Goal: Task Accomplishment & Management: Manage account settings

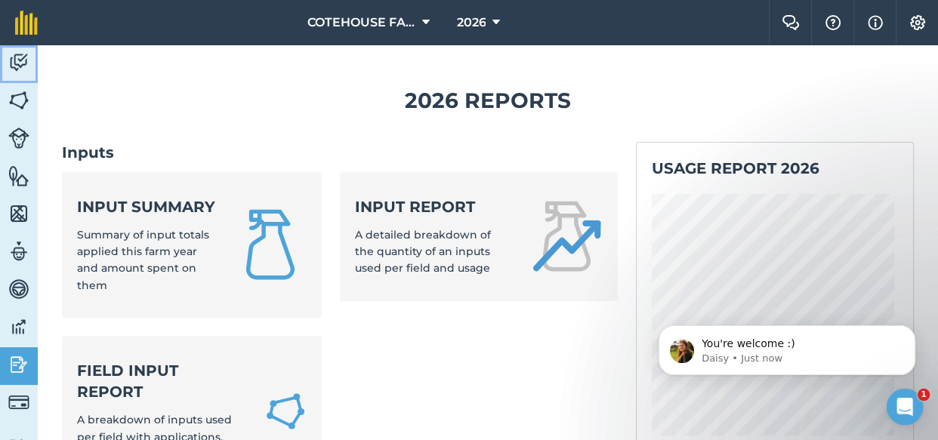
click at [17, 59] on img at bounding box center [18, 62] width 21 height 23
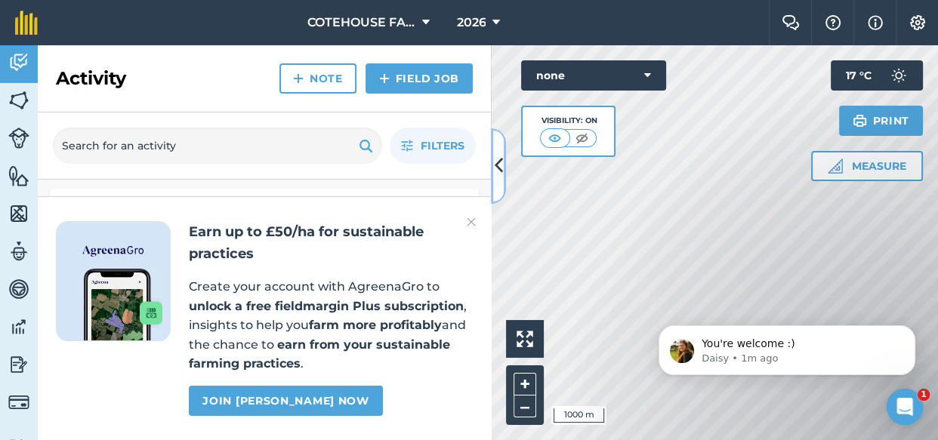
click at [501, 159] on icon at bounding box center [498, 165] width 8 height 26
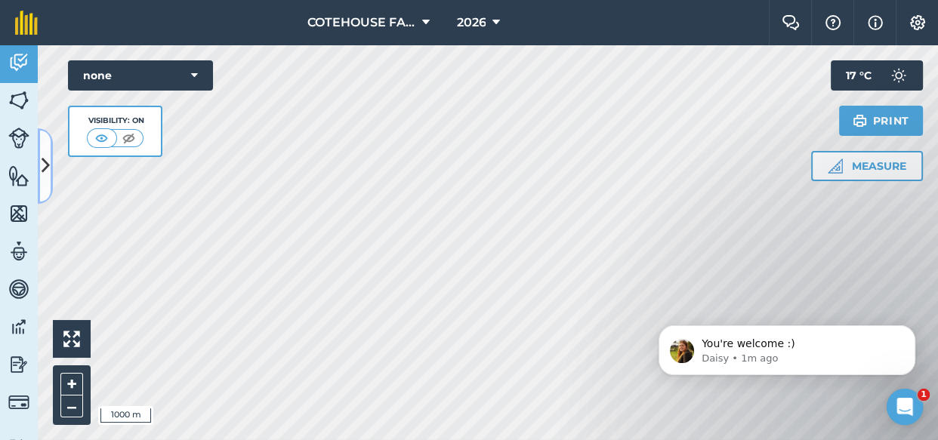
click at [46, 158] on icon at bounding box center [46, 165] width 8 height 26
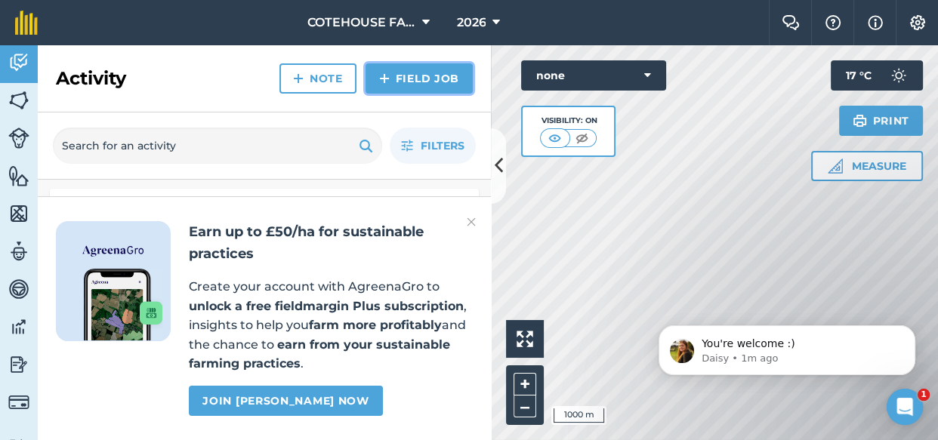
click at [398, 75] on link "Field Job" at bounding box center [418, 78] width 107 height 30
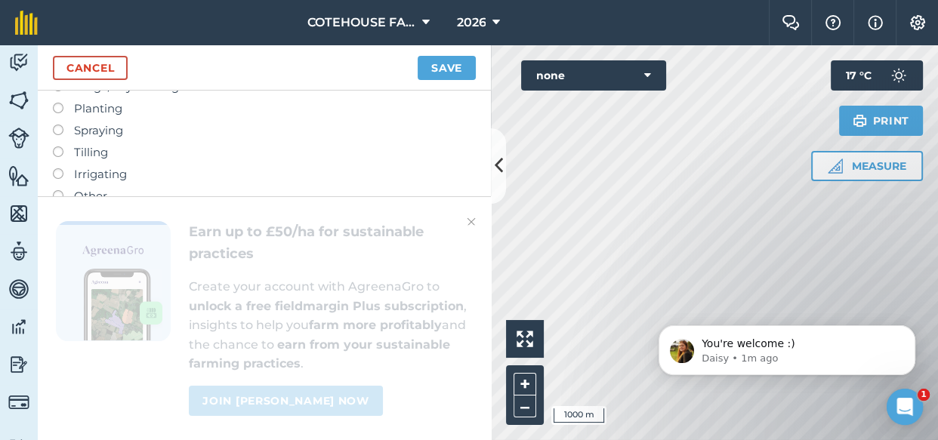
scroll to position [137, 0]
click at [422, 149] on label "Irrigating" at bounding box center [264, 156] width 423 height 18
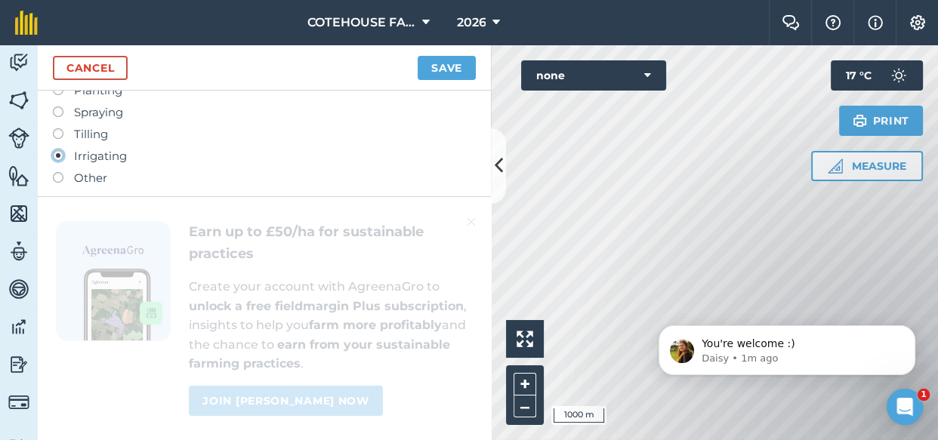
type input "Irrigating"
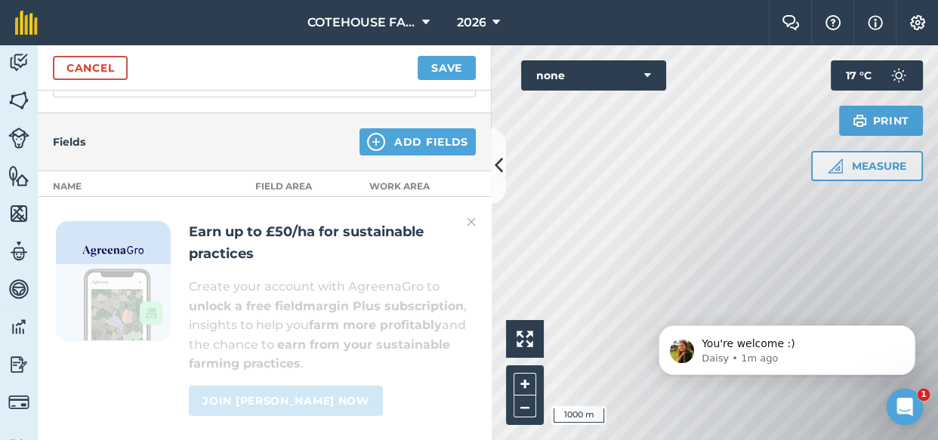
scroll to position [0, 0]
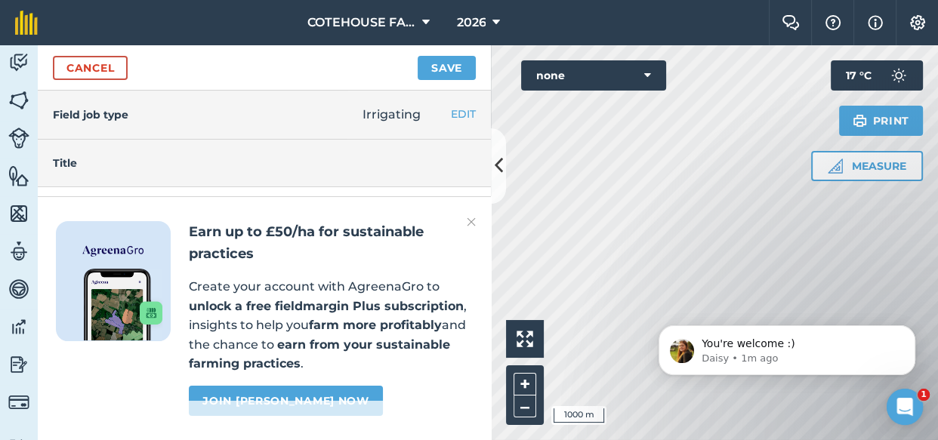
click at [476, 220] on div "Earn up to £50/ha for sustainable practices Create your account with AgreenaGro…" at bounding box center [264, 318] width 453 height 244
click at [470, 222] on img at bounding box center [471, 222] width 9 height 18
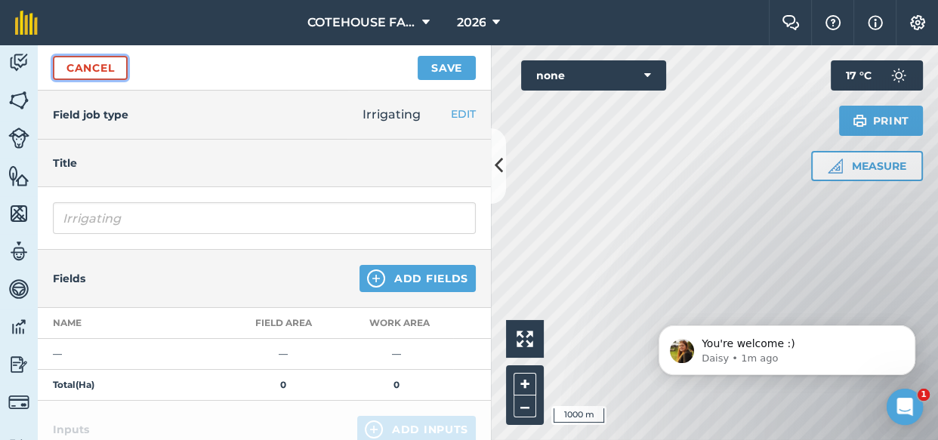
click at [101, 64] on link "Cancel" at bounding box center [90, 68] width 75 height 24
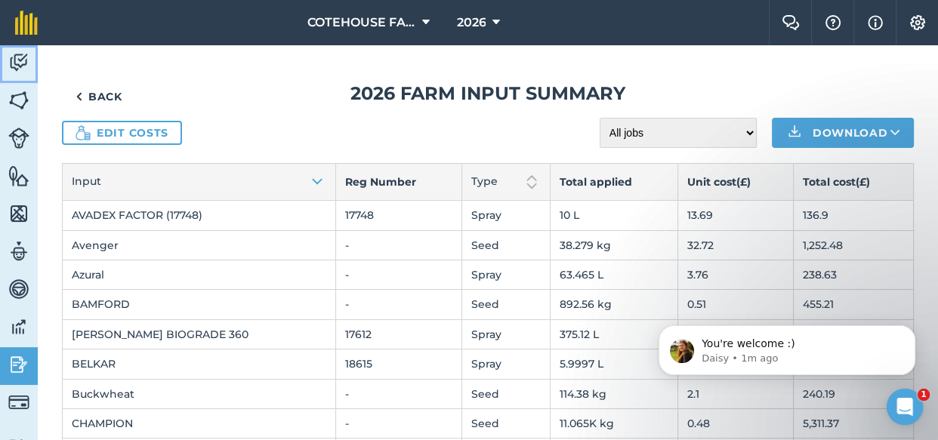
click at [22, 53] on img at bounding box center [18, 62] width 21 height 23
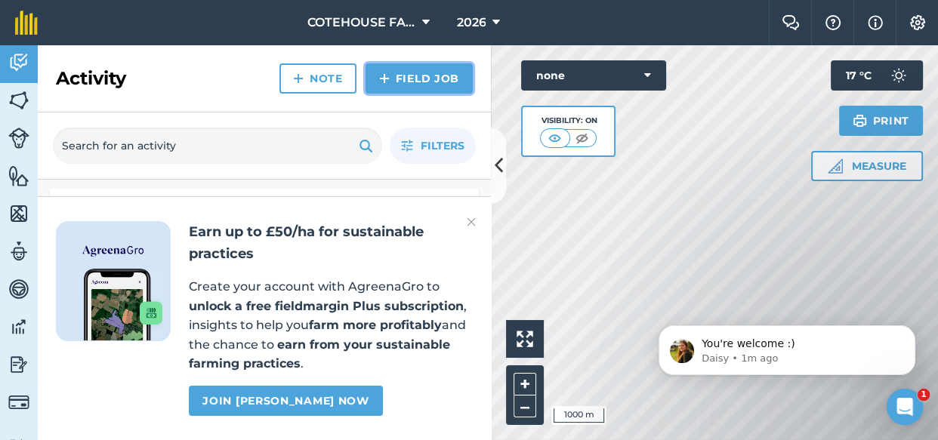
click at [389, 77] on img at bounding box center [384, 78] width 11 height 18
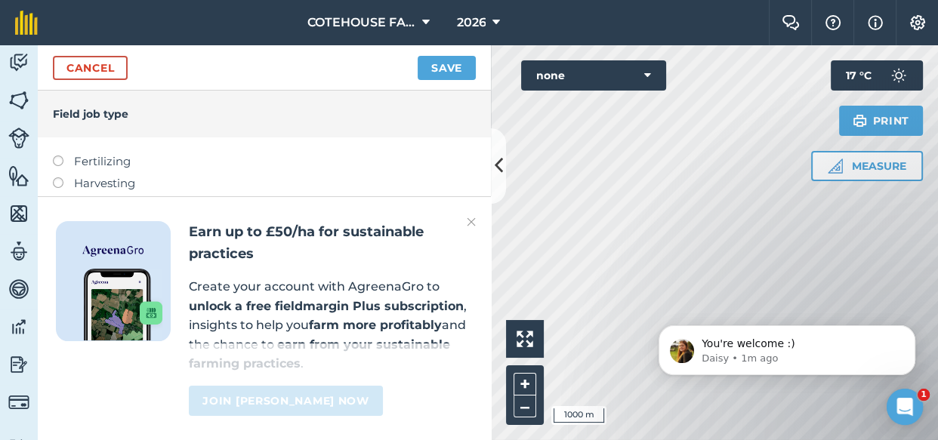
click at [57, 177] on label at bounding box center [63, 177] width 21 height 0
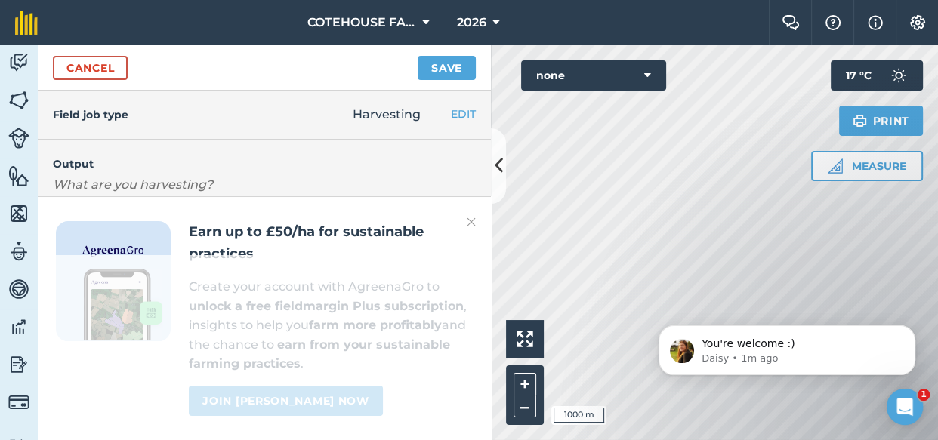
click at [473, 218] on img at bounding box center [471, 222] width 9 height 18
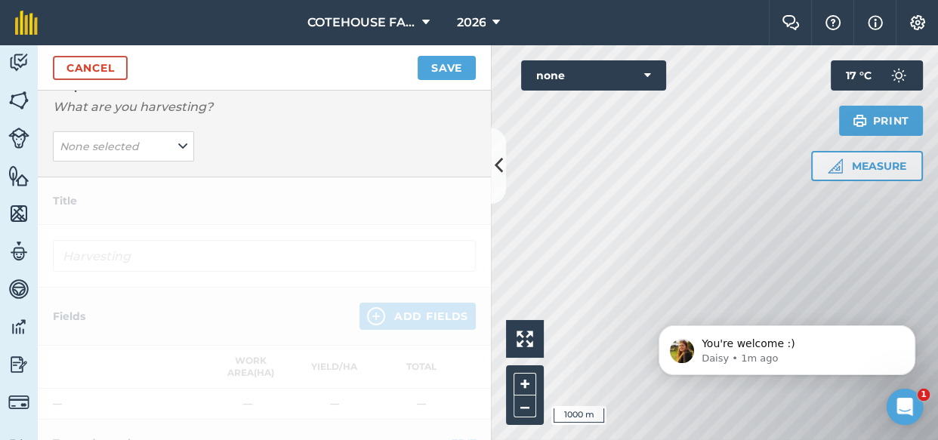
scroll to position [68, 0]
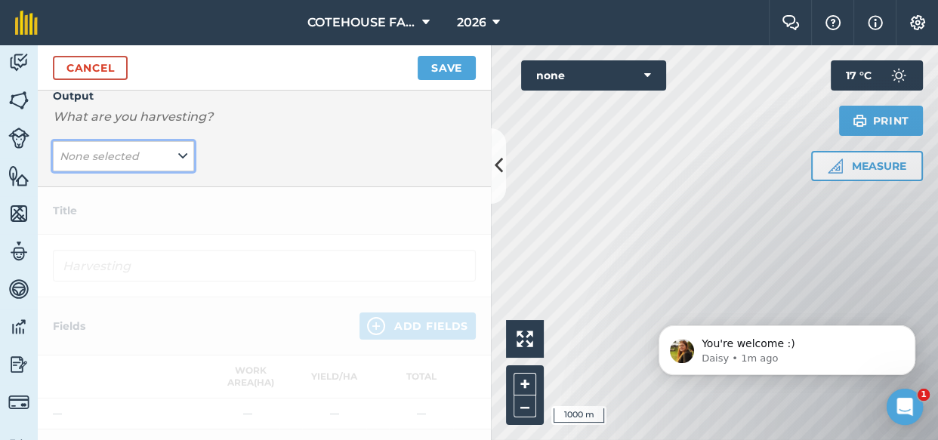
click at [181, 156] on icon at bounding box center [182, 156] width 9 height 17
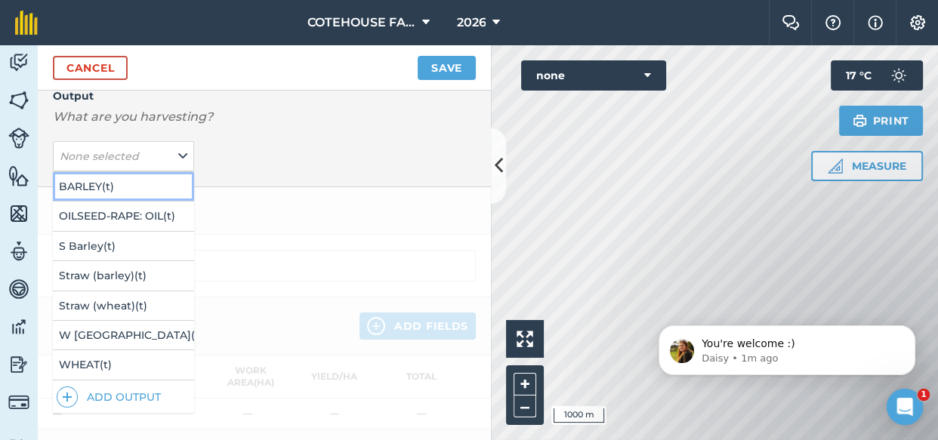
click at [130, 180] on button "BARLEY ( t )" at bounding box center [123, 186] width 141 height 29
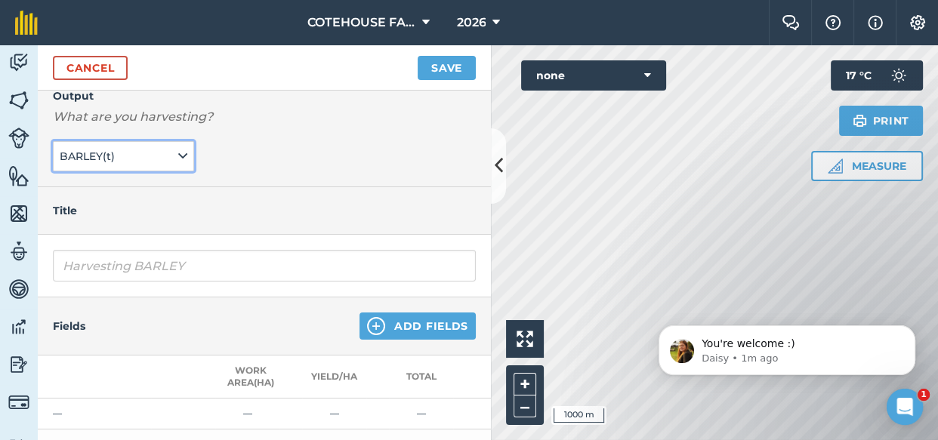
click at [180, 158] on icon at bounding box center [182, 156] width 9 height 17
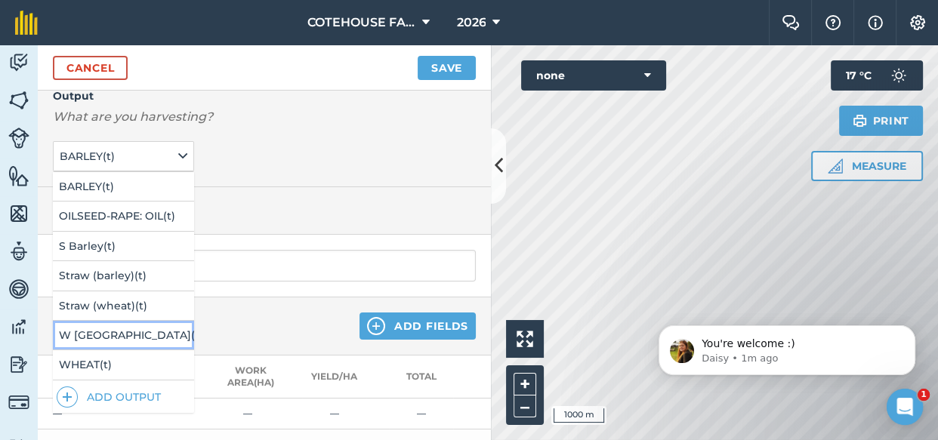
click at [128, 328] on button "W Barley ( t )" at bounding box center [123, 335] width 141 height 29
type input "Harvesting W [GEOGRAPHIC_DATA]"
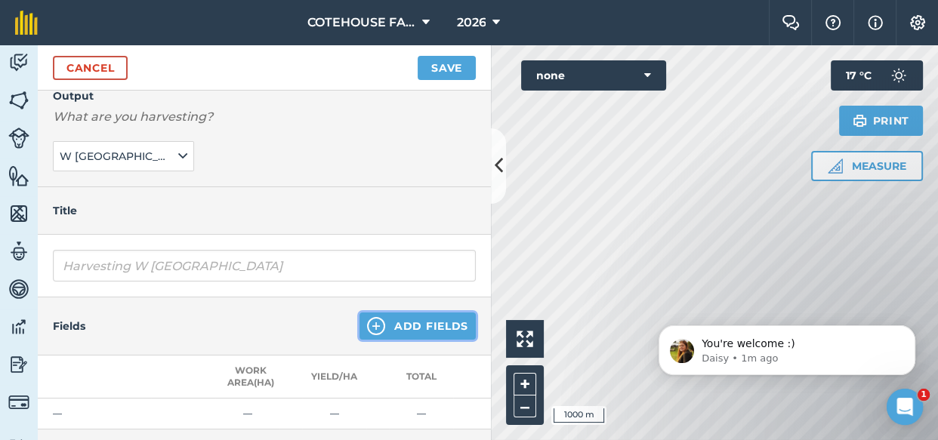
click at [411, 318] on button "Add Fields" at bounding box center [417, 326] width 116 height 27
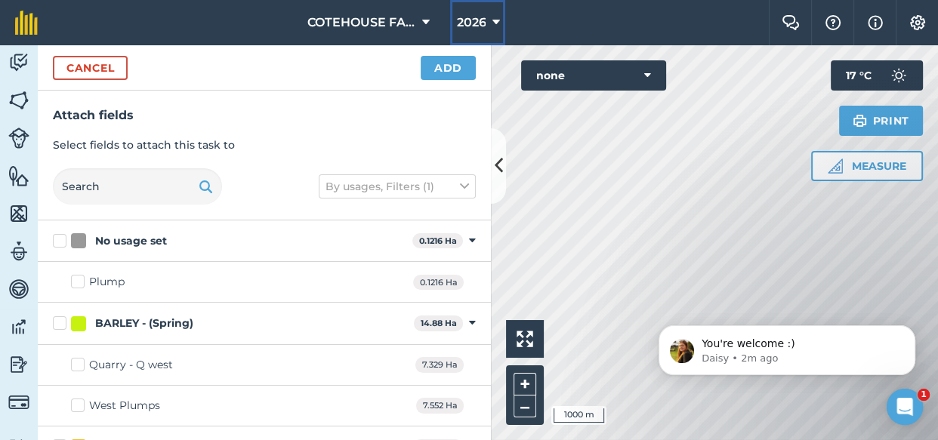
click at [491, 17] on icon at bounding box center [495, 23] width 8 height 18
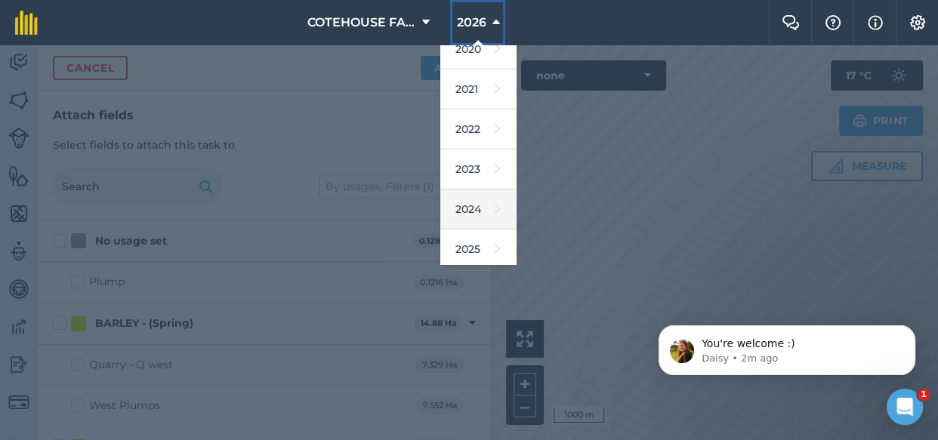
scroll to position [137, 0]
click at [470, 208] on link "2025" at bounding box center [477, 209] width 75 height 40
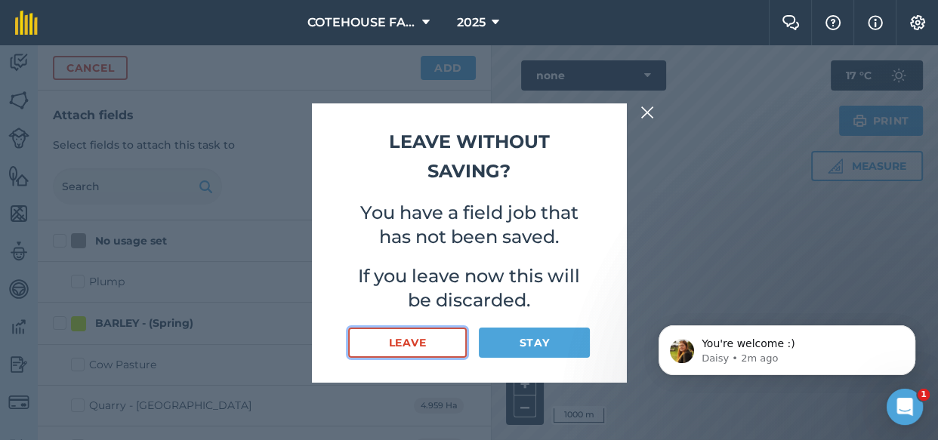
click at [409, 339] on button "Leave" at bounding box center [407, 343] width 119 height 30
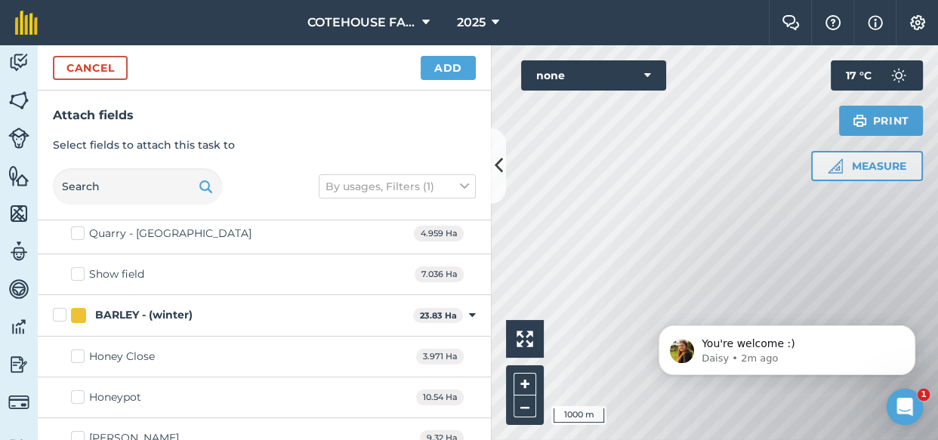
scroll to position [205, 0]
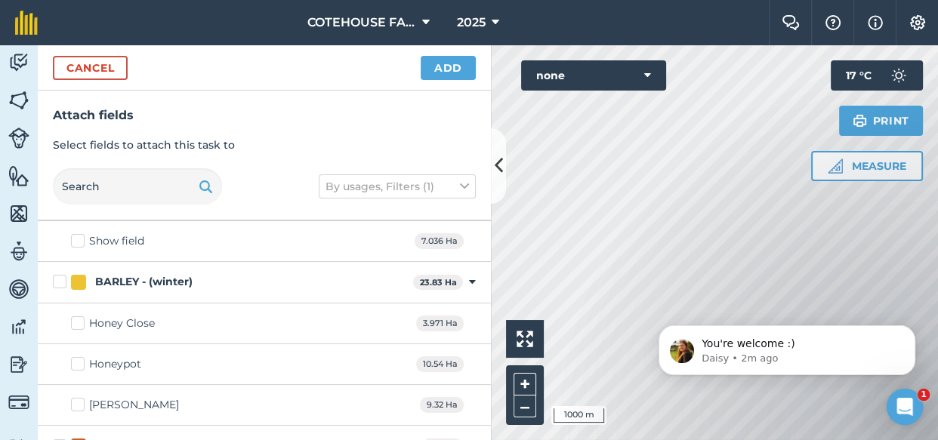
click at [57, 279] on label "BARLEY - (winter)" at bounding box center [230, 282] width 354 height 16
click at [57, 279] on input "BARLEY - (winter)" at bounding box center [58, 279] width 10 height 10
checkbox input "true"
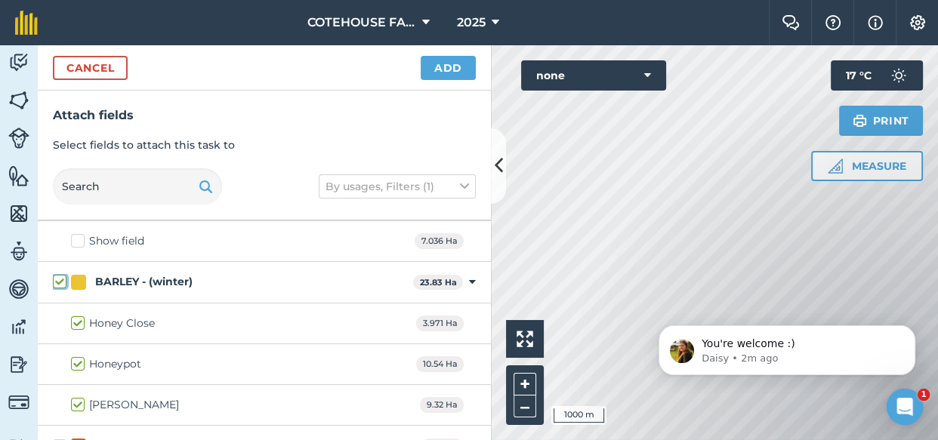
checkbox input "true"
click at [59, 280] on label "BARLEY - (winter)" at bounding box center [230, 282] width 354 height 16
click at [59, 280] on input "BARLEY - (winter)" at bounding box center [58, 279] width 10 height 10
checkbox input "false"
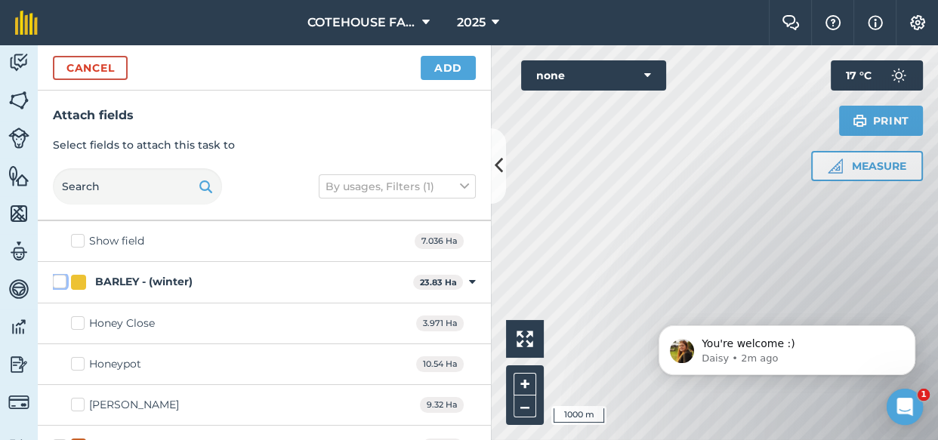
checkbox input "false"
click at [473, 22] on span "2025" at bounding box center [471, 23] width 29 height 18
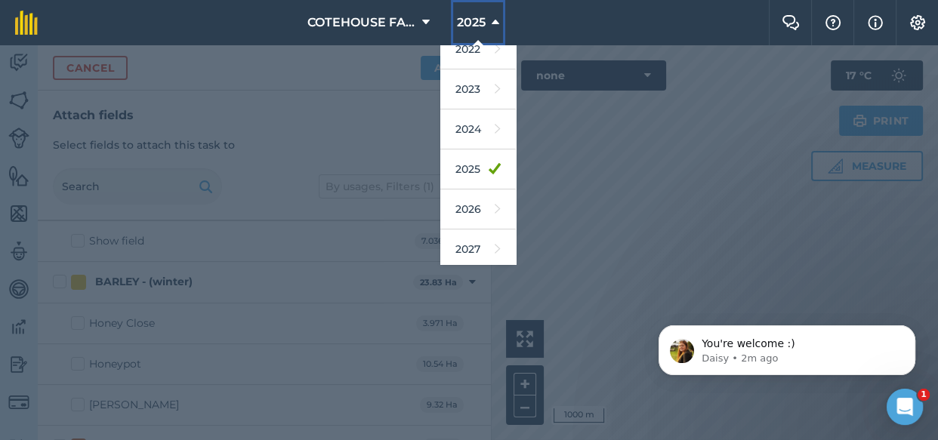
scroll to position [180, 0]
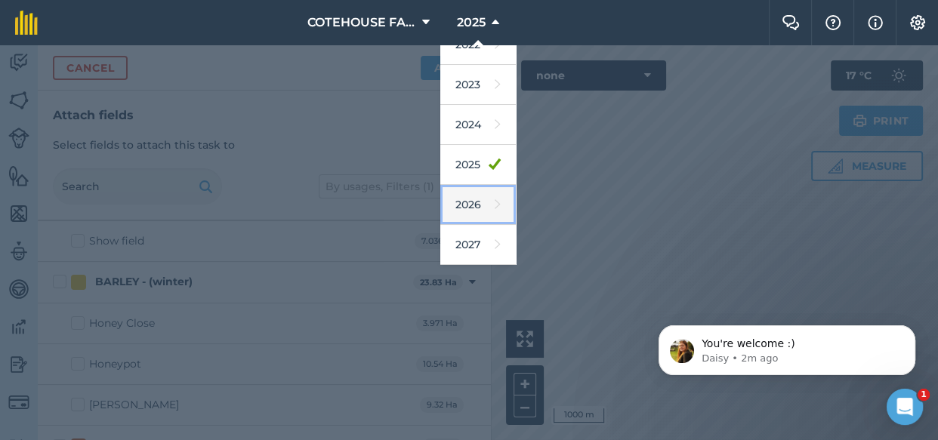
click at [471, 205] on link "2026" at bounding box center [477, 205] width 75 height 40
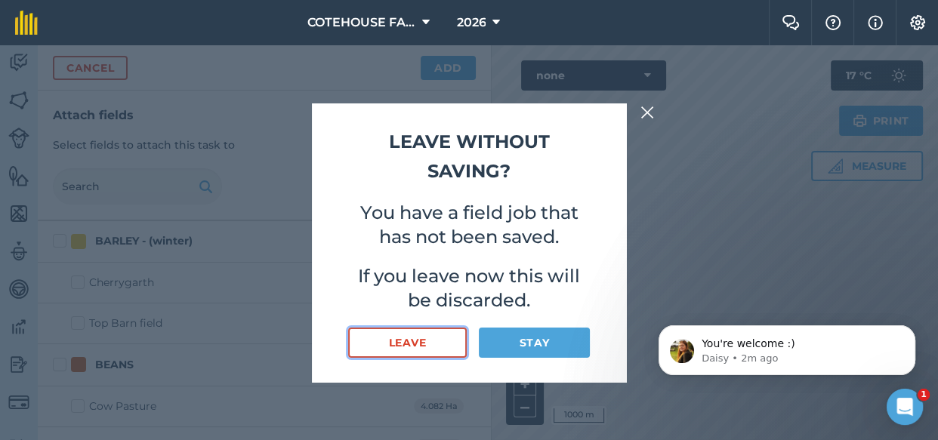
click at [398, 342] on button "Leave" at bounding box center [407, 343] width 119 height 30
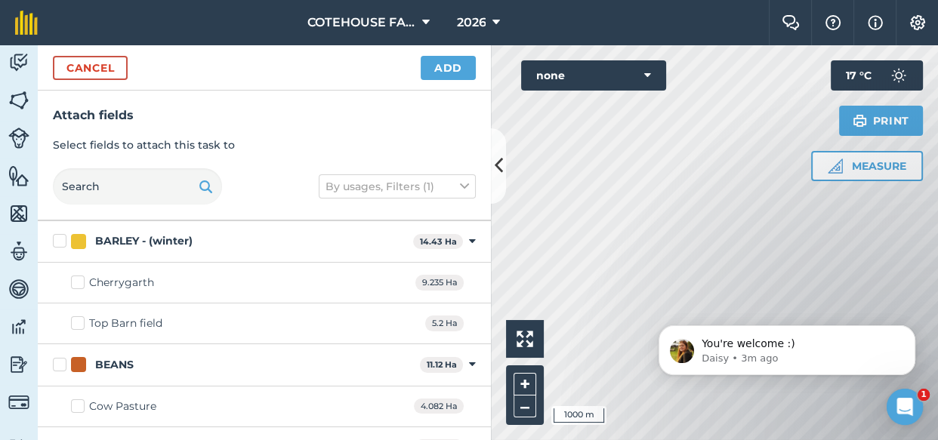
scroll to position [0, 0]
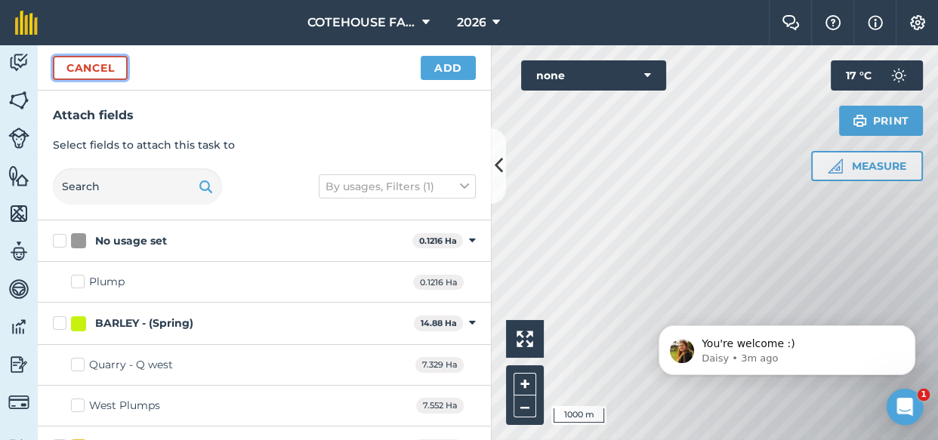
click at [106, 69] on button "Cancel" at bounding box center [90, 68] width 75 height 24
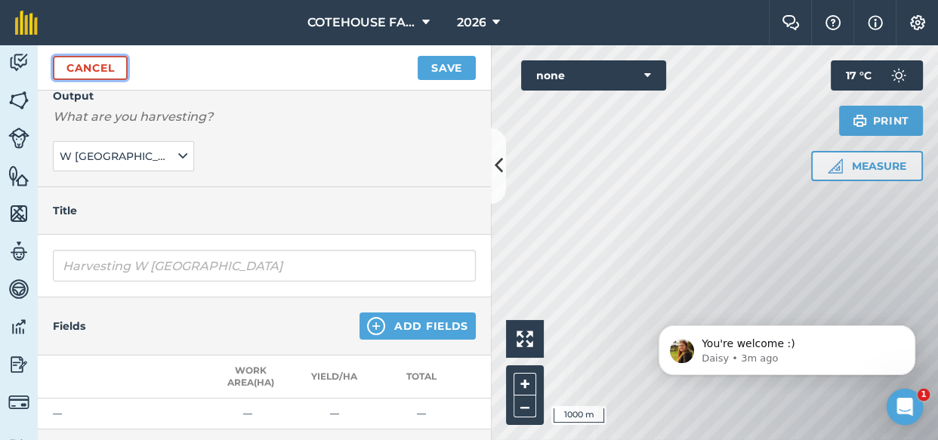
click at [91, 68] on link "Cancel" at bounding box center [90, 68] width 75 height 24
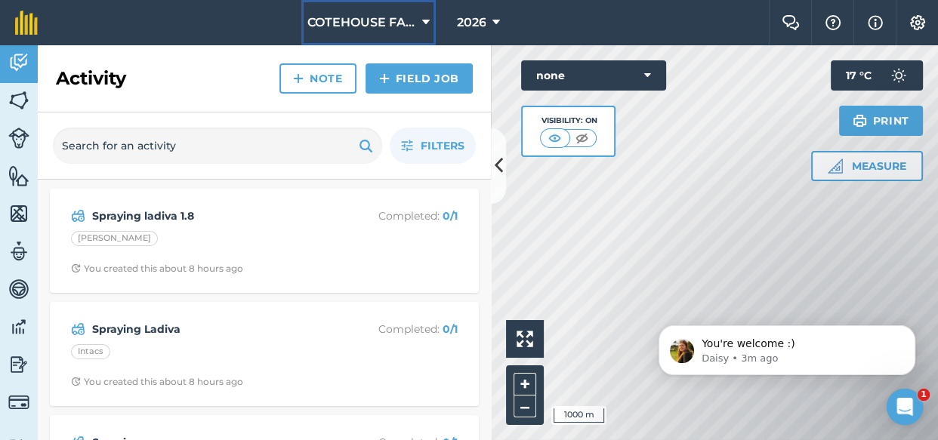
click at [430, 24] on button "COTEHOUSE FARM" at bounding box center [368, 22] width 134 height 45
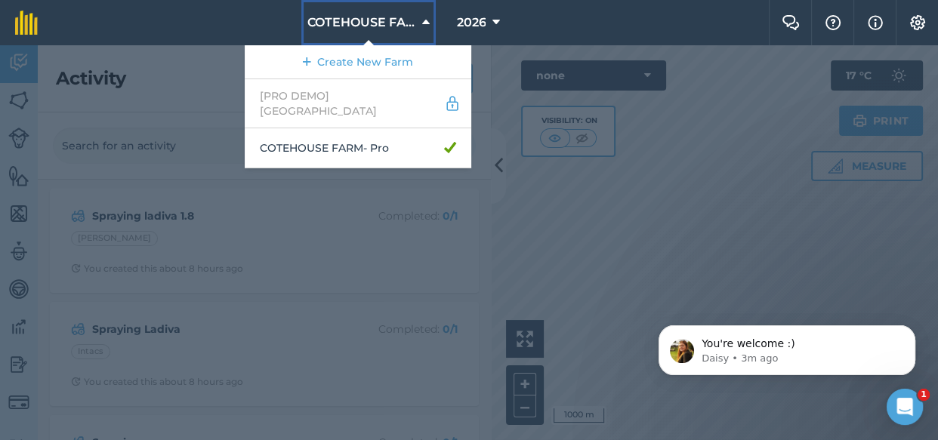
click at [430, 24] on button "COTEHOUSE FARM" at bounding box center [368, 22] width 134 height 45
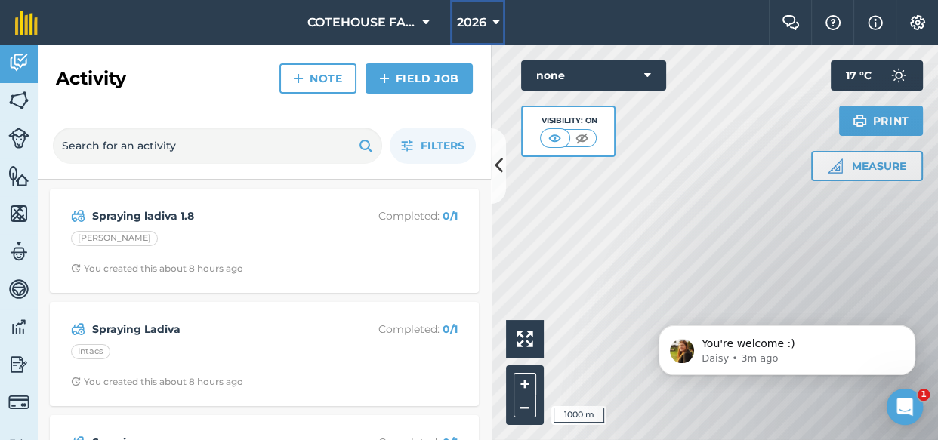
click at [478, 21] on span "2026" at bounding box center [470, 23] width 29 height 18
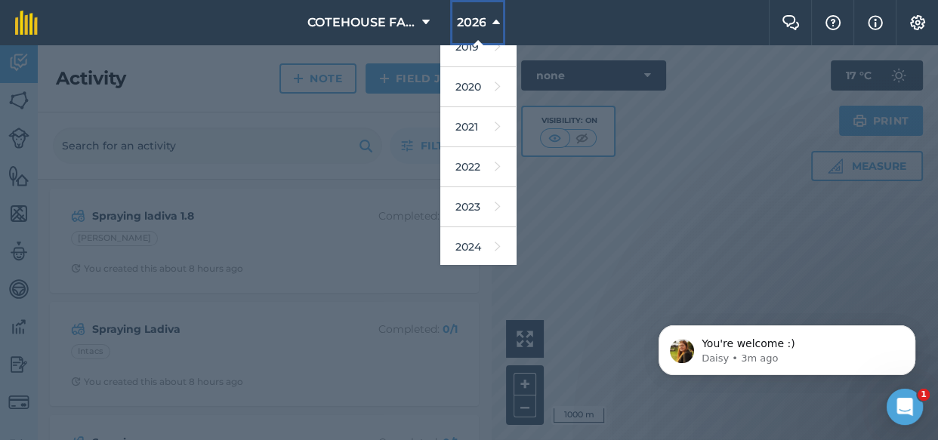
scroll to position [180, 0]
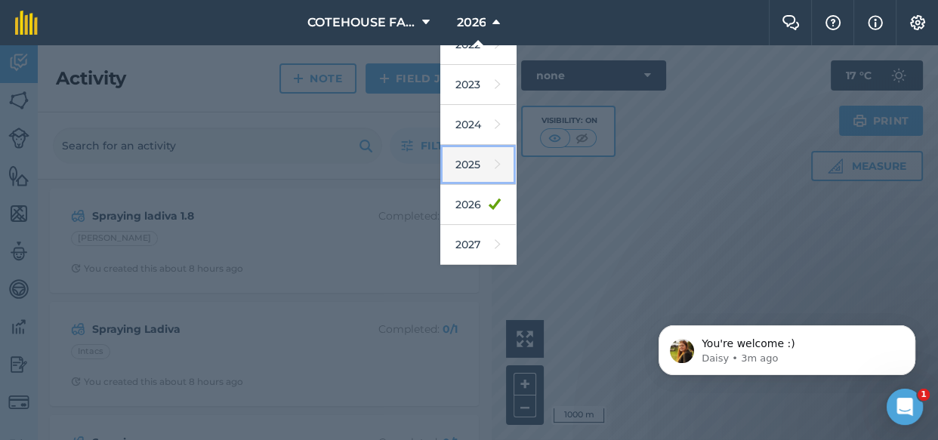
click at [475, 159] on link "2025" at bounding box center [477, 165] width 75 height 40
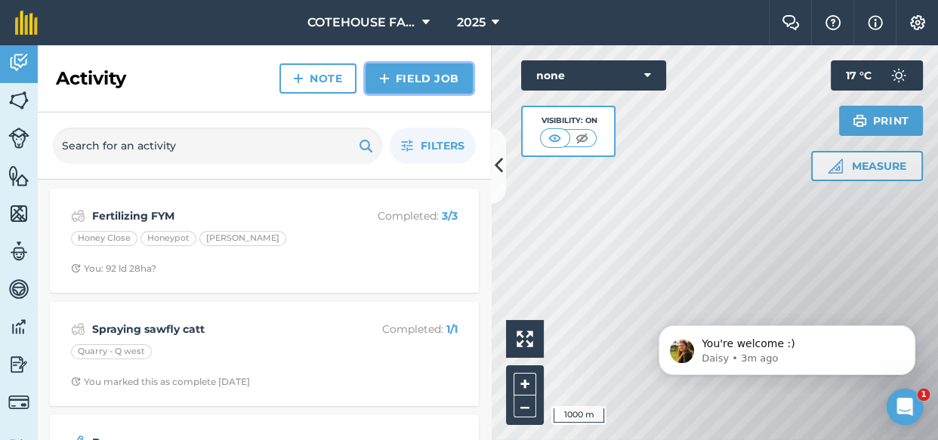
click at [421, 82] on link "Field Job" at bounding box center [418, 78] width 107 height 30
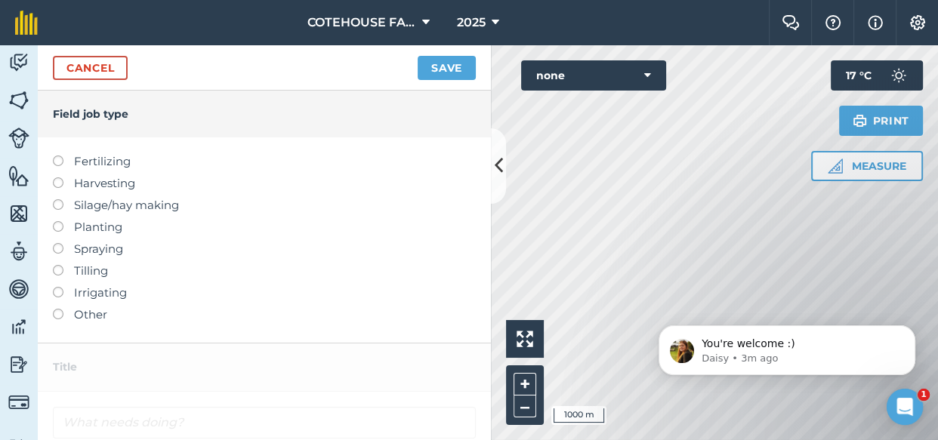
click at [57, 177] on label at bounding box center [63, 177] width 21 height 0
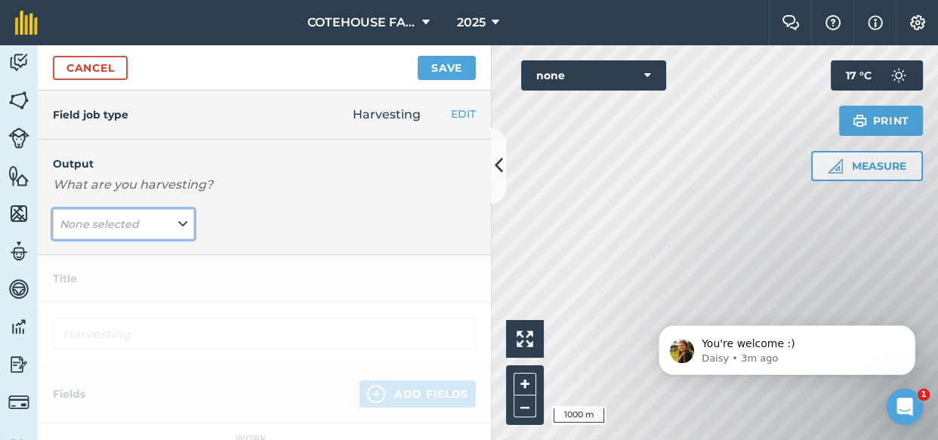
click at [128, 223] on em "None selected" at bounding box center [99, 224] width 79 height 14
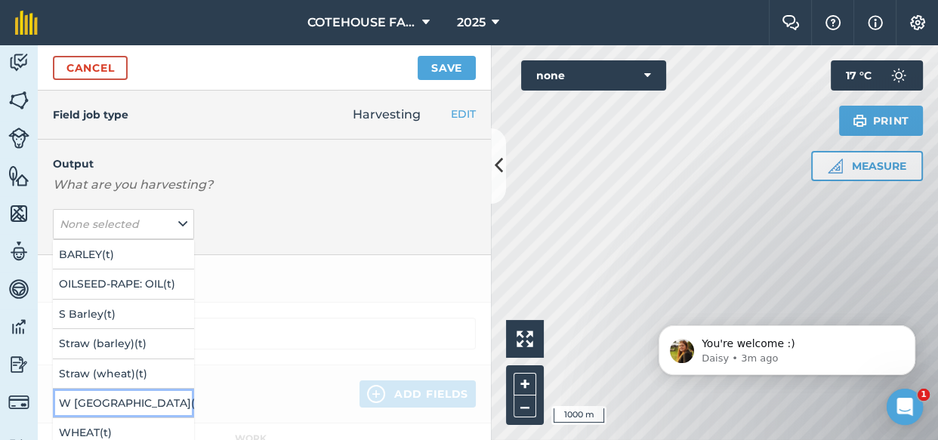
click at [124, 398] on button "W Barley ( t )" at bounding box center [123, 403] width 141 height 29
type input "Harvesting W [GEOGRAPHIC_DATA]"
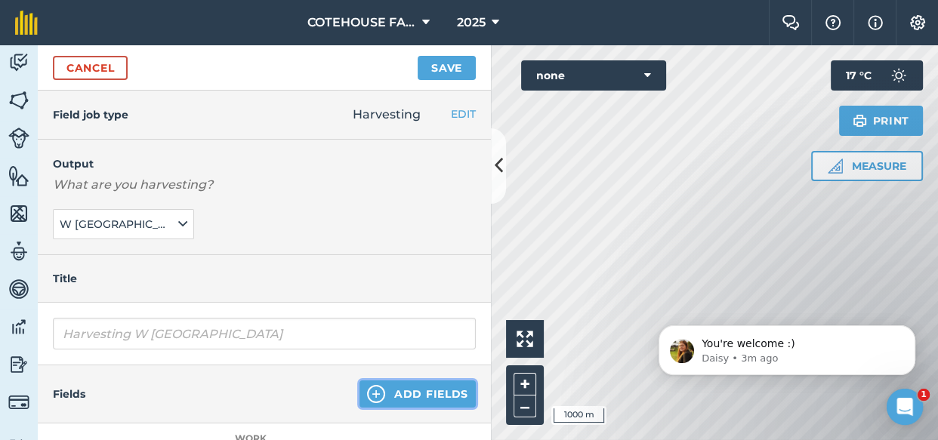
click at [405, 391] on button "Add Fields" at bounding box center [417, 393] width 116 height 27
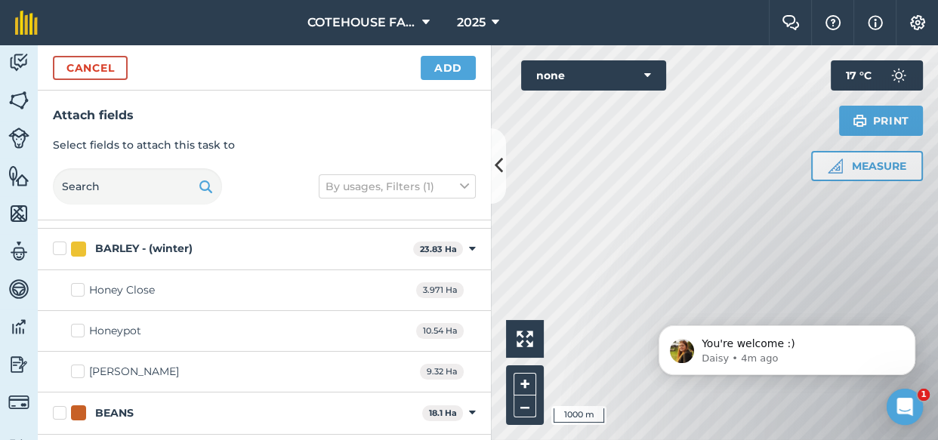
scroll to position [205, 0]
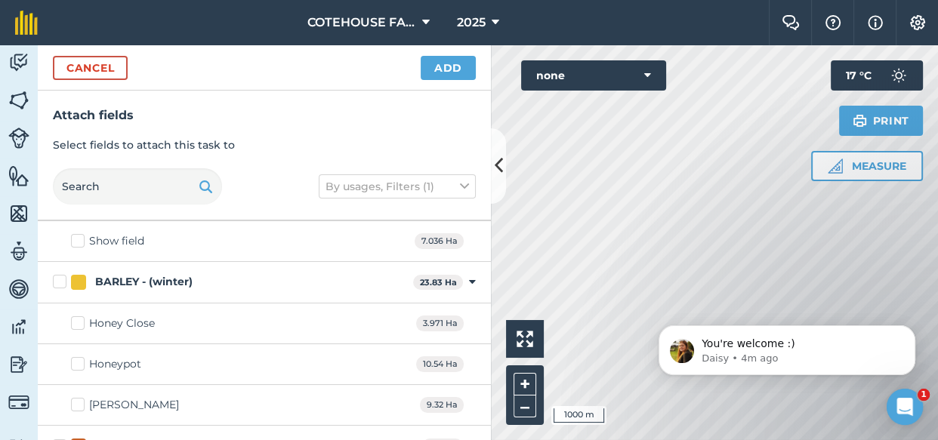
click at [57, 279] on label "BARLEY - (winter)" at bounding box center [230, 282] width 354 height 16
click at [57, 279] on input "BARLEY - (winter)" at bounding box center [58, 279] width 10 height 10
checkbox input "true"
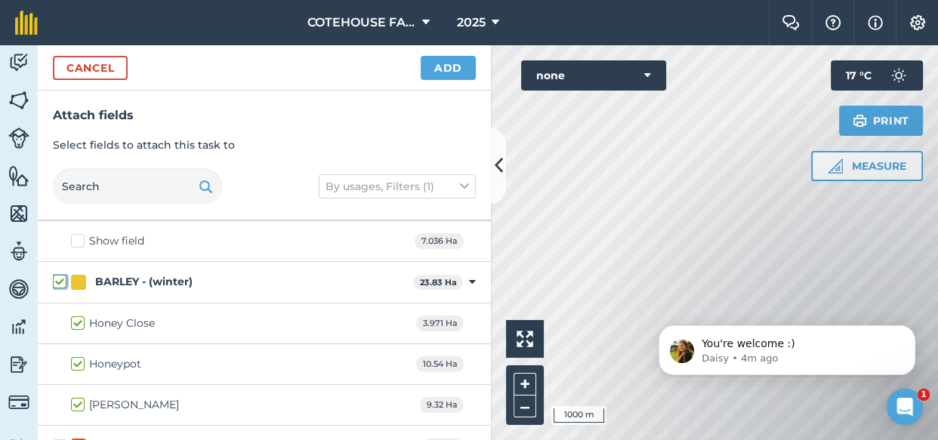
checkbox input "true"
click at [447, 73] on button "Add" at bounding box center [448, 68] width 55 height 24
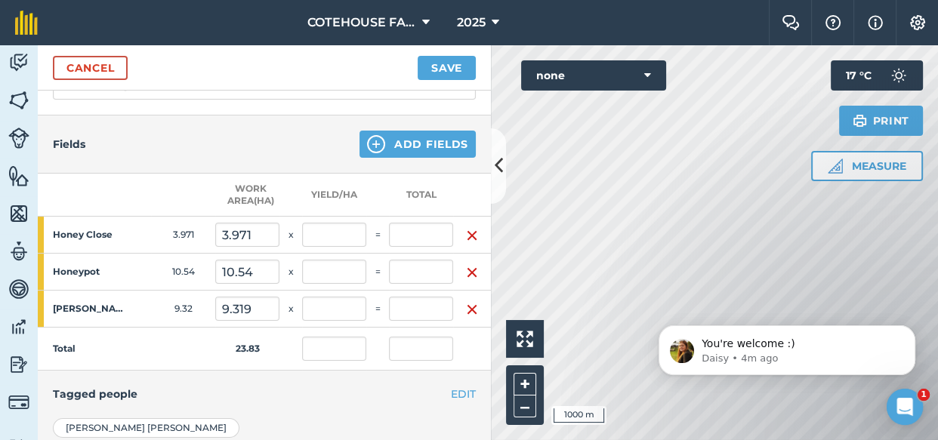
scroll to position [274, 0]
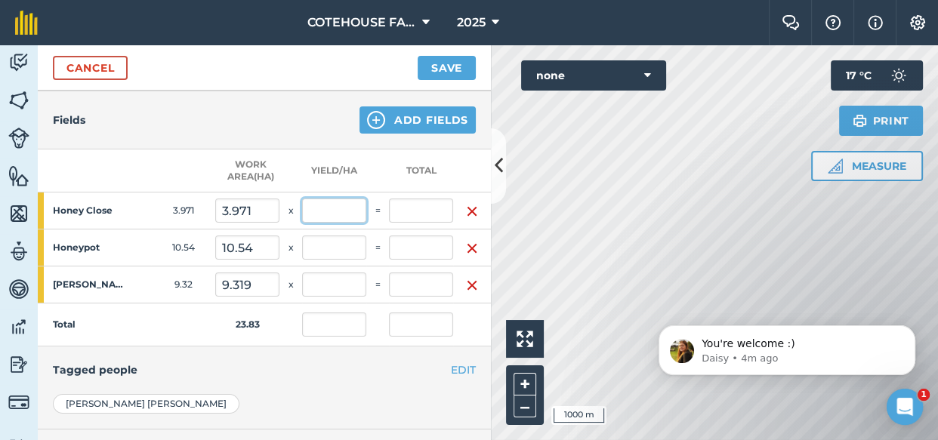
click at [328, 209] on input "text" at bounding box center [334, 211] width 64 height 24
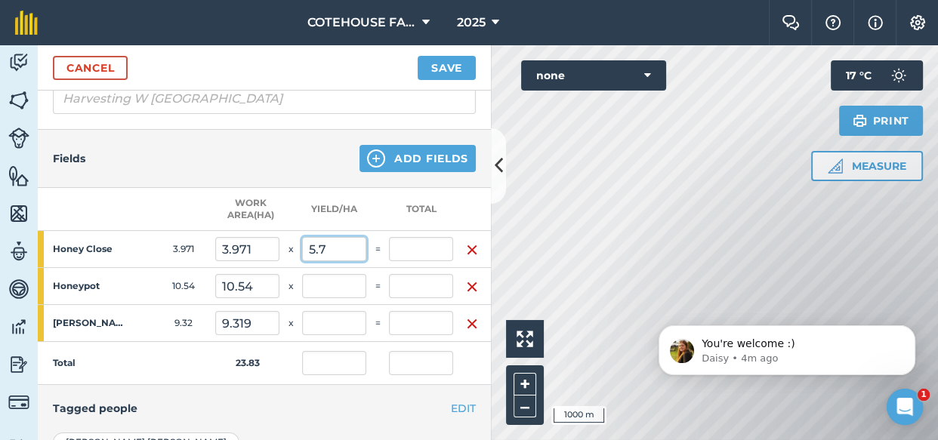
scroll to position [205, 0]
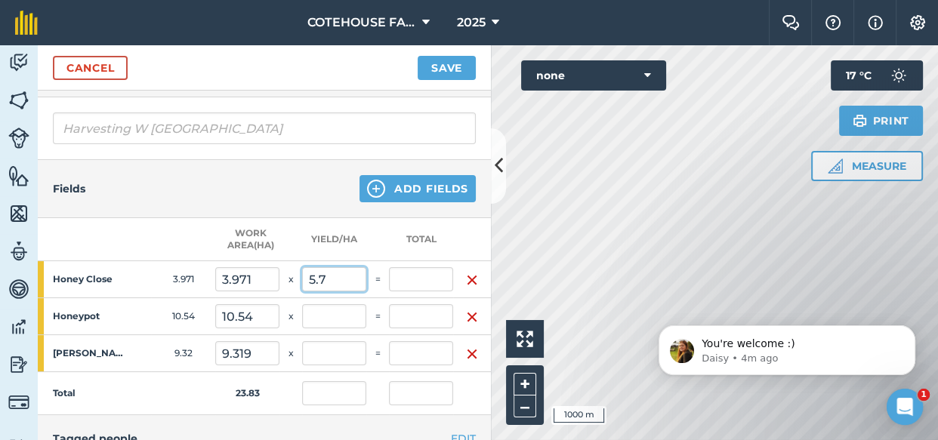
type input "5.7"
type input "22.635"
type input "0.95"
type input "22.635"
click at [376, 343] on td "=" at bounding box center [377, 353] width 23 height 37
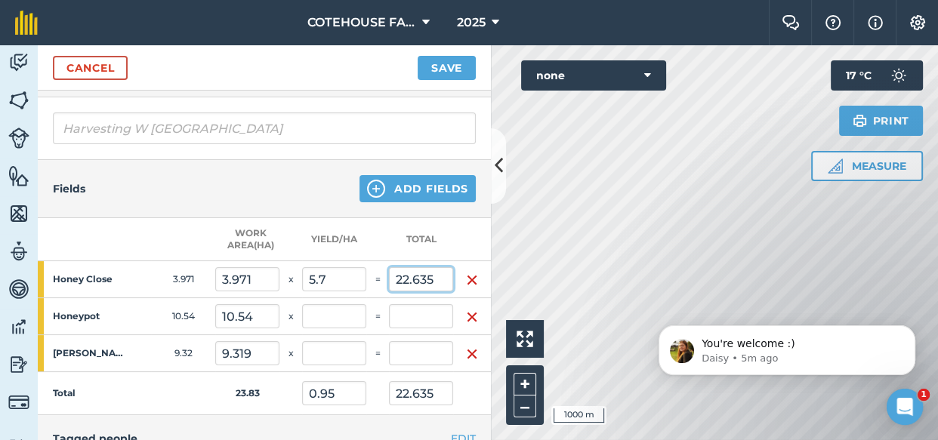
click at [438, 274] on input "22.635" at bounding box center [421, 279] width 64 height 24
type input "23.3"
type input "5.868"
type input "0.978"
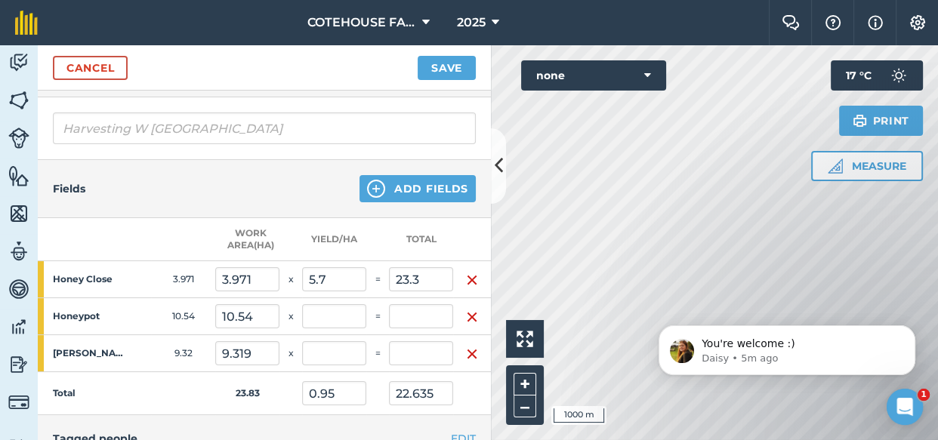
type input "23.3"
click at [363, 295] on td "5.868" at bounding box center [334, 279] width 64 height 37
click at [414, 313] on input "text" at bounding box center [421, 316] width 64 height 24
type input "71"
type input "6.736"
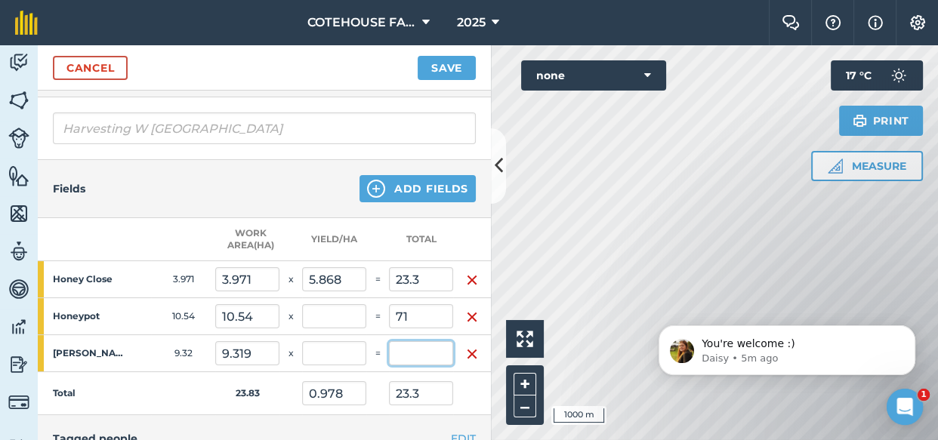
type input "3.957"
type input "94.3"
click at [423, 359] on input "text" at bounding box center [421, 353] width 64 height 24
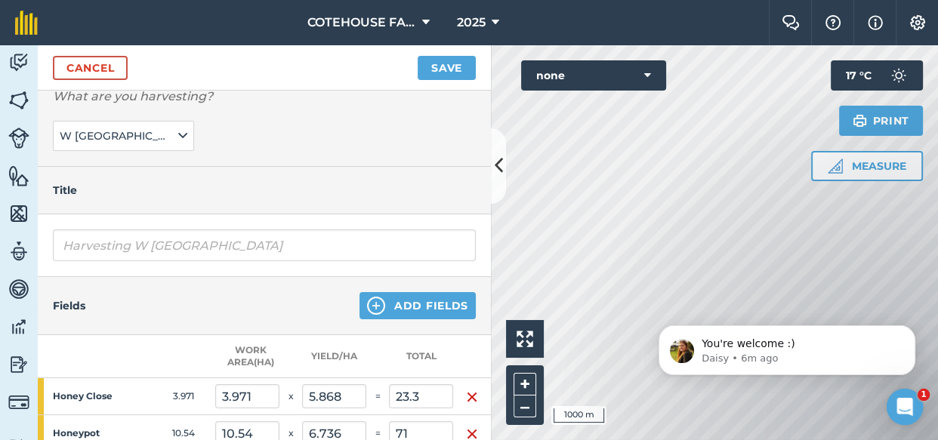
scroll to position [87, 0]
type input "59.1"
type input "6.342"
type input "6.437"
type input "153.4"
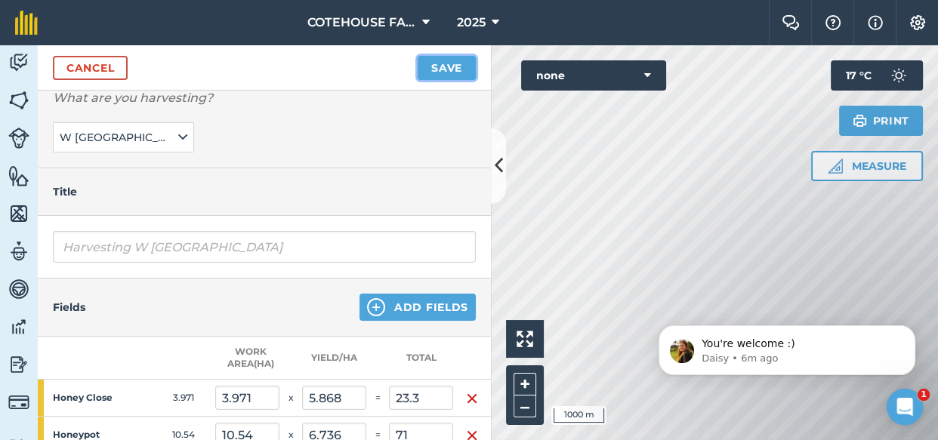
click at [442, 61] on button "Save" at bounding box center [446, 68] width 58 height 24
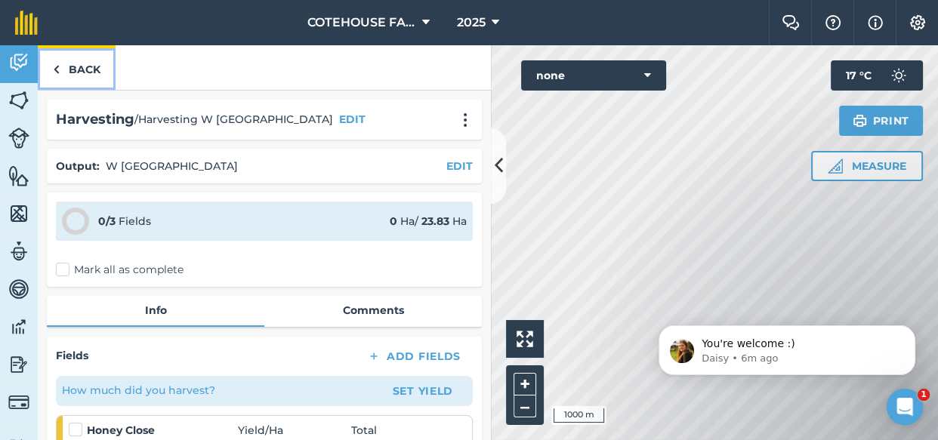
click at [82, 66] on link "Back" at bounding box center [77, 67] width 78 height 45
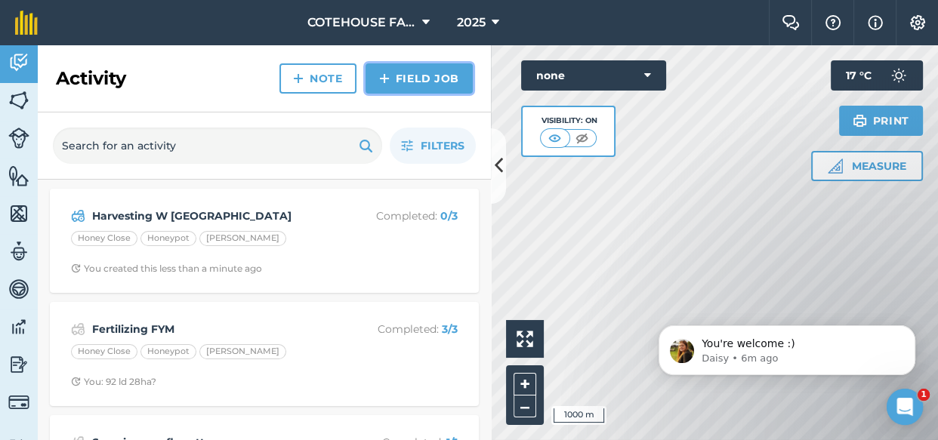
click at [397, 79] on link "Field Job" at bounding box center [418, 78] width 107 height 30
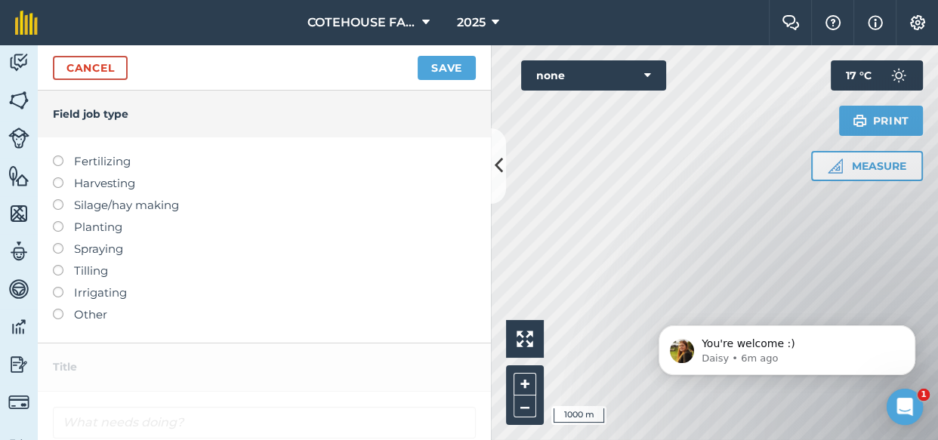
click at [59, 177] on label at bounding box center [63, 177] width 21 height 0
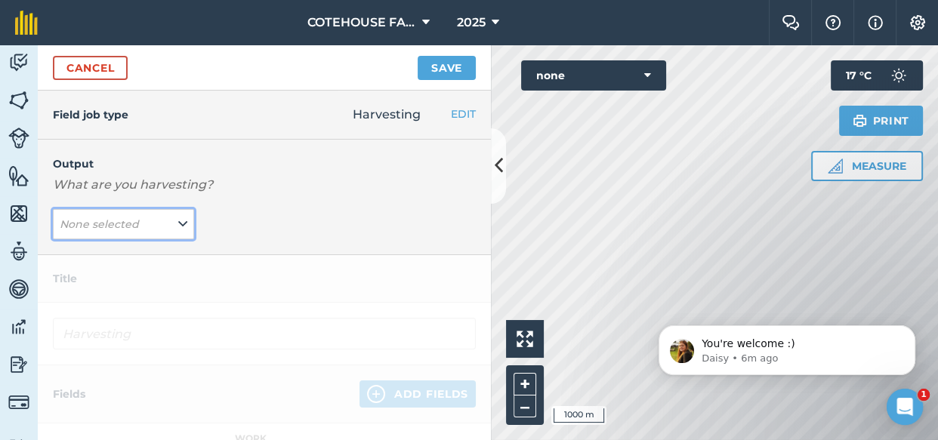
click at [121, 226] on em "None selected" at bounding box center [99, 224] width 79 height 14
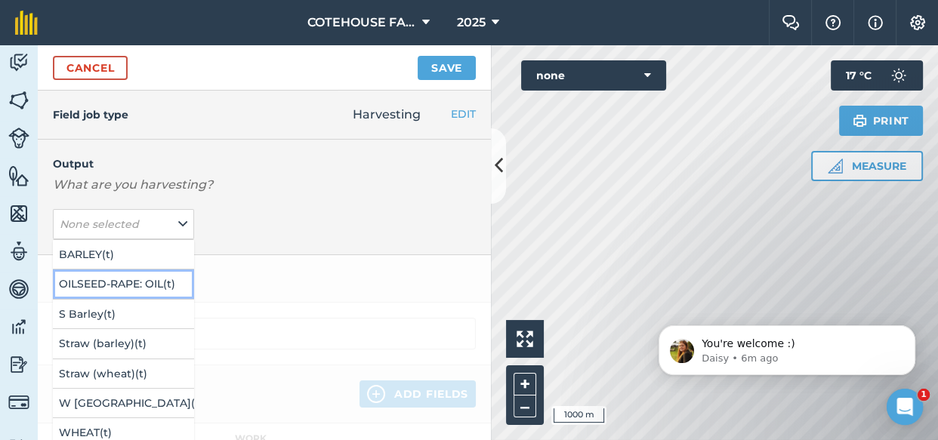
click at [128, 280] on button "OILSEED-RAPE: OIL ( t )" at bounding box center [123, 284] width 141 height 29
type input "Harvesting OILSEED-RAPE: OIL"
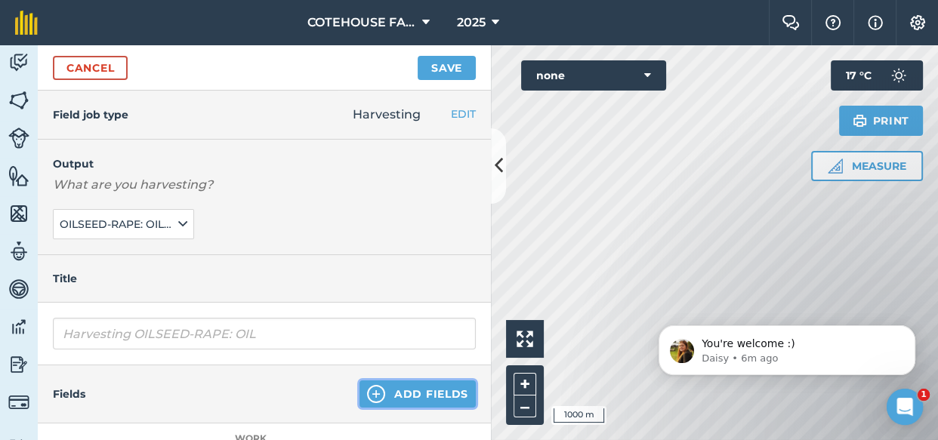
click at [387, 390] on button "Add Fields" at bounding box center [417, 393] width 116 height 27
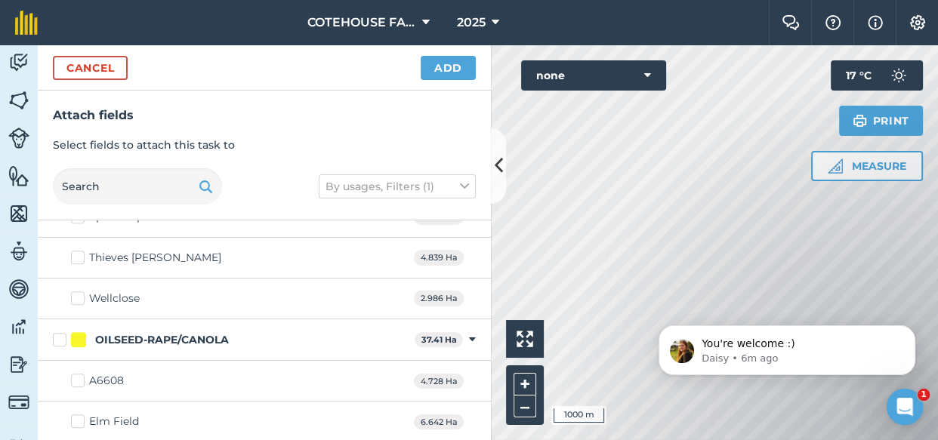
scroll to position [1029, 0]
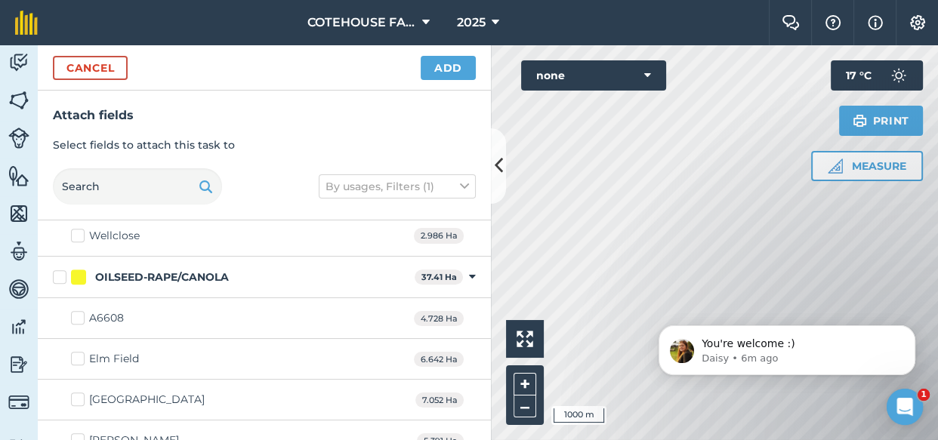
click at [60, 273] on label "OILSEED-RAPE/CANOLA" at bounding box center [231, 278] width 356 height 16
click at [60, 273] on input "OILSEED-RAPE/CANOLA" at bounding box center [58, 275] width 10 height 10
checkbox input "true"
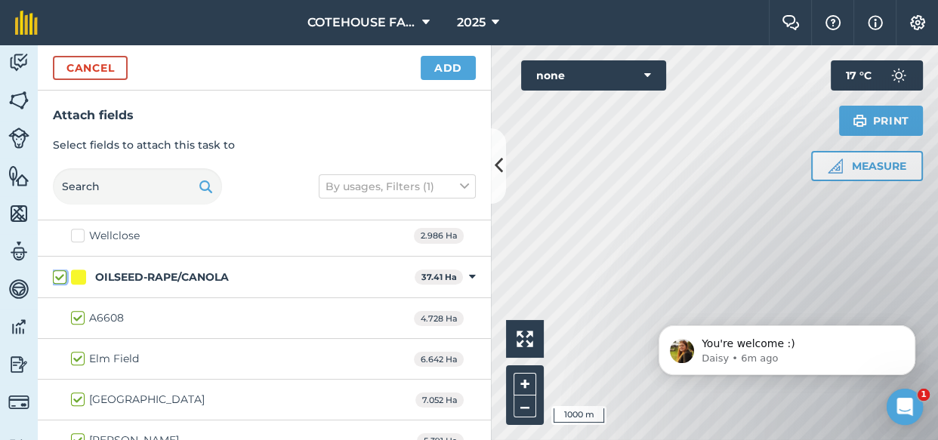
checkbox input "true"
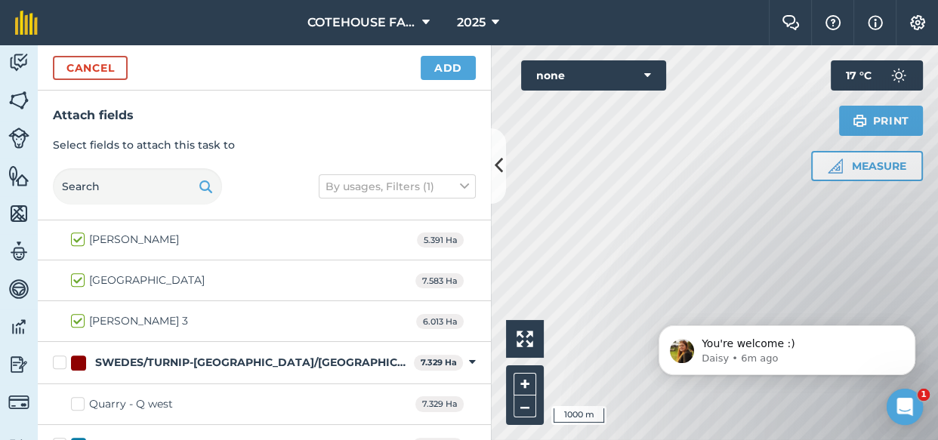
scroll to position [1235, 0]
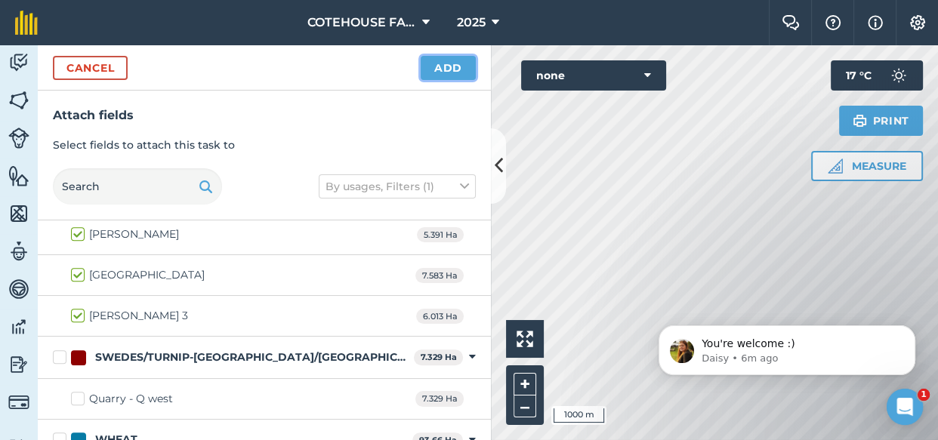
click at [448, 68] on button "Add" at bounding box center [448, 68] width 55 height 24
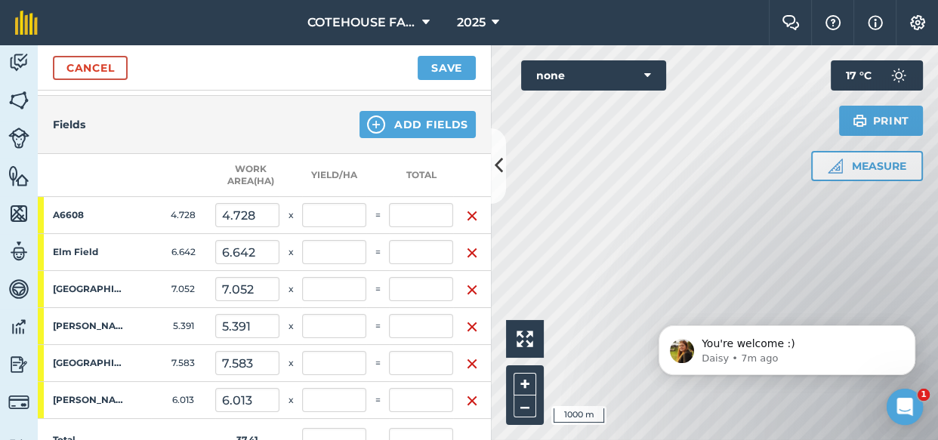
scroll to position [274, 0]
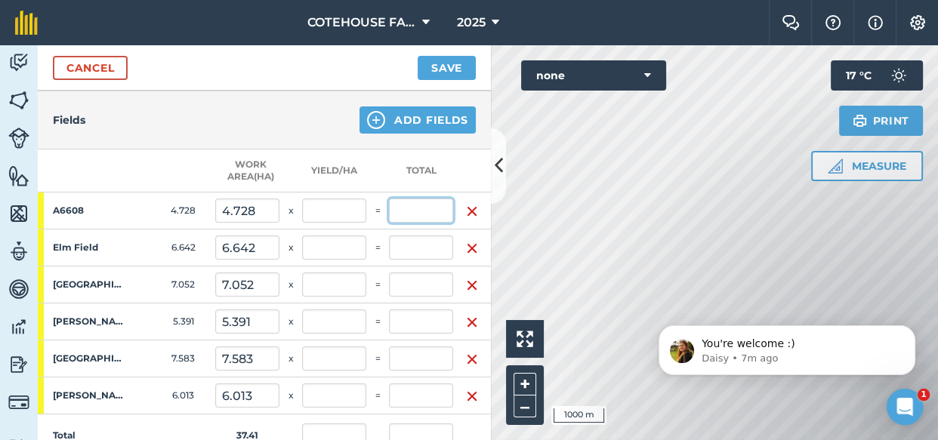
click at [428, 213] on input "text" at bounding box center [421, 211] width 64 height 24
type input "18.6"
type input "3.934"
type input "0.497"
type input "18.6"
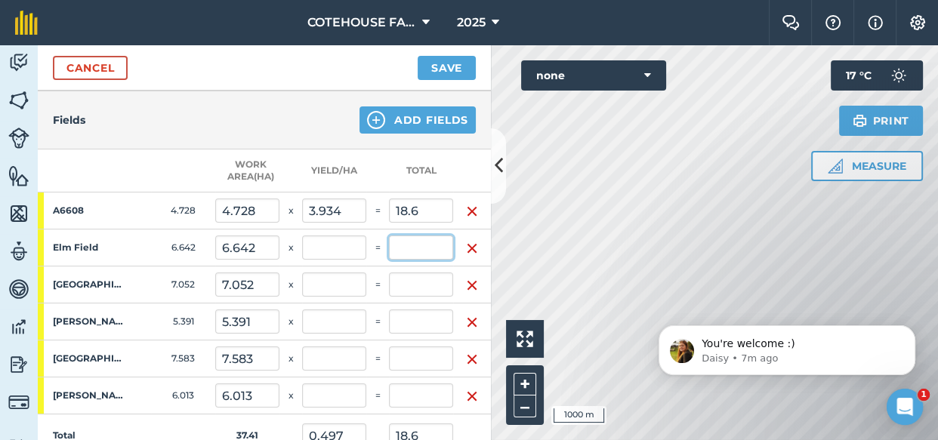
click at [440, 249] on input "text" at bounding box center [421, 248] width 64 height 24
type input "18.5"
type input "2.785"
type input "0.992"
type input "37.1"
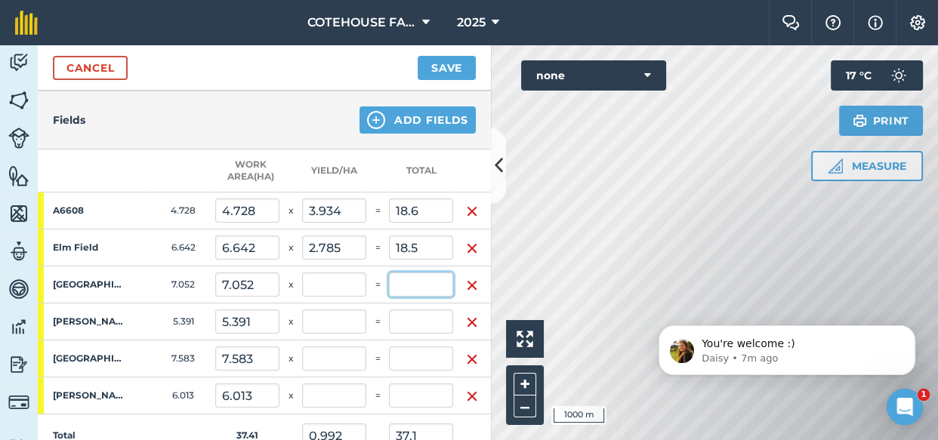
click at [439, 287] on input "text" at bounding box center [421, 285] width 64 height 24
type input "21.8"
type input "3.091"
type input "1.574"
type input "58.9"
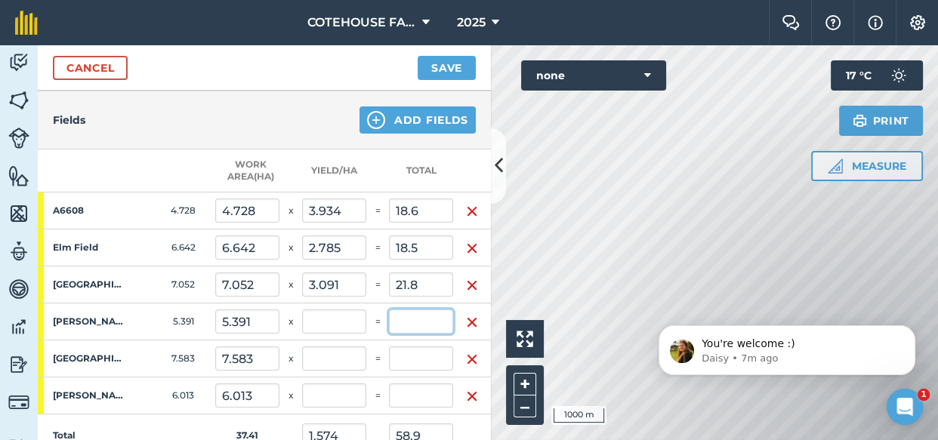
click at [432, 322] on input "text" at bounding box center [421, 322] width 64 height 24
type input "17.4"
type input "3.228"
type input "2.04"
type input "76.3"
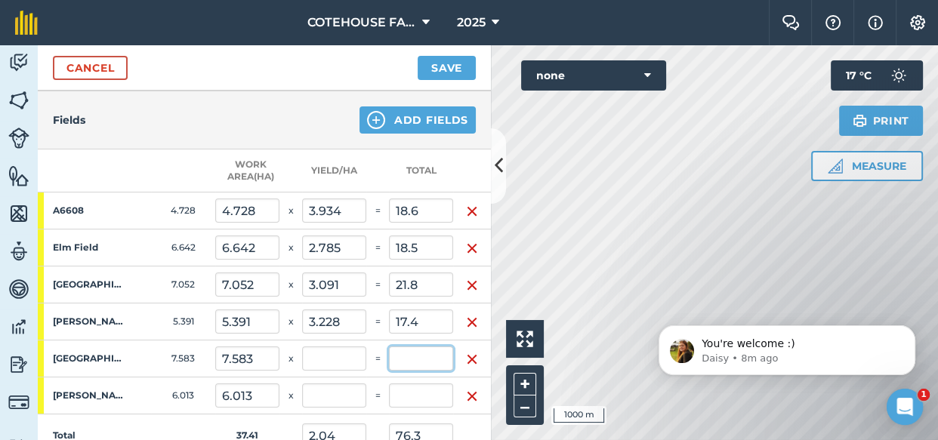
click at [440, 353] on input "text" at bounding box center [421, 359] width 64 height 24
type input "15.7"
type input "2.07"
type input "2.459"
type input "92"
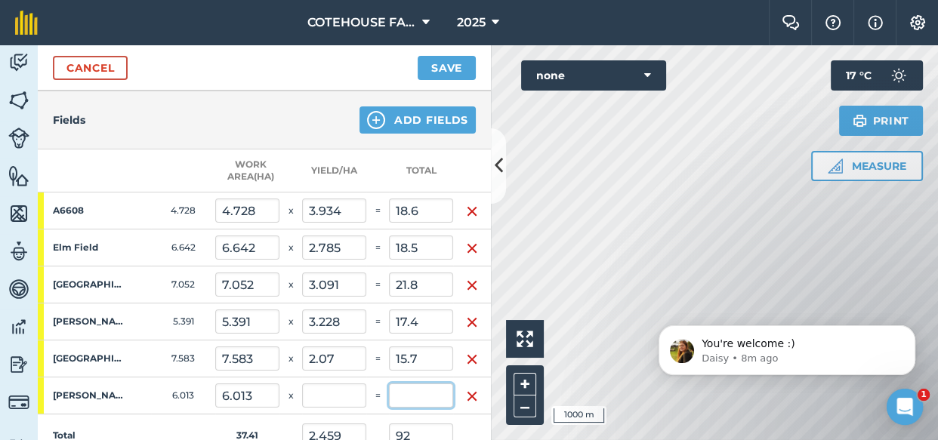
click at [434, 394] on input "text" at bounding box center [421, 396] width 64 height 24
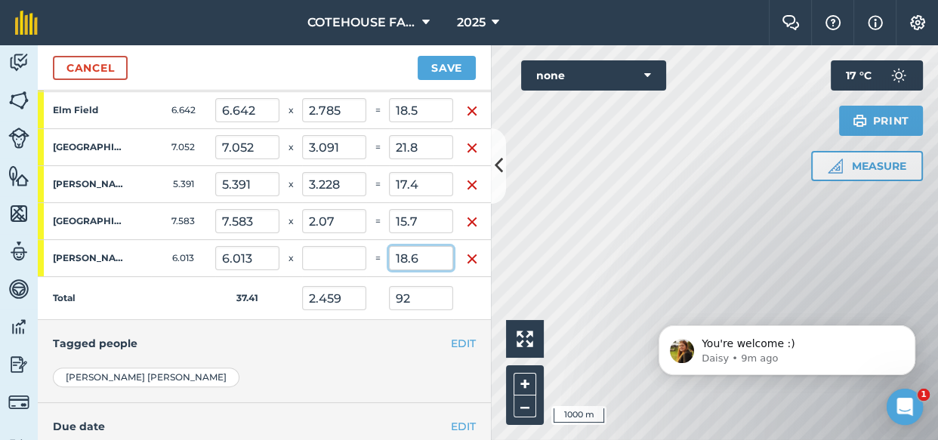
scroll to position [480, 0]
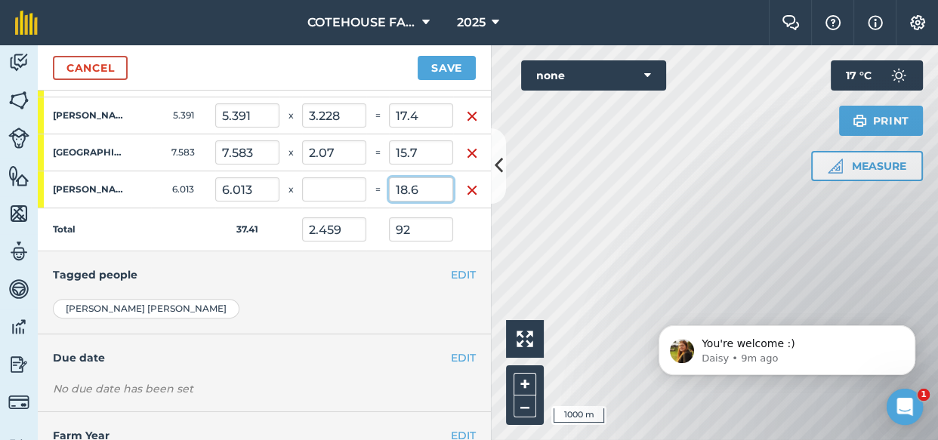
type input "18.6"
type input "3.093"
type input "2.957"
type input "110.6"
click at [395, 299] on div "[PERSON_NAME]" at bounding box center [264, 309] width 423 height 20
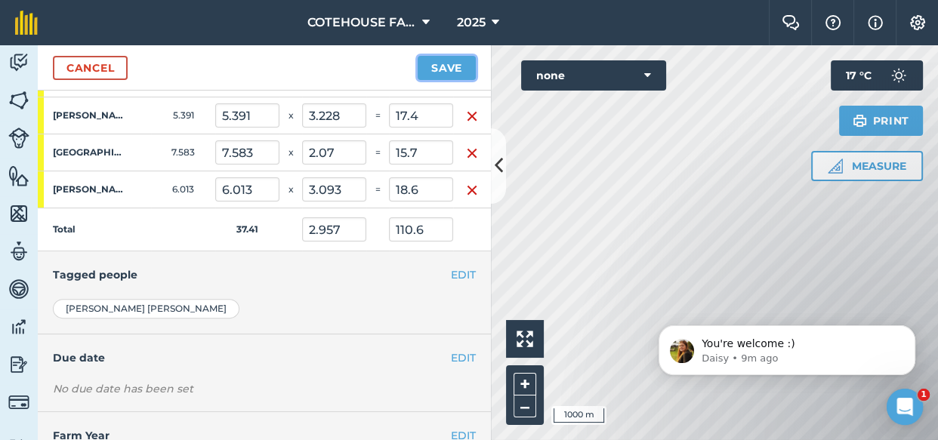
click at [445, 60] on button "Save" at bounding box center [446, 68] width 58 height 24
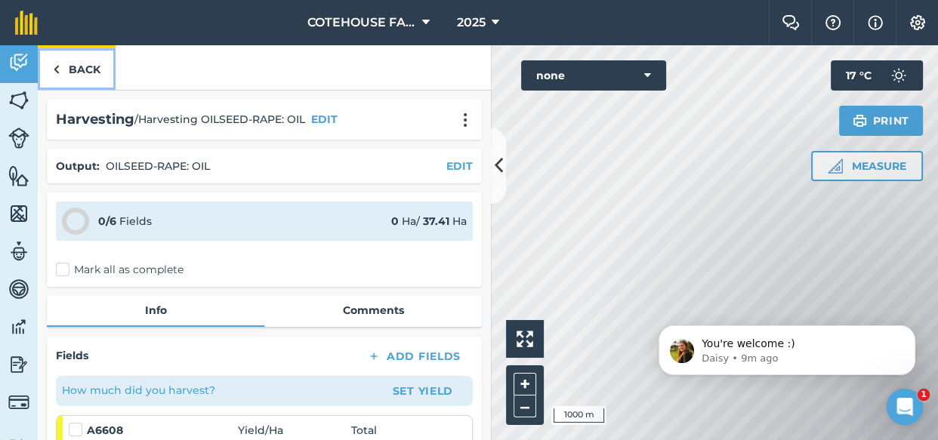
click at [88, 69] on link "Back" at bounding box center [77, 67] width 78 height 45
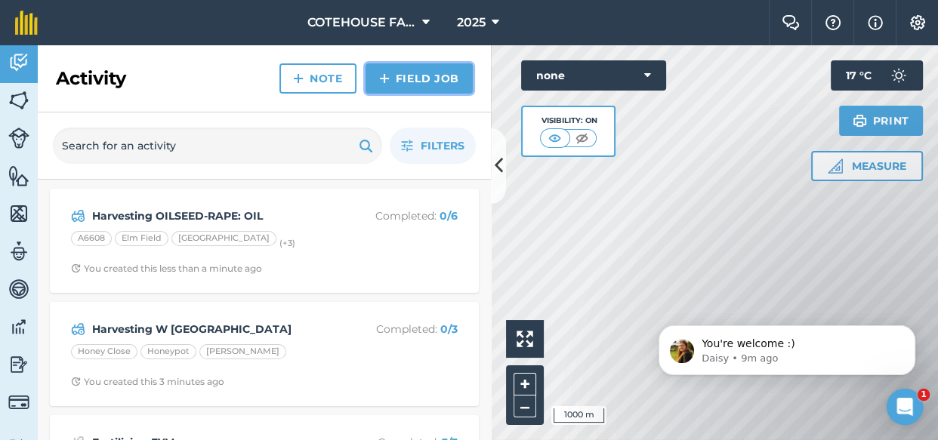
click at [396, 82] on link "Field Job" at bounding box center [418, 78] width 107 height 30
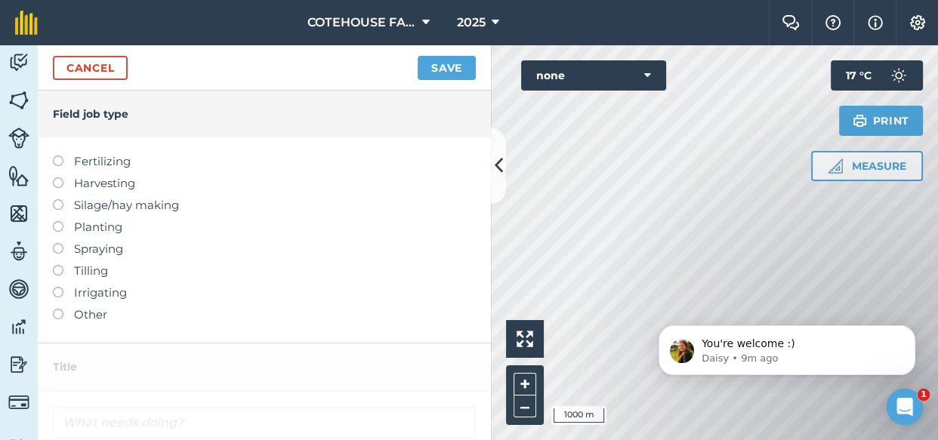
click at [61, 177] on label at bounding box center [63, 177] width 21 height 0
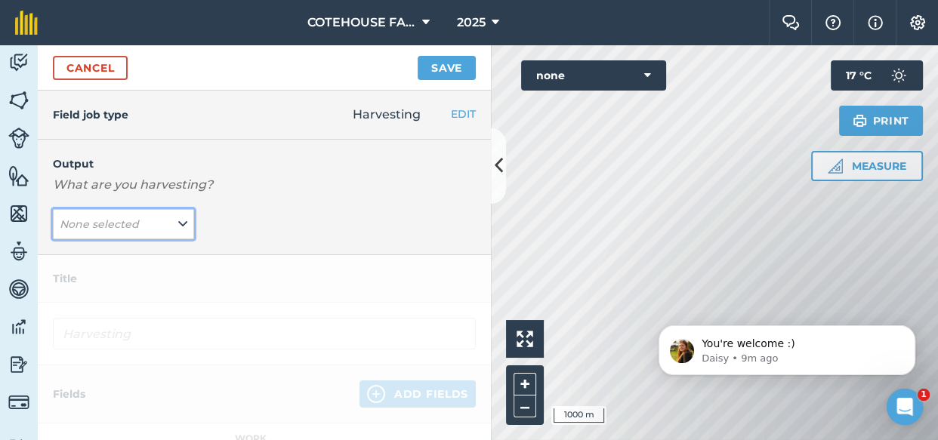
click at [133, 227] on em "None selected" at bounding box center [99, 224] width 79 height 14
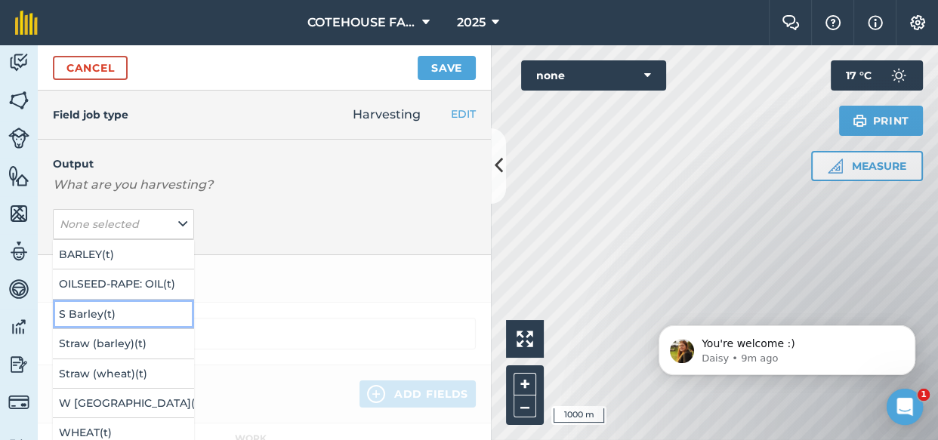
click at [125, 310] on button "S Barley ( t )" at bounding box center [123, 314] width 141 height 29
type input "Harvesting S Barley"
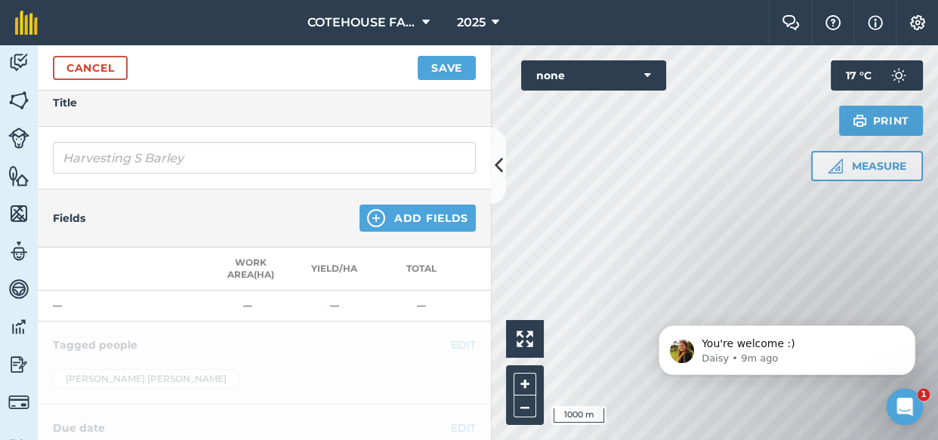
scroll to position [205, 0]
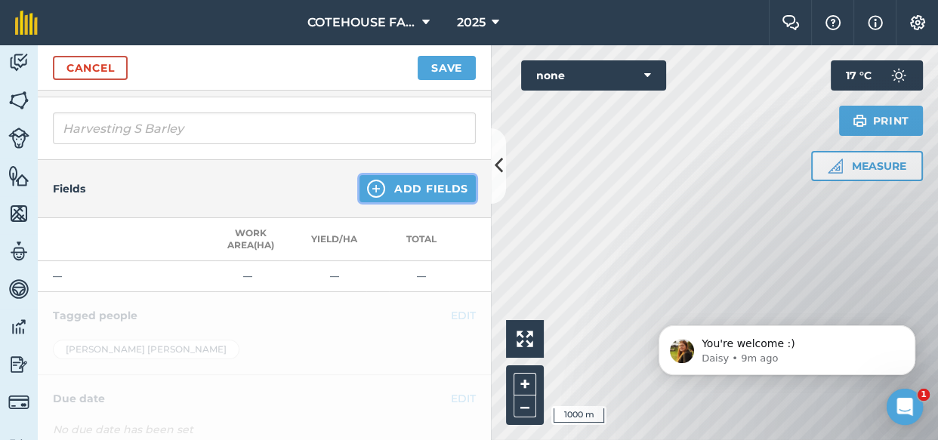
click at [430, 194] on button "Add Fields" at bounding box center [417, 188] width 116 height 27
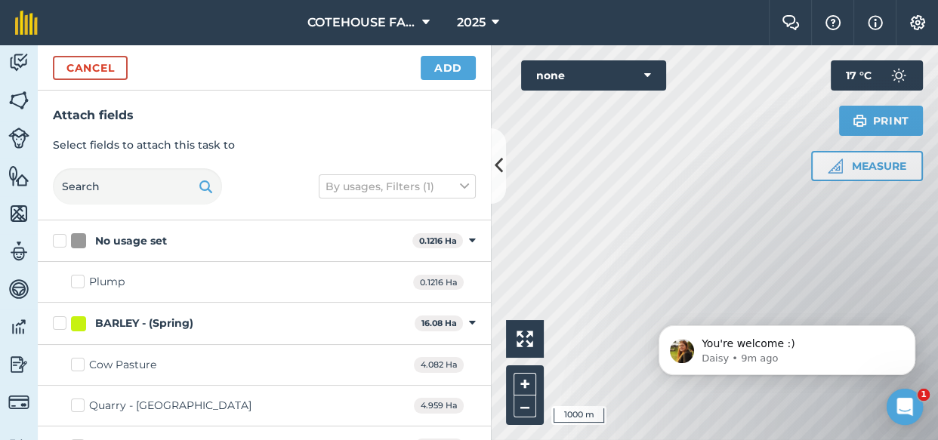
click at [61, 324] on label "BARLEY - (Spring)" at bounding box center [231, 324] width 356 height 16
click at [61, 324] on input "BARLEY - (Spring)" at bounding box center [58, 321] width 10 height 10
checkbox input "true"
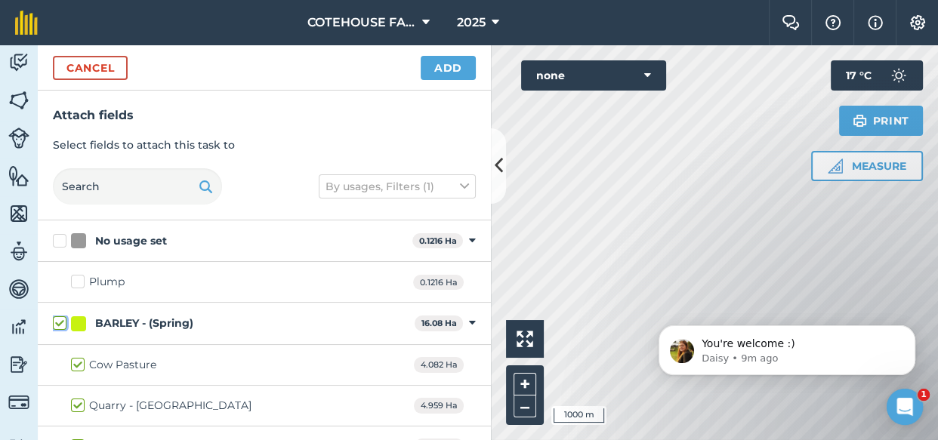
checkbox input "true"
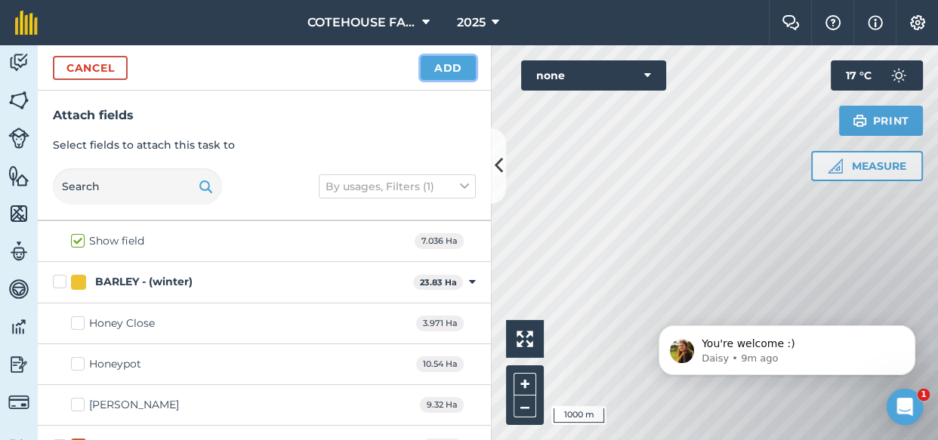
click at [453, 66] on button "Add" at bounding box center [448, 68] width 55 height 24
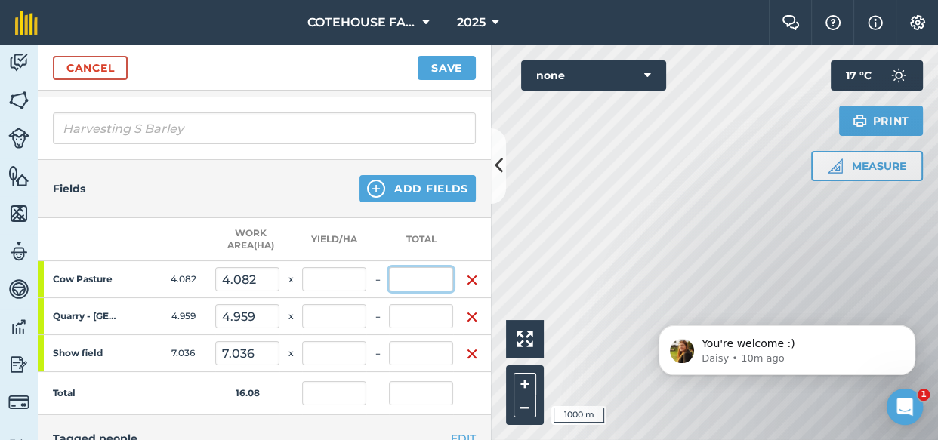
click at [418, 280] on input "text" at bounding box center [421, 279] width 64 height 24
type input "24.2233"
type input "5.934"
type input "24.223"
type input "1.507"
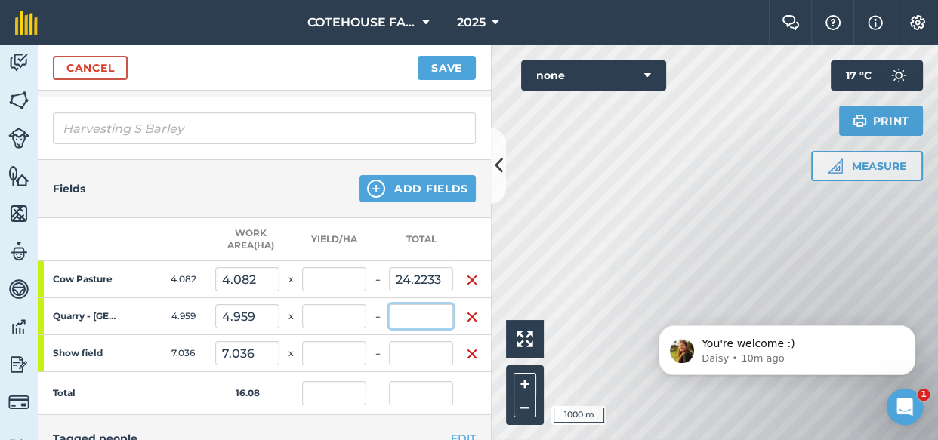
type input "24.223"
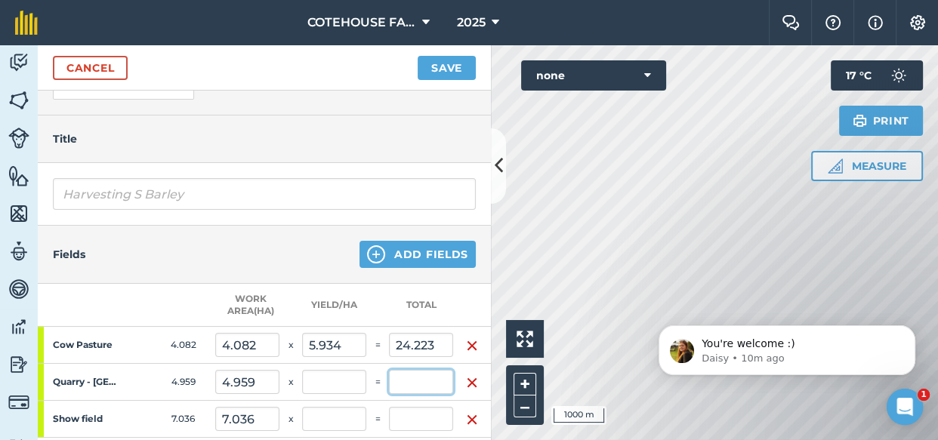
click at [402, 319] on table "Work area ( Ha ) Yield / Ha Total Cow Pasture 4.082 4.082 x 5.934 = 24.223 Quar…" at bounding box center [264, 382] width 453 height 197
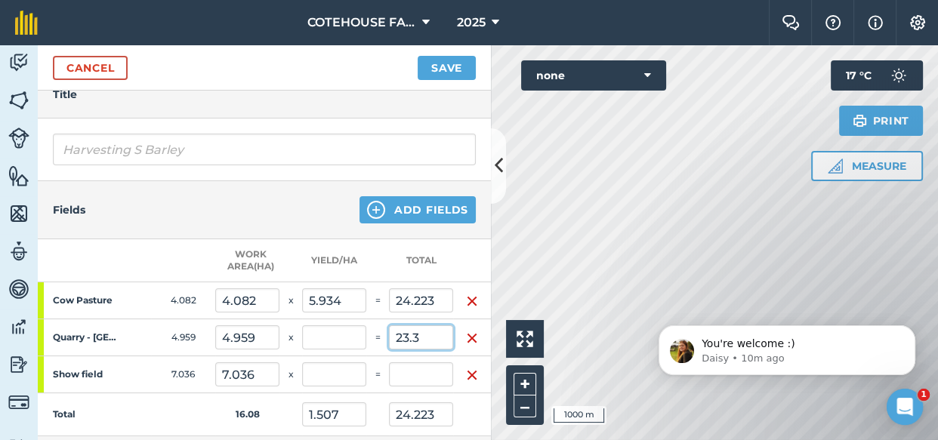
scroll to position [274, 0]
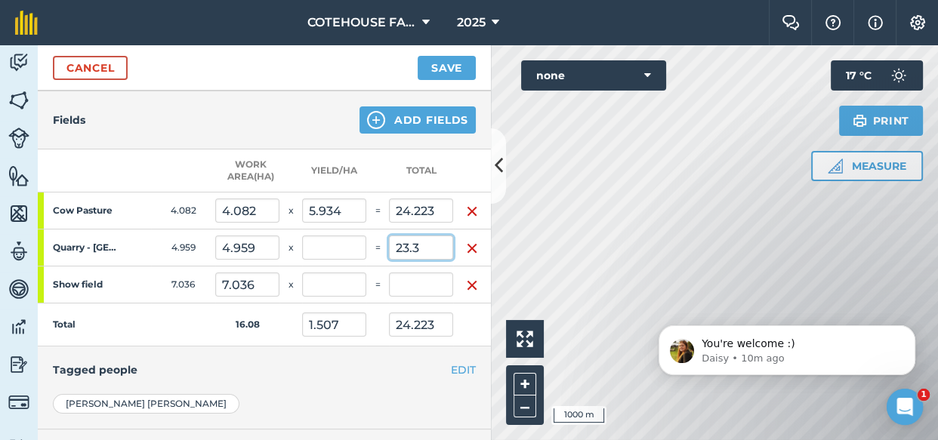
type input "23.3"
type input "4.699"
type input "2.956"
type input "47.523"
click at [434, 285] on input "text" at bounding box center [421, 285] width 64 height 24
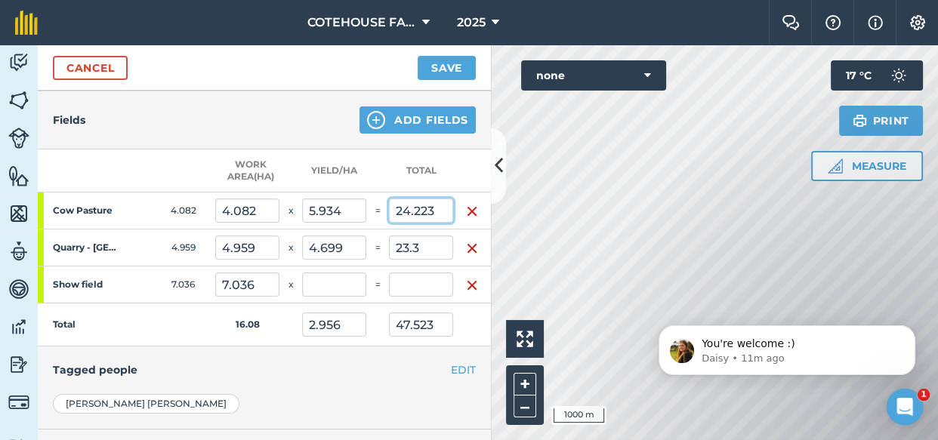
click at [439, 208] on input "24.223" at bounding box center [421, 211] width 64 height 24
type input "24.2"
type input "5.928"
type input "2.955"
type input "47.5"
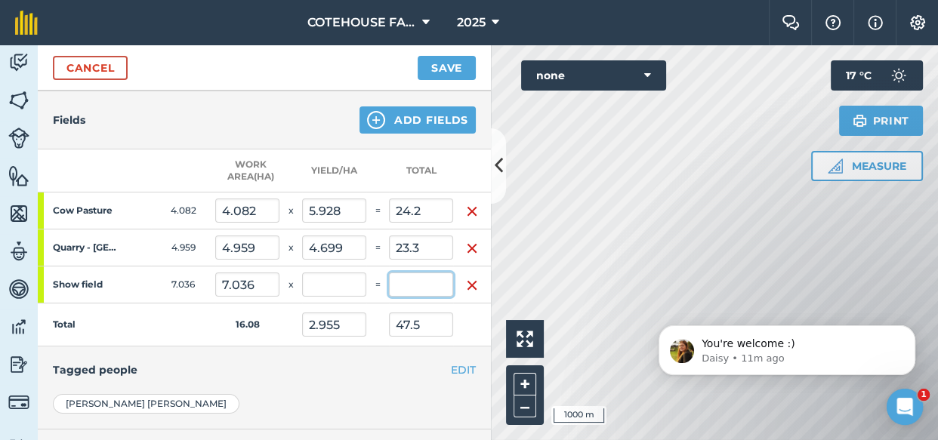
click at [421, 289] on input "text" at bounding box center [421, 285] width 64 height 24
type input "33.5"
type input "4.761"
type input "5.038"
type input "81"
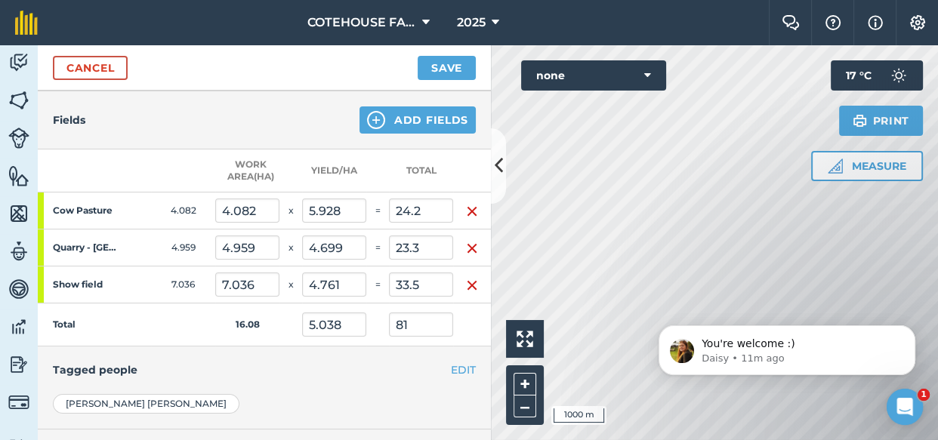
click at [377, 394] on div "[PERSON_NAME]" at bounding box center [264, 404] width 423 height 20
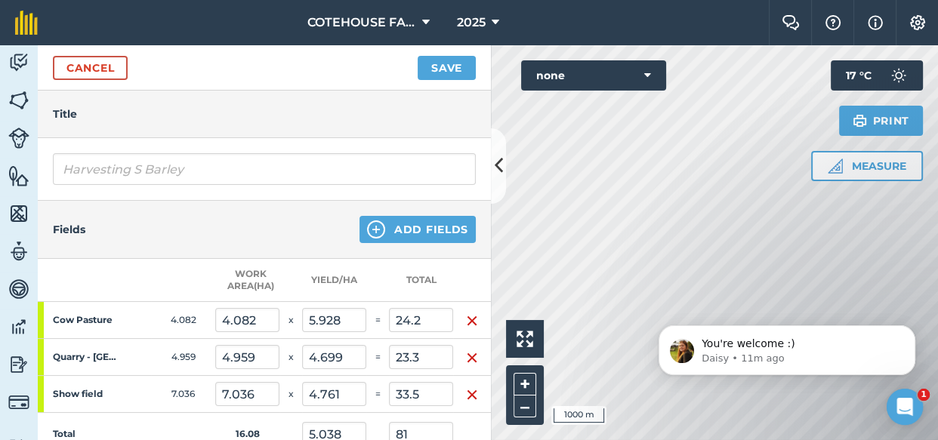
scroll to position [137, 0]
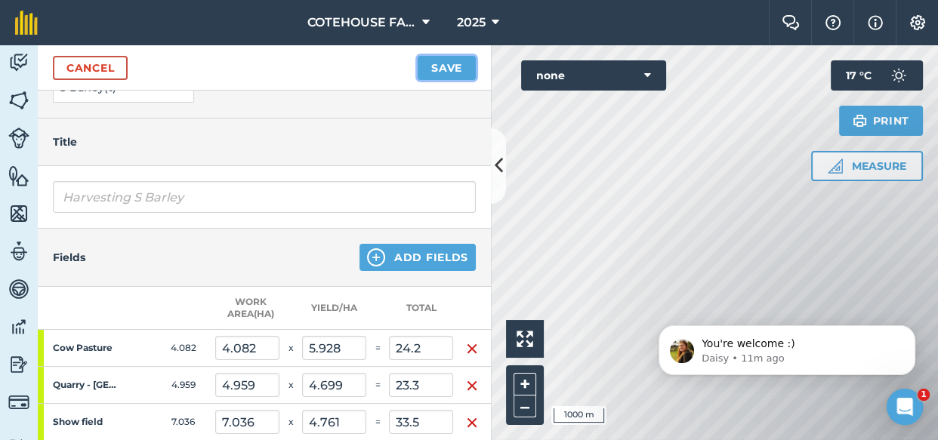
click at [451, 63] on button "Save" at bounding box center [446, 68] width 58 height 24
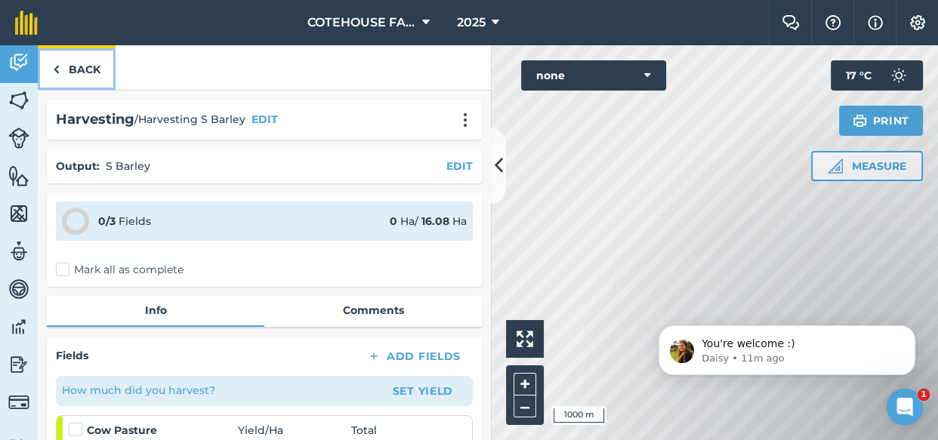
click at [77, 68] on link "Back" at bounding box center [77, 67] width 78 height 45
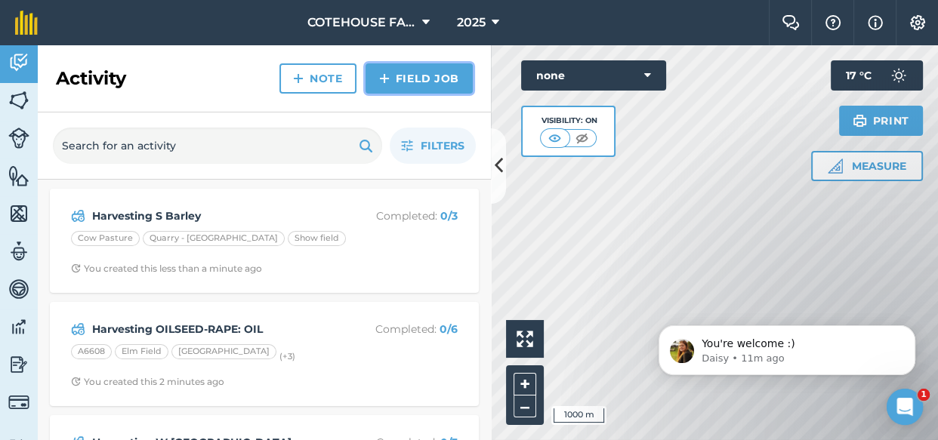
click at [393, 77] on link "Field Job" at bounding box center [418, 78] width 107 height 30
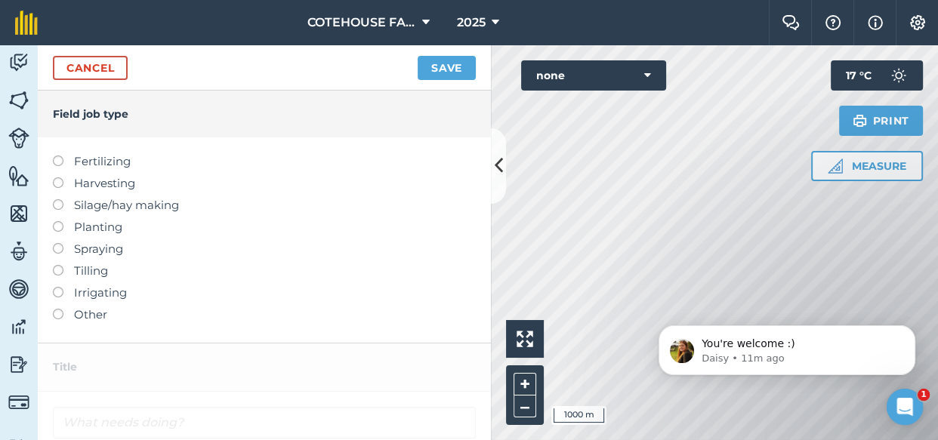
click at [55, 177] on label at bounding box center [63, 177] width 21 height 0
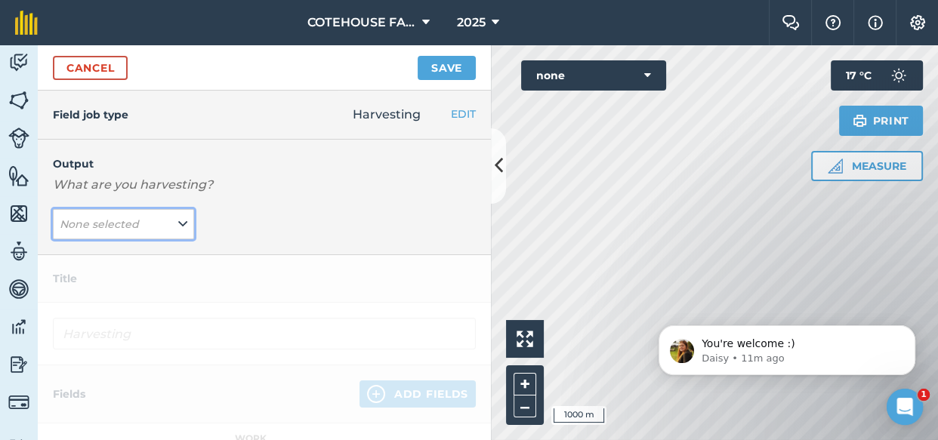
click at [154, 219] on button "None selected" at bounding box center [123, 224] width 141 height 30
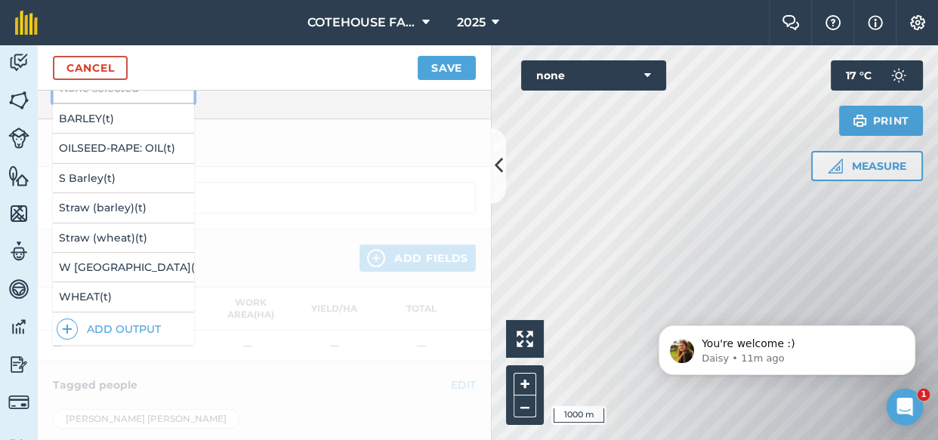
scroll to position [137, 0]
click at [121, 294] on button "WHEAT ( t )" at bounding box center [123, 296] width 141 height 29
type input "Harvesting WHEAT"
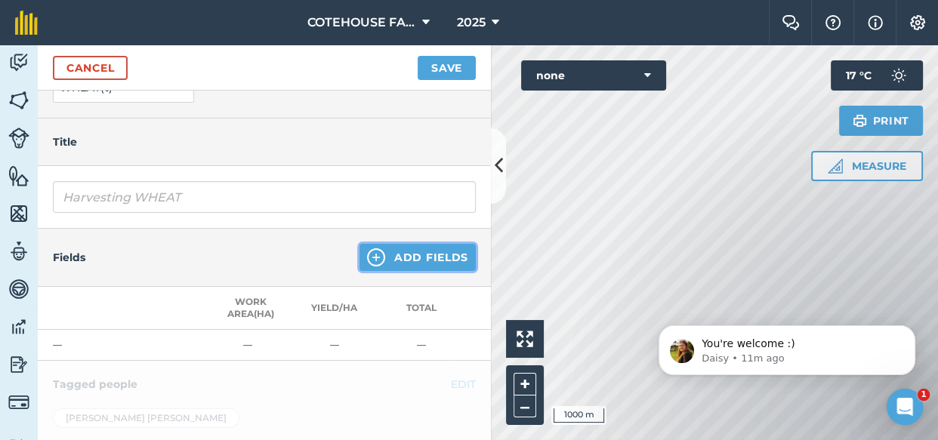
click at [417, 249] on button "Add Fields" at bounding box center [417, 257] width 116 height 27
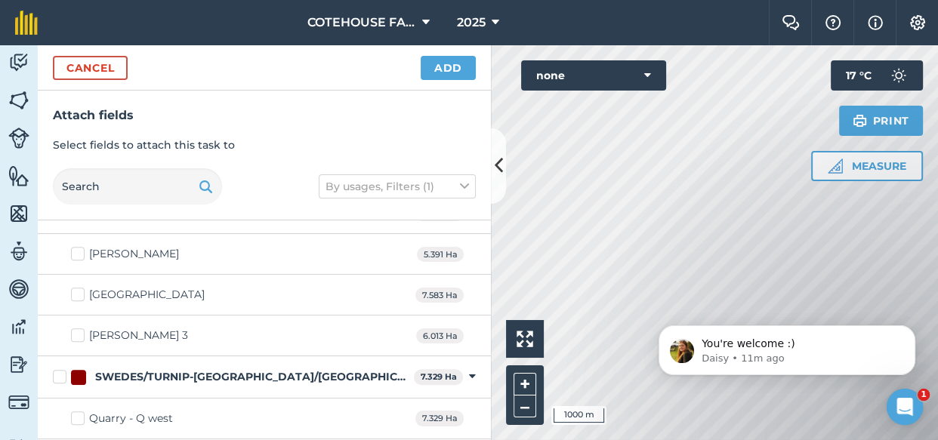
scroll to position [1304, 0]
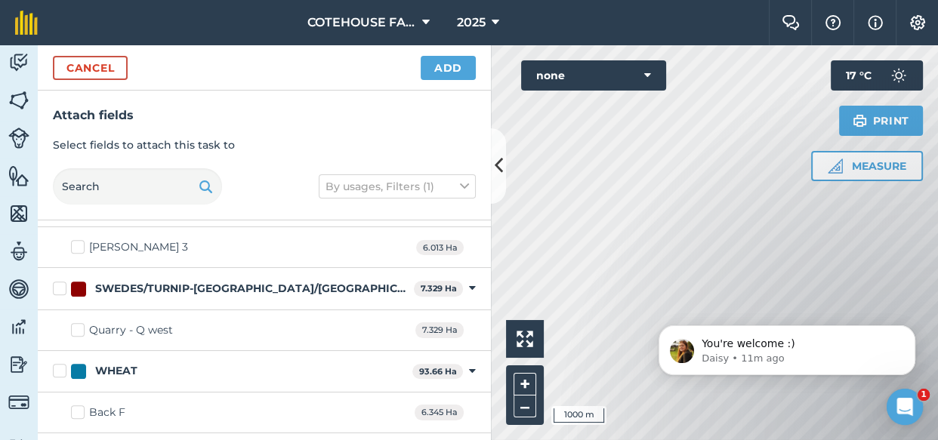
click at [63, 368] on label "WHEAT" at bounding box center [229, 371] width 353 height 16
click at [63, 368] on input "WHEAT" at bounding box center [58, 368] width 10 height 10
checkbox input "true"
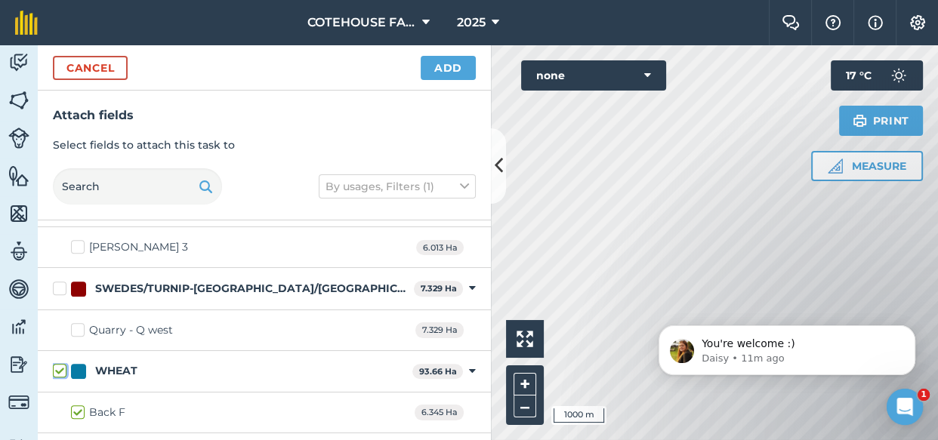
checkbox input "true"
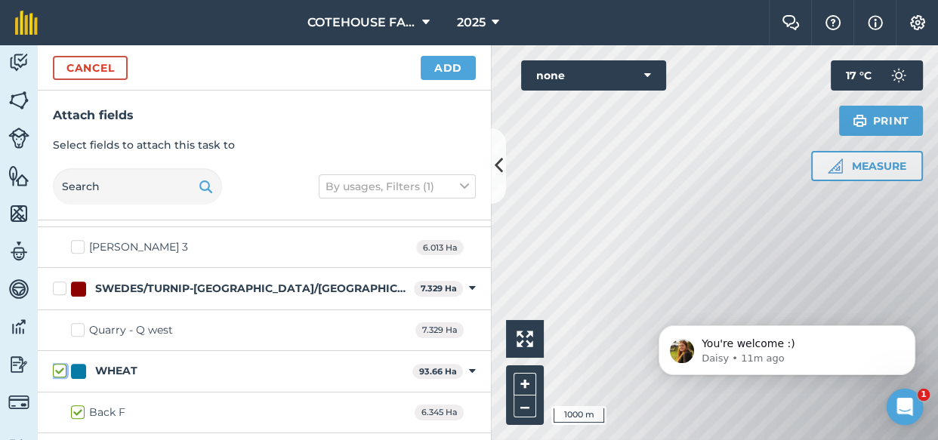
checkbox input "true"
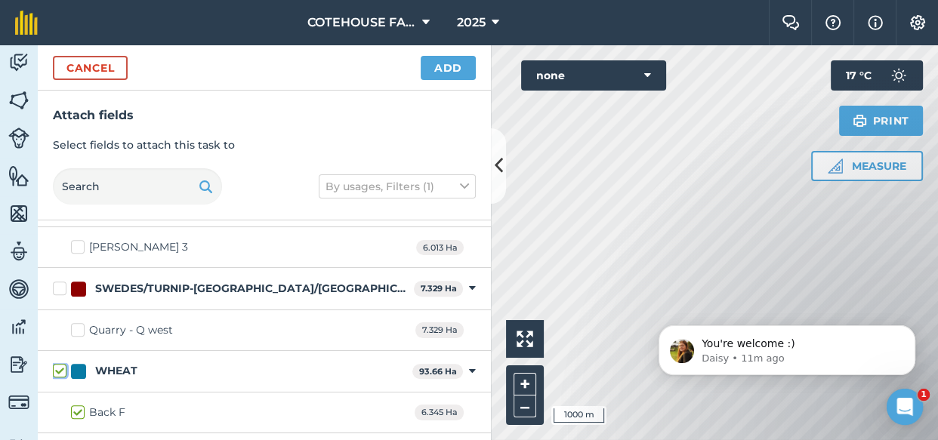
checkbox input "true"
click at [442, 63] on button "Add" at bounding box center [448, 68] width 55 height 24
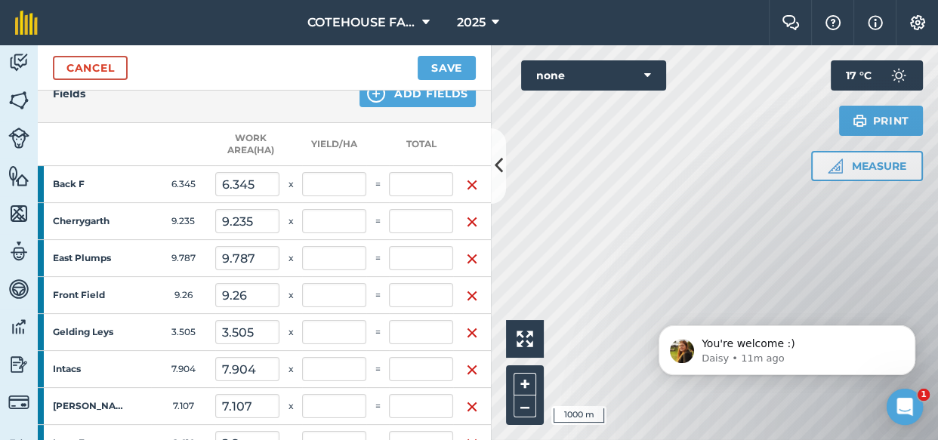
scroll to position [343, 0]
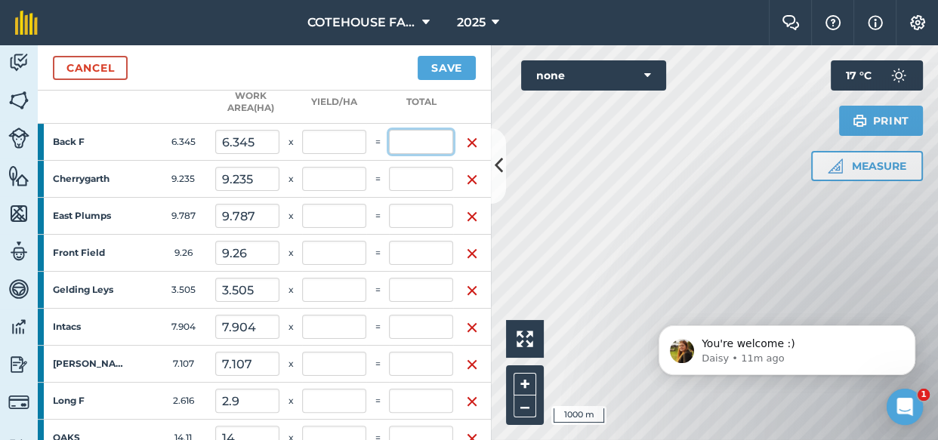
click at [433, 138] on input "text" at bounding box center [421, 142] width 64 height 24
type input "53.6"
type input "8.448"
type input "0.572"
type input "53.6"
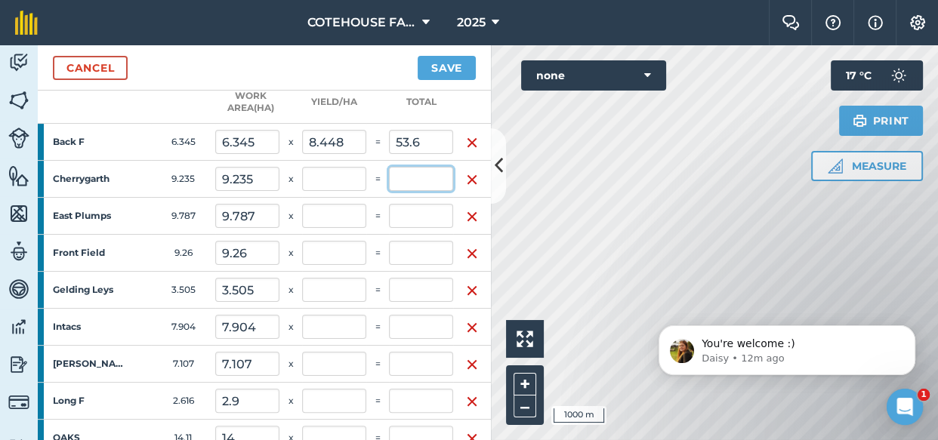
click at [427, 177] on input "text" at bounding box center [421, 179] width 64 height 24
type input "47.5"
type input "5.143"
type input "1.079"
type input "101.1"
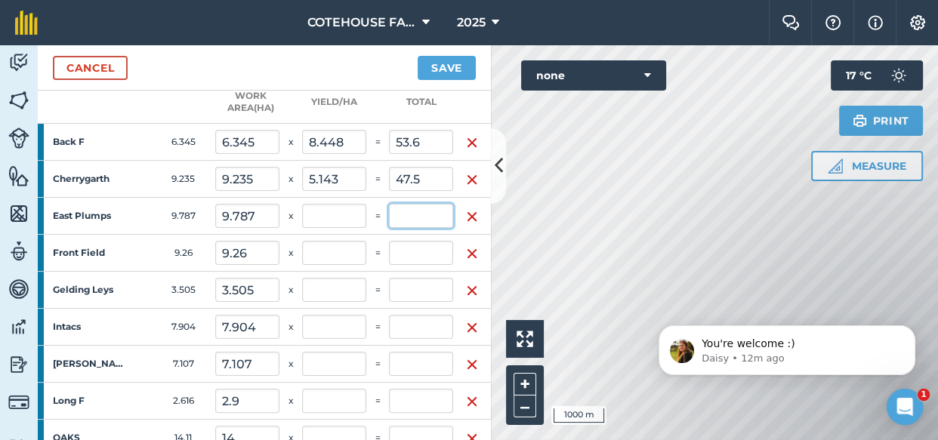
click at [417, 214] on input "text" at bounding box center [421, 216] width 64 height 24
type input "80.7"
type input "8.246"
type input "1.941"
type input "181.8"
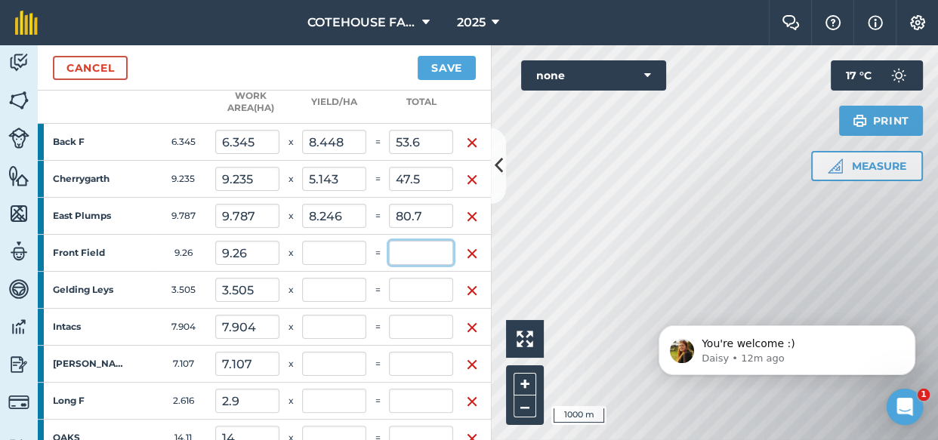
click at [401, 254] on input "text" at bounding box center [421, 253] width 64 height 24
type input "90.8"
type input "9.806"
type input "2.91"
type input "272.6"
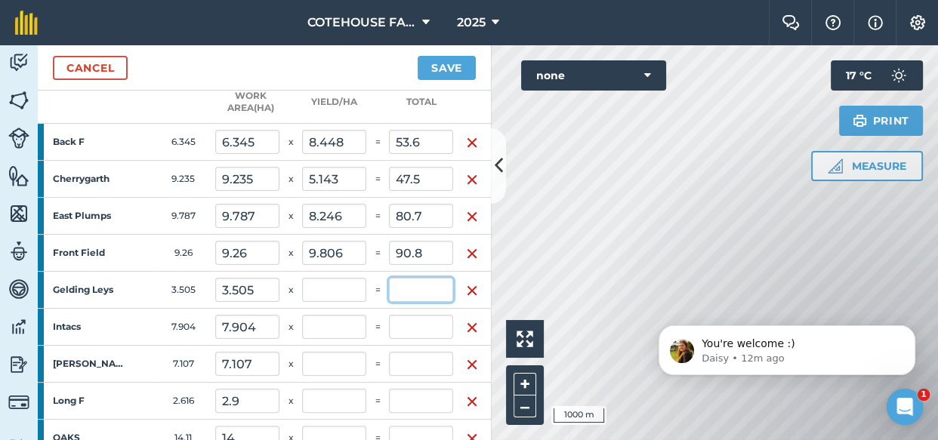
click at [399, 294] on input "text" at bounding box center [421, 290] width 64 height 24
type input "11.8"
click at [400, 332] on input "text" at bounding box center [421, 327] width 64 height 24
type input "3.367"
type input "3.036"
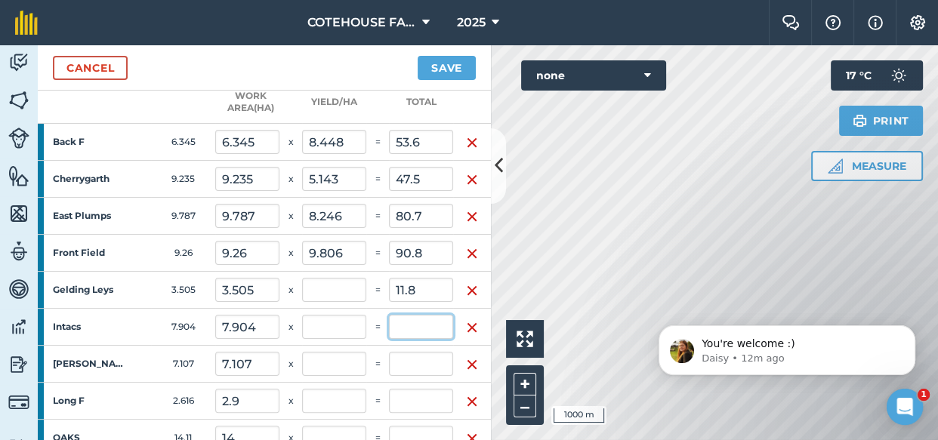
type input "284.4"
type input "47.5"
type input "5.946"
type input "47"
type input "3.538"
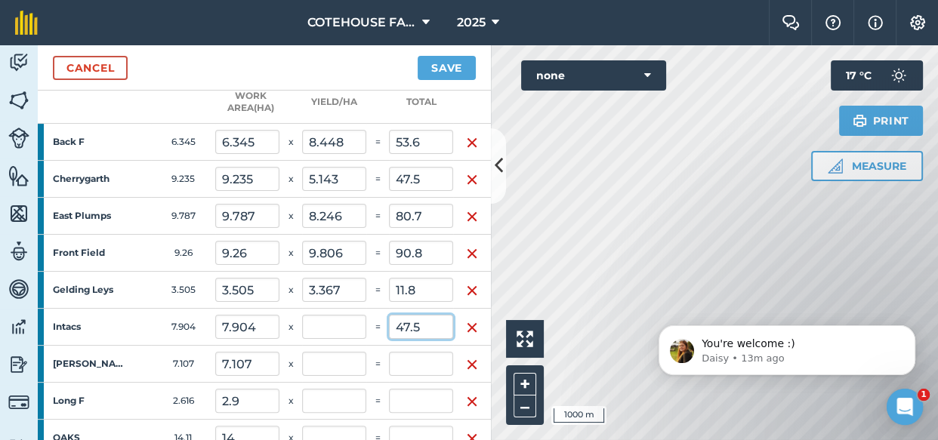
type input "331.4"
type input "47.5"
type input "6.01"
type input "3.544"
type input "331.9"
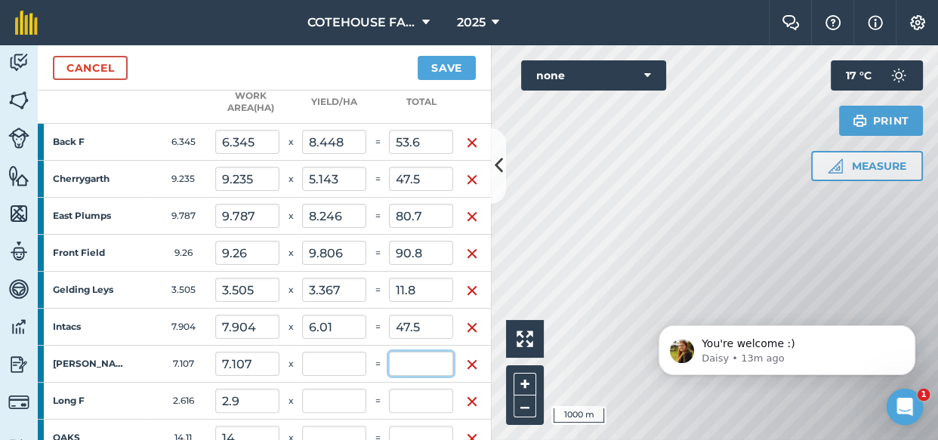
click at [408, 362] on input "text" at bounding box center [421, 364] width 64 height 24
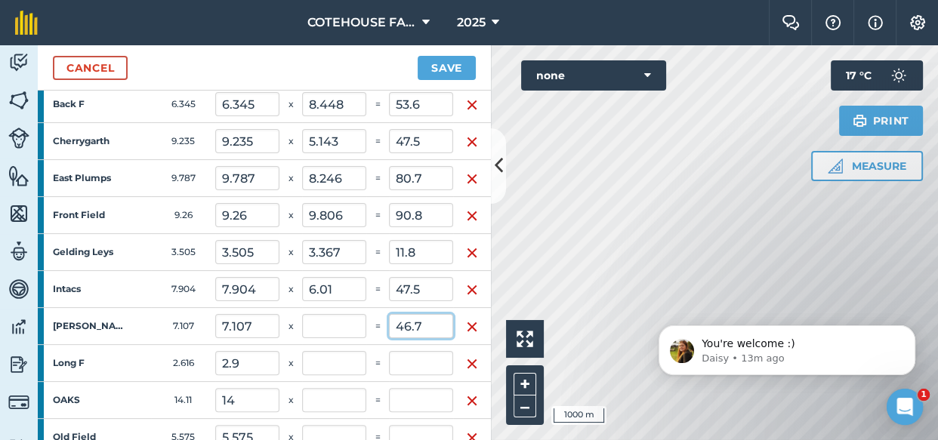
scroll to position [411, 0]
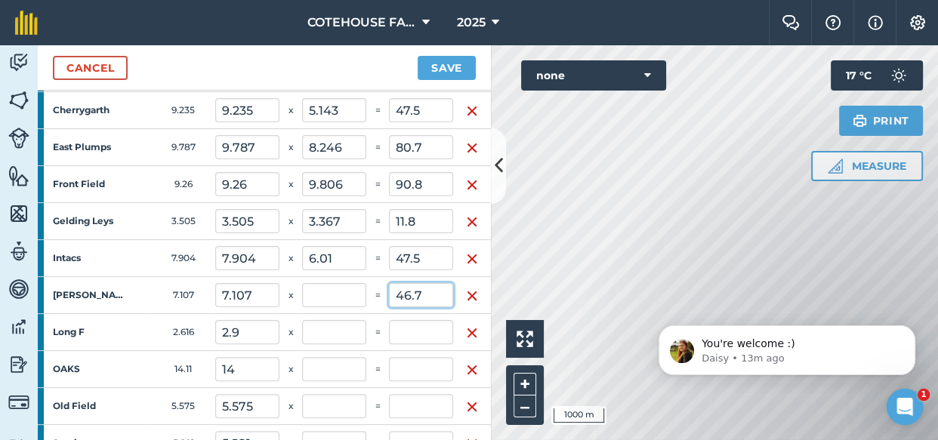
type input "46.7"
type input "6.571"
type input "4.042"
type input "378.6"
click at [420, 339] on input "text" at bounding box center [421, 332] width 64 height 24
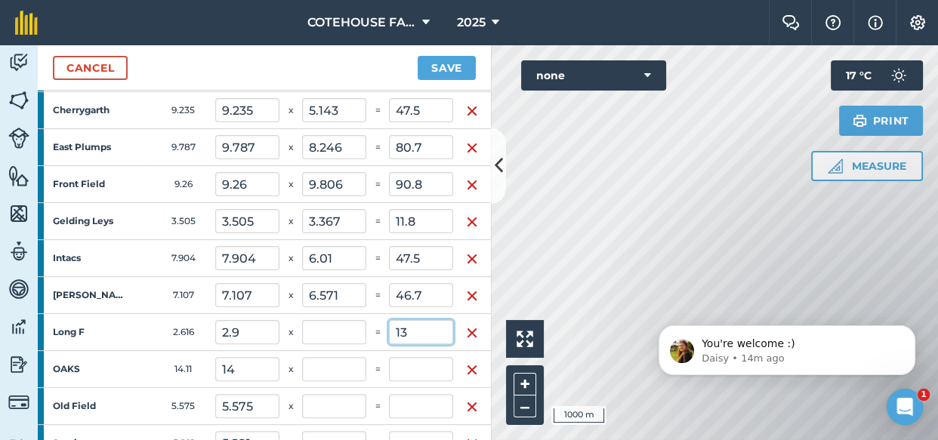
type input "13"
type input "4.483"
type input "4.181"
type input "391.6"
click at [416, 372] on input "text" at bounding box center [421, 369] width 64 height 24
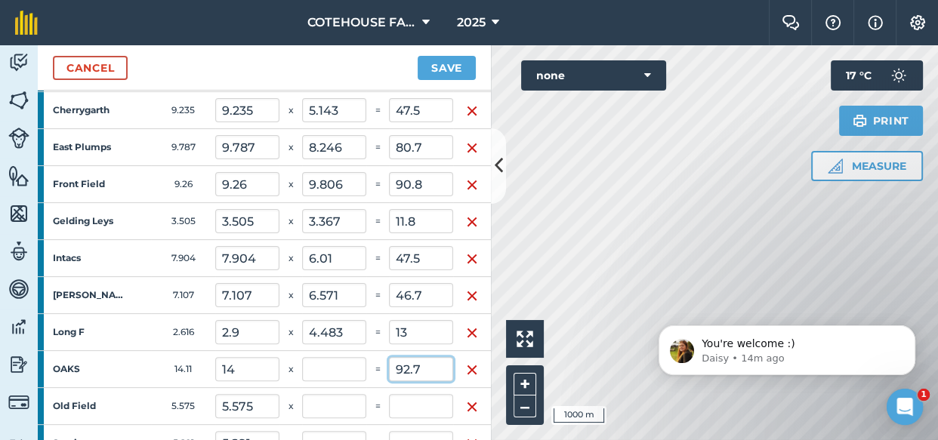
type input "92.7"
type input "6.621"
type input "5.171"
type input "484.3"
click at [416, 406] on input "text" at bounding box center [421, 406] width 64 height 24
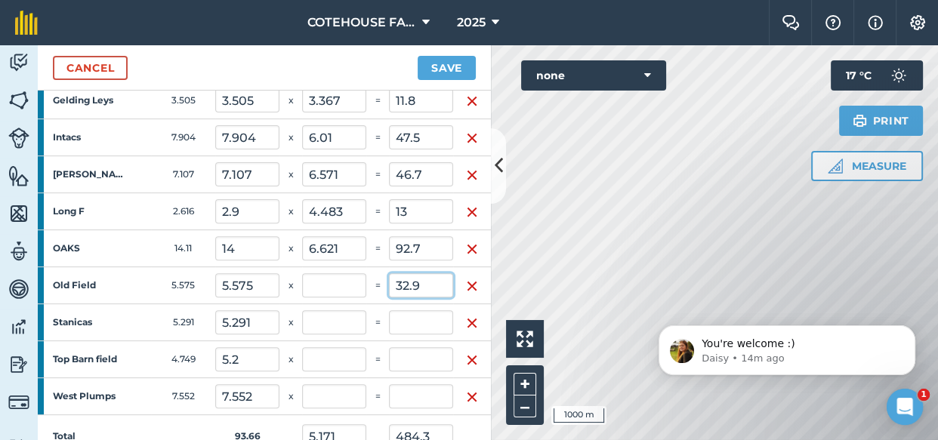
scroll to position [549, 0]
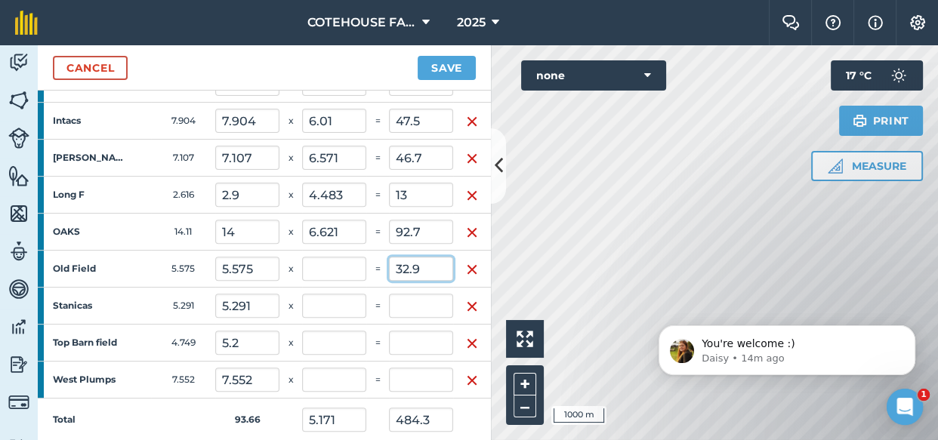
type input "32.9"
type input "5.901"
type input "5.522"
type input "517.2"
click at [430, 302] on input "text" at bounding box center [421, 306] width 64 height 24
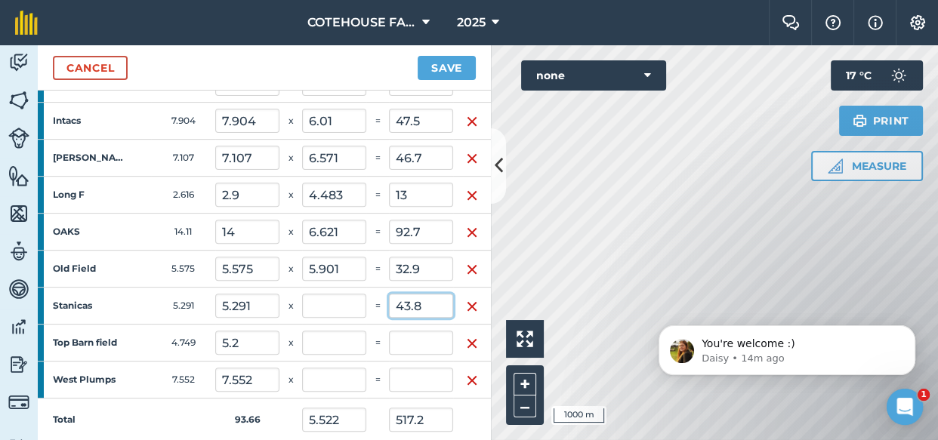
type input "43.8"
type input "8.278"
type input "5.99"
type input "561"
click at [425, 339] on input "text" at bounding box center [421, 343] width 64 height 24
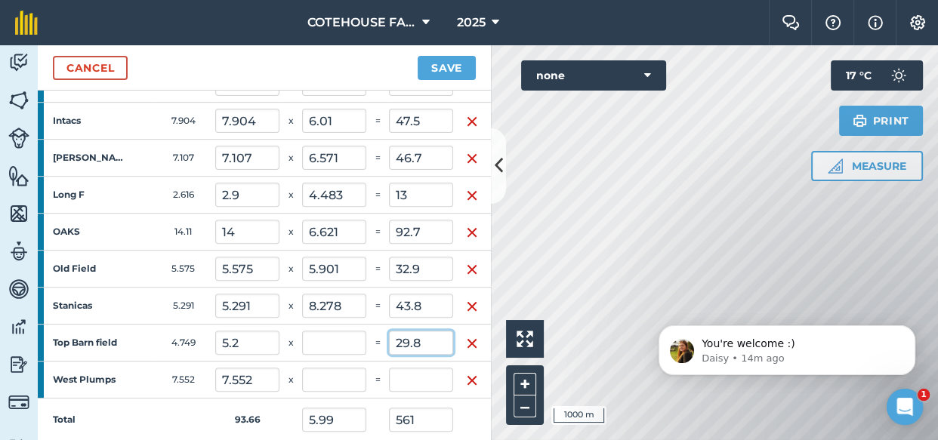
type input "29.8"
type input "5.731"
type input "6.308"
type input "590.8"
click at [421, 376] on input "text" at bounding box center [421, 380] width 64 height 24
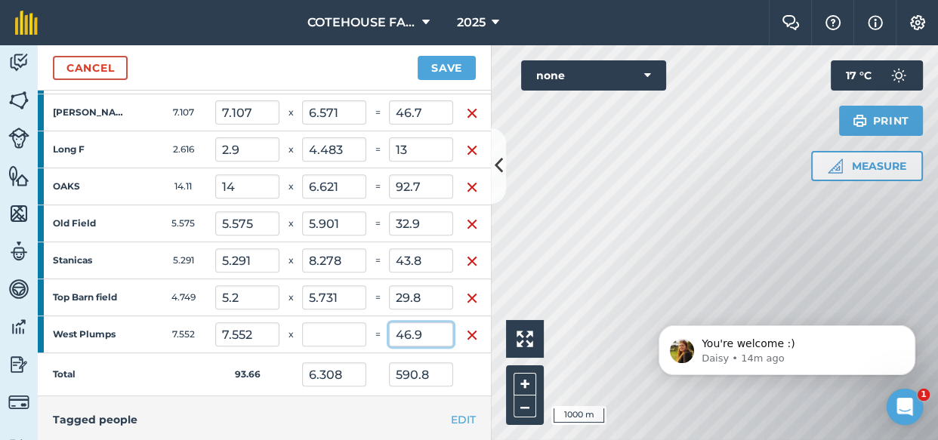
scroll to position [618, 0]
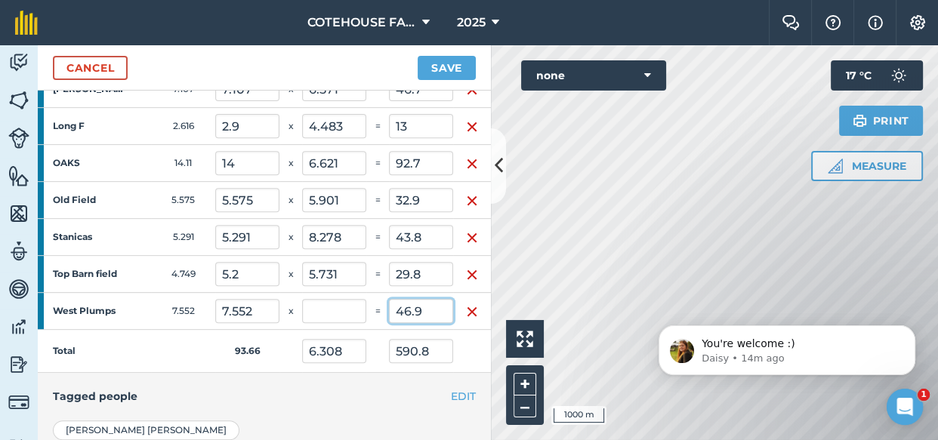
type input "46.9"
type input "6.21"
type input "6.809"
type input "637.7"
click at [451, 347] on input "637.7" at bounding box center [421, 351] width 64 height 24
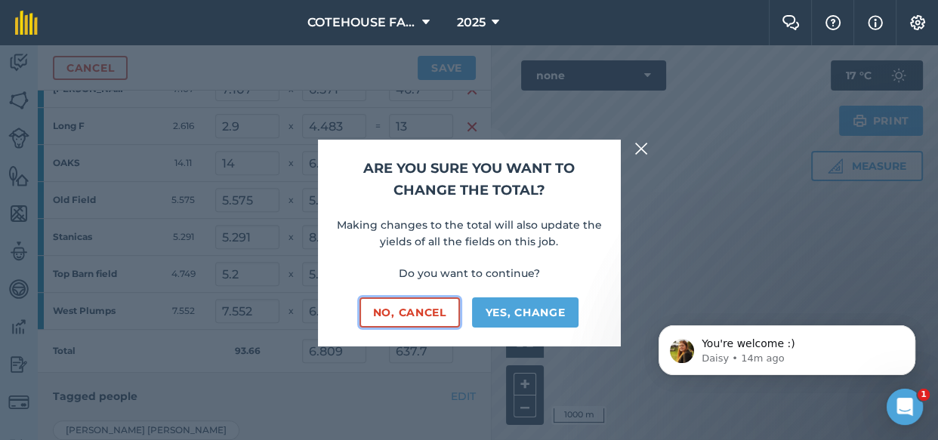
click at [428, 308] on button "No, cancel" at bounding box center [409, 312] width 100 height 30
type input "6.809"
type input "43.201"
type input "6.809"
type input "62.878"
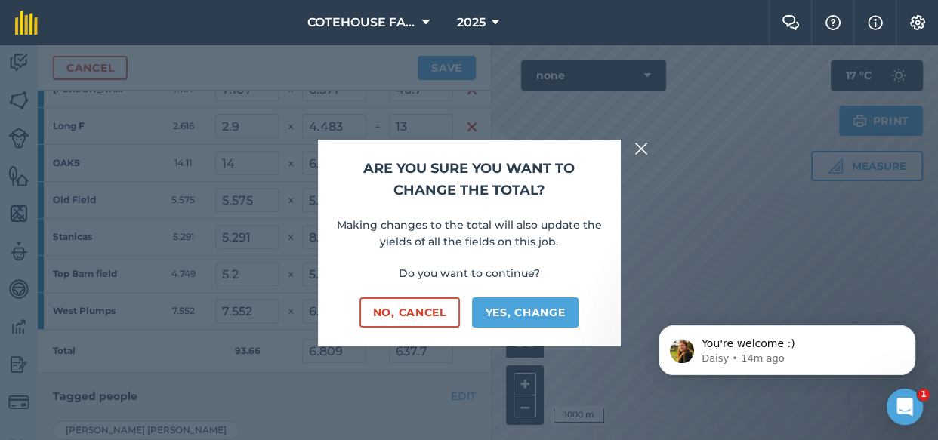
type input "6.809"
type input "66.636"
type input "6.809"
type input "63.048"
type input "6.809"
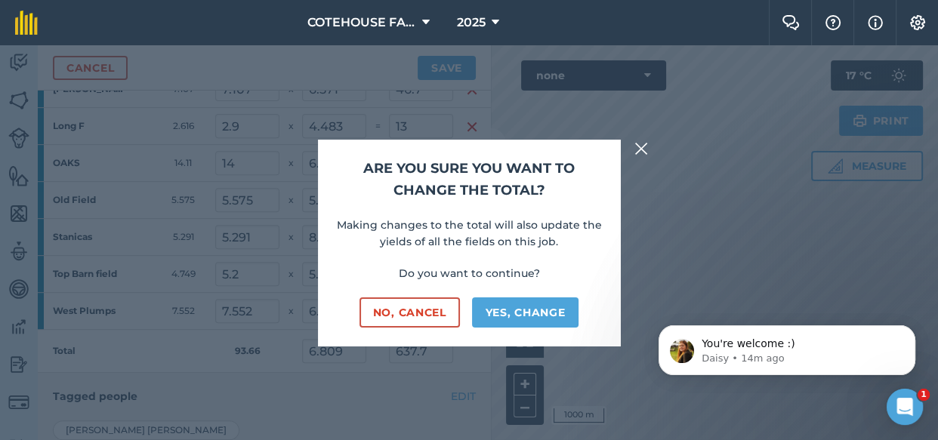
type input "23.864"
type input "6.809"
type input "53.816"
type input "6.809"
type input "48.389"
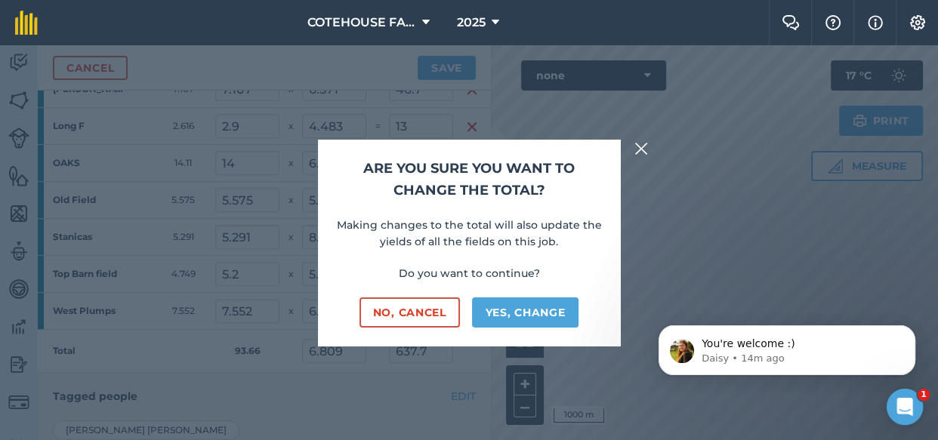
type input "6.809"
type input "19.745"
type input "6.809"
type input "95.321"
type input "6.809"
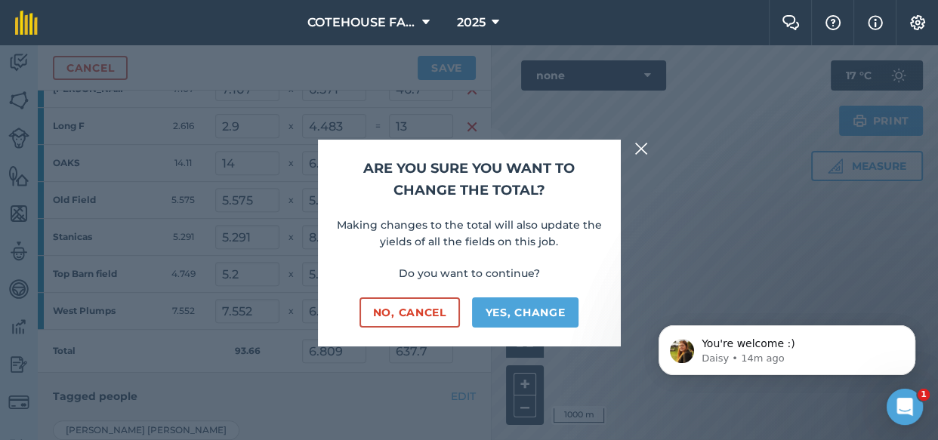
type input "37.958"
type input "6.809"
type input "36.025"
type input "6.809"
type input "35.405"
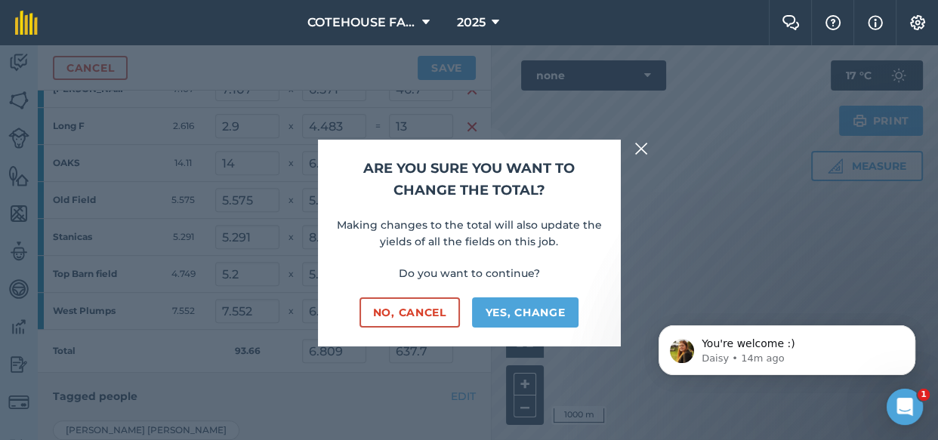
type input "6.809"
type input "51.419"
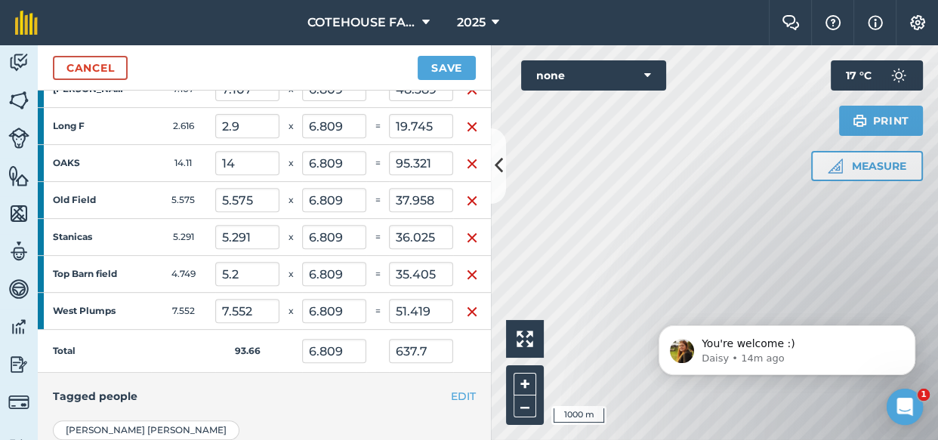
click at [377, 376] on div "EDIT Tagged people" at bounding box center [264, 396] width 453 height 47
click at [452, 72] on button "Save" at bounding box center [446, 68] width 58 height 24
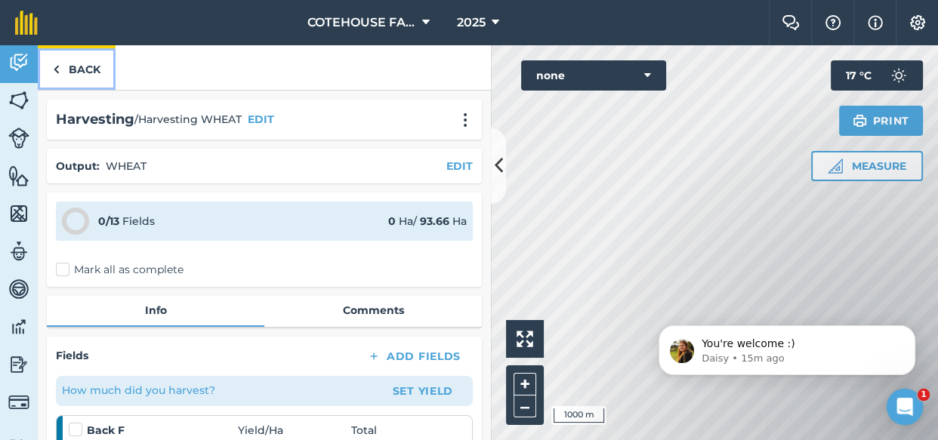
click at [89, 65] on link "Back" at bounding box center [77, 67] width 78 height 45
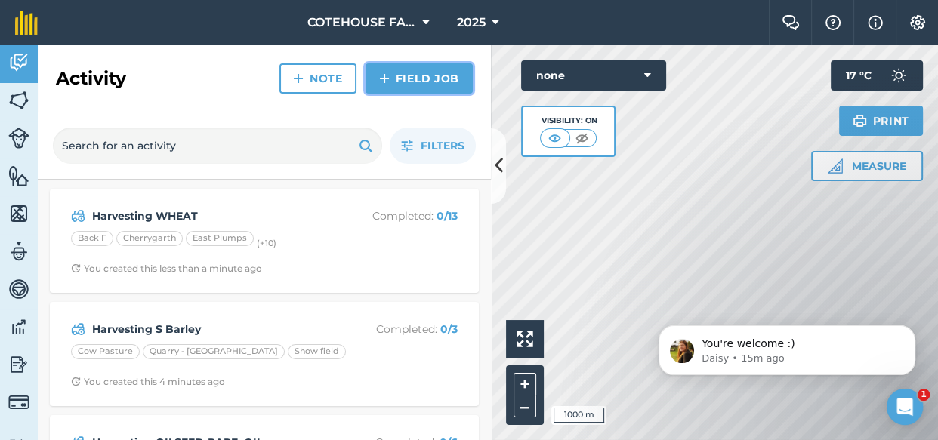
click at [403, 75] on link "Field Job" at bounding box center [418, 78] width 107 height 30
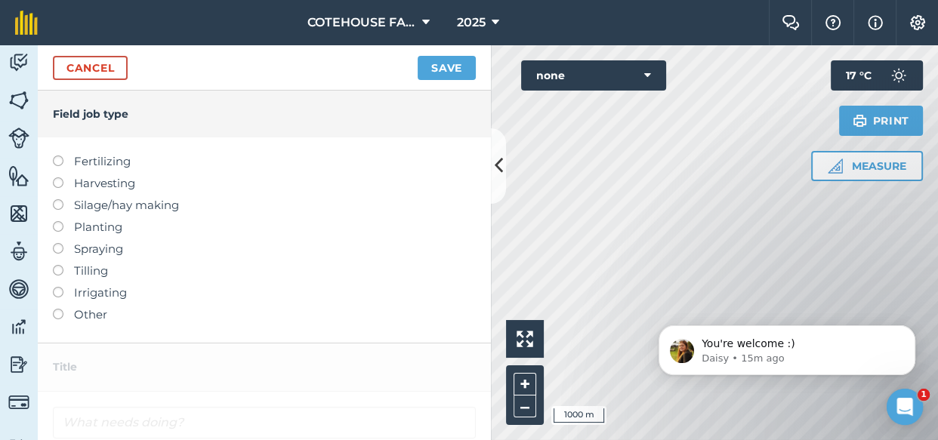
click at [61, 186] on label "Harvesting" at bounding box center [264, 183] width 423 height 18
type input "Harvesting"
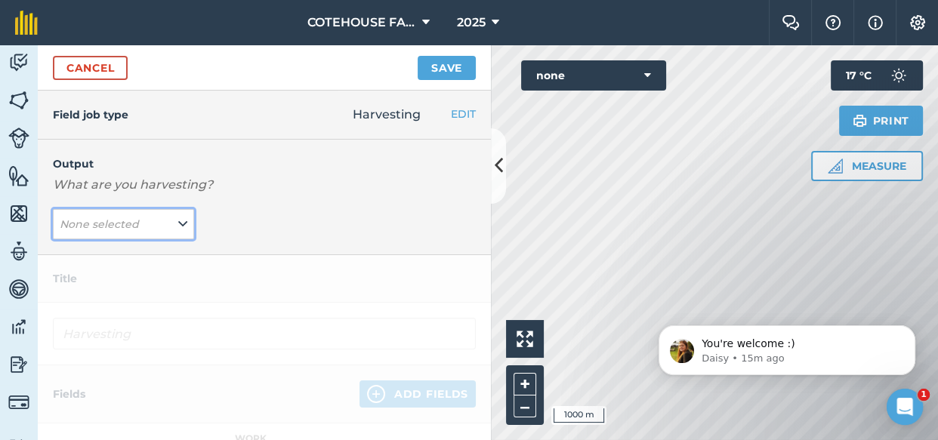
click at [94, 222] on em "None selected" at bounding box center [99, 224] width 79 height 14
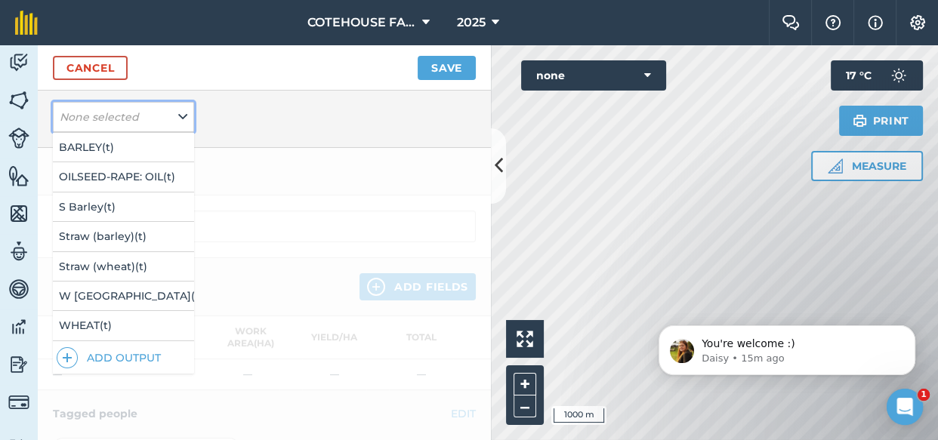
scroll to position [137, 0]
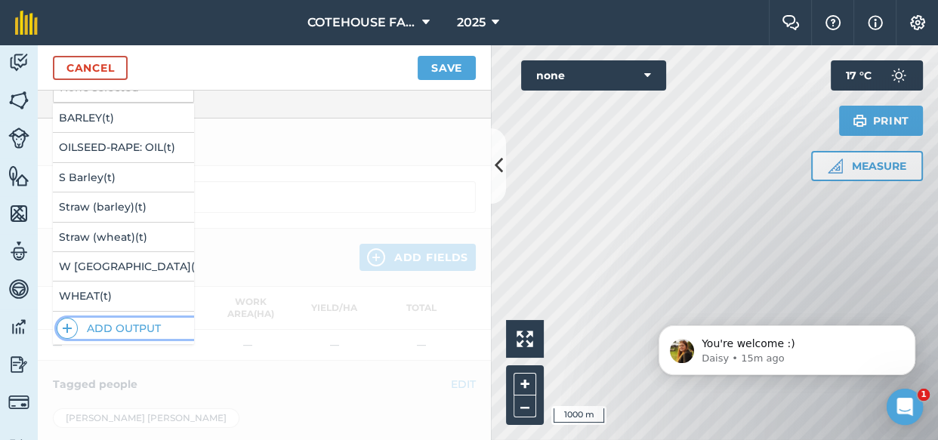
click at [92, 324] on button "Add Output" at bounding box center [125, 328] width 137 height 21
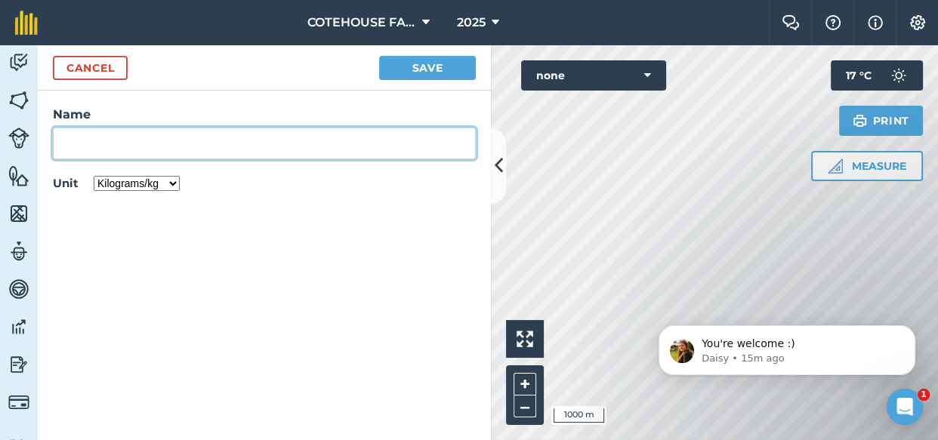
click at [151, 143] on input "Name" at bounding box center [264, 144] width 423 height 32
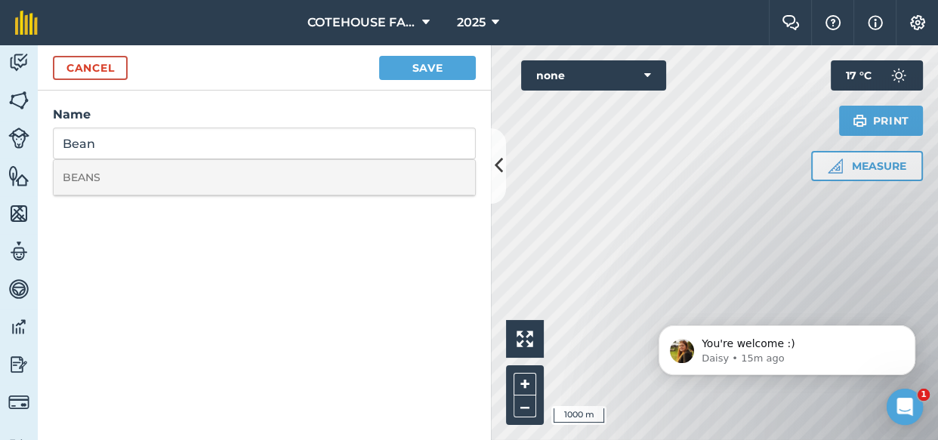
click at [126, 170] on li "BEANS" at bounding box center [264, 177] width 421 height 35
type input "BEANS"
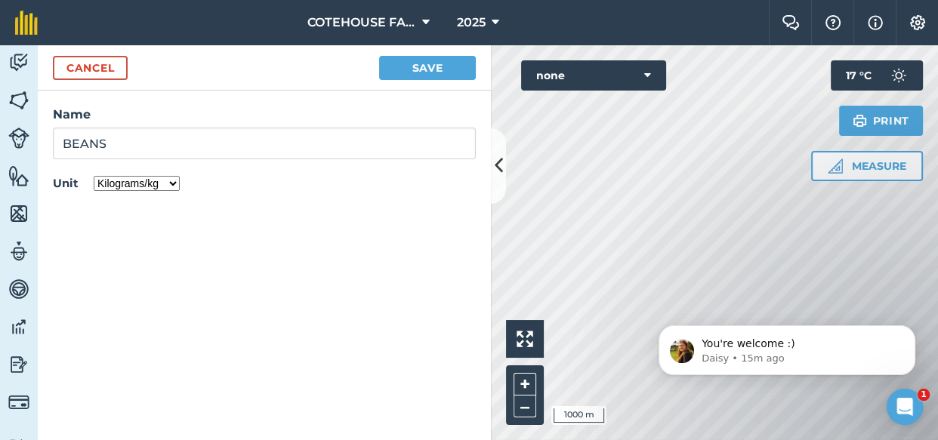
click at [168, 184] on select "Kilograms/kg Metric tonnes/t Litres/L Pounds/lb Imperial tons/t Gallons/gal Bus…" at bounding box center [137, 183] width 86 height 15
select select "METRIC_TONNES"
click at [94, 176] on select "Kilograms/kg Metric tonnes/t Litres/L Pounds/lb Imperial tons/t Gallons/gal Bus…" at bounding box center [137, 183] width 86 height 15
click at [407, 68] on button "Save" at bounding box center [427, 68] width 97 height 24
type input "Harvesting BEANS"
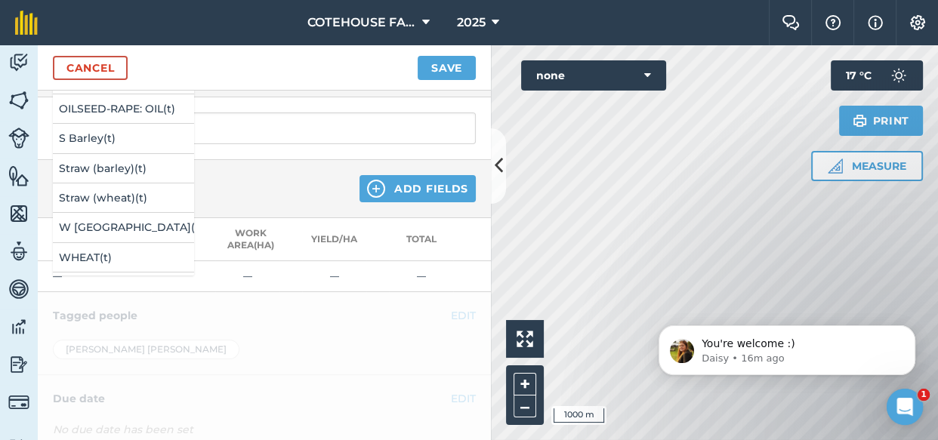
scroll to position [29, 0]
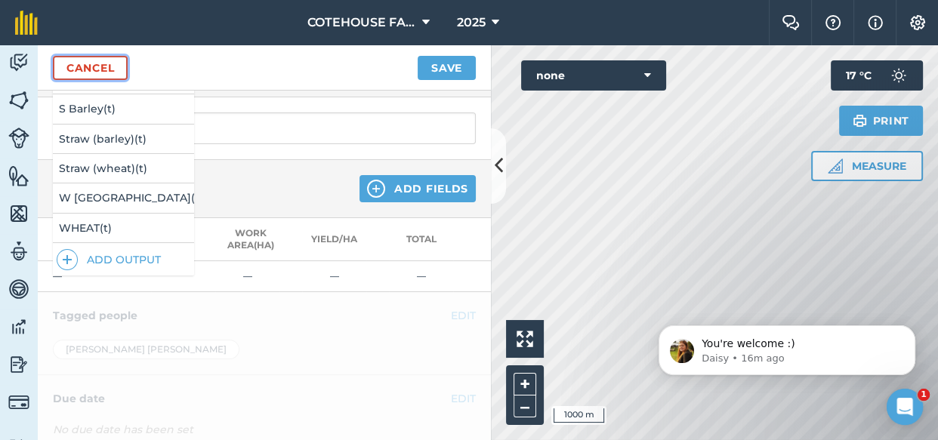
click at [106, 64] on link "Cancel" at bounding box center [90, 68] width 75 height 24
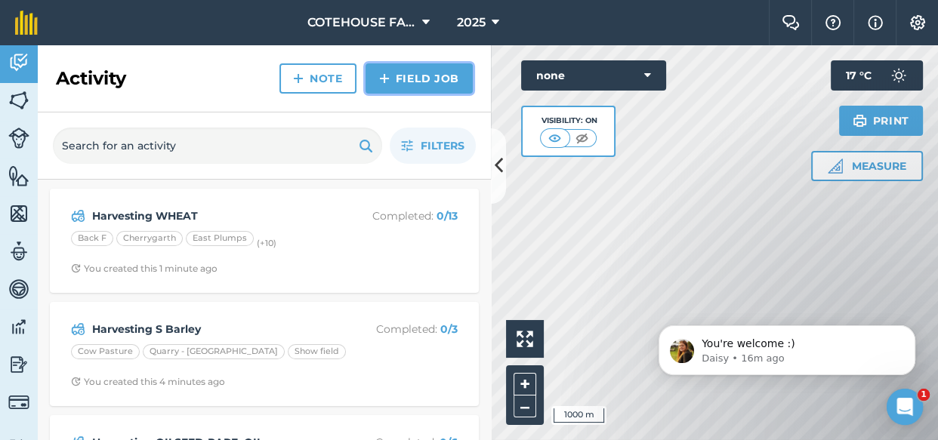
click at [430, 78] on link "Field Job" at bounding box center [418, 78] width 107 height 30
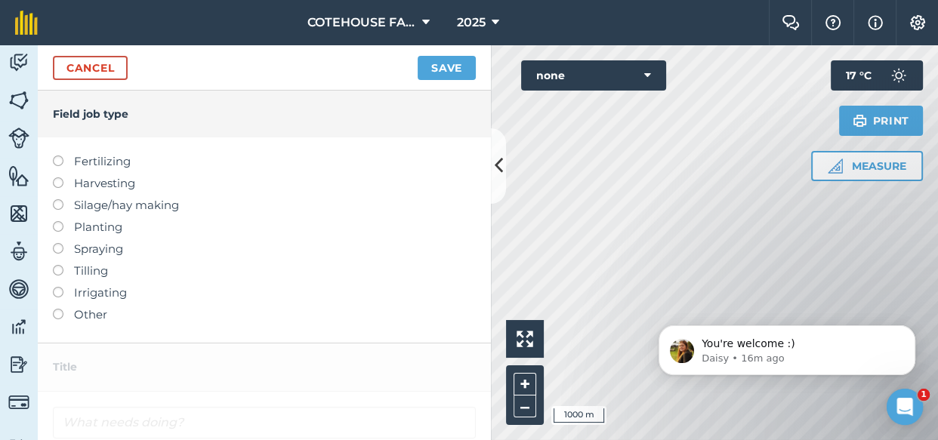
click at [59, 177] on label at bounding box center [63, 177] width 21 height 0
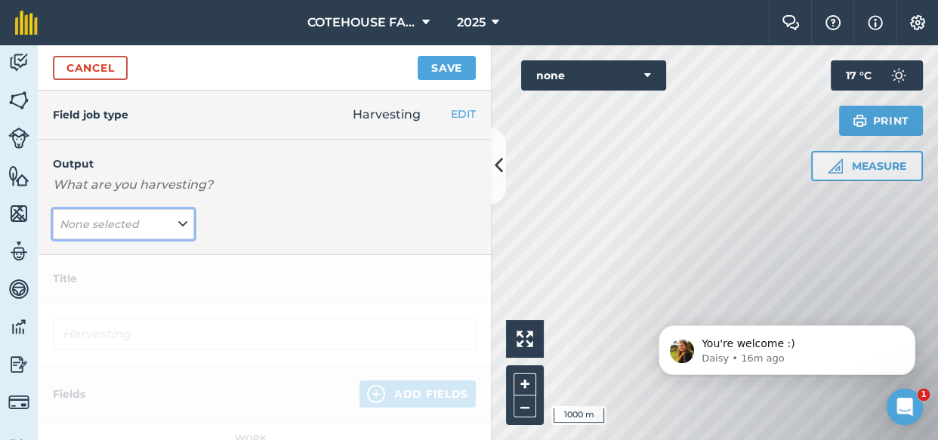
click at [131, 223] on em "None selected" at bounding box center [99, 224] width 79 height 14
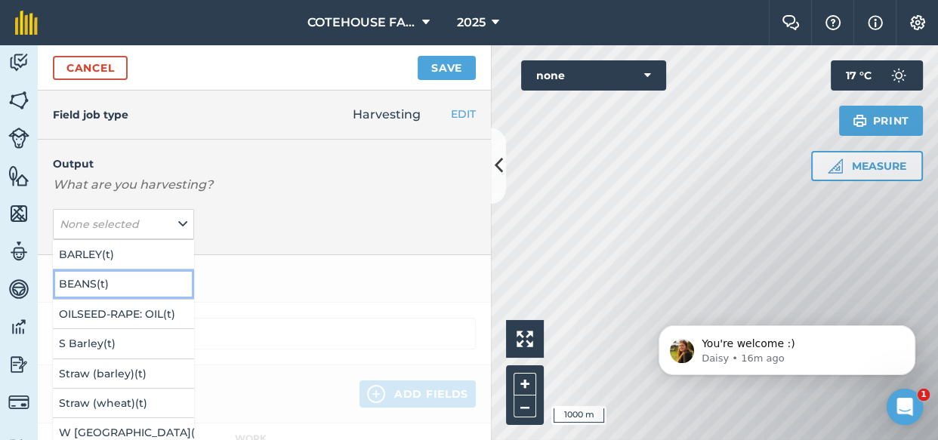
click at [108, 278] on button "BEANS ( t )" at bounding box center [123, 284] width 141 height 29
type input "Harvesting BEANS"
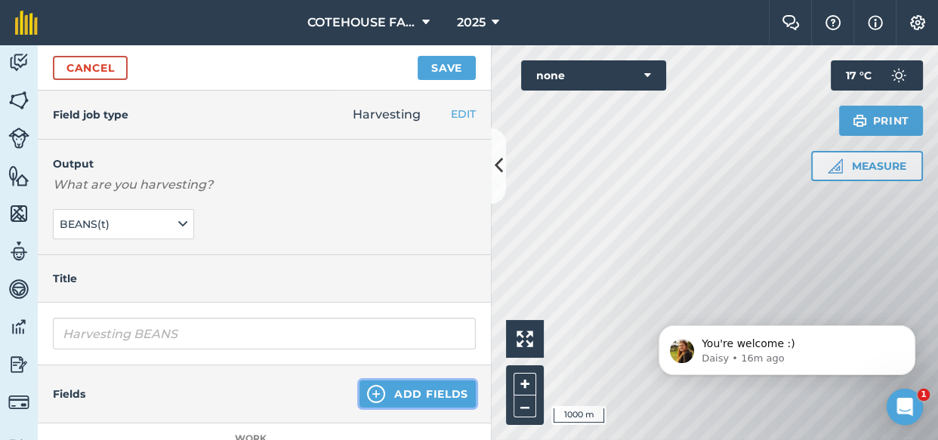
click at [402, 398] on button "Add Fields" at bounding box center [417, 393] width 116 height 27
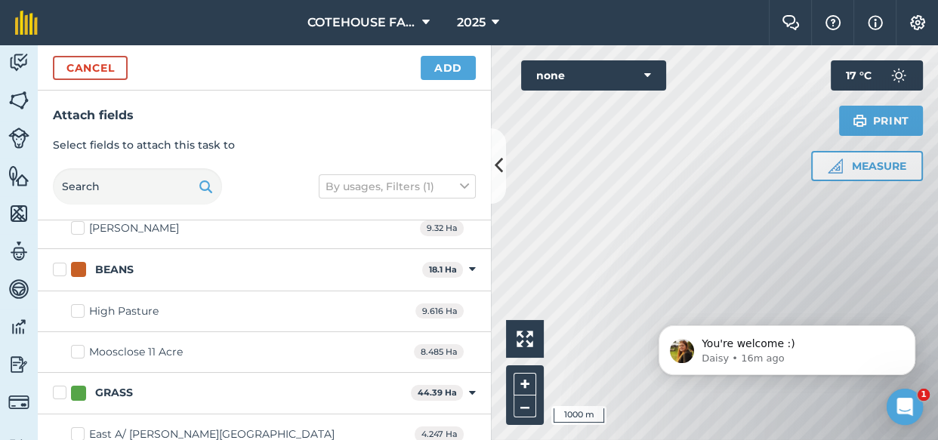
scroll to position [411, 0]
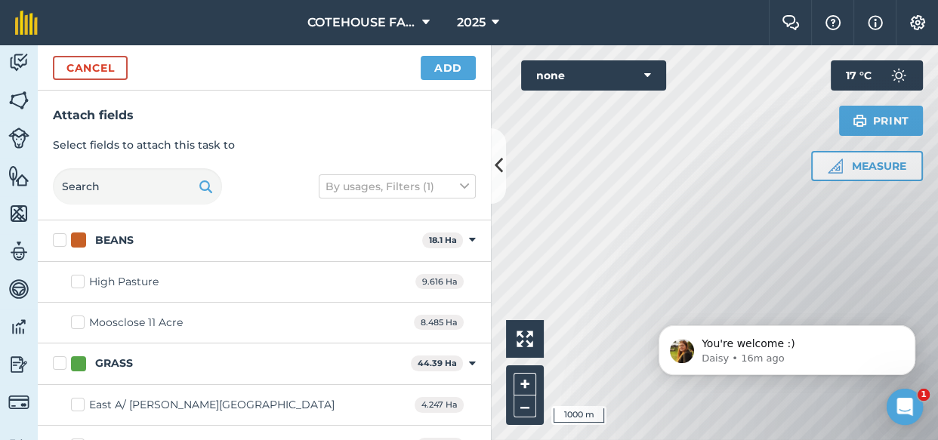
click at [60, 240] on label "BEANS" at bounding box center [234, 241] width 363 height 16
click at [60, 240] on input "BEANS" at bounding box center [58, 238] width 10 height 10
checkbox input "true"
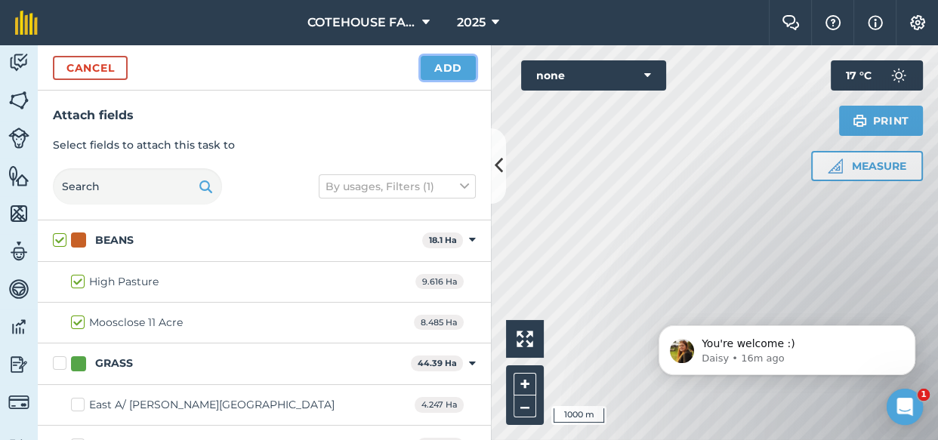
click at [445, 69] on button "Add" at bounding box center [448, 68] width 55 height 24
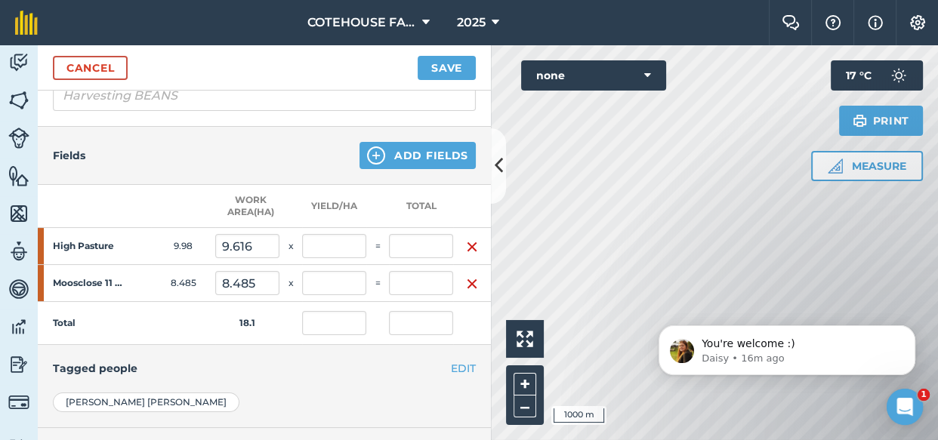
scroll to position [274, 0]
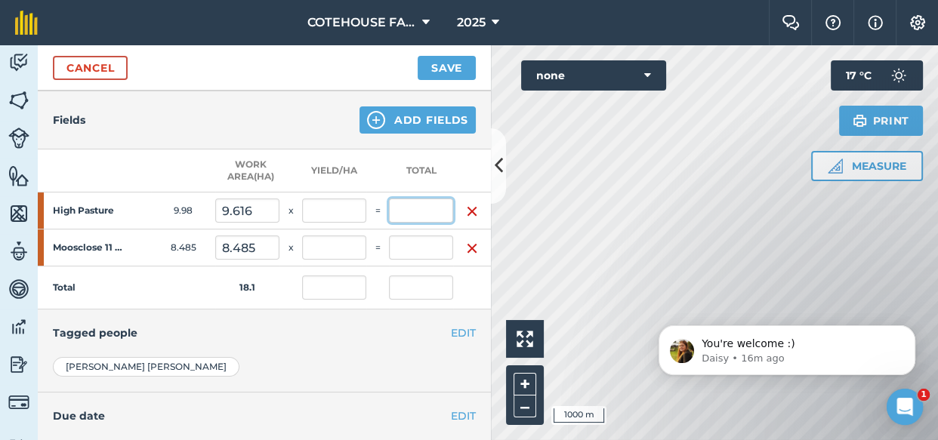
click at [430, 214] on input "text" at bounding box center [421, 211] width 64 height 24
type input "14.9"
type input "1.55"
type input "0.823"
type input "14.9"
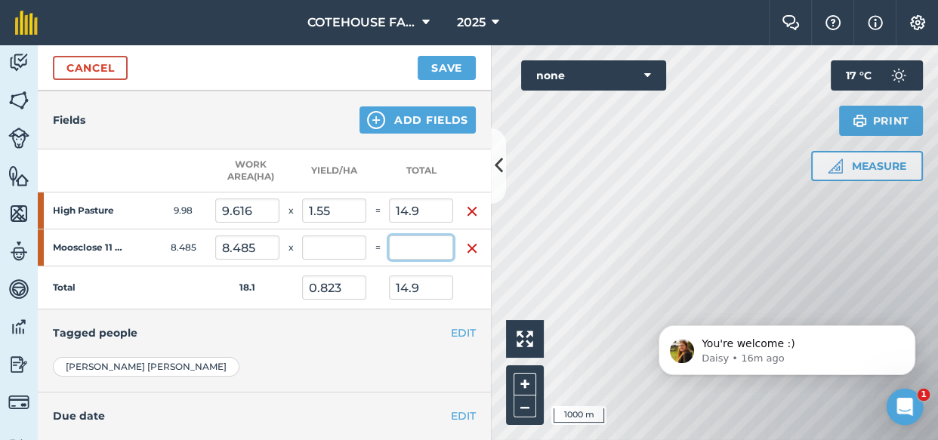
click at [428, 240] on input "text" at bounding box center [421, 248] width 64 height 24
type input "16"
type input "1.886"
type input "1.707"
type input "30.9"
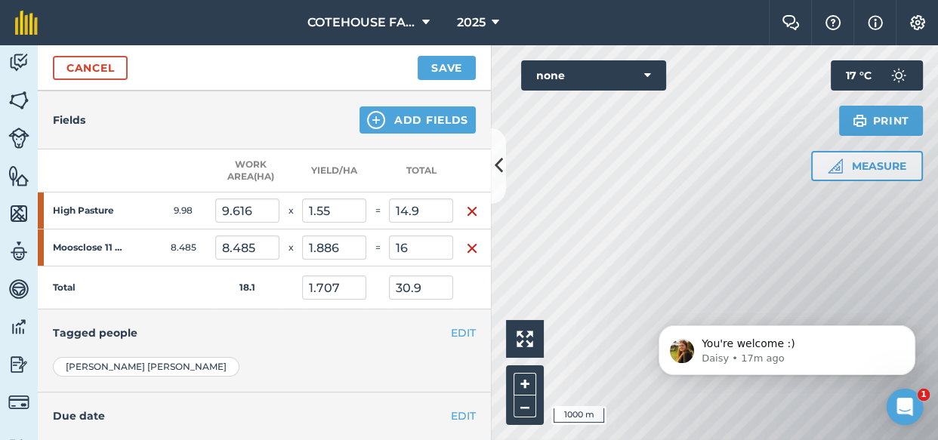
click at [388, 325] on h4 "Tagged people" at bounding box center [264, 333] width 423 height 17
click at [444, 60] on button "Save" at bounding box center [446, 68] width 58 height 24
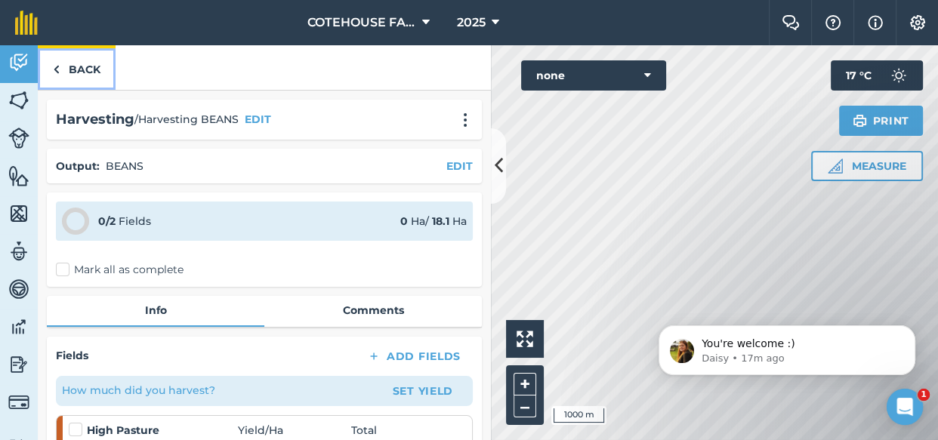
click at [82, 60] on link "Back" at bounding box center [77, 67] width 78 height 45
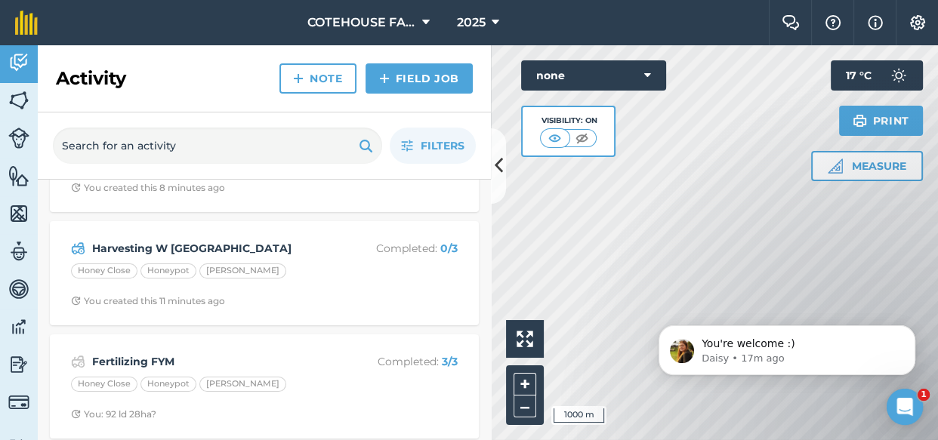
scroll to position [411, 0]
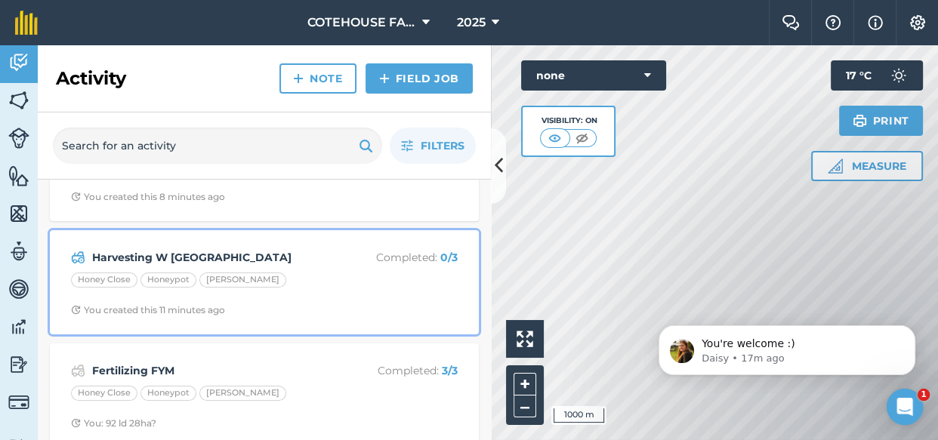
click at [303, 276] on div "Honey Close Honeypot [PERSON_NAME]" at bounding box center [264, 283] width 387 height 20
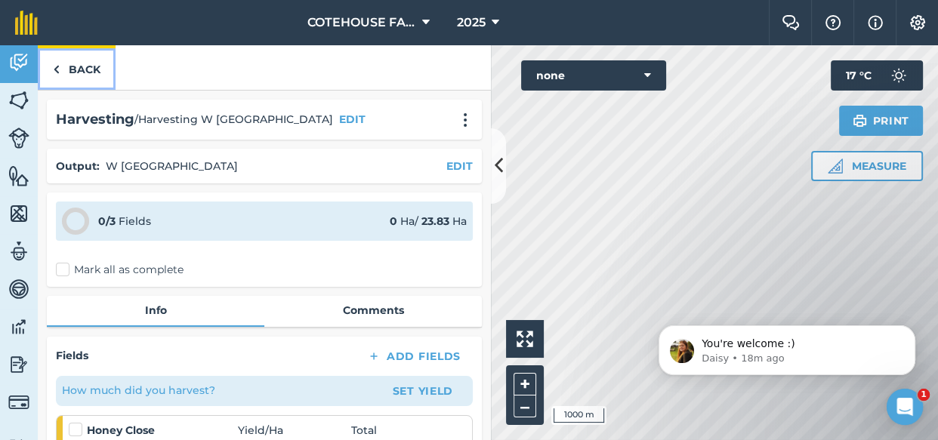
click at [91, 68] on link "Back" at bounding box center [77, 67] width 78 height 45
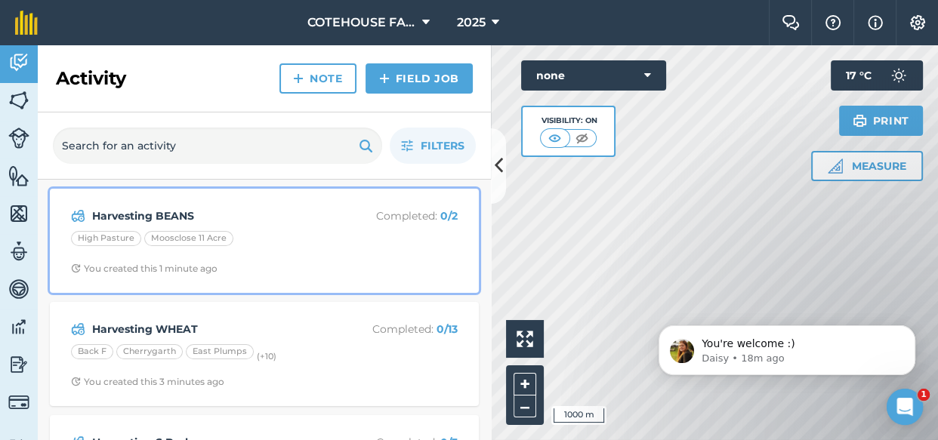
click at [285, 220] on strong "Harvesting BEANS" at bounding box center [211, 216] width 239 height 17
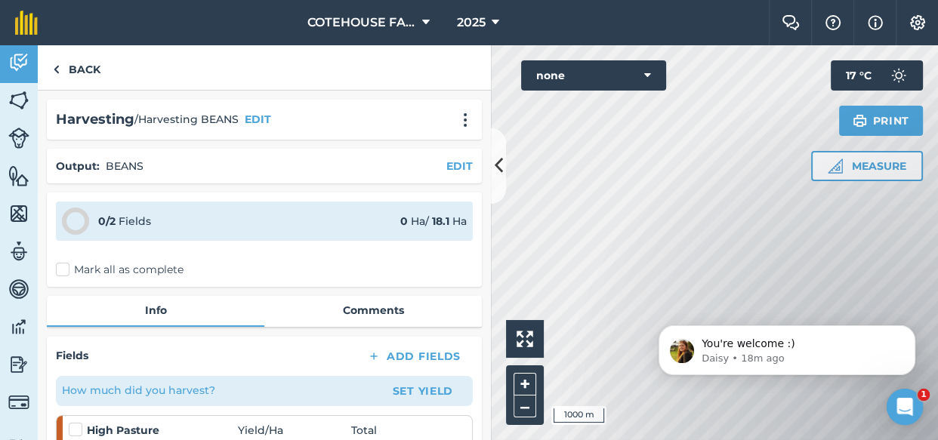
click at [63, 265] on label "Mark all as complete" at bounding box center [120, 270] width 128 height 16
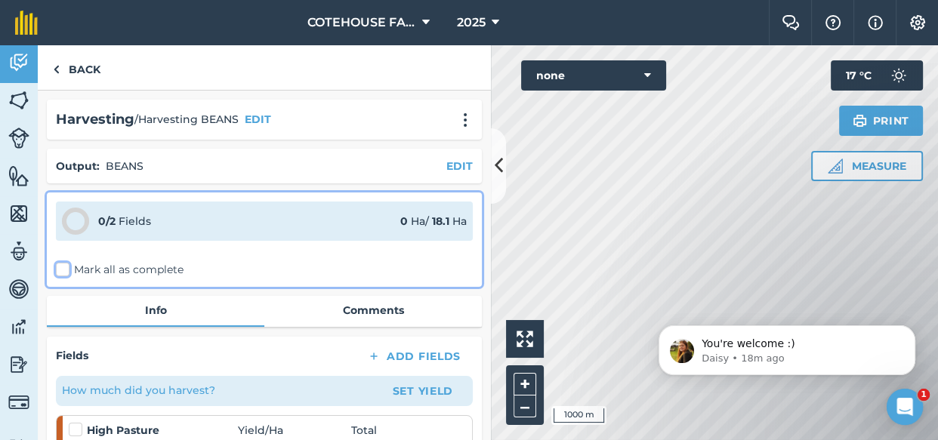
click at [63, 265] on input "Mark all as complete" at bounding box center [61, 267] width 10 height 10
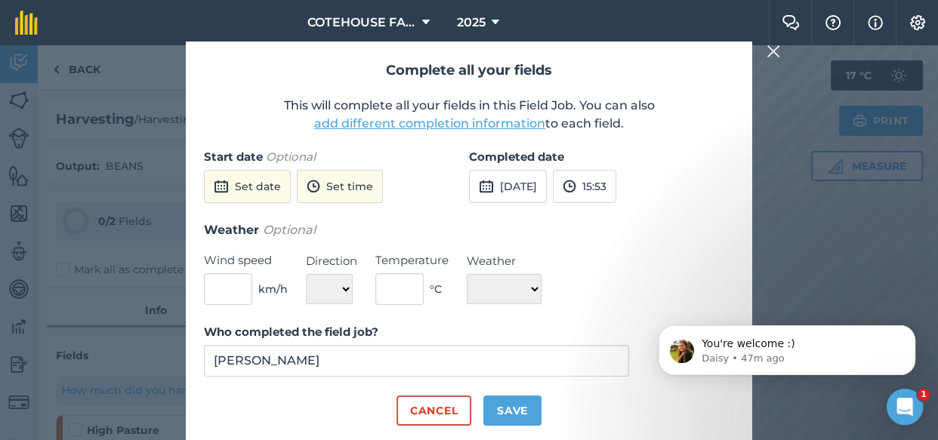
click at [440, 121] on button "add different completion information" at bounding box center [429, 124] width 231 height 18
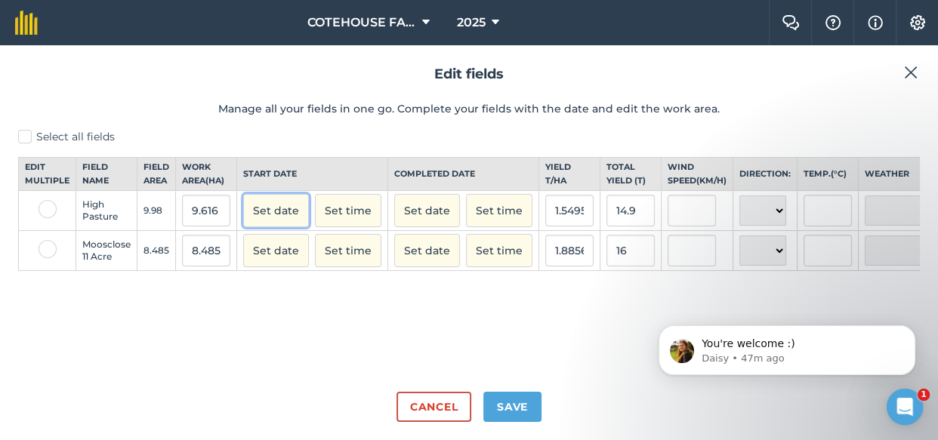
click at [279, 226] on button "Set date" at bounding box center [276, 210] width 66 height 33
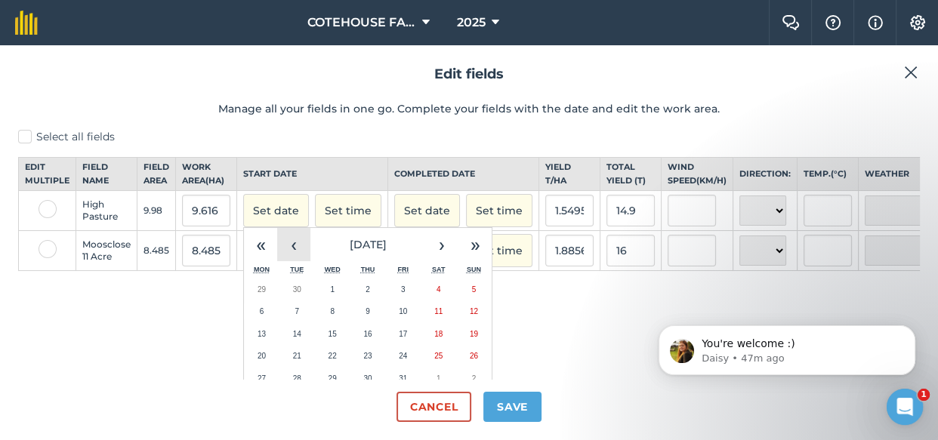
click at [288, 260] on button "‹" at bounding box center [293, 244] width 33 height 33
click at [288, 259] on button "‹" at bounding box center [293, 244] width 33 height 33
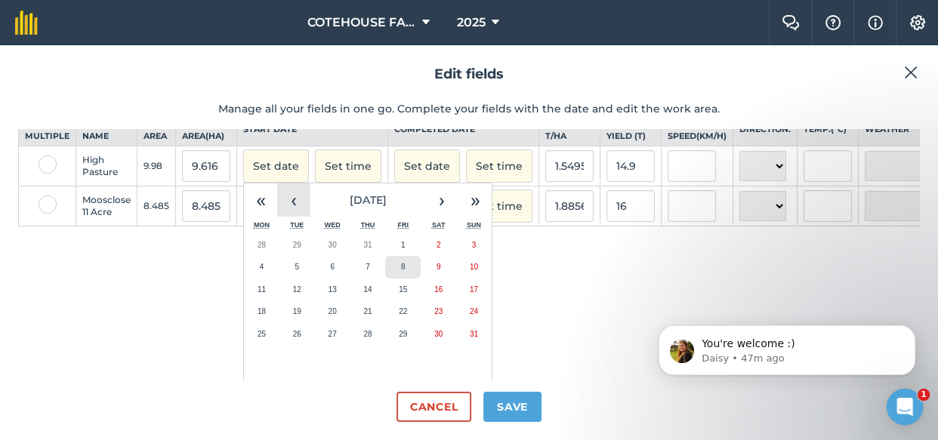
scroll to position [68, 0]
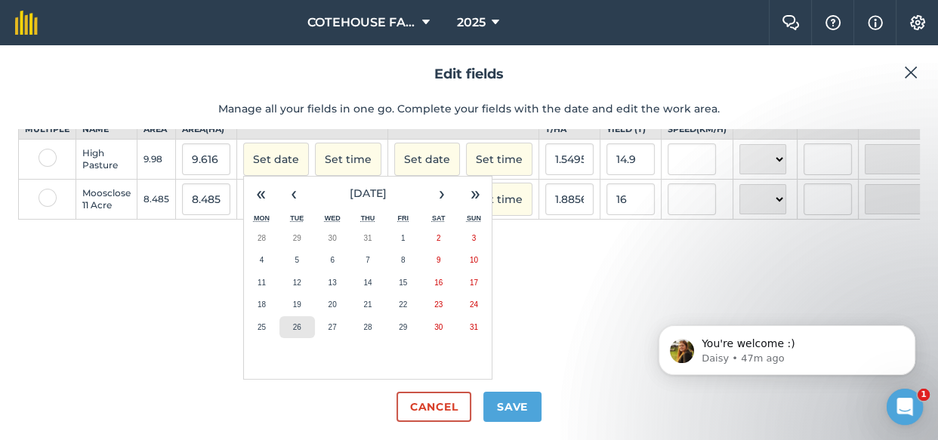
click at [302, 322] on button "26" at bounding box center [296, 327] width 35 height 23
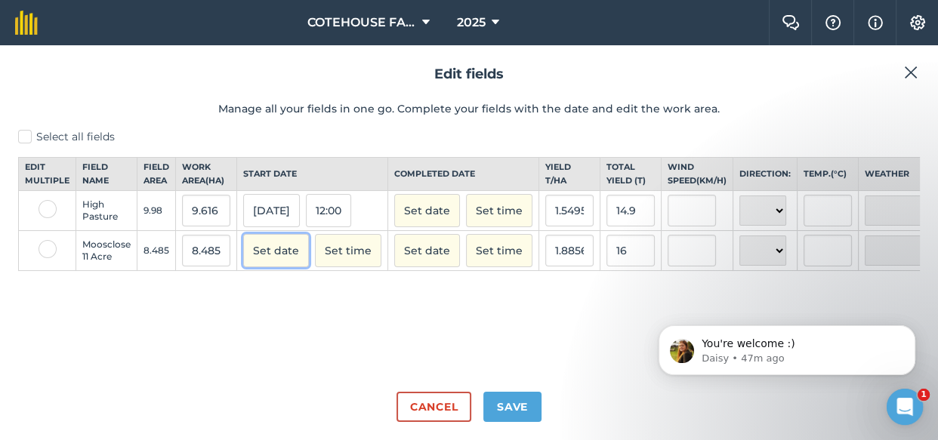
click at [285, 265] on button "Set date" at bounding box center [276, 250] width 66 height 33
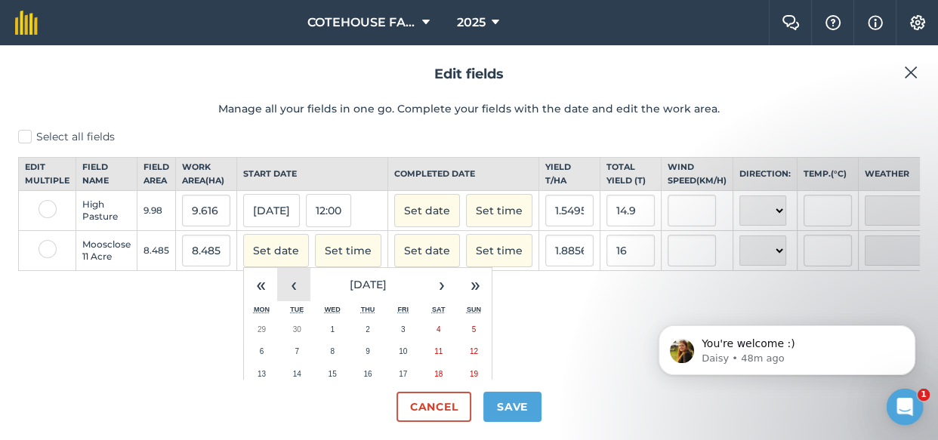
click at [297, 301] on button "‹" at bounding box center [293, 284] width 33 height 33
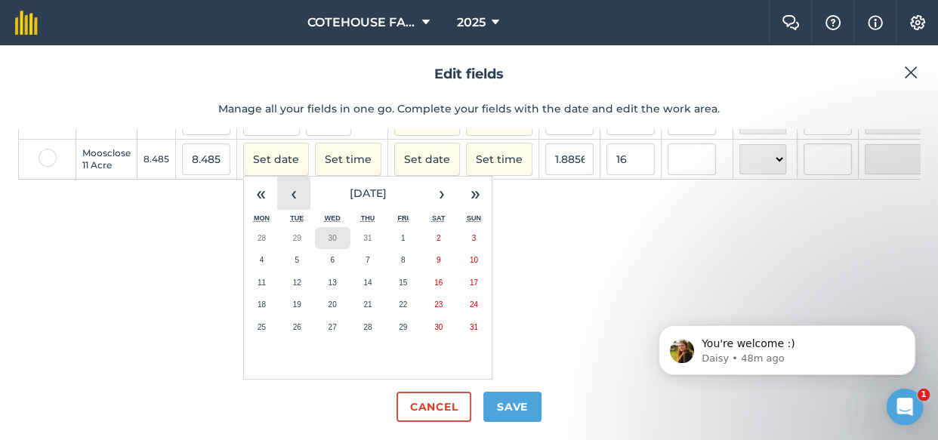
scroll to position [114, 0]
click at [264, 316] on button "25" at bounding box center [261, 327] width 35 height 23
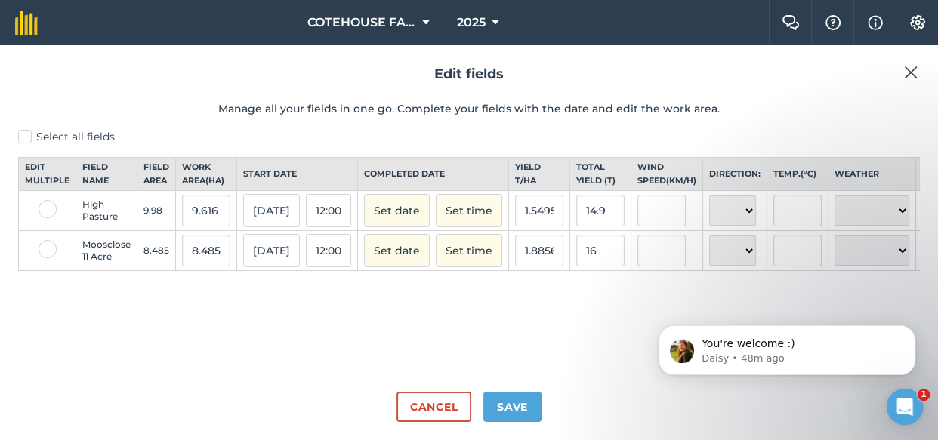
scroll to position [0, 0]
click at [506, 404] on button "Save" at bounding box center [512, 407] width 58 height 30
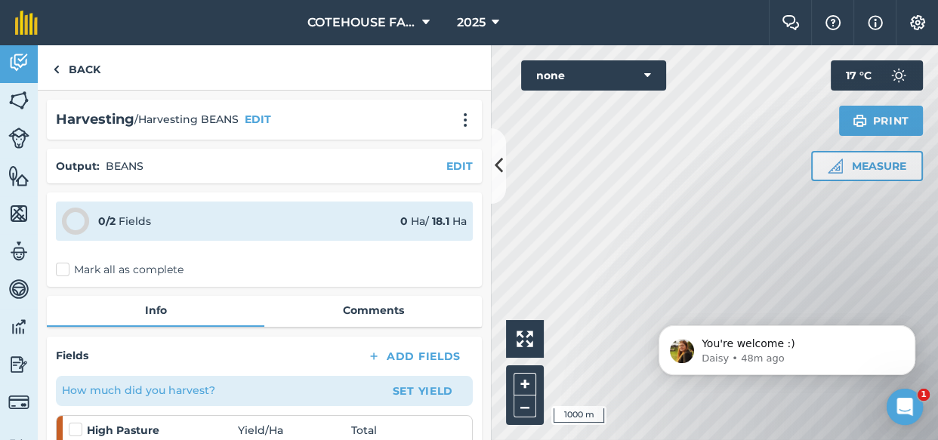
click at [66, 270] on label "Mark all as complete" at bounding box center [120, 270] width 128 height 16
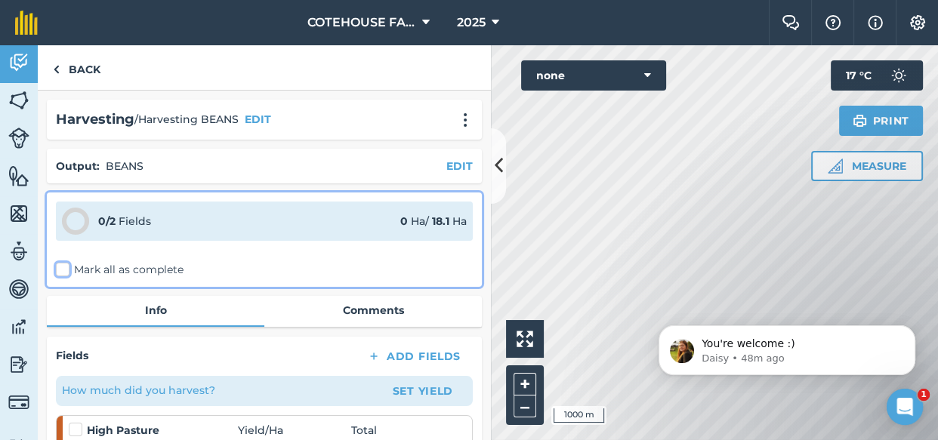
click at [66, 270] on input "Mark all as complete" at bounding box center [61, 267] width 10 height 10
checkbox input "false"
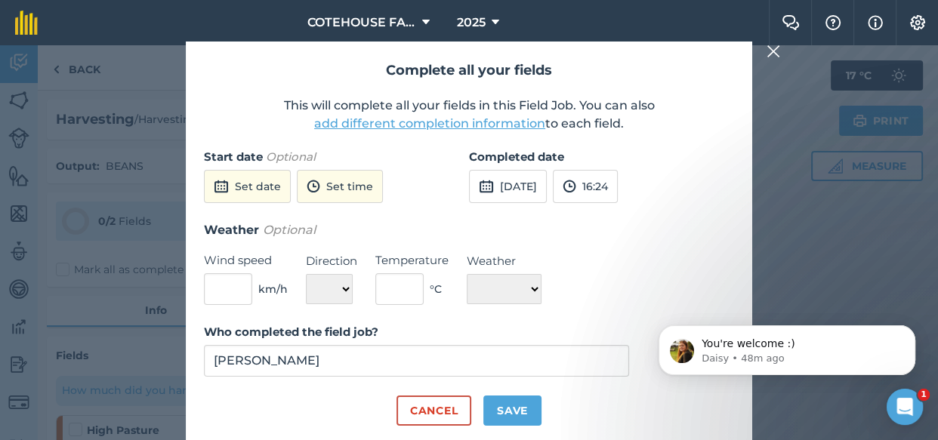
click at [350, 124] on button "add different completion information" at bounding box center [429, 124] width 231 height 18
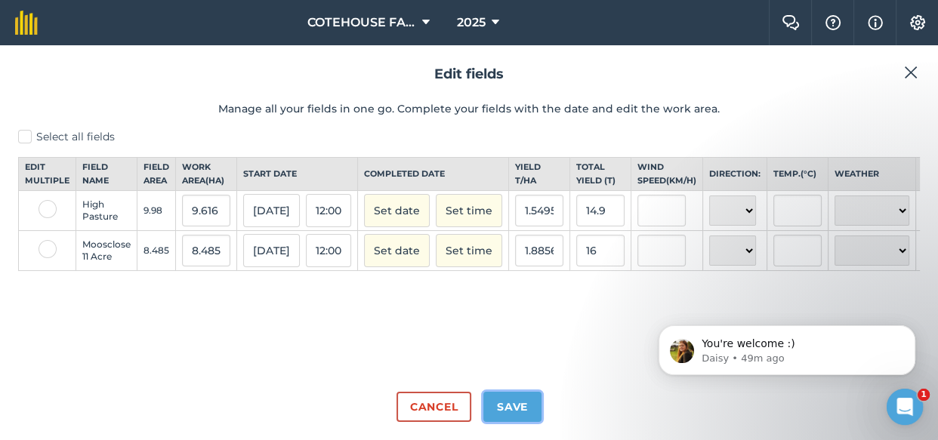
click at [506, 404] on button "Save" at bounding box center [512, 407] width 58 height 30
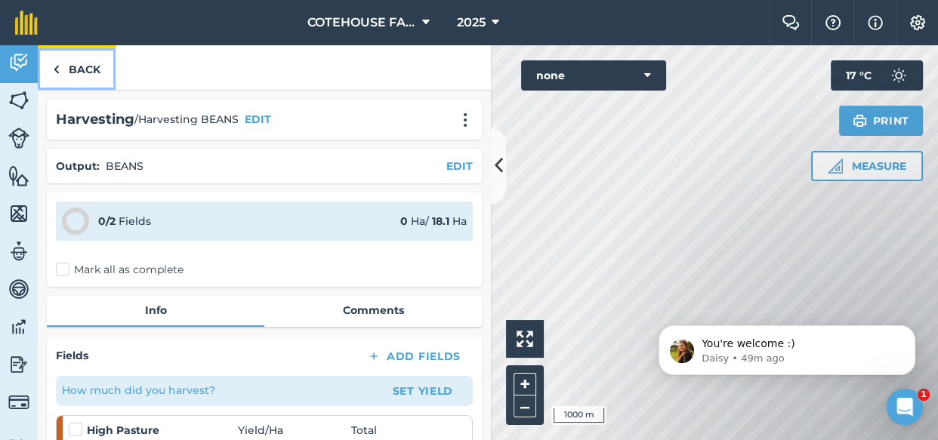
click at [80, 66] on link "Back" at bounding box center [77, 67] width 78 height 45
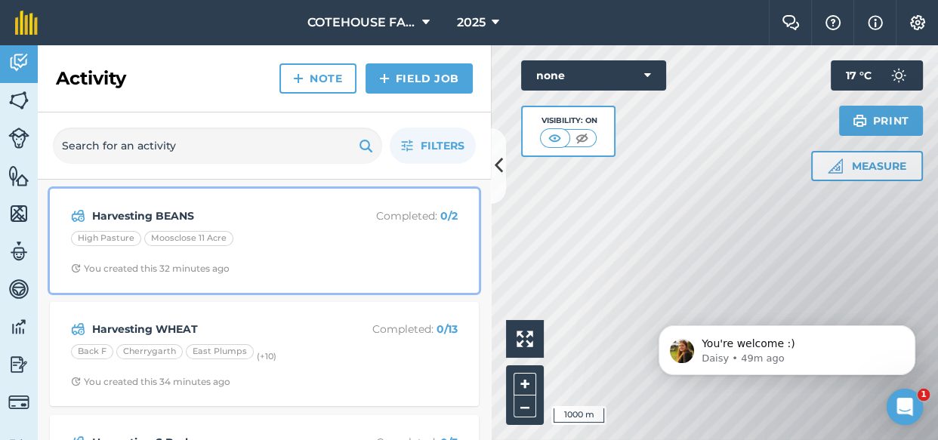
click at [159, 207] on div "Harvesting BEANS Completed : 0 / 2" at bounding box center [264, 216] width 387 height 18
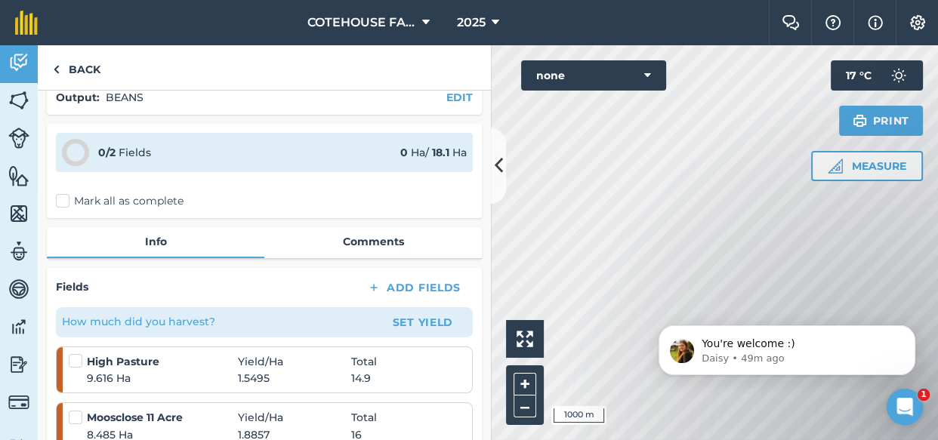
scroll to position [68, 0]
click at [61, 197] on label "Mark all as complete" at bounding box center [120, 202] width 128 height 16
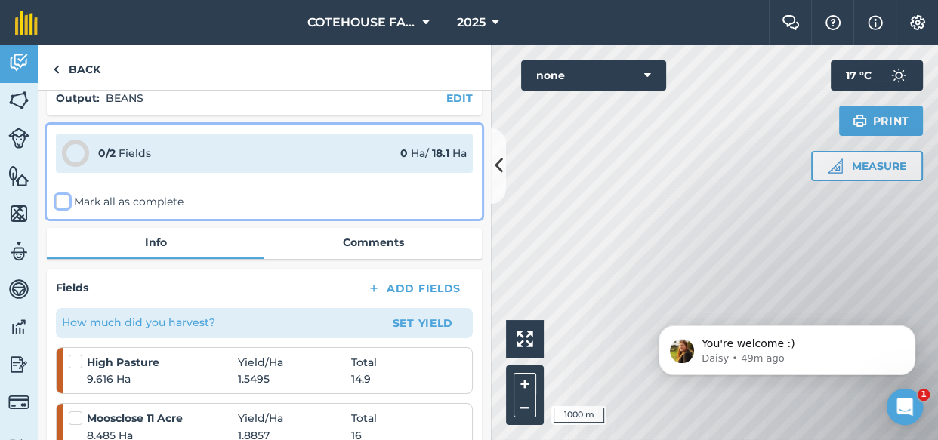
click at [61, 262] on input "Mark all as complete" at bounding box center [61, 267] width 10 height 10
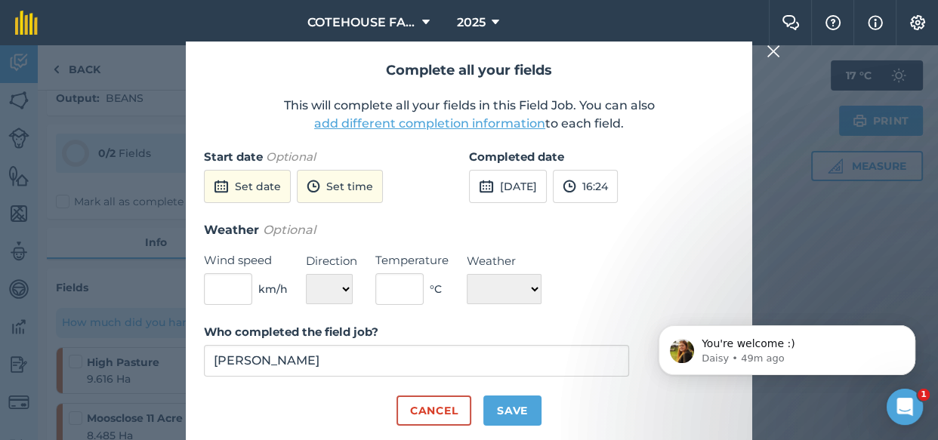
click at [461, 125] on button "add different completion information" at bounding box center [429, 124] width 231 height 18
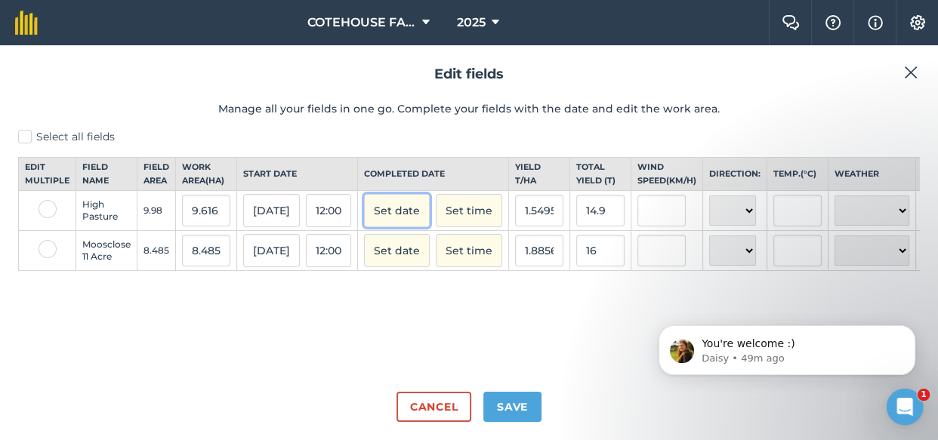
click at [424, 217] on button "Set date" at bounding box center [397, 210] width 66 height 33
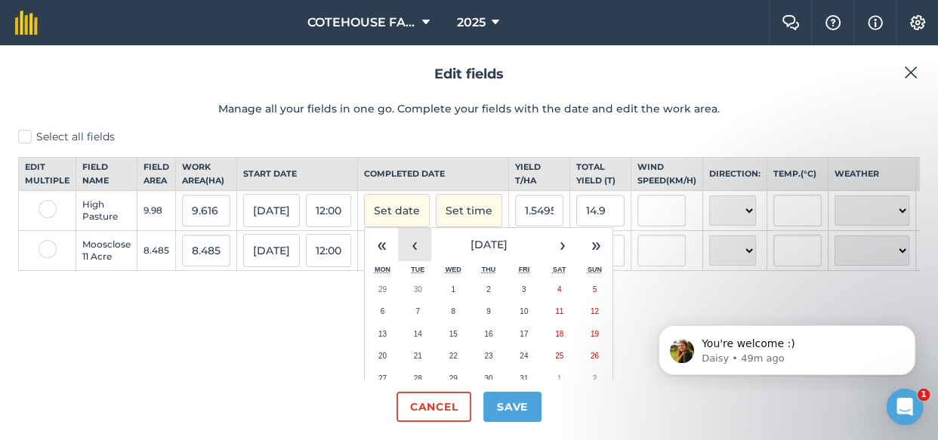
click at [415, 261] on button "‹" at bounding box center [414, 244] width 33 height 33
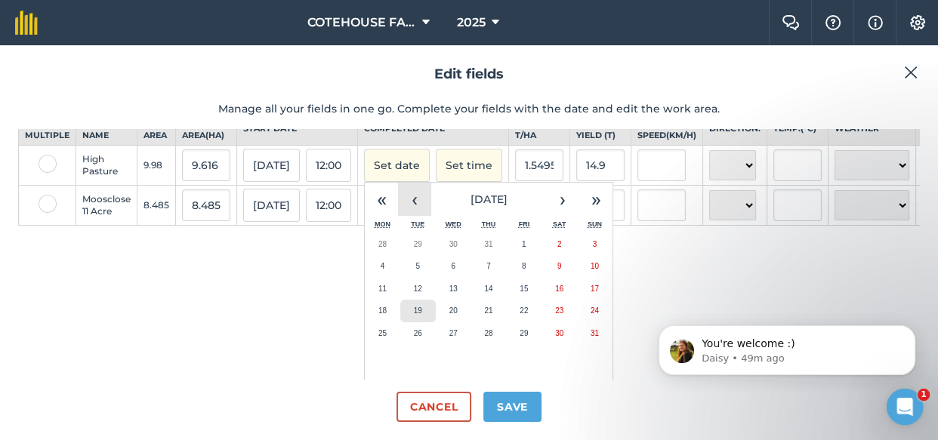
scroll to position [68, 0]
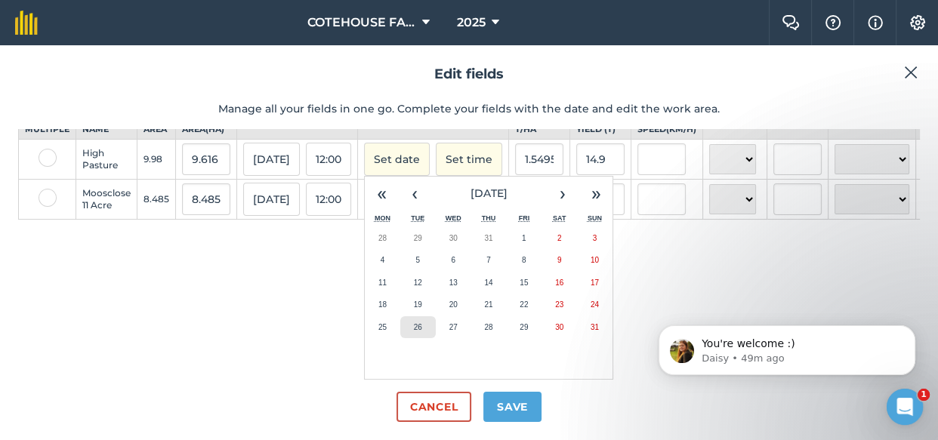
click at [433, 320] on button "26" at bounding box center [417, 327] width 35 height 23
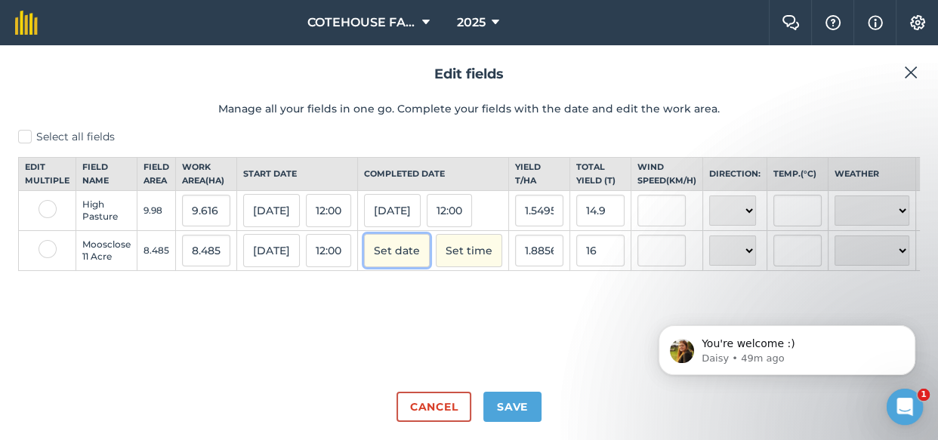
click at [414, 261] on button "Set date" at bounding box center [397, 250] width 66 height 33
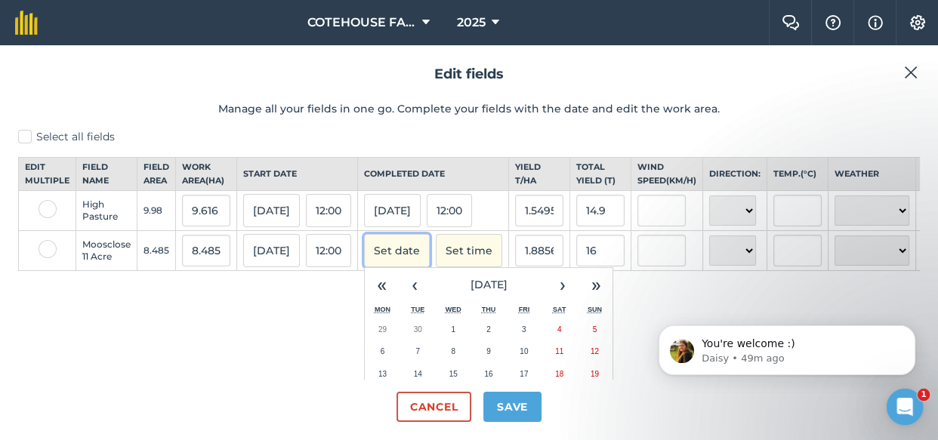
scroll to position [68, 0]
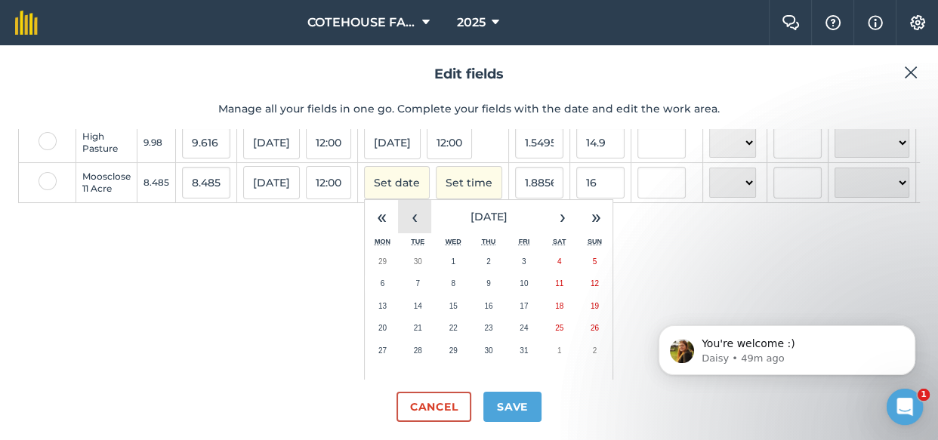
click at [423, 233] on button "‹" at bounding box center [414, 216] width 33 height 33
click at [387, 355] on abbr "25" at bounding box center [382, 351] width 8 height 8
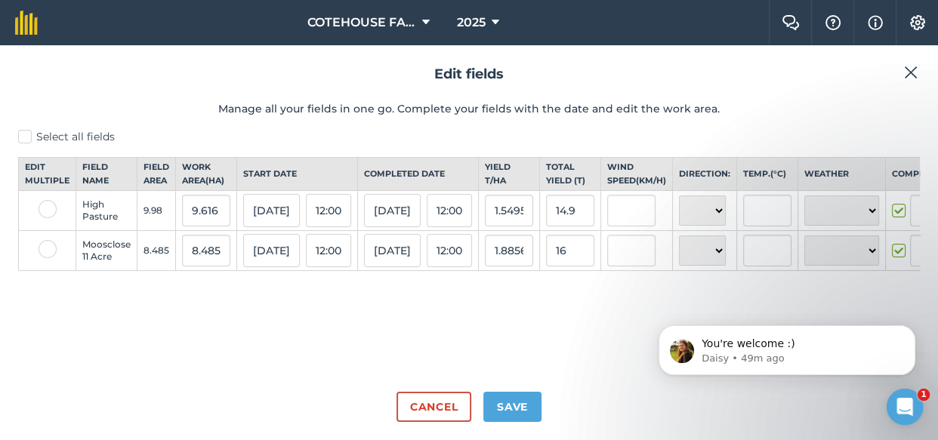
scroll to position [0, 0]
click at [504, 406] on button "Save" at bounding box center [512, 407] width 58 height 30
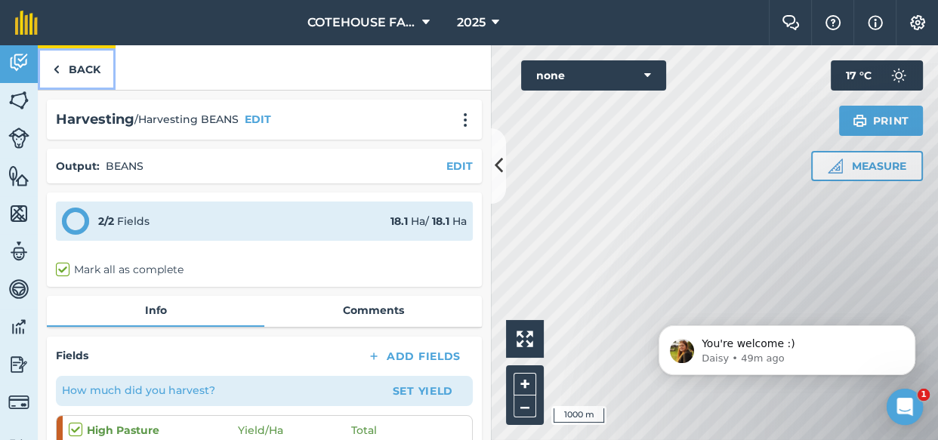
click at [75, 63] on link "Back" at bounding box center [77, 67] width 78 height 45
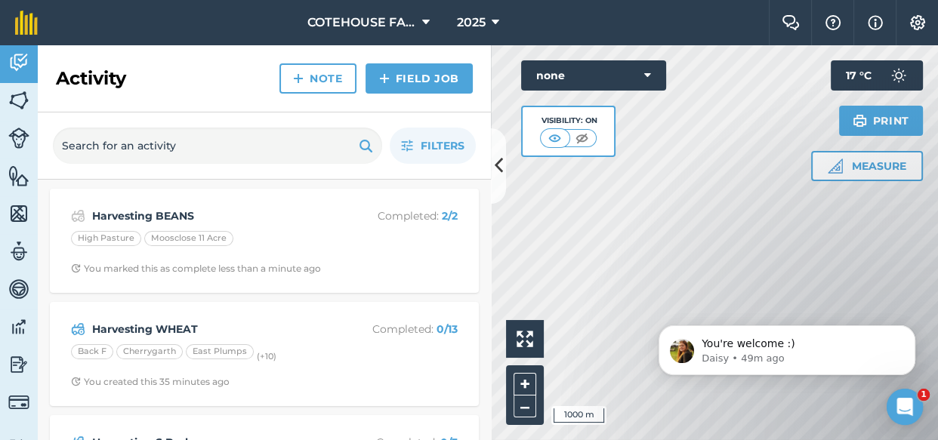
scroll to position [68, 0]
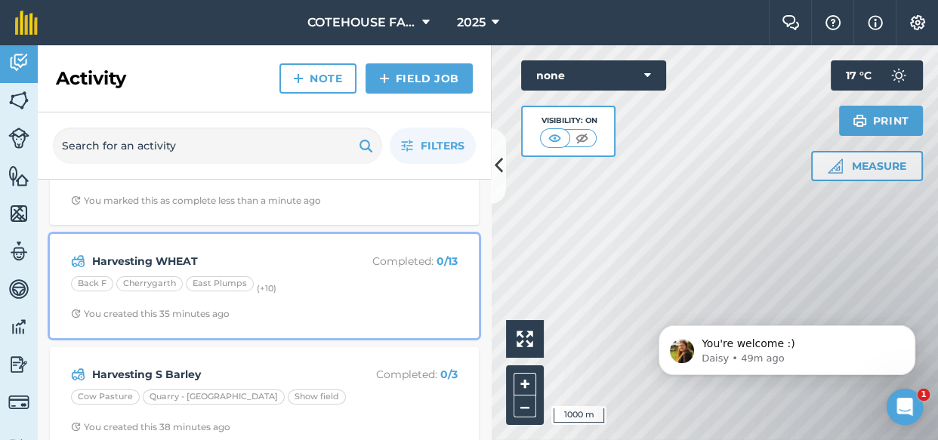
click at [153, 257] on strong "Harvesting WHEAT" at bounding box center [211, 261] width 239 height 17
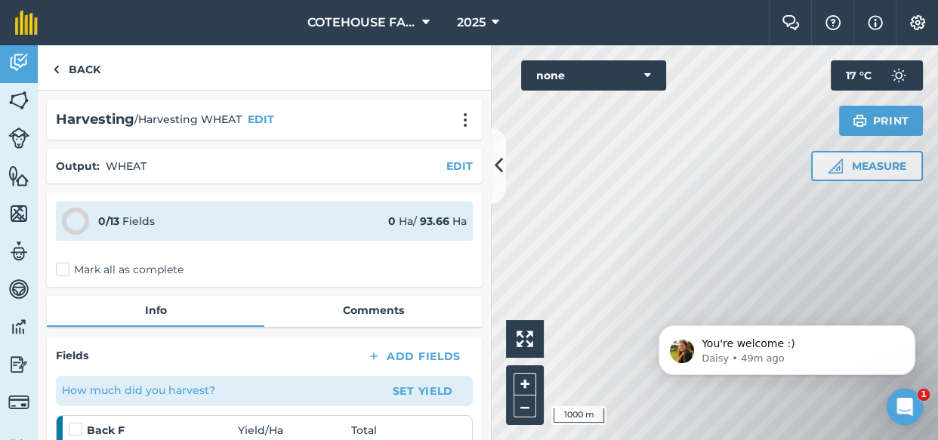
click at [60, 270] on label "Mark all as complete" at bounding box center [120, 270] width 128 height 16
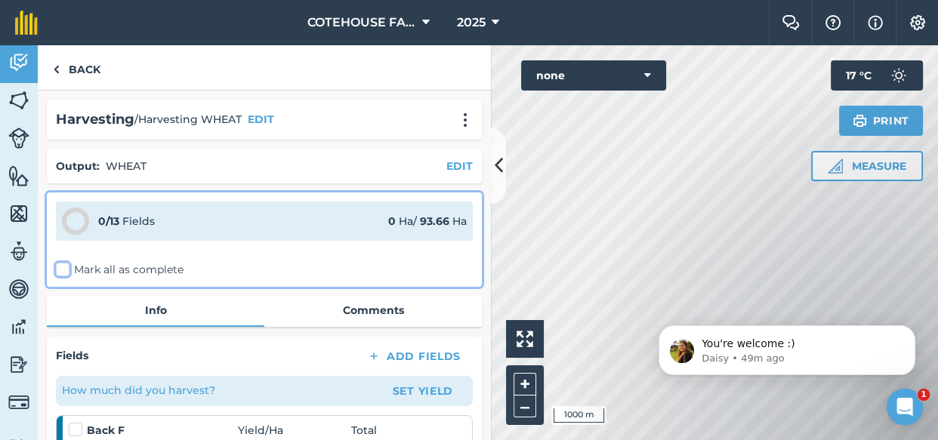
click at [60, 270] on input "Mark all as complete" at bounding box center [61, 267] width 10 height 10
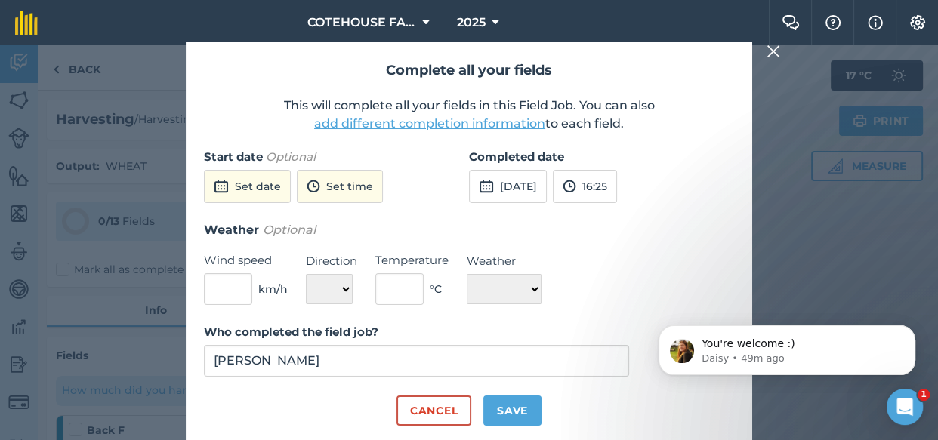
click at [403, 122] on button "add different completion information" at bounding box center [429, 124] width 231 height 18
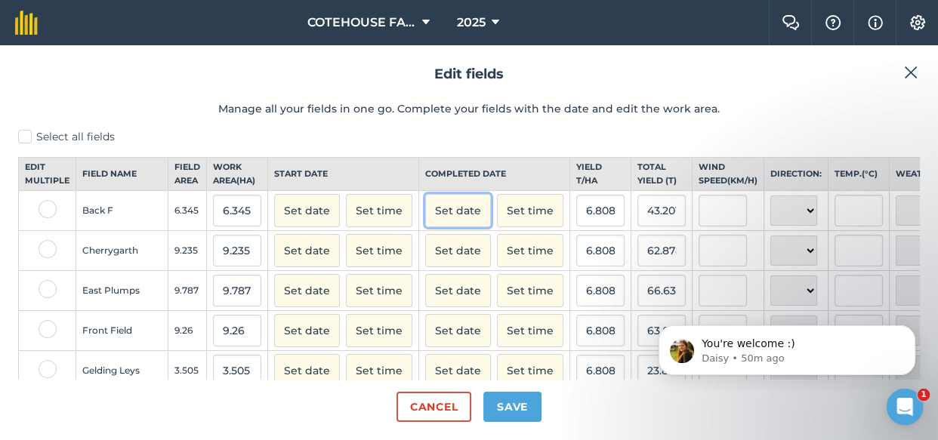
click at [449, 225] on button "Set date" at bounding box center [458, 210] width 66 height 33
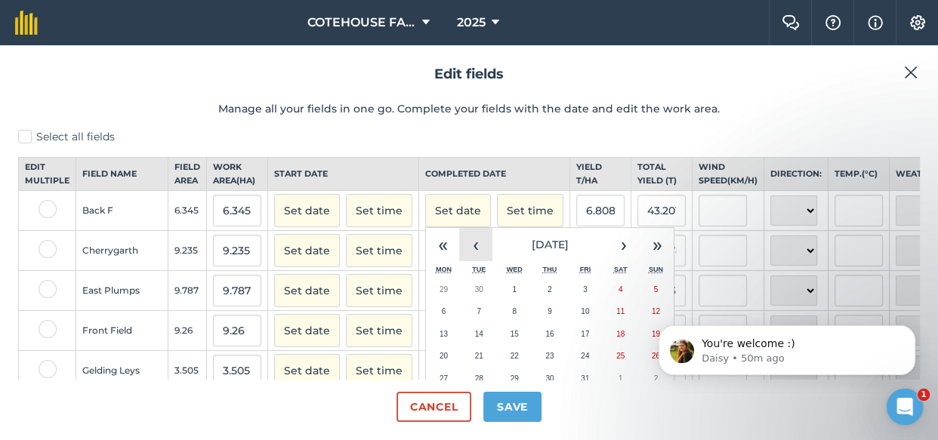
click at [459, 261] on button "‹" at bounding box center [475, 244] width 33 height 33
click at [547, 316] on abbr "7" at bounding box center [549, 311] width 5 height 8
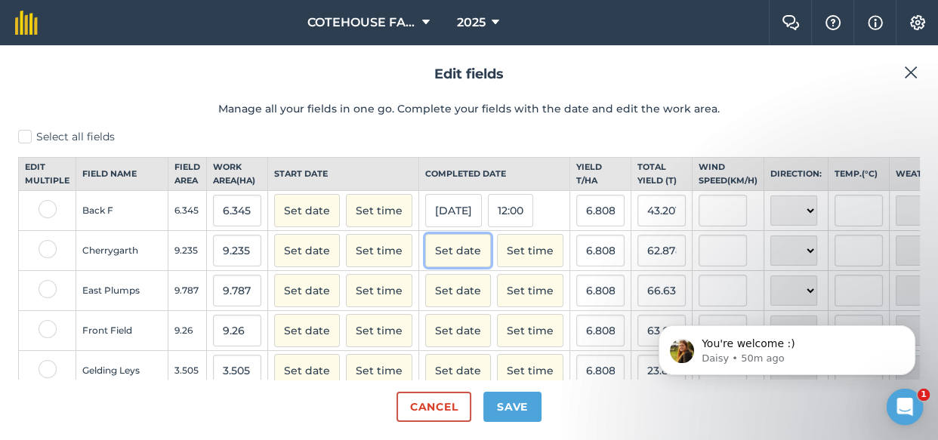
click at [437, 267] on button "Set date" at bounding box center [458, 250] width 66 height 33
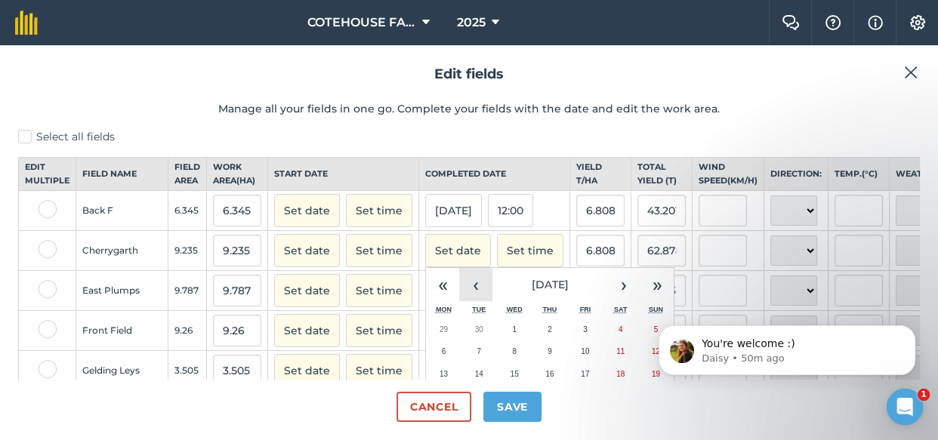
click at [459, 295] on button "‹" at bounding box center [475, 284] width 33 height 33
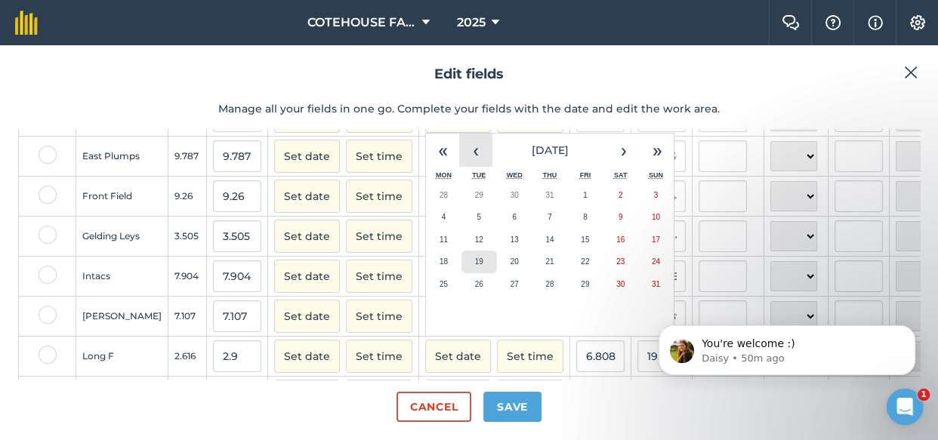
scroll to position [137, 0]
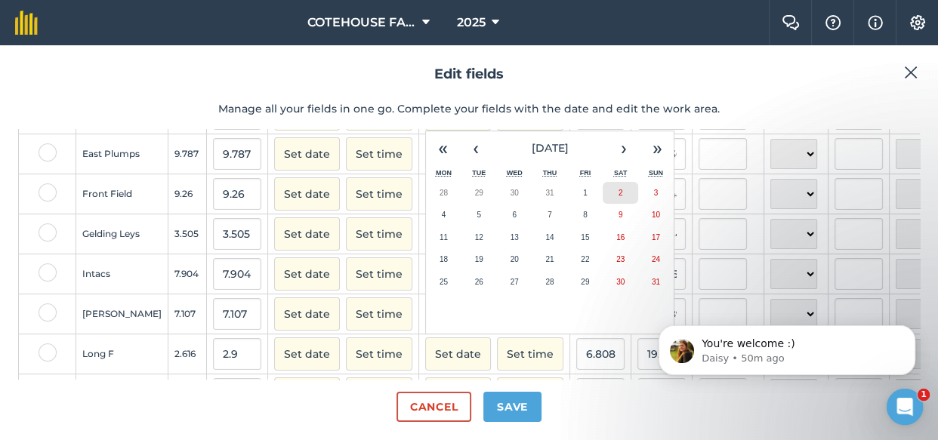
click at [602, 205] on button "2" at bounding box center [619, 193] width 35 height 23
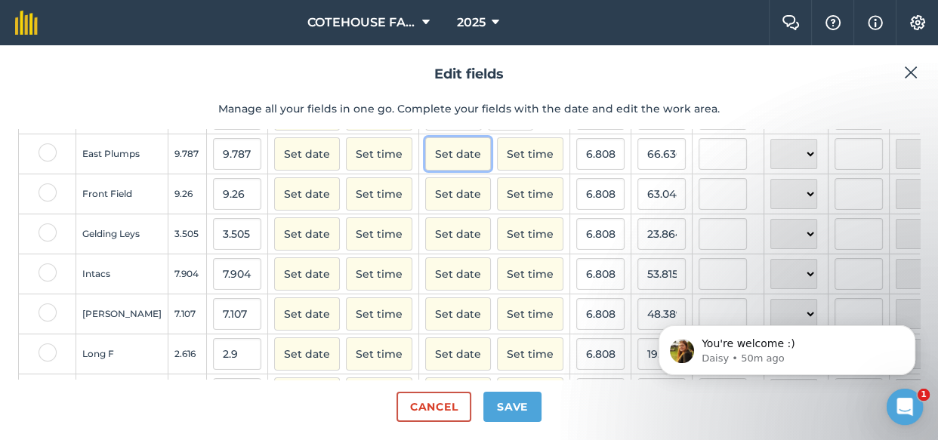
click at [425, 168] on button "Set date" at bounding box center [458, 153] width 66 height 33
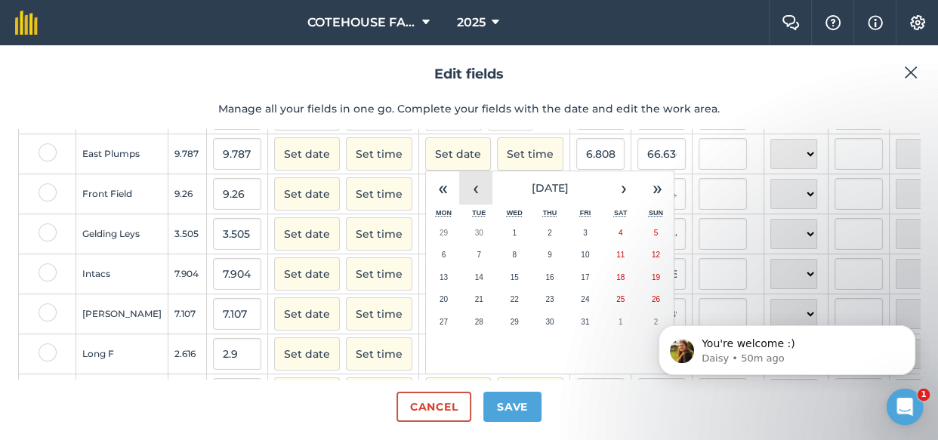
click at [459, 194] on button "‹" at bounding box center [475, 187] width 33 height 33
click at [497, 266] on button "6" at bounding box center [514, 255] width 35 height 23
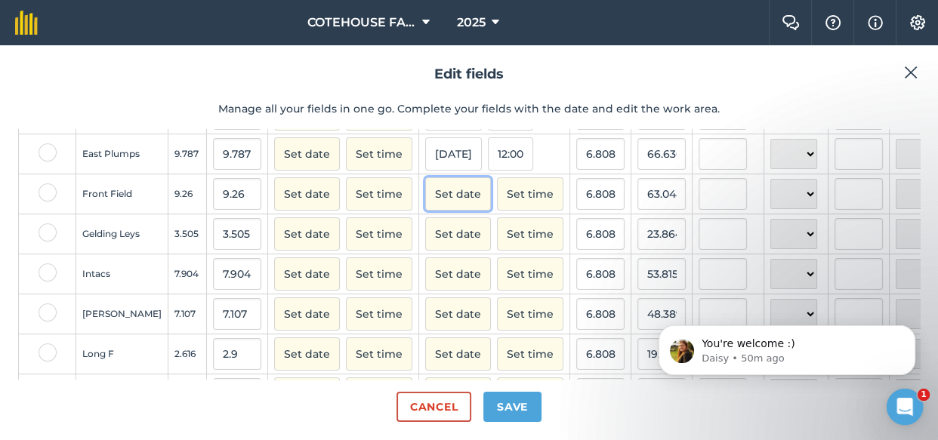
click at [436, 203] on button "Set date" at bounding box center [458, 193] width 66 height 33
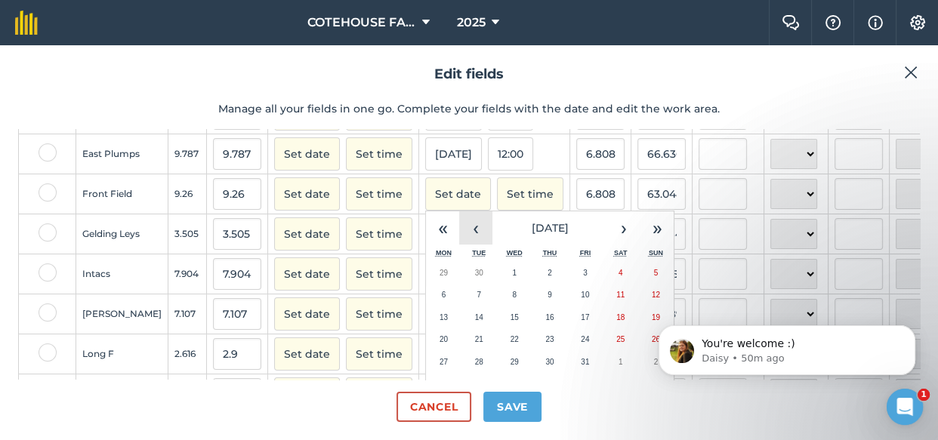
click at [459, 236] on button "‹" at bounding box center [475, 227] width 33 height 33
click at [439, 322] on abbr "11" at bounding box center [443, 317] width 8 height 8
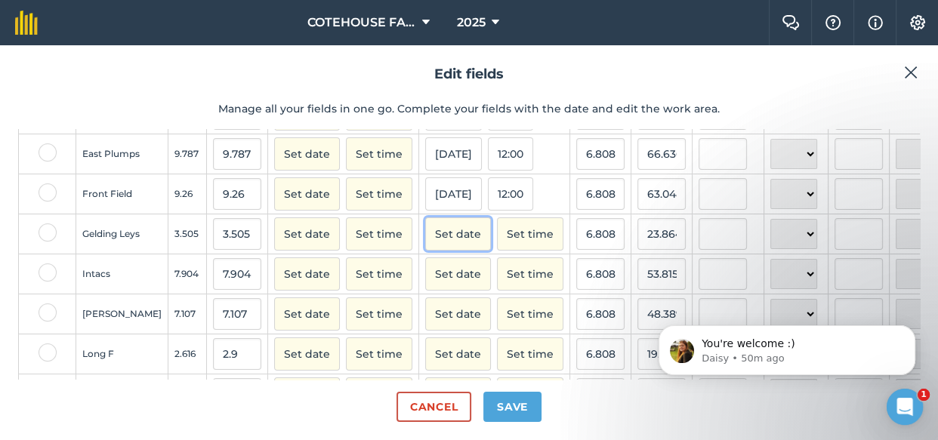
click at [425, 249] on button "Set date" at bounding box center [458, 233] width 66 height 33
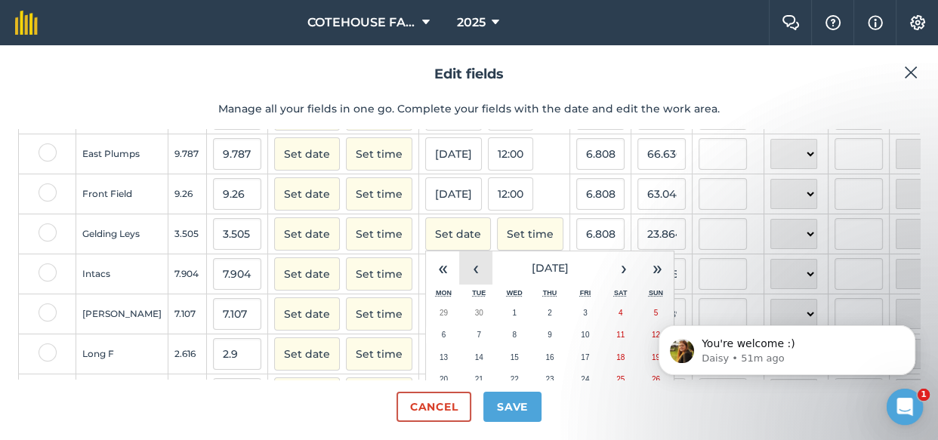
click at [459, 280] on button "‹" at bounding box center [475, 267] width 33 height 33
click at [459, 279] on button "‹" at bounding box center [475, 267] width 33 height 33
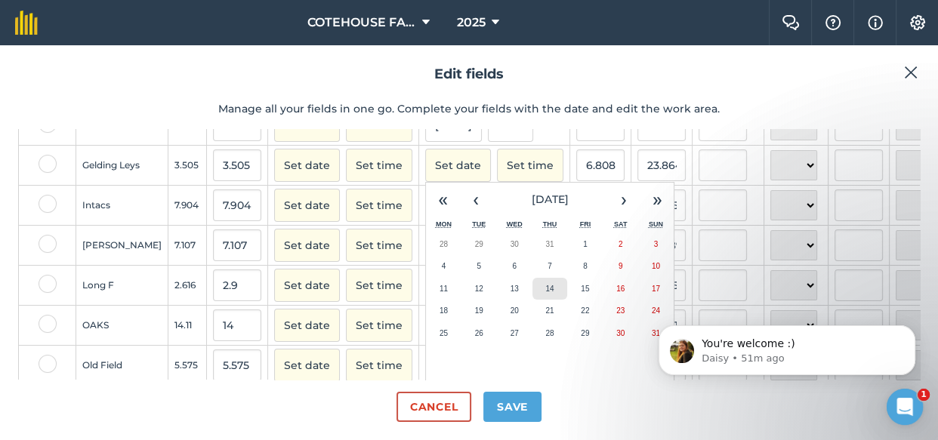
click at [532, 300] on button "14" at bounding box center [549, 289] width 35 height 23
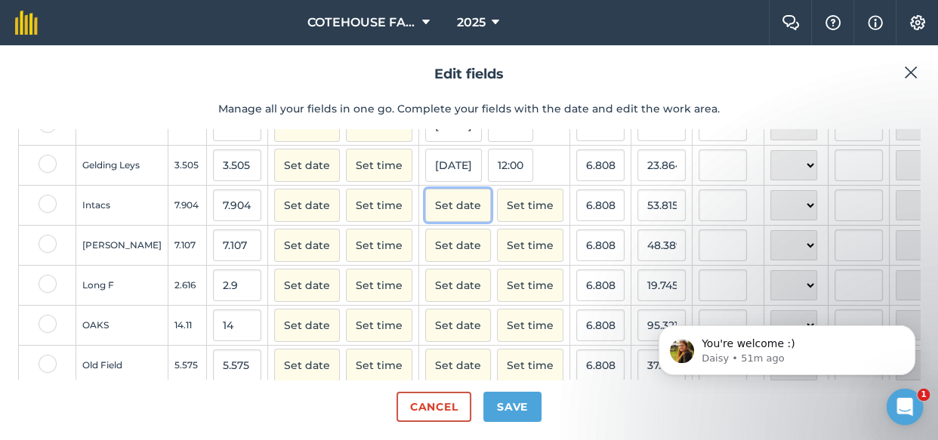
click at [425, 210] on button "Set date" at bounding box center [458, 205] width 66 height 33
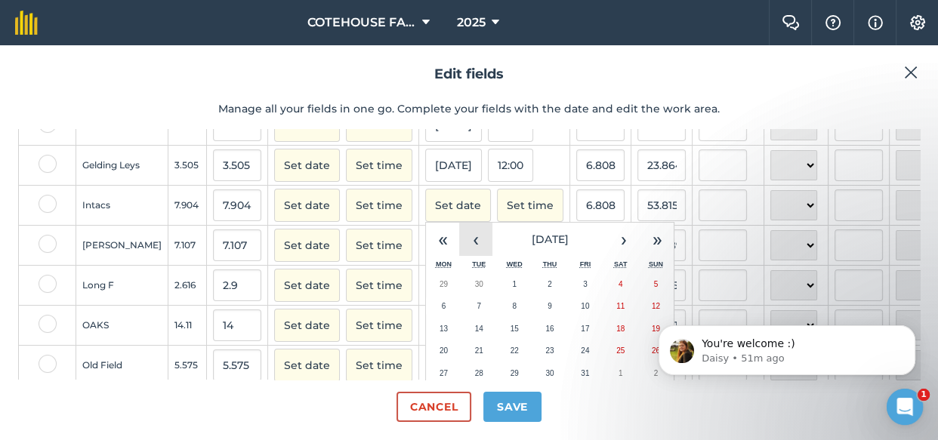
click at [459, 255] on button "‹" at bounding box center [475, 239] width 33 height 33
click at [459, 254] on button "‹" at bounding box center [475, 239] width 33 height 33
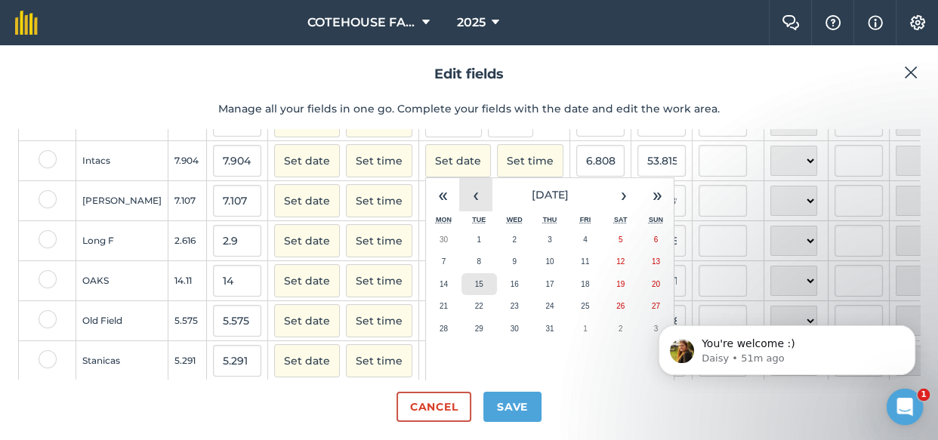
scroll to position [274, 0]
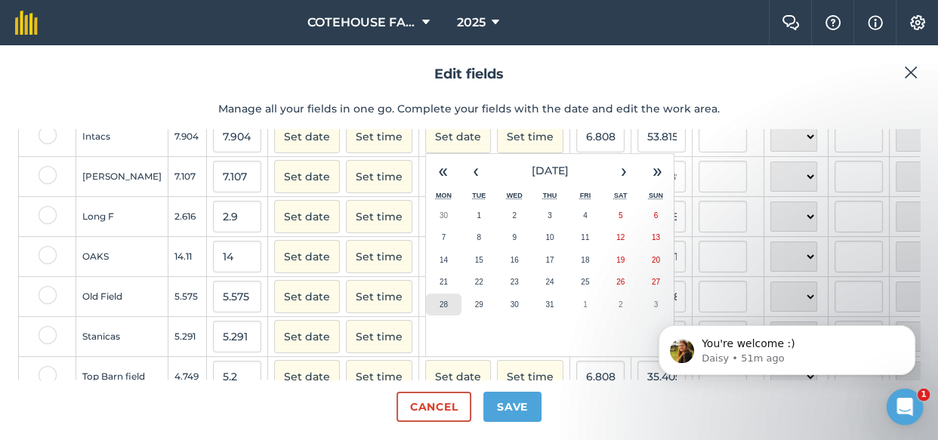
click at [426, 316] on button "28" at bounding box center [443, 305] width 35 height 23
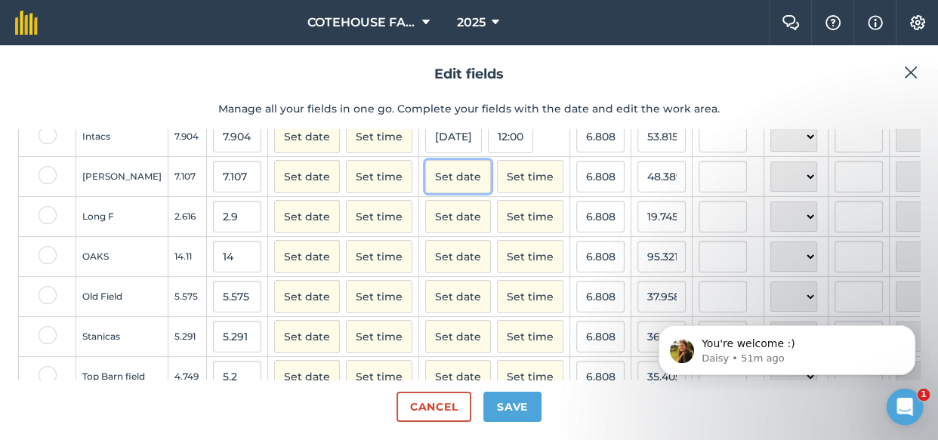
click at [435, 192] on button "Set date" at bounding box center [458, 176] width 66 height 33
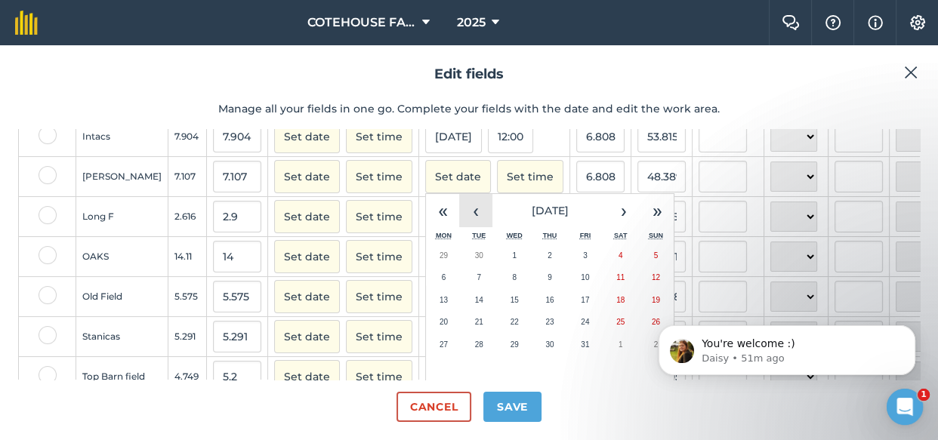
click at [459, 223] on button "‹" at bounding box center [475, 210] width 33 height 33
click at [459, 222] on button "‹" at bounding box center [475, 210] width 33 height 33
click at [426, 356] on button "28" at bounding box center [443, 345] width 35 height 23
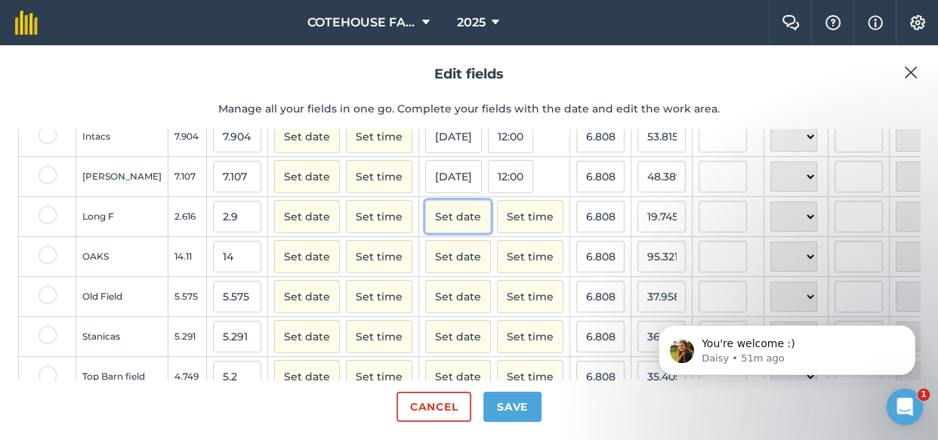
click at [445, 229] on button "Set date" at bounding box center [458, 216] width 66 height 33
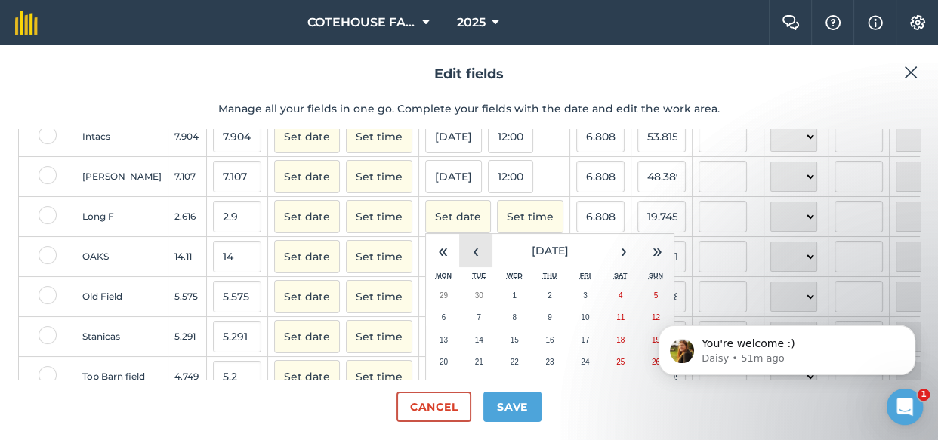
click at [459, 261] on button "‹" at bounding box center [475, 250] width 33 height 33
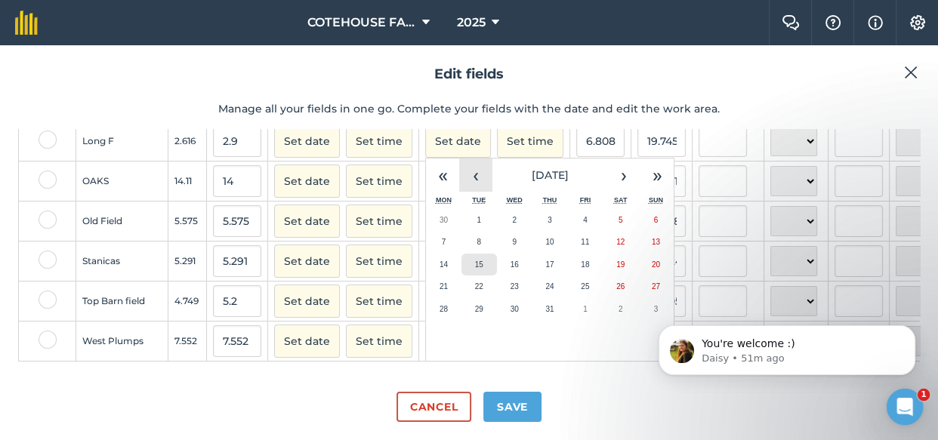
scroll to position [371, 0]
click at [510, 305] on abbr "30" at bounding box center [514, 309] width 8 height 8
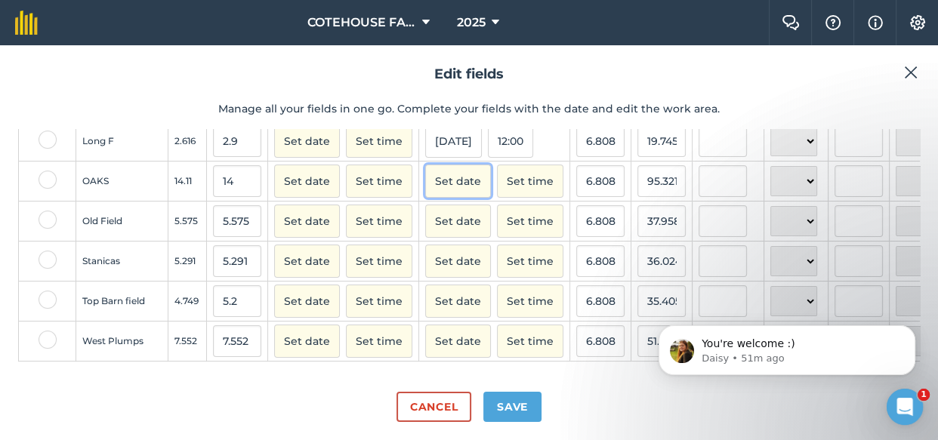
click at [425, 174] on button "Set date" at bounding box center [458, 181] width 66 height 33
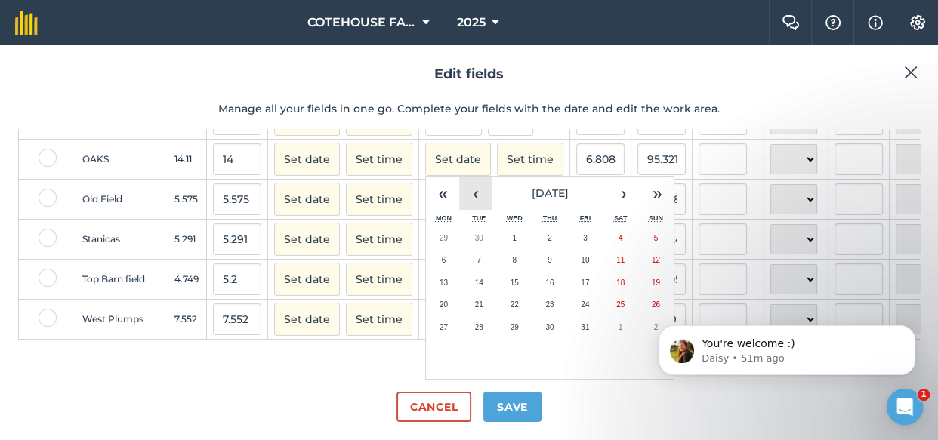
click at [459, 204] on button "‹" at bounding box center [475, 193] width 33 height 33
click at [497, 337] on button "30" at bounding box center [514, 327] width 35 height 23
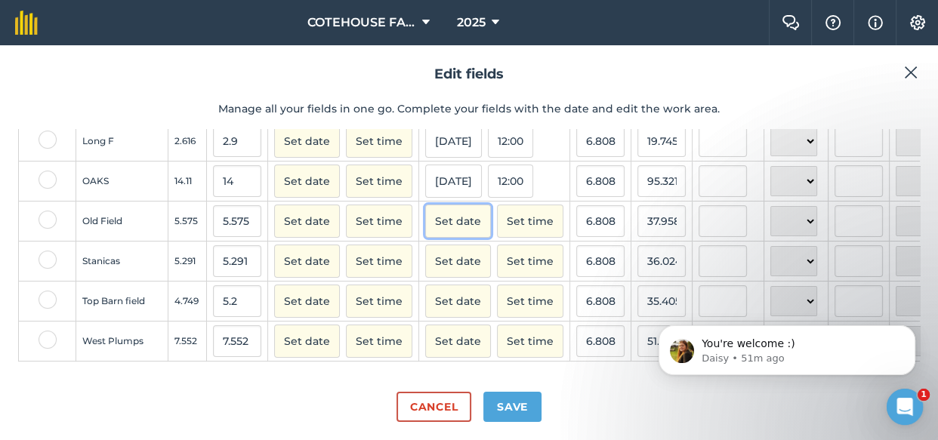
click at [425, 213] on button "Set date" at bounding box center [458, 221] width 66 height 33
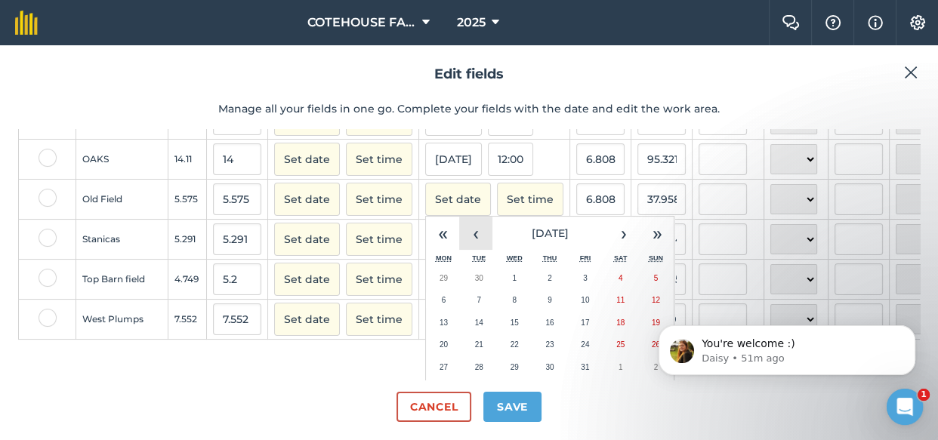
click at [459, 241] on button "‹" at bounding box center [475, 233] width 33 height 33
click at [618, 282] on abbr "2" at bounding box center [620, 278] width 5 height 8
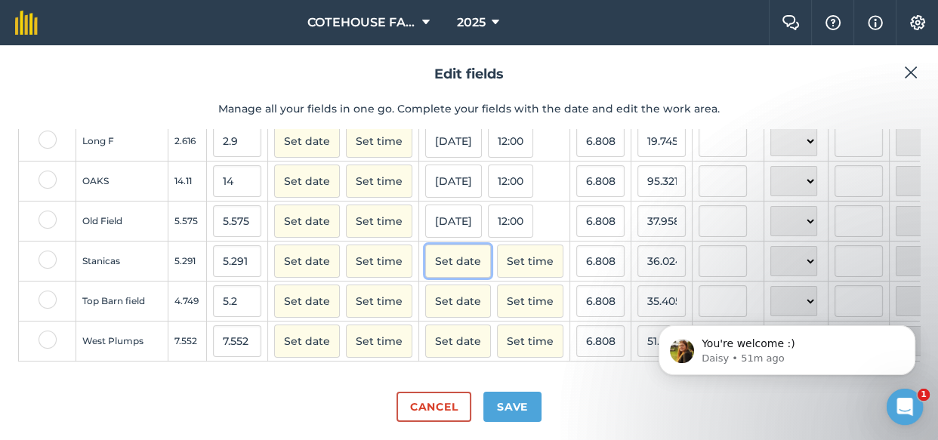
click at [439, 249] on button "Set date" at bounding box center [458, 261] width 66 height 33
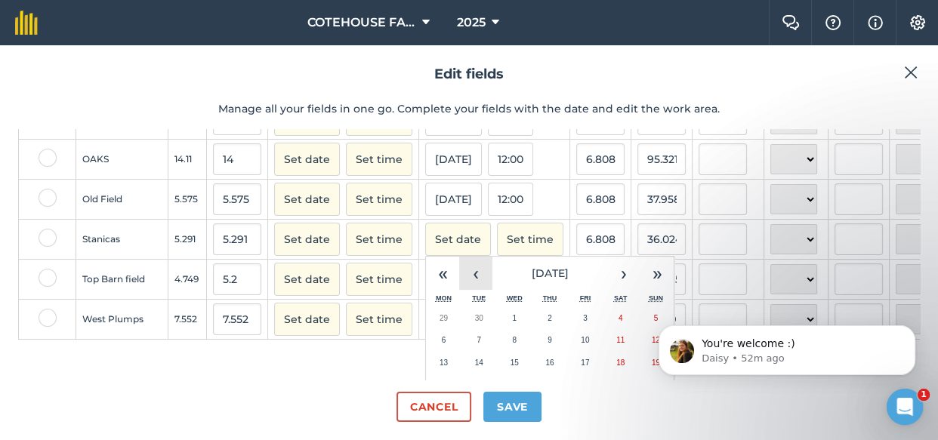
click at [459, 287] on button "‹" at bounding box center [475, 273] width 33 height 33
click at [567, 352] on button "8" at bounding box center [584, 340] width 35 height 23
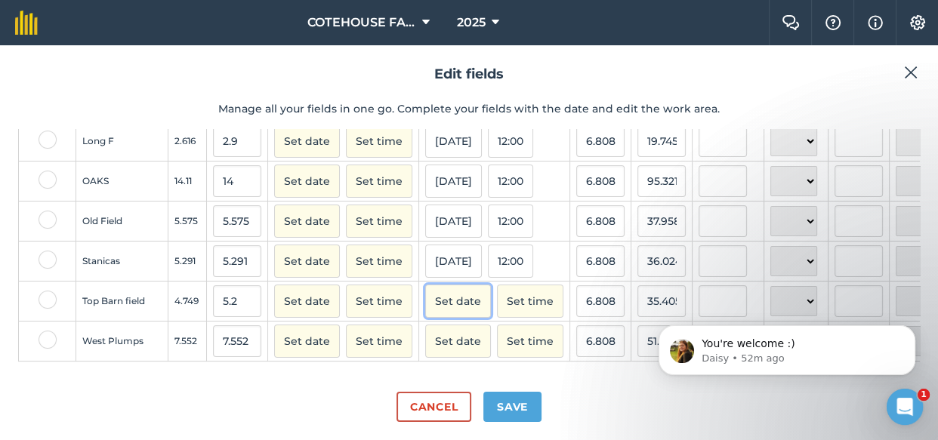
click at [430, 289] on button "Set date" at bounding box center [458, 301] width 66 height 33
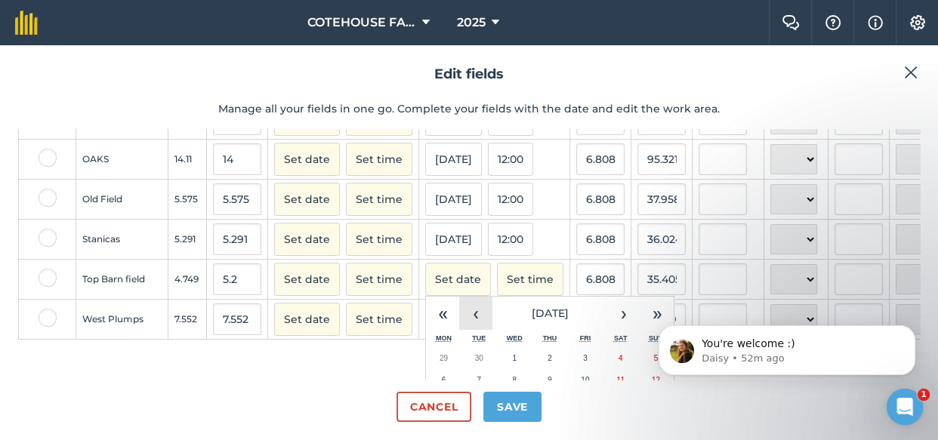
click at [459, 324] on button "‹" at bounding box center [475, 313] width 33 height 33
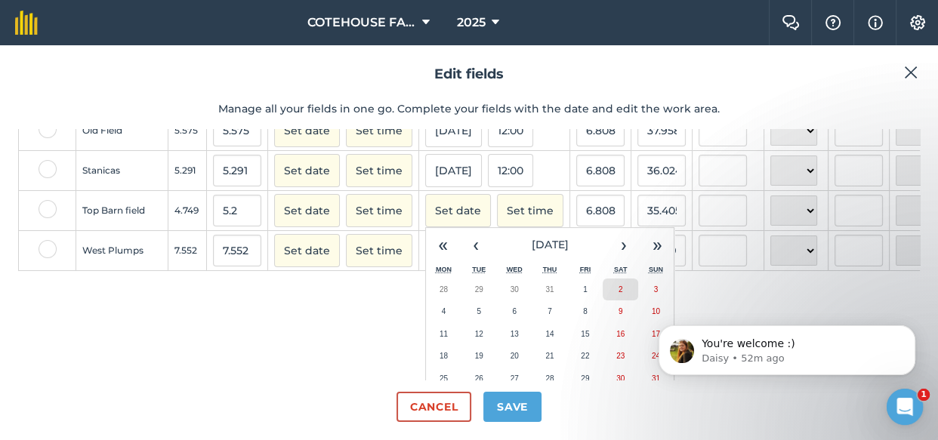
click at [602, 301] on button "2" at bounding box center [619, 290] width 35 height 23
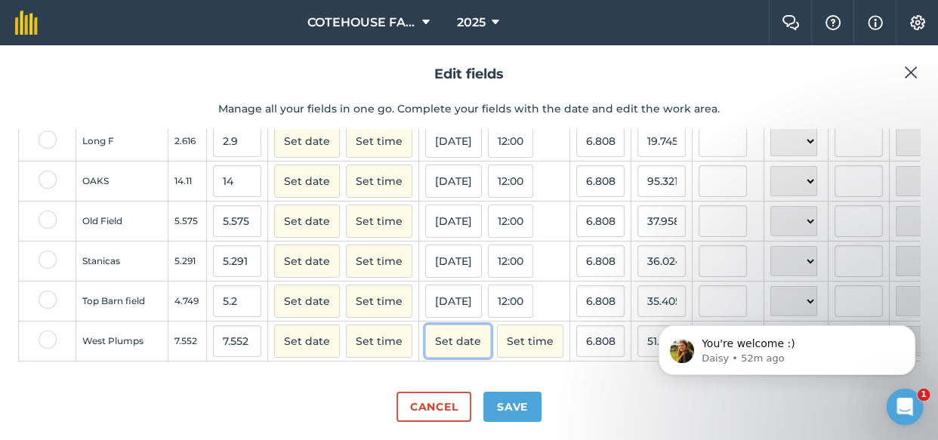
click at [432, 336] on button "Set date" at bounding box center [458, 341] width 66 height 33
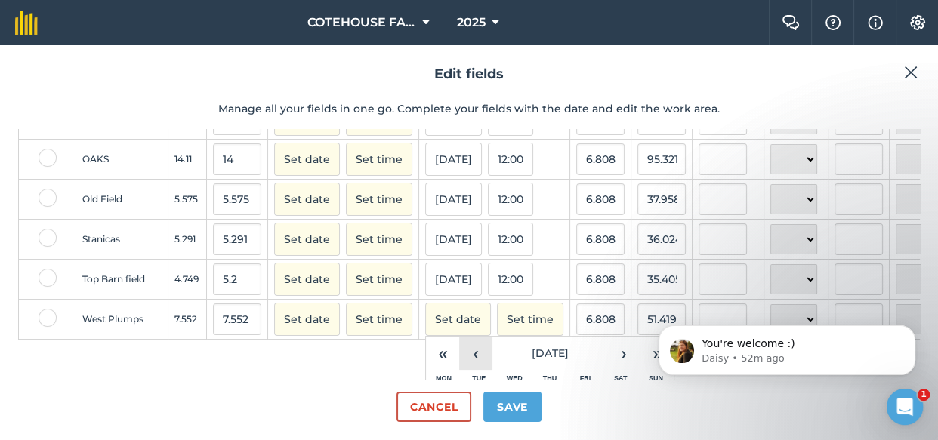
click at [459, 364] on button "‹" at bounding box center [475, 353] width 33 height 33
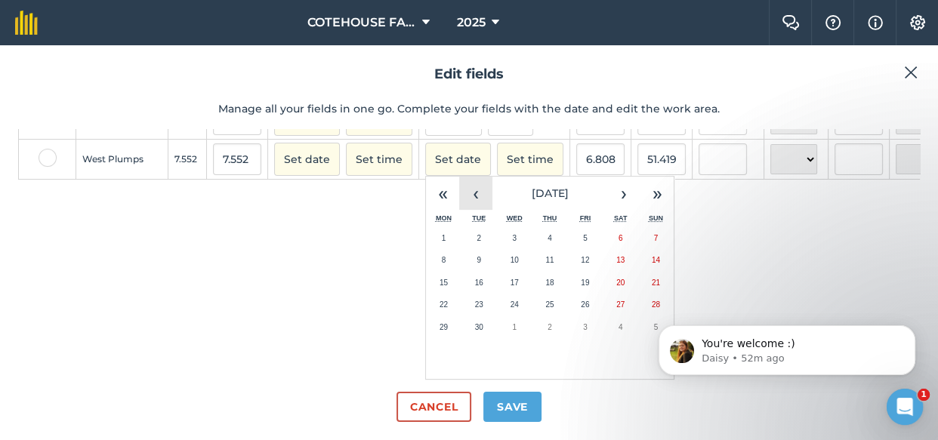
scroll to position [553, 0]
click at [618, 234] on abbr "6" at bounding box center [620, 238] width 5 height 8
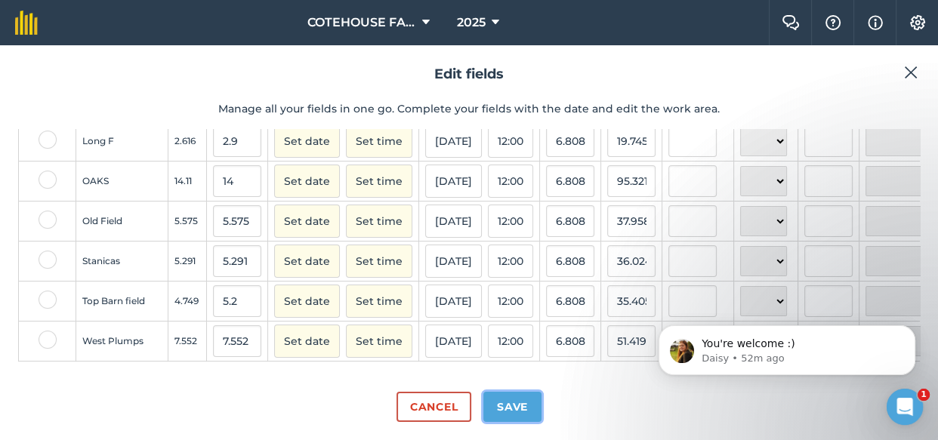
click at [503, 406] on button "Save" at bounding box center [512, 407] width 58 height 30
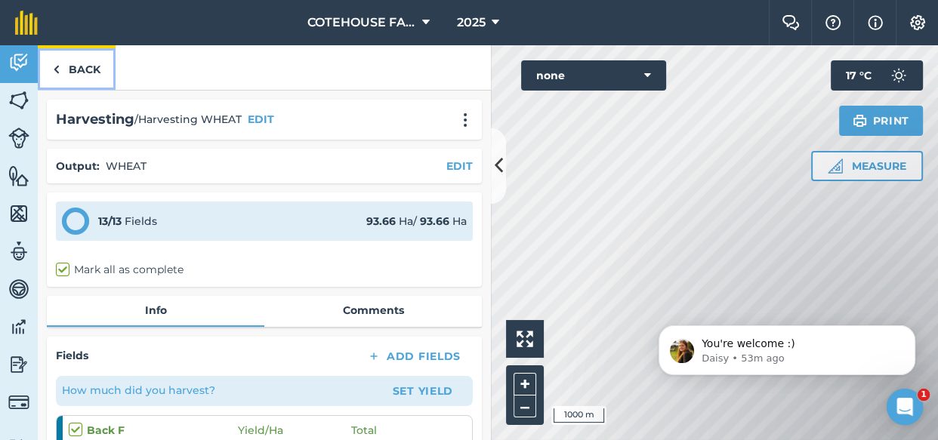
click at [90, 68] on link "Back" at bounding box center [77, 67] width 78 height 45
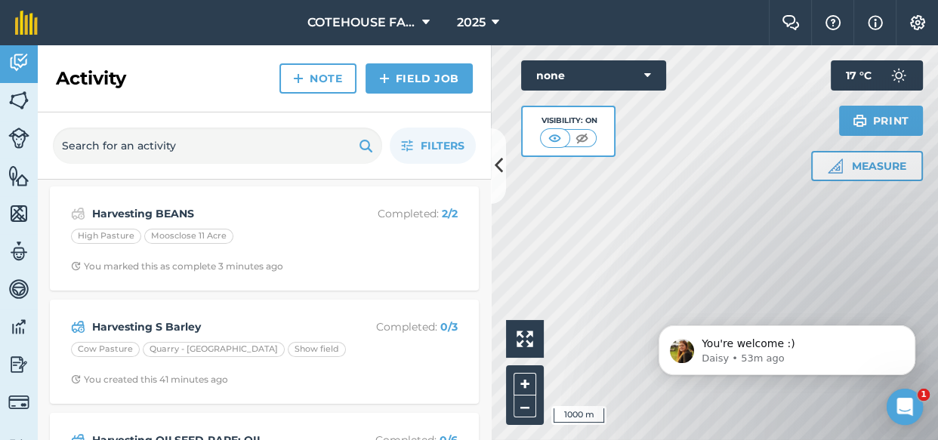
scroll to position [137, 0]
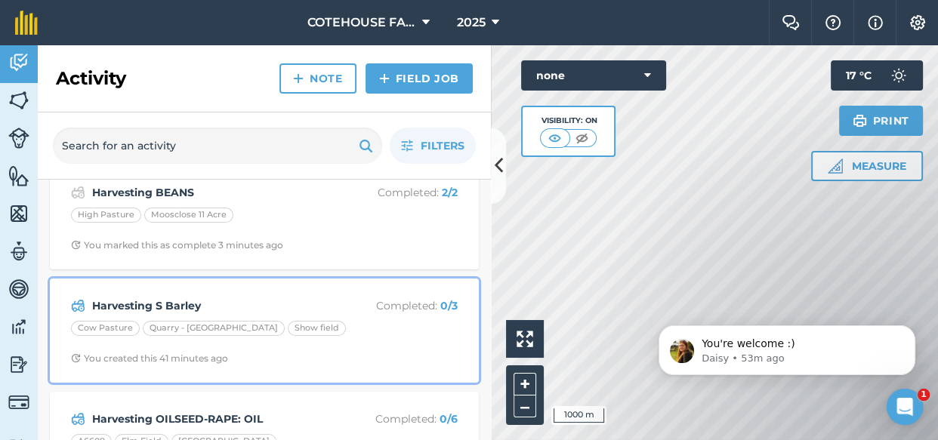
click at [217, 310] on strong "Harvesting S Barley" at bounding box center [211, 305] width 239 height 17
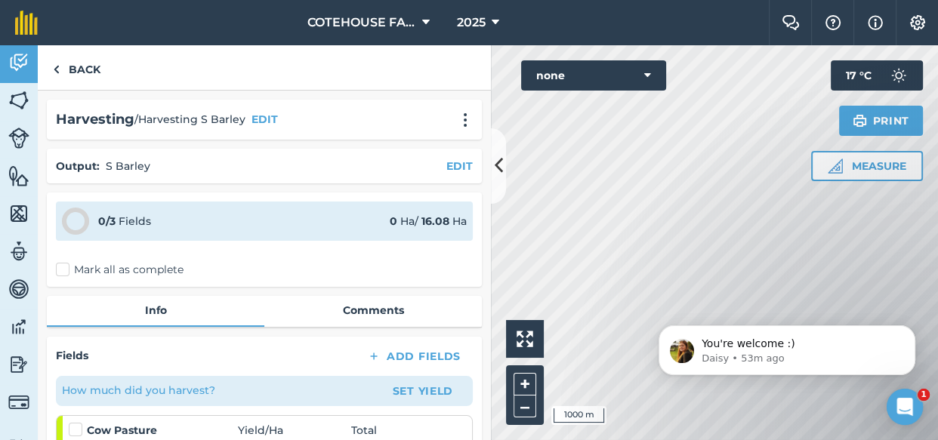
click at [64, 271] on label "Mark all as complete" at bounding box center [120, 270] width 128 height 16
click at [64, 271] on input "Mark all as complete" at bounding box center [61, 267] width 10 height 10
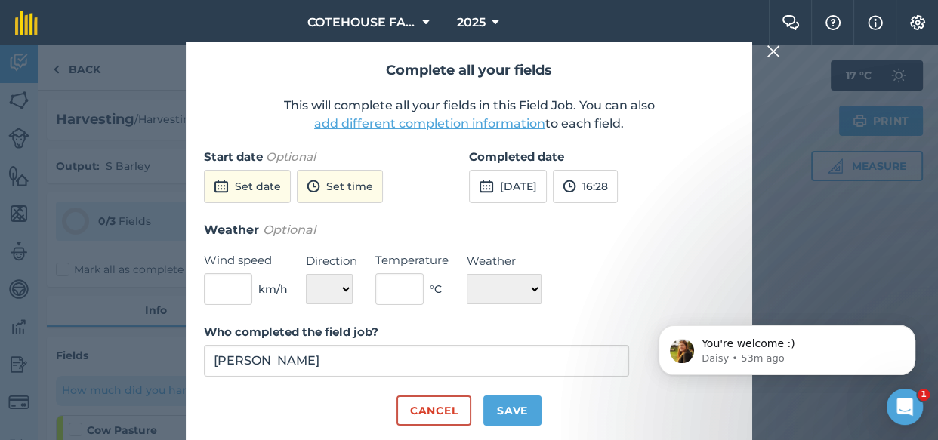
click at [417, 123] on button "add different completion information" at bounding box center [429, 124] width 231 height 18
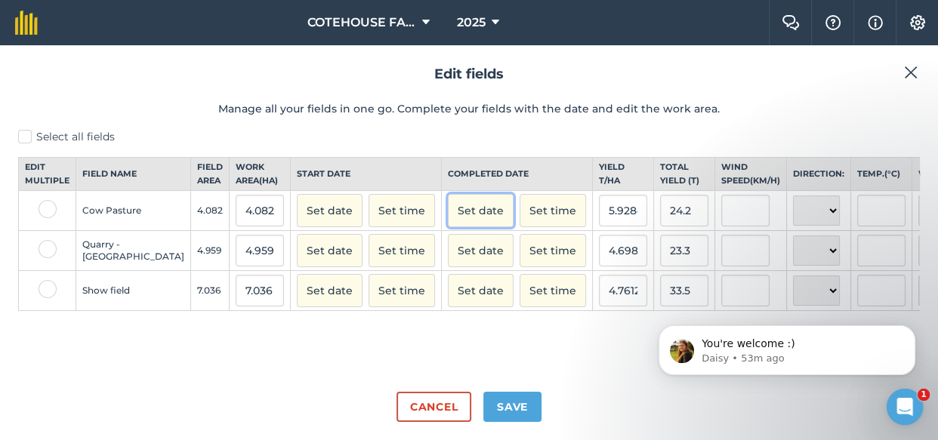
click at [448, 218] on button "Set date" at bounding box center [481, 210] width 66 height 33
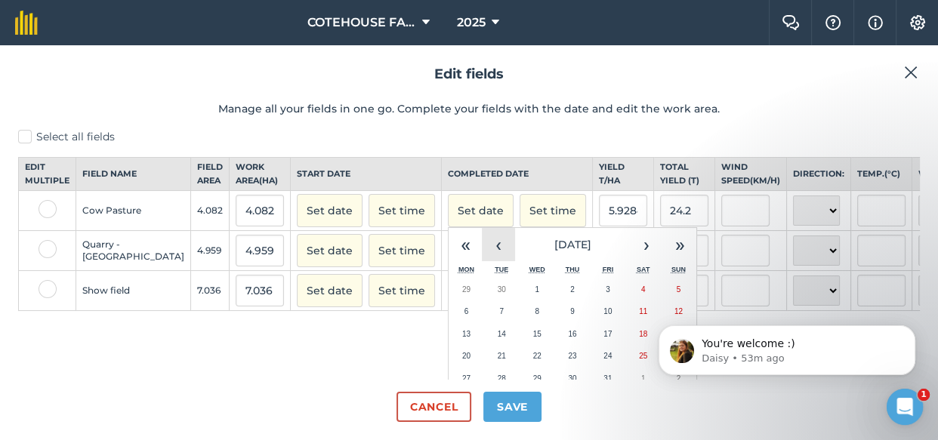
click at [482, 260] on button "‹" at bounding box center [498, 244] width 33 height 33
click at [482, 259] on button "‹" at bounding box center [498, 244] width 33 height 33
drag, startPoint x: 402, startPoint y: 347, endPoint x: 399, endPoint y: 338, distance: 8.6
click at [448, 346] on button "11" at bounding box center [465, 334] width 35 height 23
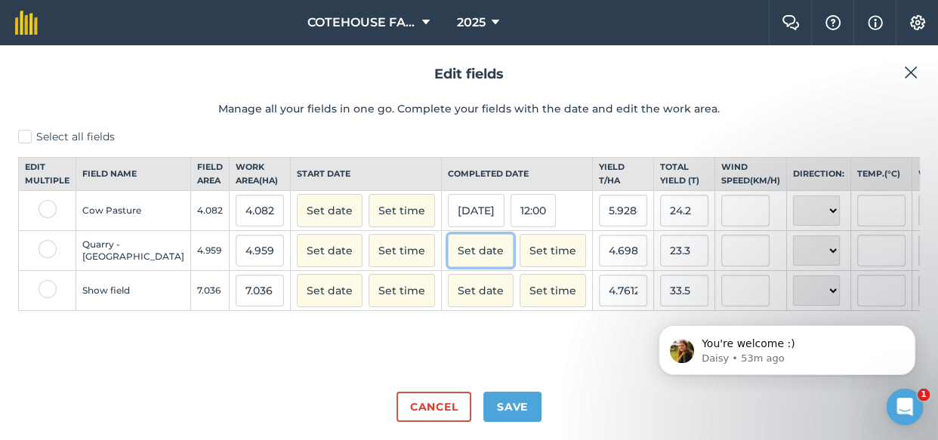
click at [448, 260] on button "Set date" at bounding box center [481, 250] width 66 height 33
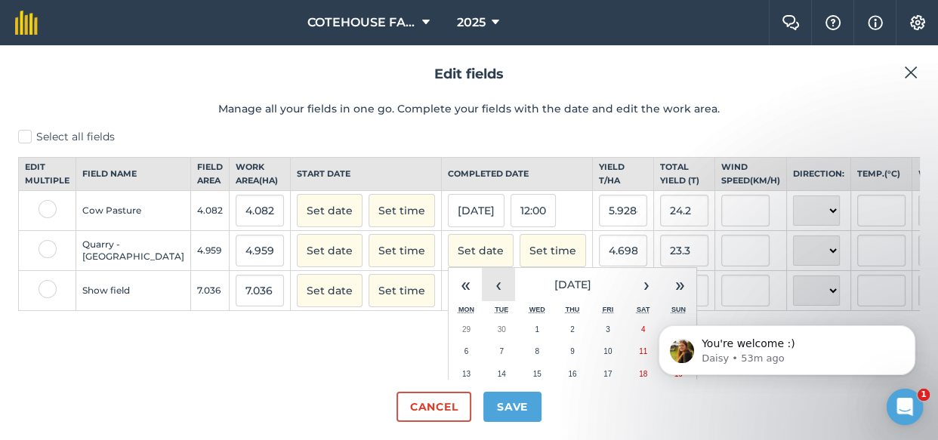
click at [482, 295] on button "‹" at bounding box center [498, 284] width 33 height 33
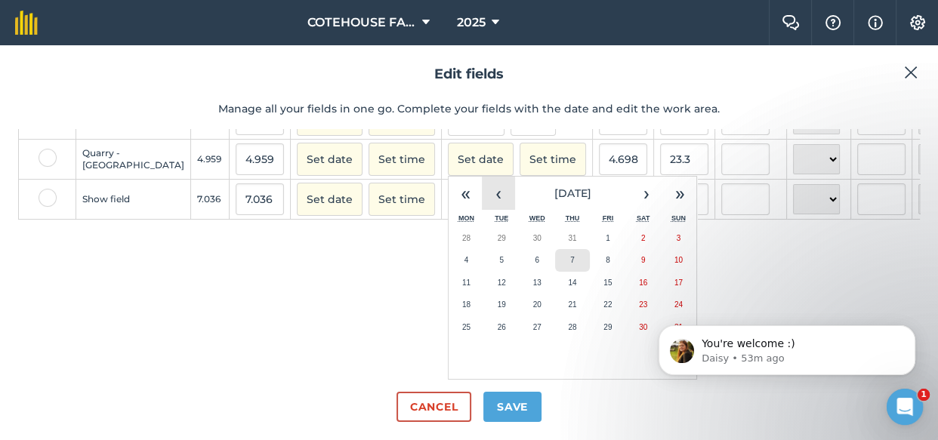
scroll to position [114, 0]
click at [498, 279] on abbr "12" at bounding box center [502, 283] width 8 height 8
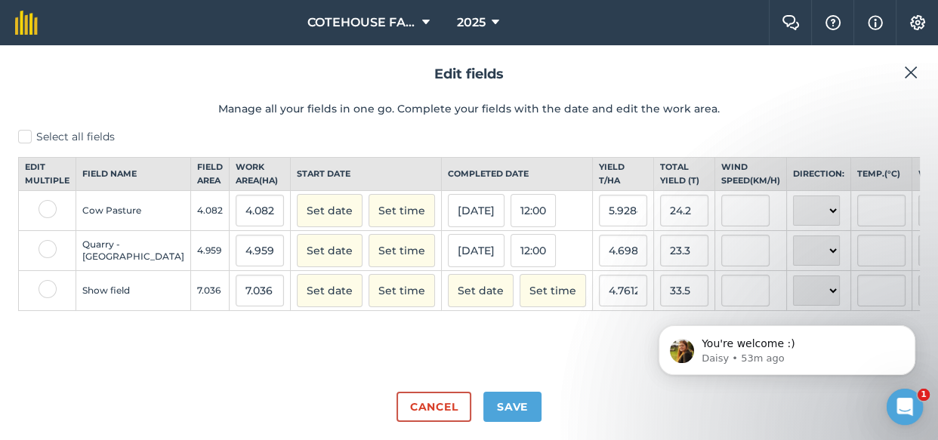
scroll to position [0, 0]
click at [448, 301] on button "Set date" at bounding box center [481, 290] width 66 height 33
click at [482, 336] on button "‹" at bounding box center [498, 324] width 33 height 33
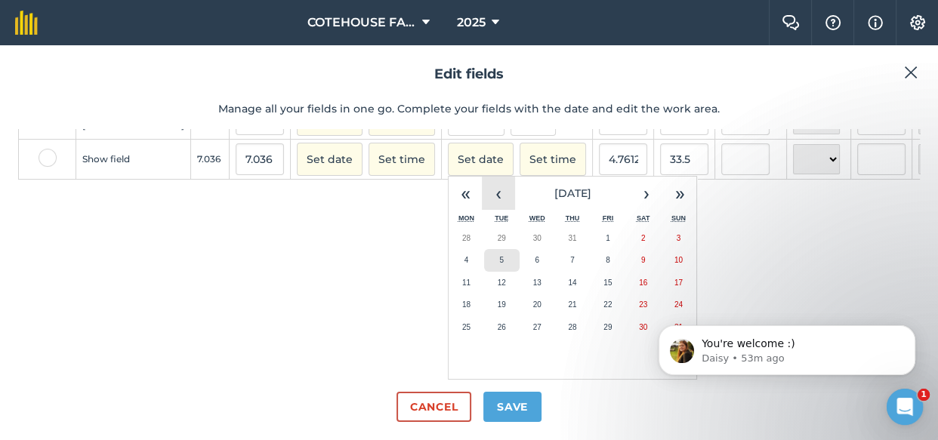
scroll to position [155, 0]
click at [519, 272] on button "13" at bounding box center [536, 283] width 35 height 23
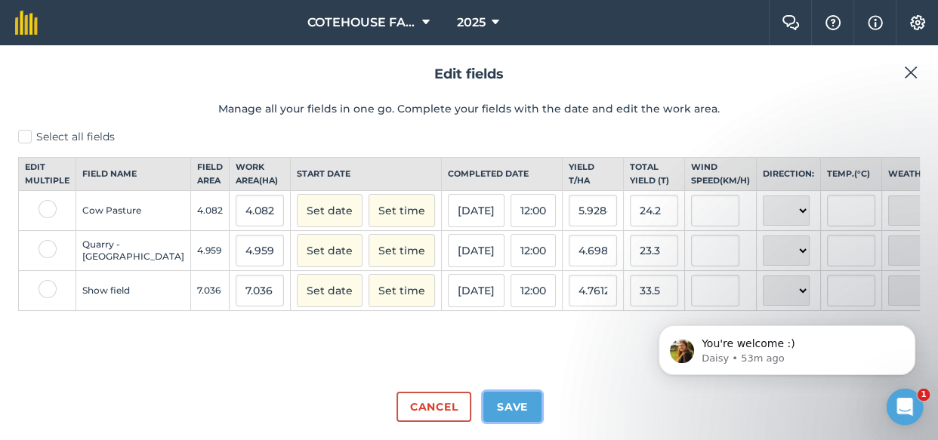
click at [501, 405] on button "Save" at bounding box center [512, 407] width 58 height 30
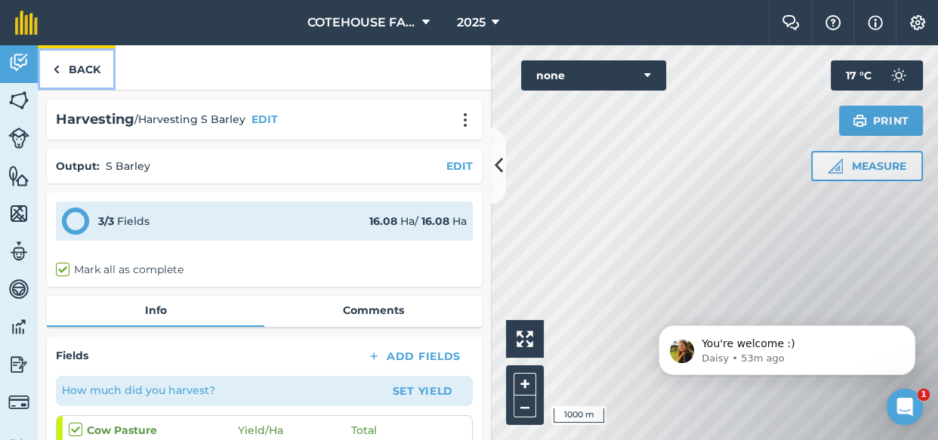
click at [86, 57] on link "Back" at bounding box center [77, 67] width 78 height 45
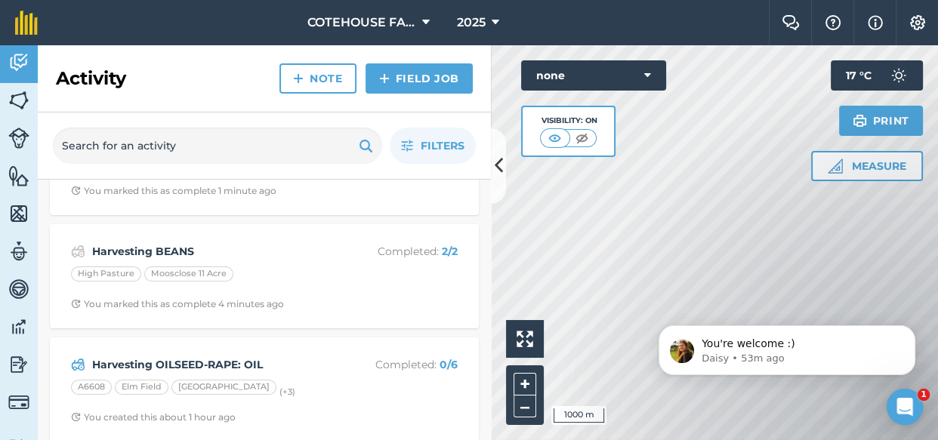
scroll to position [205, 0]
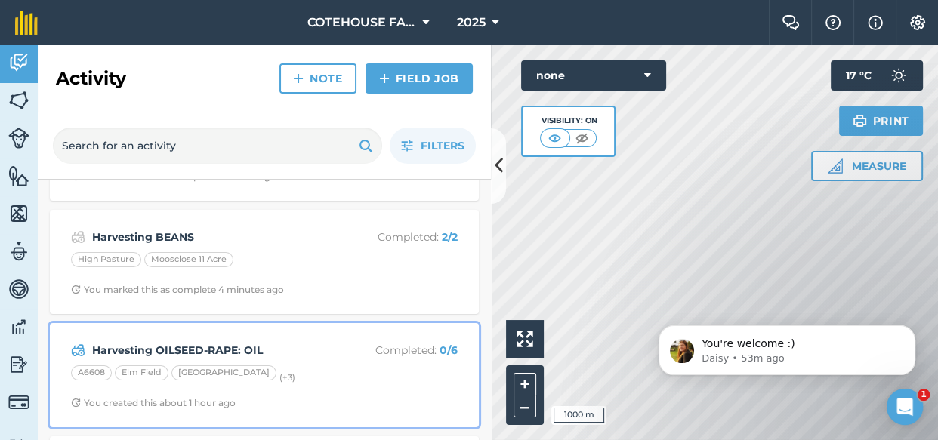
click at [148, 353] on strong "Harvesting OILSEED-RAPE: OIL" at bounding box center [211, 350] width 239 height 17
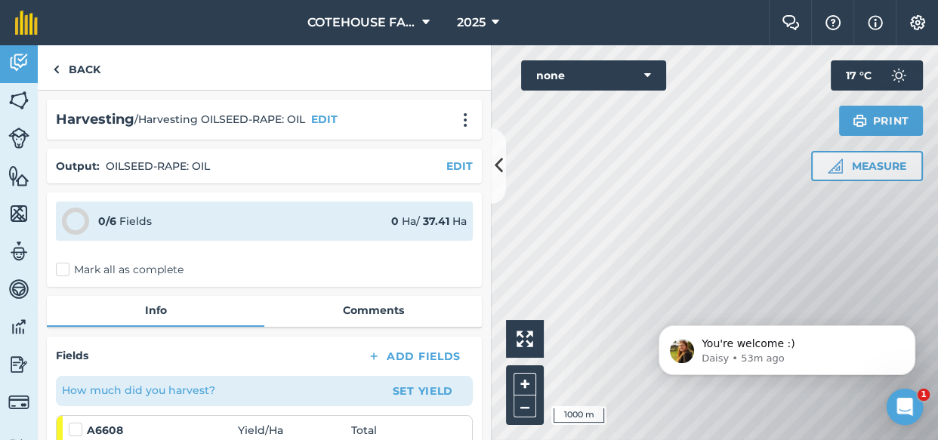
click at [59, 272] on label "Mark all as complete" at bounding box center [120, 270] width 128 height 16
click at [59, 272] on input "Mark all as complete" at bounding box center [61, 267] width 10 height 10
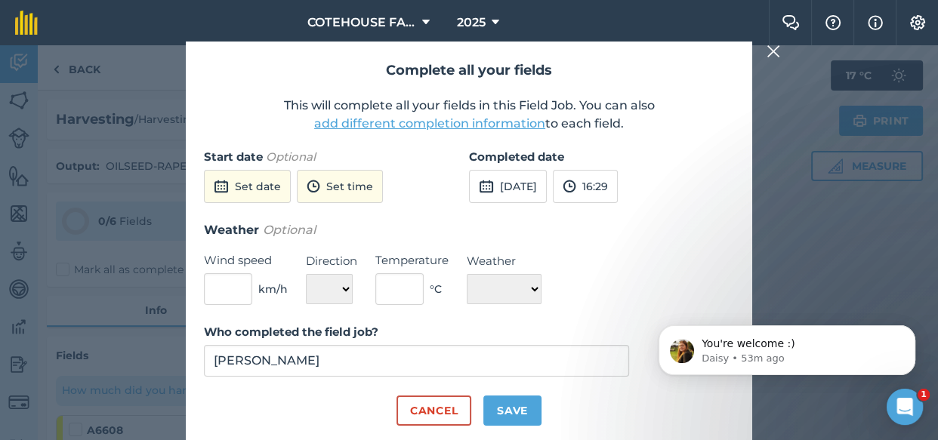
click at [434, 126] on button "add different completion information" at bounding box center [429, 124] width 231 height 18
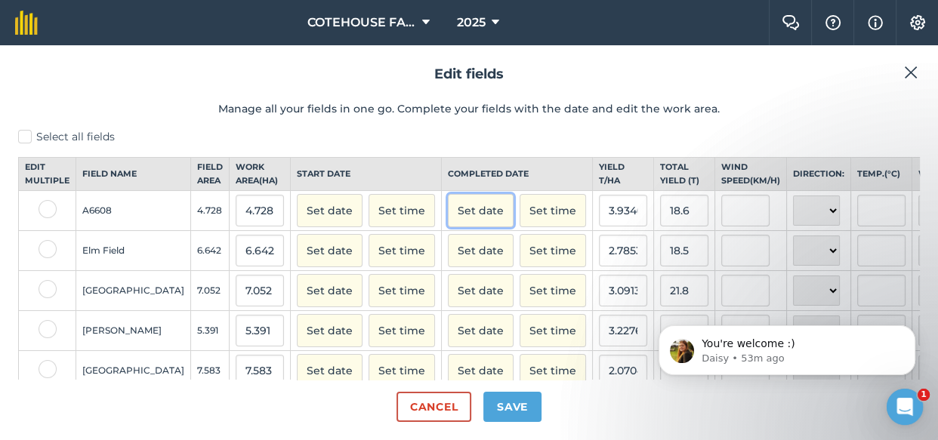
click at [448, 219] on button "Set date" at bounding box center [481, 210] width 66 height 33
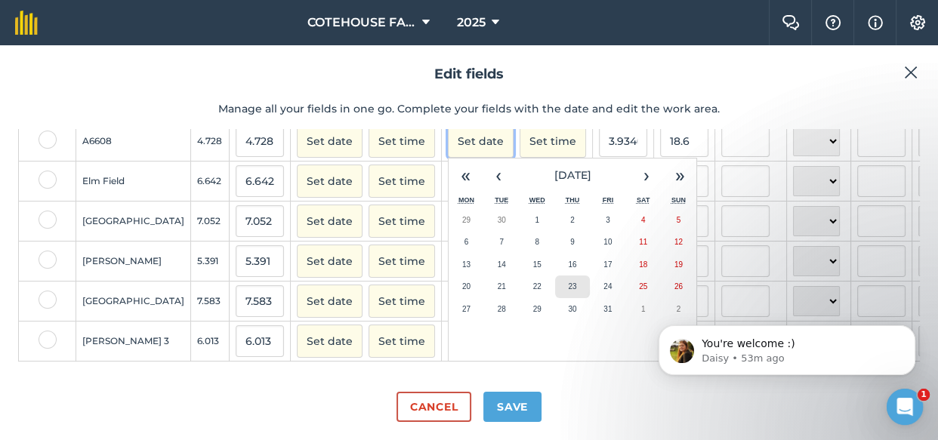
scroll to position [92, 0]
click at [482, 163] on button "‹" at bounding box center [498, 175] width 33 height 33
click at [482, 164] on button "‹" at bounding box center [498, 175] width 33 height 33
click at [630, 168] on button "›" at bounding box center [646, 175] width 33 height 33
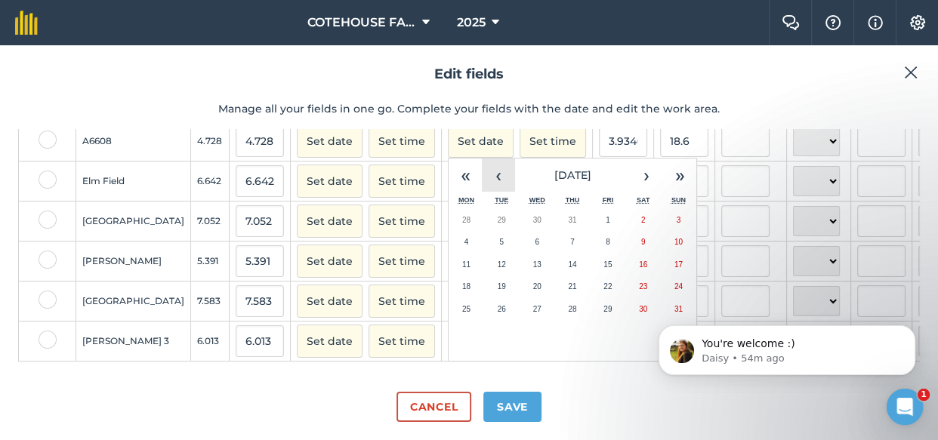
click at [482, 161] on button "‹" at bounding box center [498, 175] width 33 height 33
click at [555, 276] on button "24" at bounding box center [572, 287] width 35 height 23
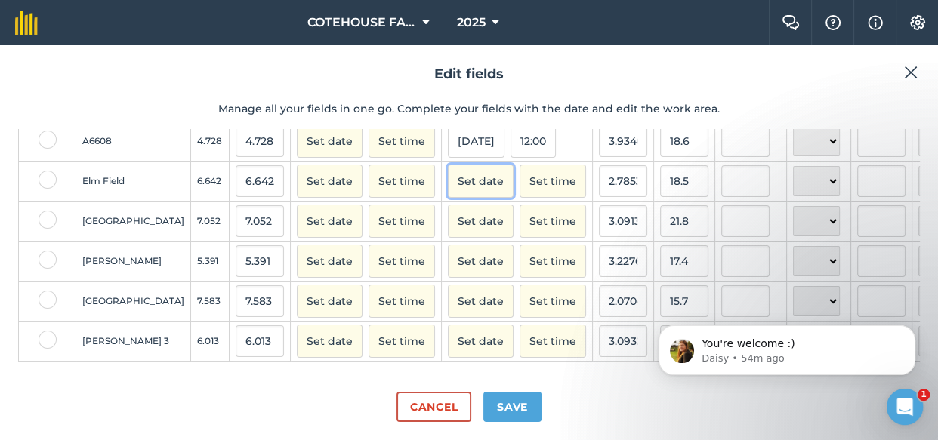
click at [448, 177] on button "Set date" at bounding box center [481, 181] width 66 height 33
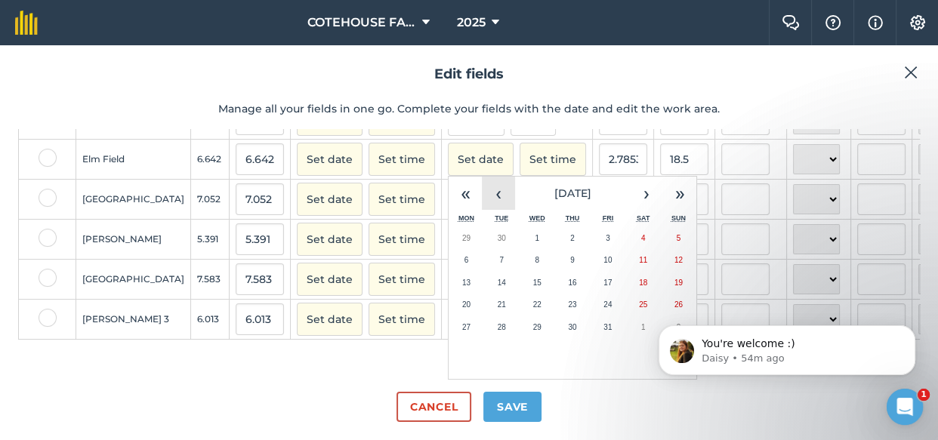
click at [482, 206] on button "‹" at bounding box center [498, 193] width 33 height 33
click at [498, 242] on abbr "29" at bounding box center [502, 238] width 8 height 8
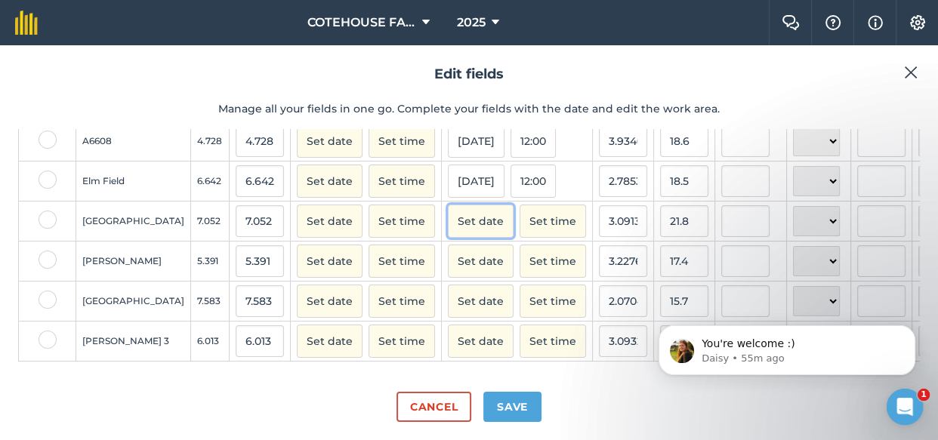
click at [448, 206] on button "Set date" at bounding box center [481, 221] width 66 height 33
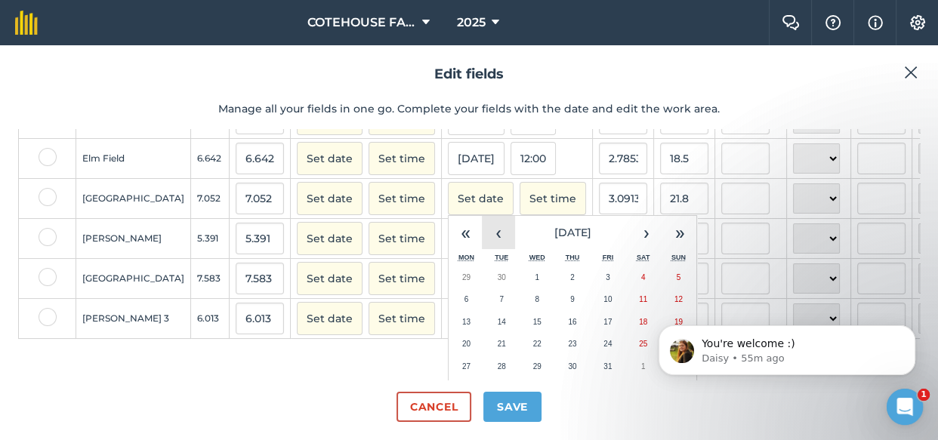
click at [482, 242] on button "‹" at bounding box center [498, 232] width 33 height 33
click at [568, 348] on abbr "24" at bounding box center [572, 344] width 8 height 8
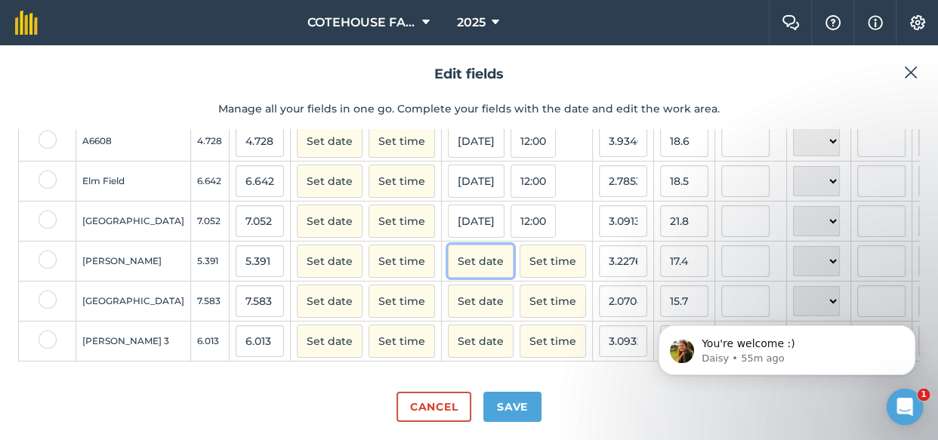
click at [448, 249] on button "Set date" at bounding box center [481, 261] width 66 height 33
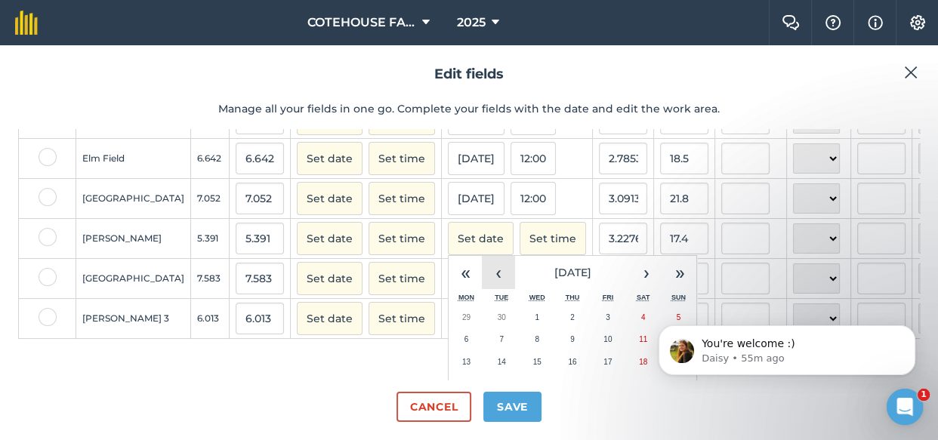
click at [482, 285] on button "‹" at bounding box center [498, 272] width 33 height 33
click at [482, 284] on button "‹" at bounding box center [498, 272] width 33 height 33
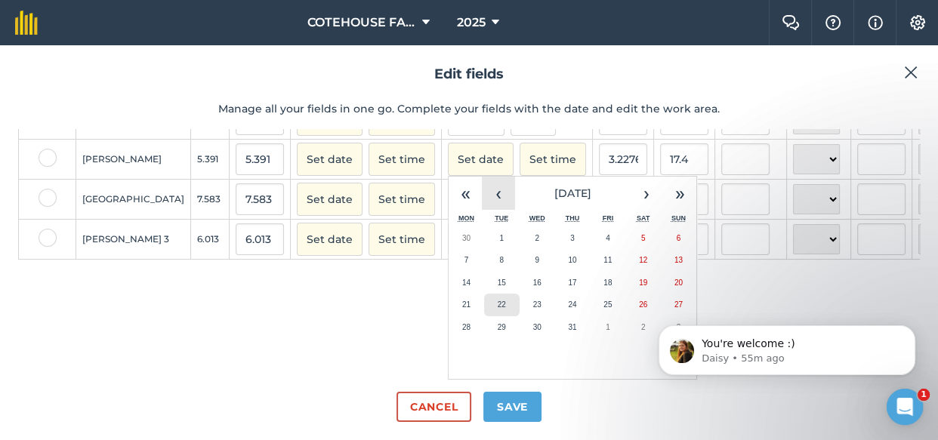
scroll to position [195, 0]
click at [568, 300] on abbr "24" at bounding box center [572, 304] width 8 height 8
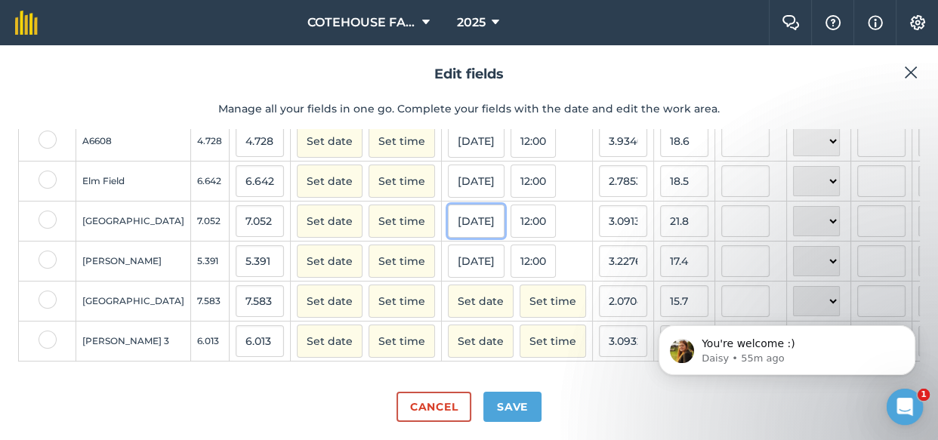
click at [448, 214] on button "[DATE]" at bounding box center [476, 221] width 57 height 33
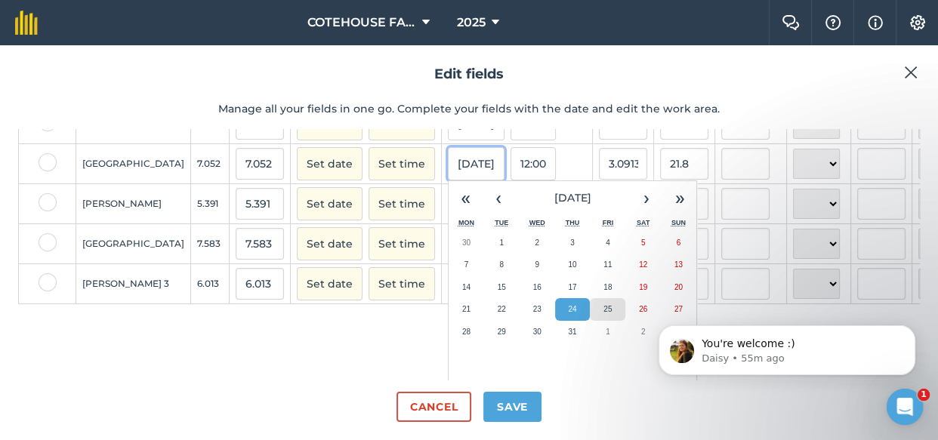
scroll to position [155, 0]
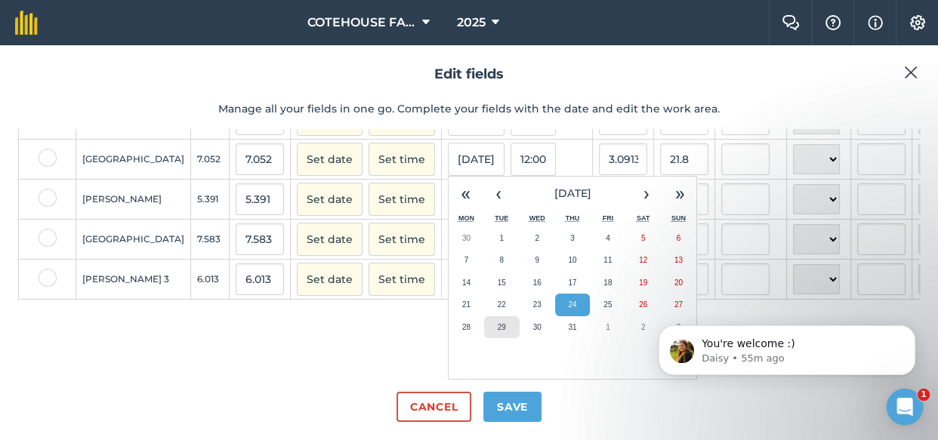
click at [484, 316] on button "29" at bounding box center [501, 327] width 35 height 23
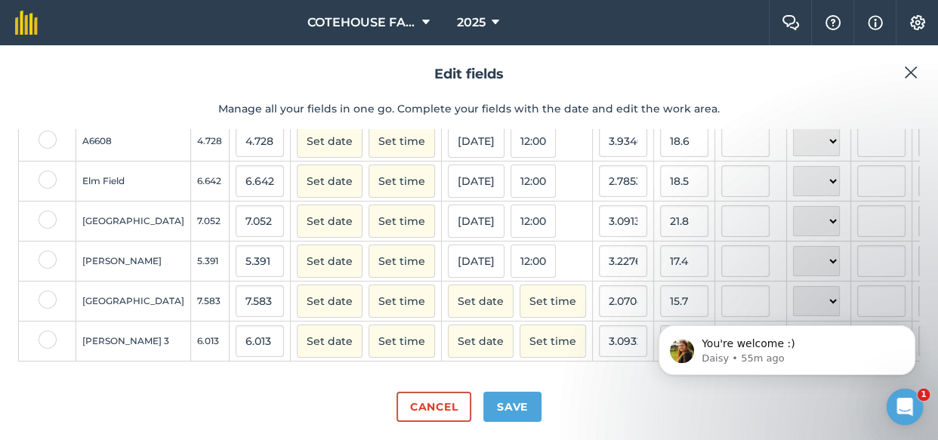
scroll to position [92, 0]
click at [448, 285] on button "Set date" at bounding box center [481, 301] width 66 height 33
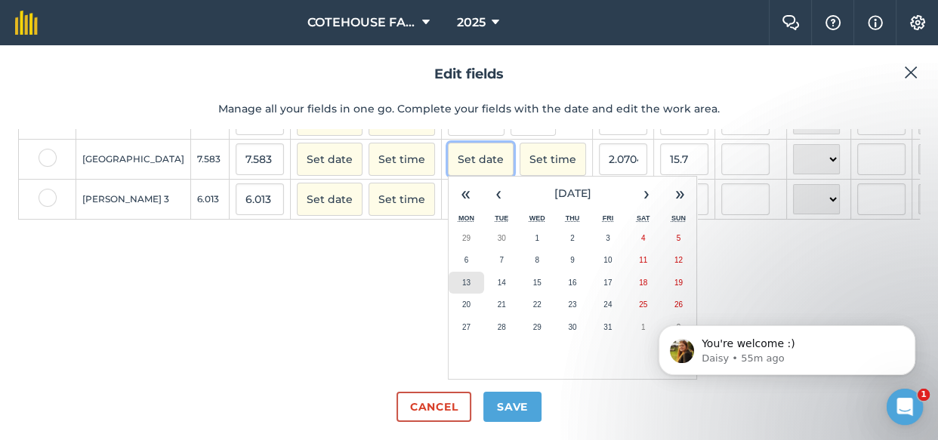
scroll to position [230, 0]
click at [482, 188] on button "‹" at bounding box center [498, 193] width 33 height 33
click at [498, 234] on abbr "29" at bounding box center [502, 238] width 8 height 8
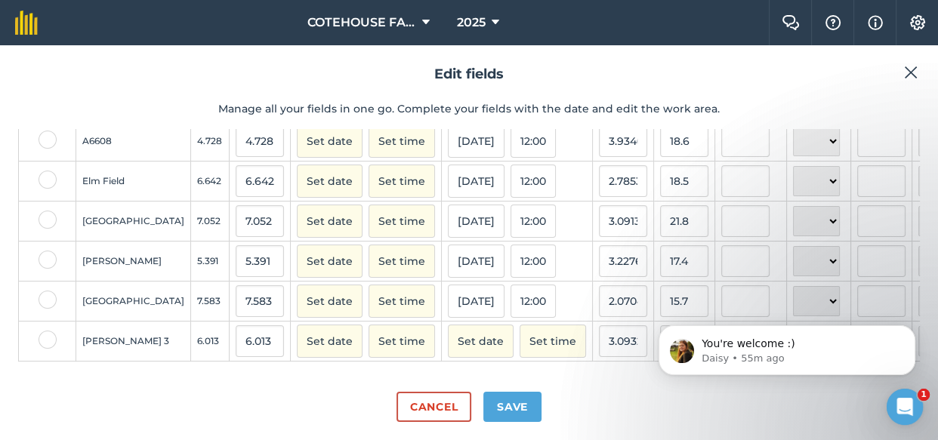
scroll to position [92, 0]
click at [448, 325] on button "Set date" at bounding box center [481, 341] width 66 height 33
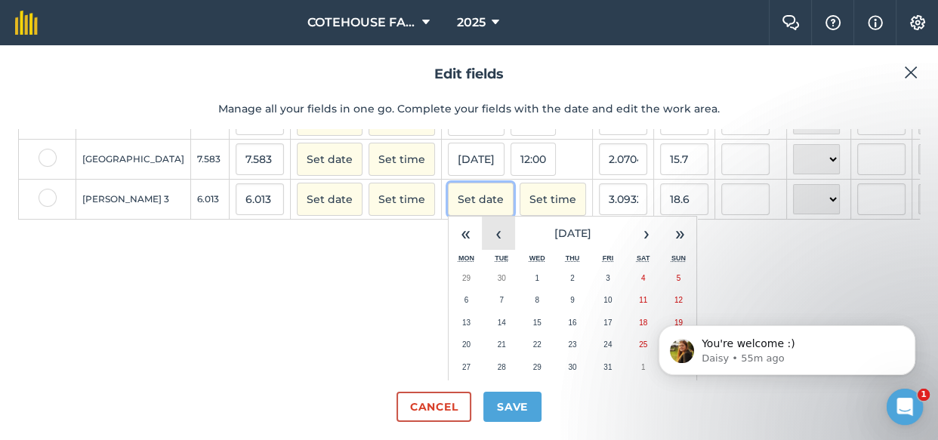
scroll to position [274, 0]
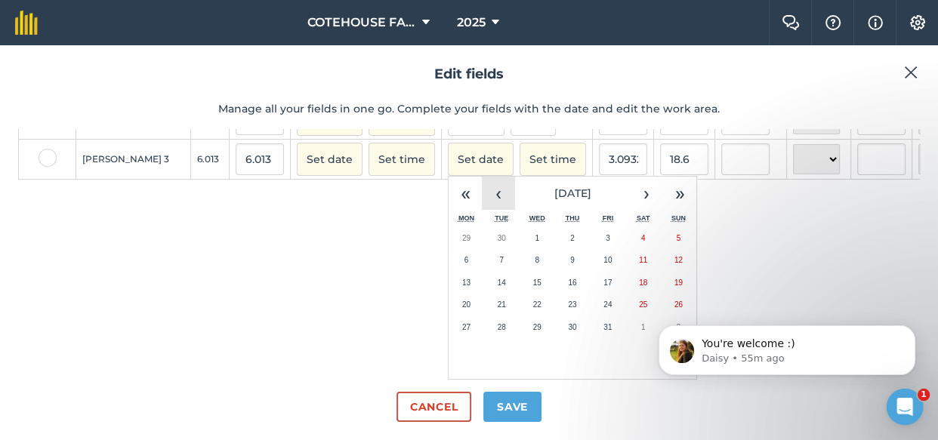
click at [482, 188] on button "‹" at bounding box center [498, 193] width 33 height 33
click at [555, 294] on button "24" at bounding box center [572, 305] width 35 height 23
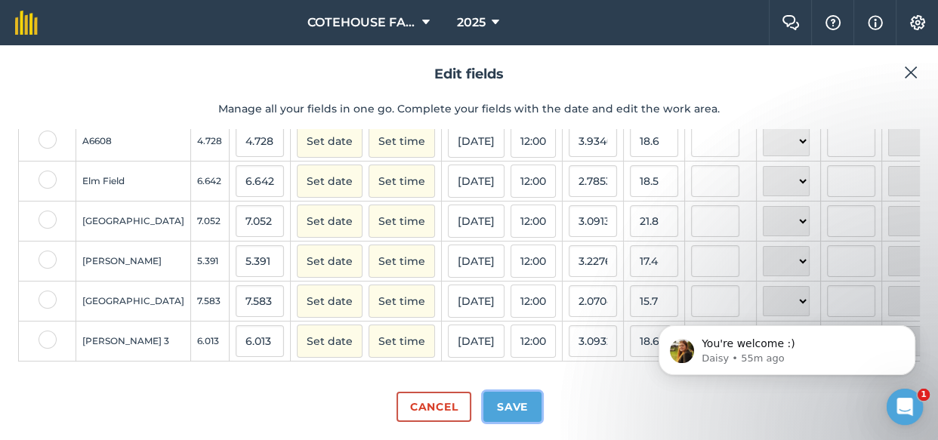
click at [497, 404] on button "Save" at bounding box center [512, 407] width 58 height 30
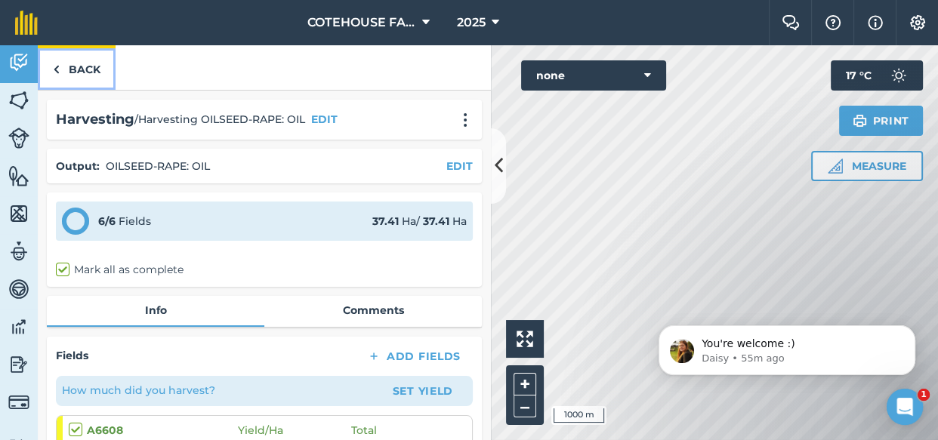
click at [83, 65] on link "Back" at bounding box center [77, 67] width 78 height 45
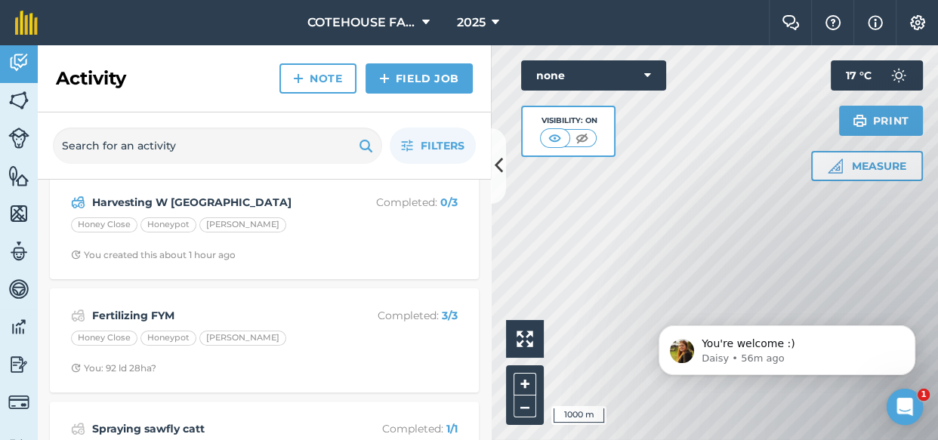
scroll to position [480, 0]
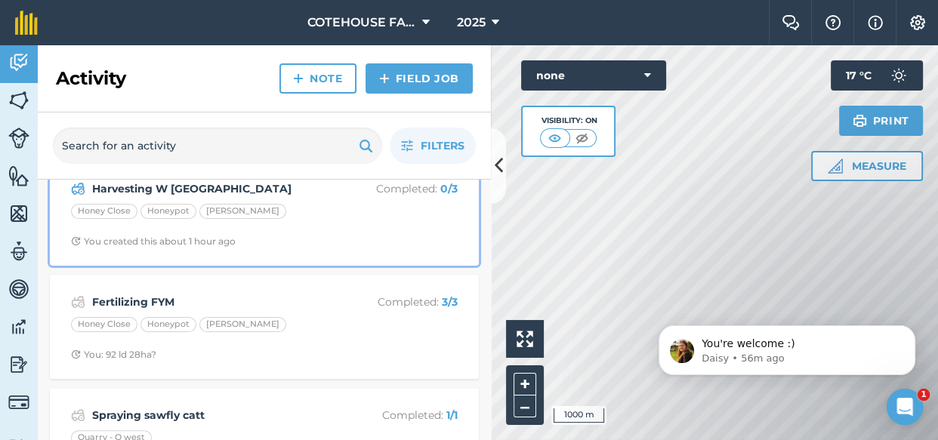
click at [238, 189] on strong "Harvesting W [GEOGRAPHIC_DATA]" at bounding box center [211, 188] width 239 height 17
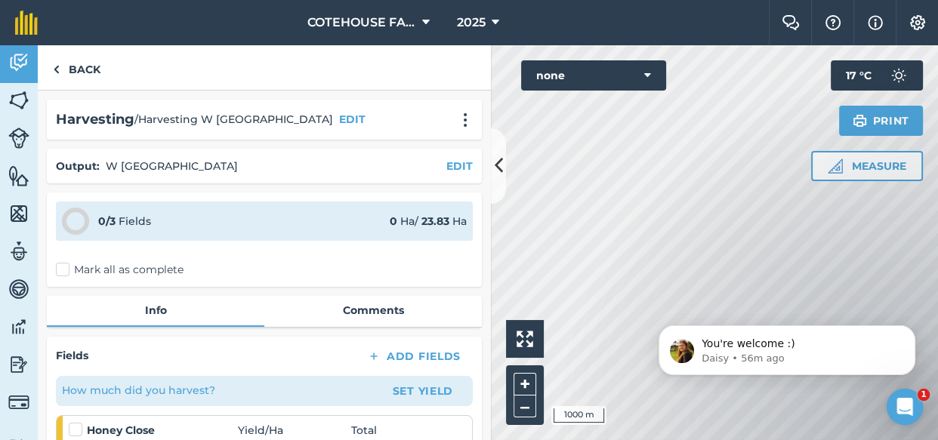
click at [63, 270] on label "Mark all as complete" at bounding box center [120, 270] width 128 height 16
click at [63, 270] on input "Mark all as complete" at bounding box center [61, 267] width 10 height 10
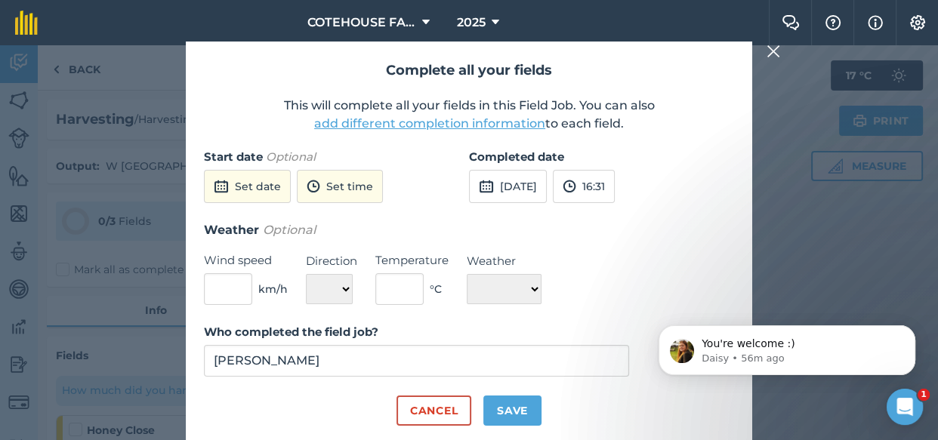
click at [373, 122] on button "add different completion information" at bounding box center [429, 124] width 231 height 18
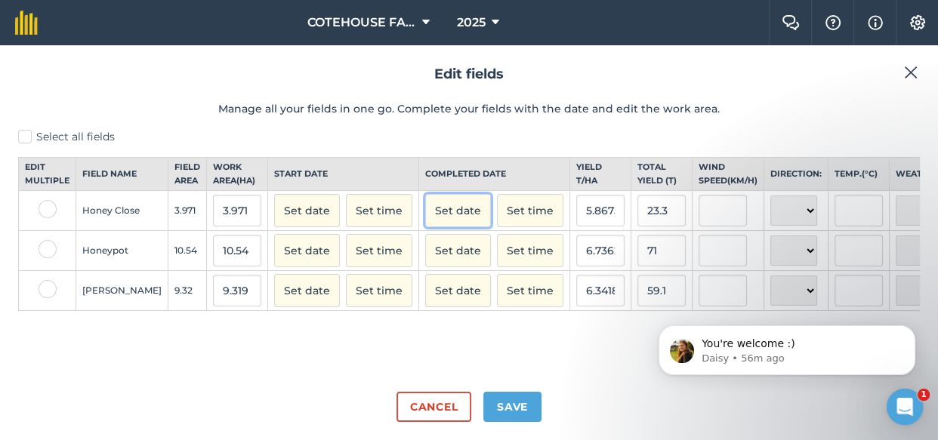
click at [425, 220] on button "Set date" at bounding box center [458, 210] width 66 height 33
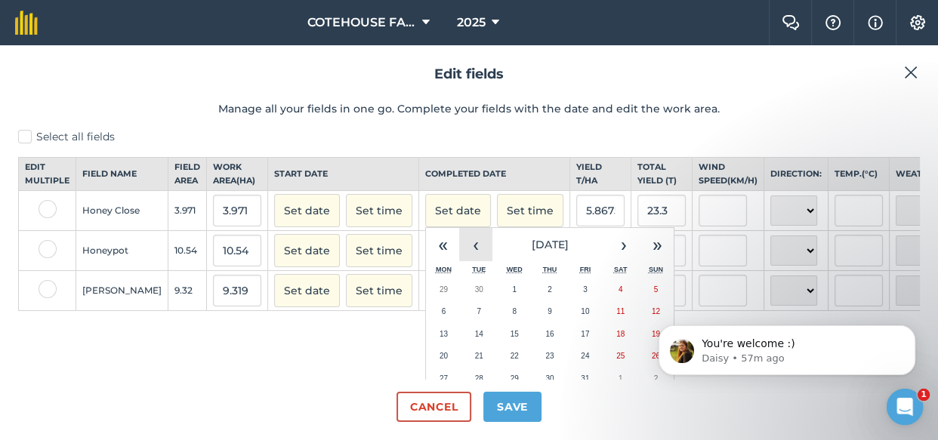
click at [459, 253] on button "‹" at bounding box center [475, 244] width 33 height 33
click at [532, 343] on button "17" at bounding box center [549, 334] width 35 height 23
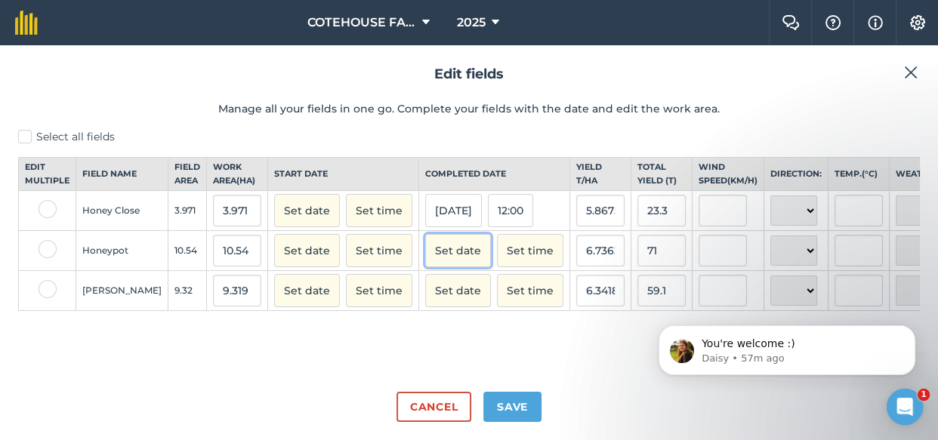
click at [425, 266] on button "Set date" at bounding box center [458, 250] width 66 height 33
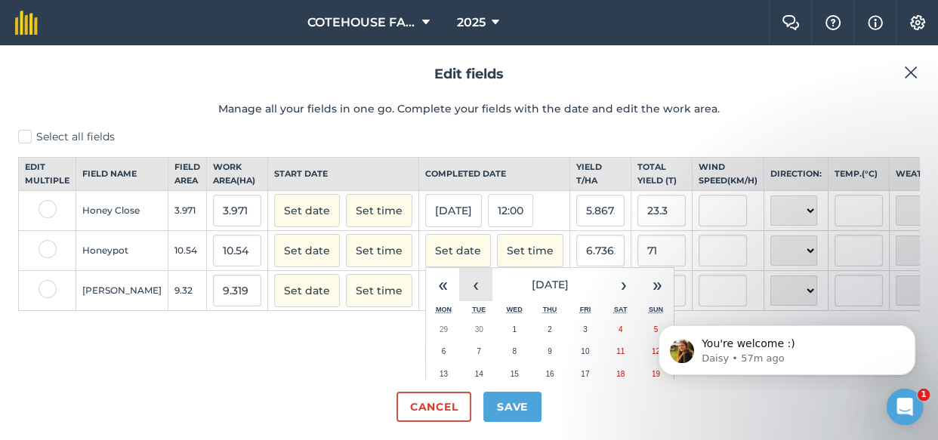
click at [459, 298] on button "‹" at bounding box center [475, 284] width 33 height 33
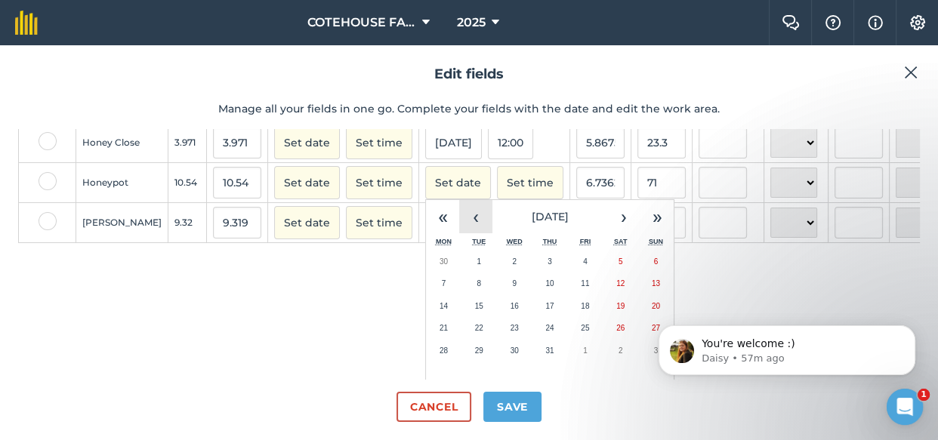
scroll to position [68, 0]
click at [532, 318] on button "17" at bounding box center [549, 306] width 35 height 23
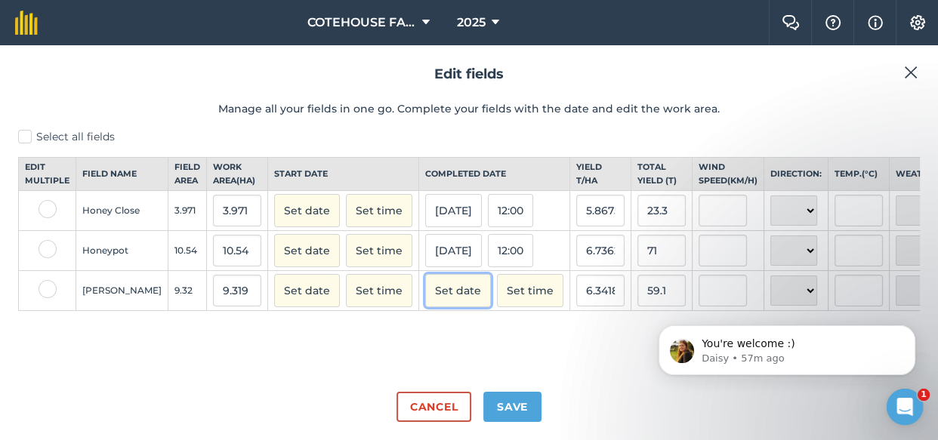
click at [425, 303] on button "Set date" at bounding box center [458, 290] width 66 height 33
click at [425, 302] on button "Set date" at bounding box center [458, 290] width 66 height 33
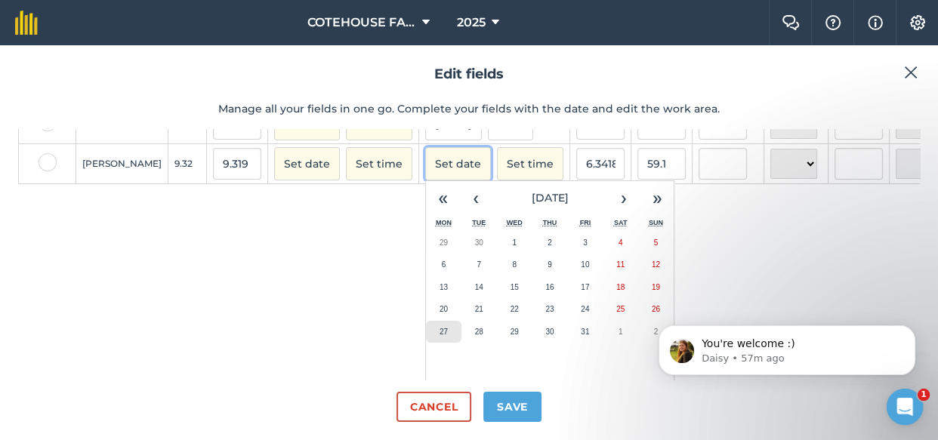
scroll to position [155, 0]
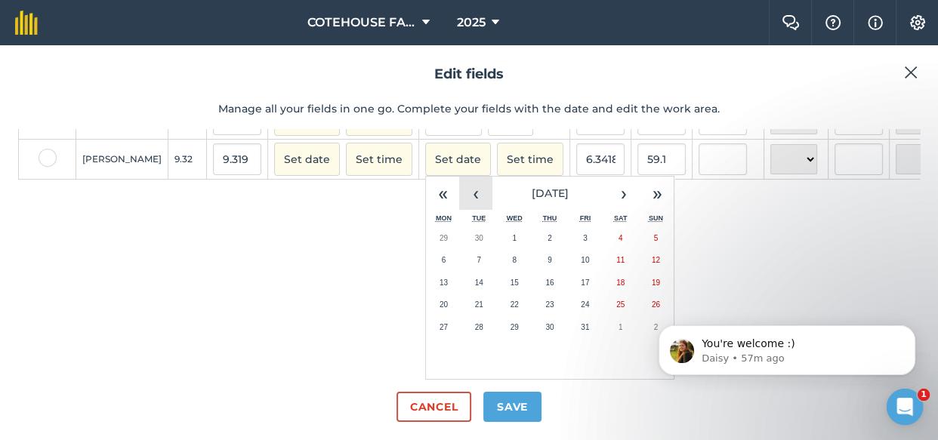
click at [459, 188] on button "‹" at bounding box center [475, 193] width 33 height 33
click at [545, 256] on abbr "10" at bounding box center [549, 260] width 8 height 8
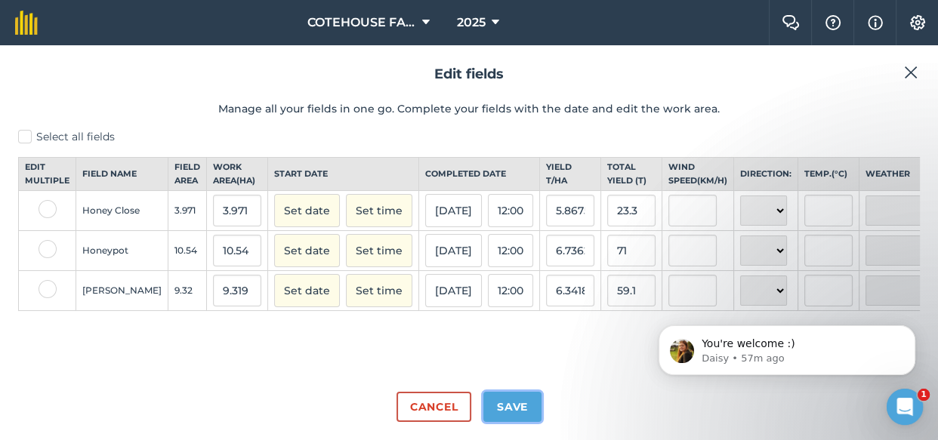
click at [525, 409] on button "Save" at bounding box center [512, 407] width 58 height 30
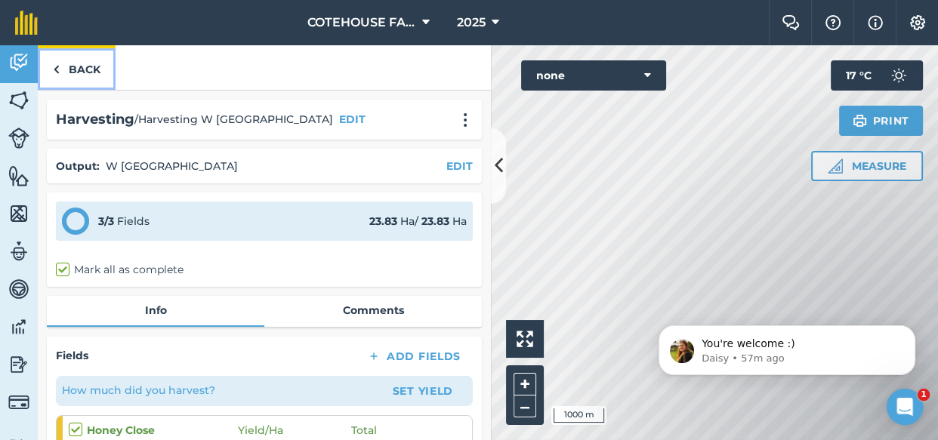
click at [82, 73] on link "Back" at bounding box center [77, 67] width 78 height 45
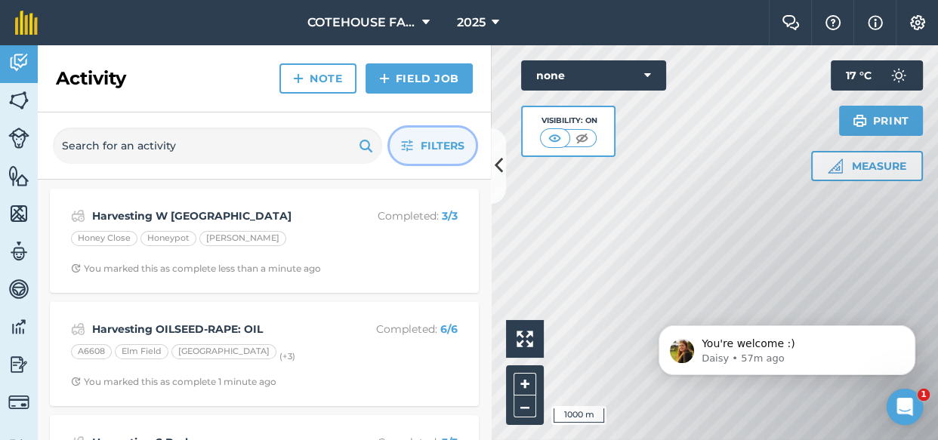
click at [416, 143] on button "Filters" at bounding box center [433, 146] width 86 height 36
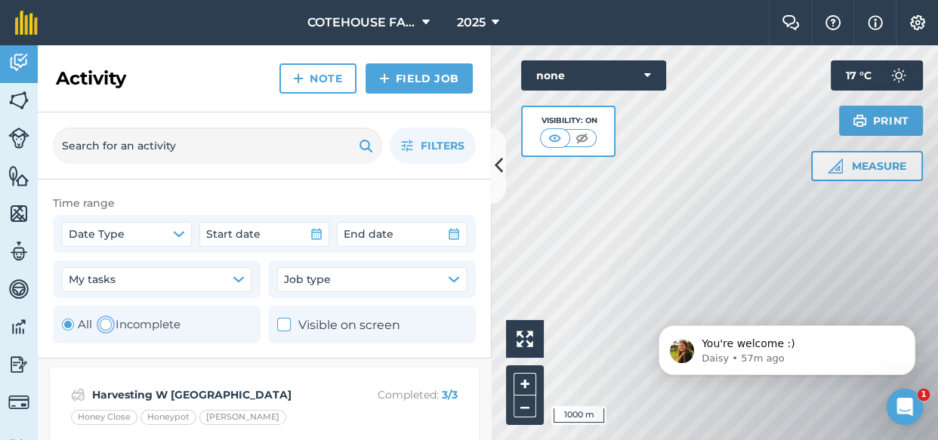
click at [108, 327] on div "Toggle Activity" at bounding box center [106, 325] width 12 height 12
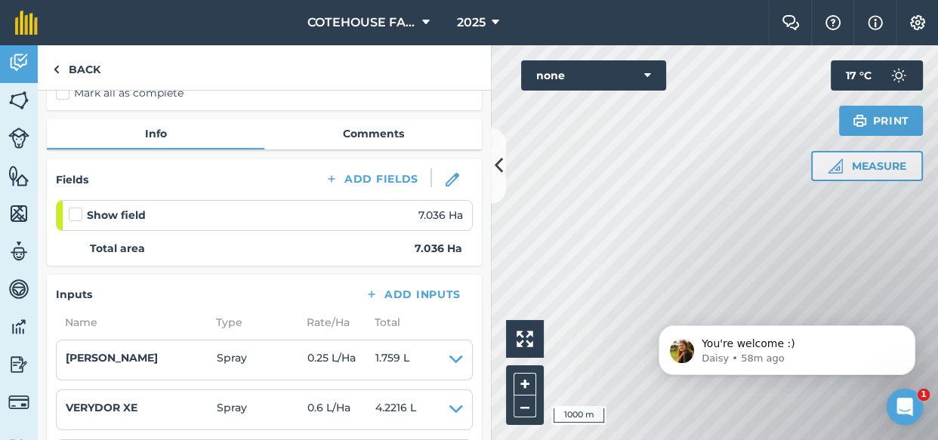
scroll to position [64, 0]
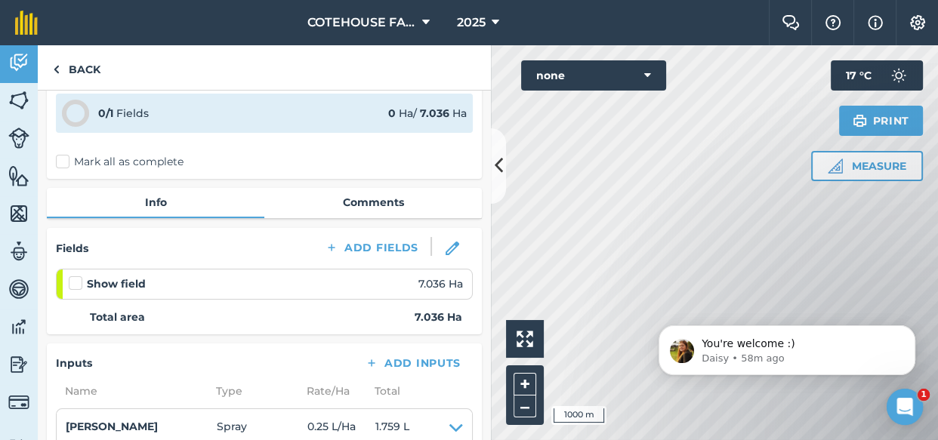
click at [65, 156] on label "Mark all as complete" at bounding box center [120, 162] width 128 height 16
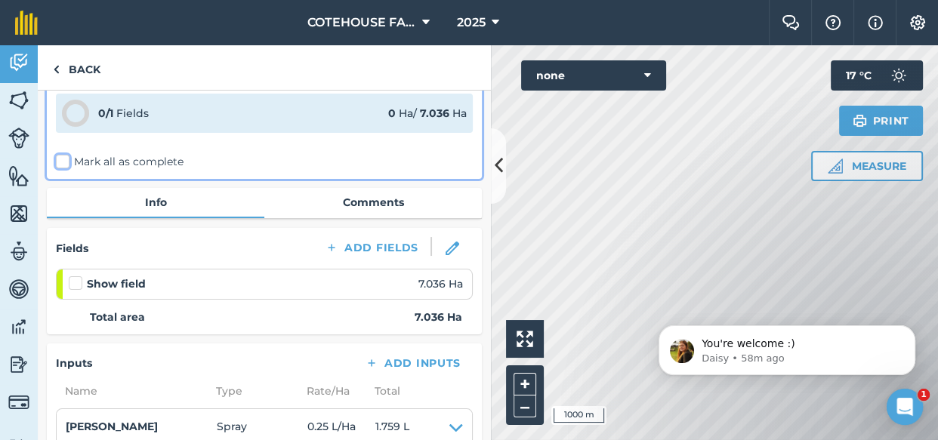
click at [65, 218] on input "Mark all as complete" at bounding box center [61, 223] width 10 height 10
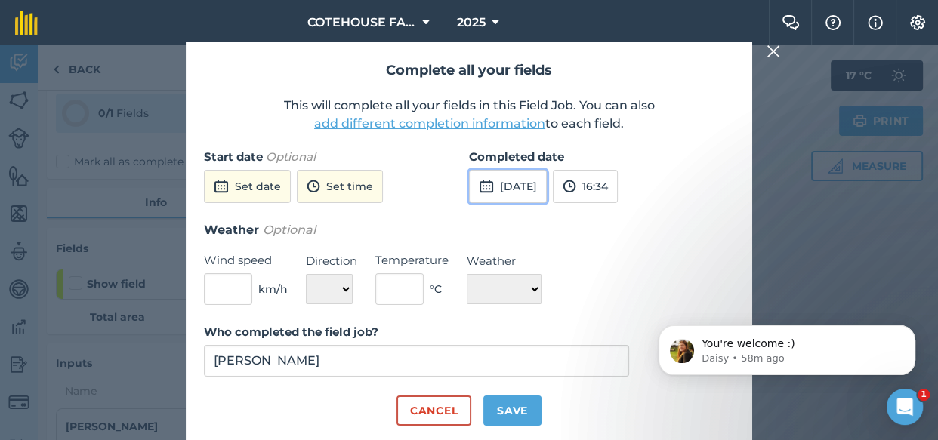
click at [547, 183] on button "[DATE]" at bounding box center [508, 186] width 78 height 33
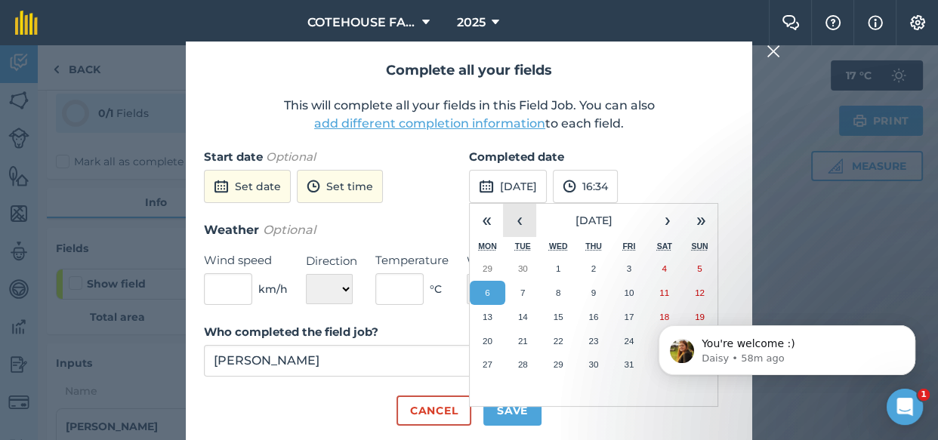
click at [517, 220] on button "‹" at bounding box center [519, 220] width 33 height 33
click at [517, 219] on button "‹" at bounding box center [519, 220] width 33 height 33
click at [597, 313] on button "12" at bounding box center [593, 317] width 35 height 24
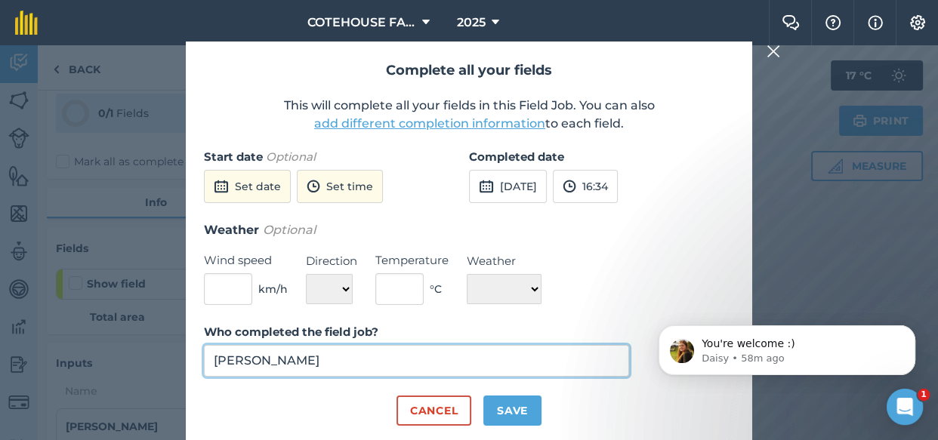
click at [561, 360] on input "[PERSON_NAME]" at bounding box center [416, 361] width 425 height 32
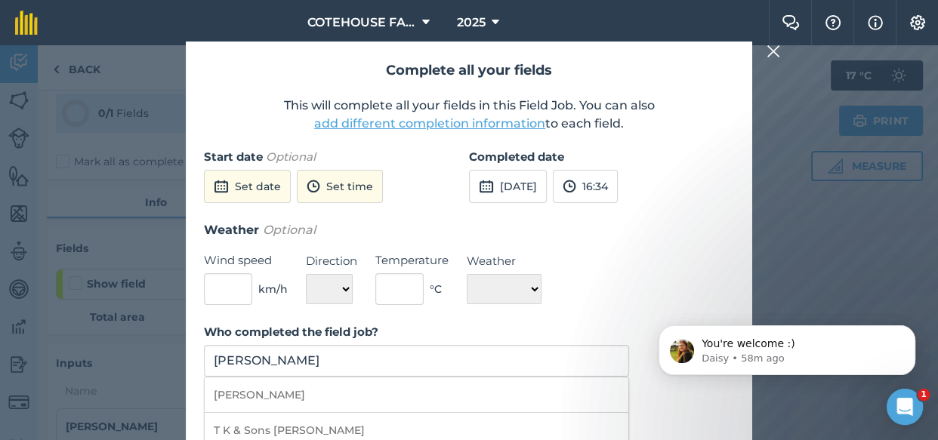
drag, startPoint x: 566, startPoint y: 427, endPoint x: 603, endPoint y: 430, distance: 37.1
click at [602, 436] on li "T K & Sons [PERSON_NAME]" at bounding box center [417, 430] width 424 height 35
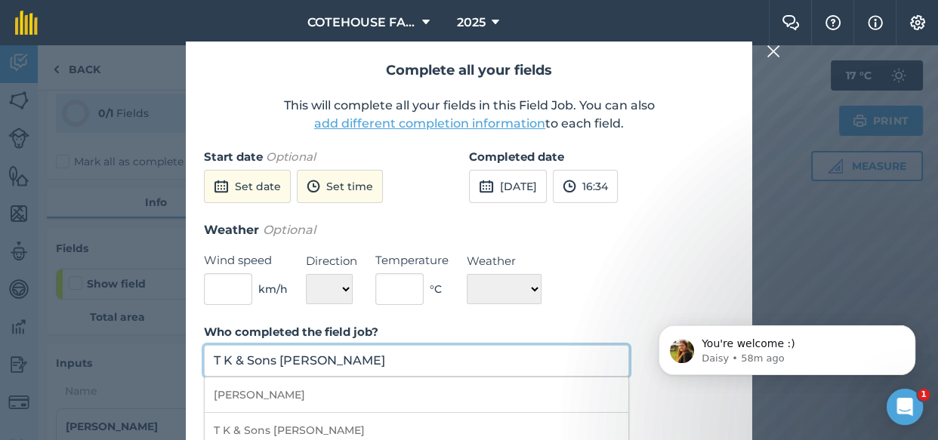
click at [390, 362] on input "T K & Sons [PERSON_NAME]" at bounding box center [416, 361] width 425 height 32
click at [332, 359] on input "T K & Sons [PERSON_NAME]" at bounding box center [416, 361] width 425 height 32
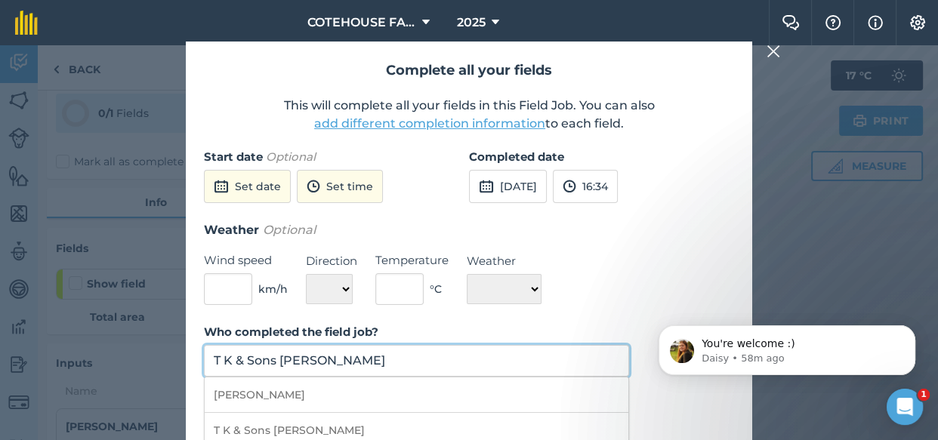
click at [332, 359] on input "T K & Sons [PERSON_NAME]" at bounding box center [416, 361] width 425 height 32
click at [332, 360] on input "T K & Sons [PERSON_NAME]" at bounding box center [416, 361] width 425 height 32
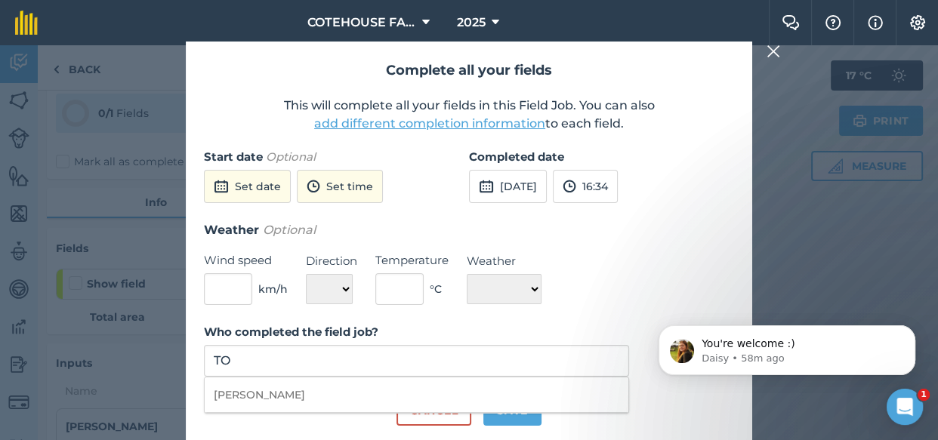
click at [310, 395] on li "[PERSON_NAME]" at bounding box center [417, 394] width 424 height 35
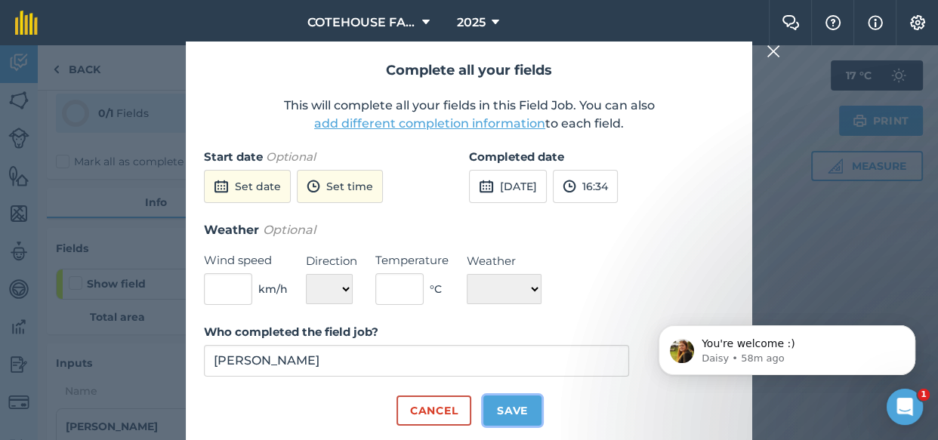
click at [498, 411] on button "Save" at bounding box center [512, 411] width 58 height 30
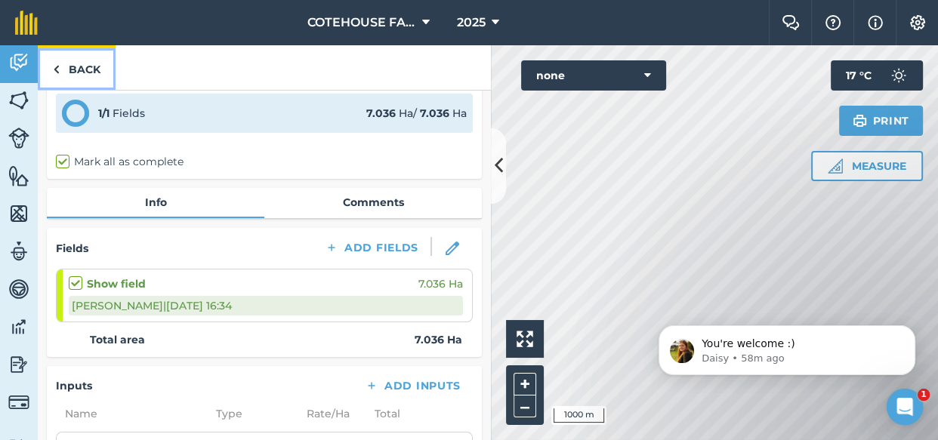
click at [85, 71] on link "Back" at bounding box center [77, 67] width 78 height 45
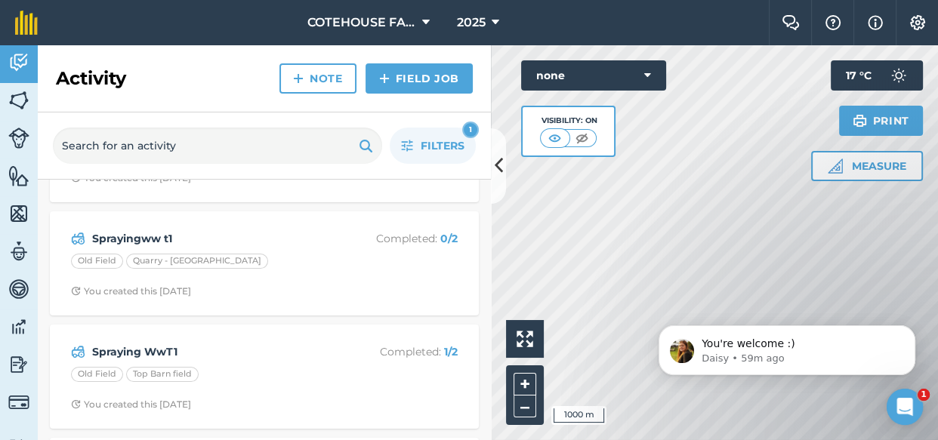
scroll to position [205, 0]
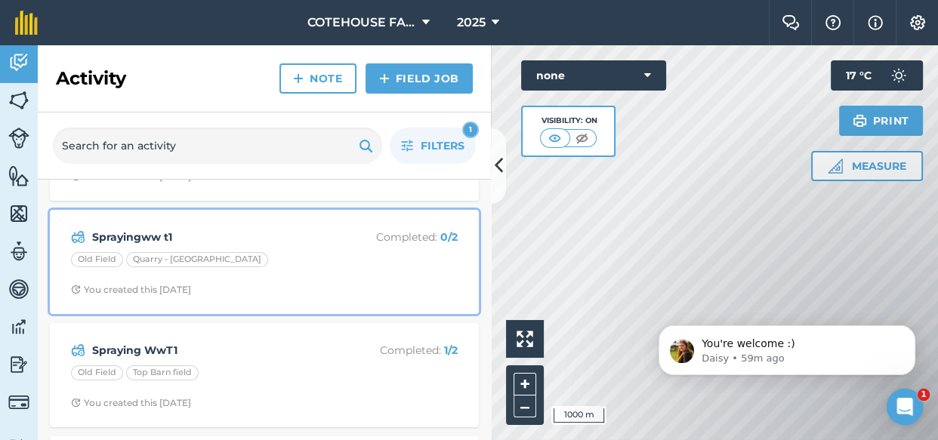
click at [265, 247] on div "Sprayingww t1 Completed : 0 / 2 Old Field Quarry - Q east You created this [DAT…" at bounding box center [264, 262] width 411 height 86
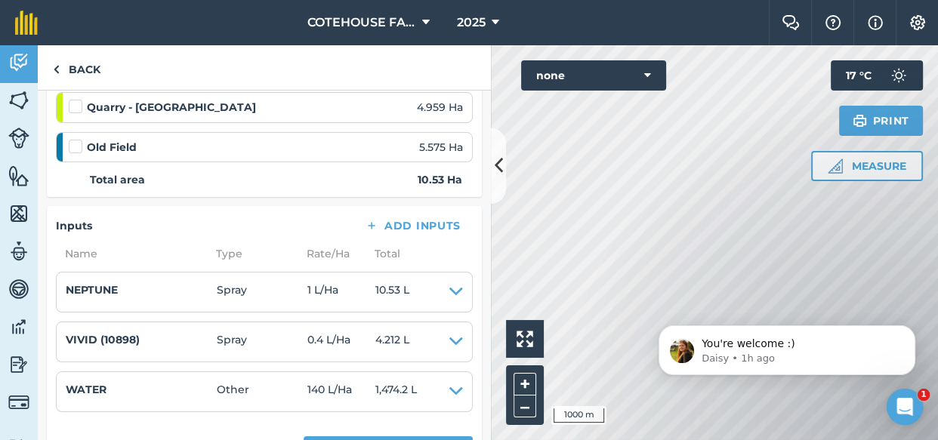
scroll to position [310, 0]
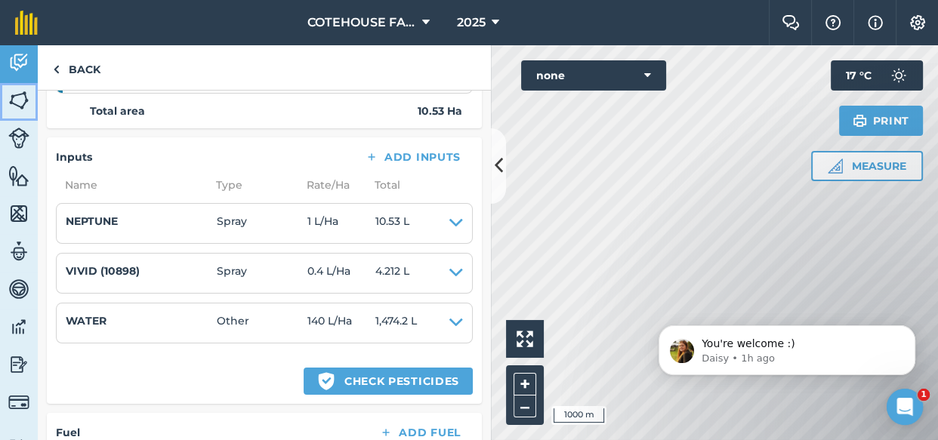
click at [19, 97] on img at bounding box center [18, 100] width 21 height 23
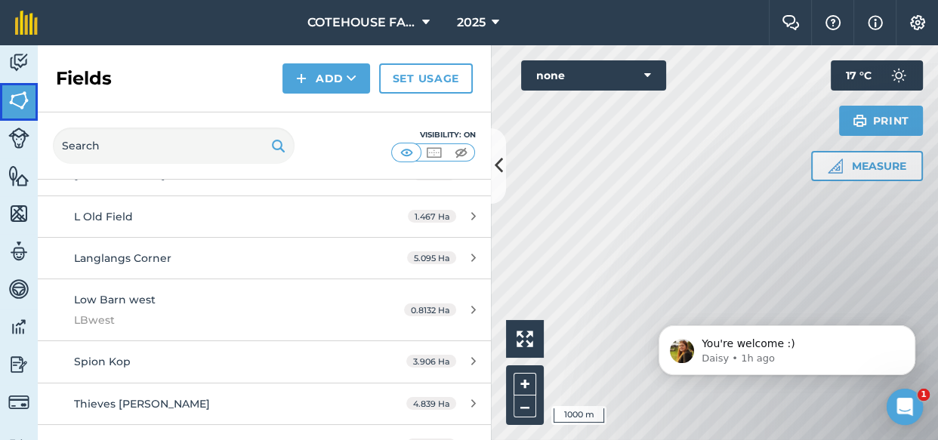
scroll to position [1029, 0]
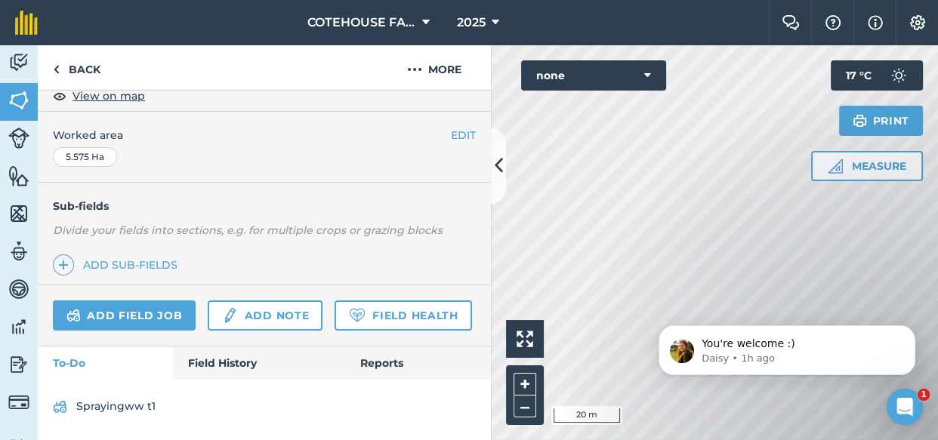
scroll to position [325, 0]
click at [206, 361] on link "Field History" at bounding box center [258, 363] width 171 height 33
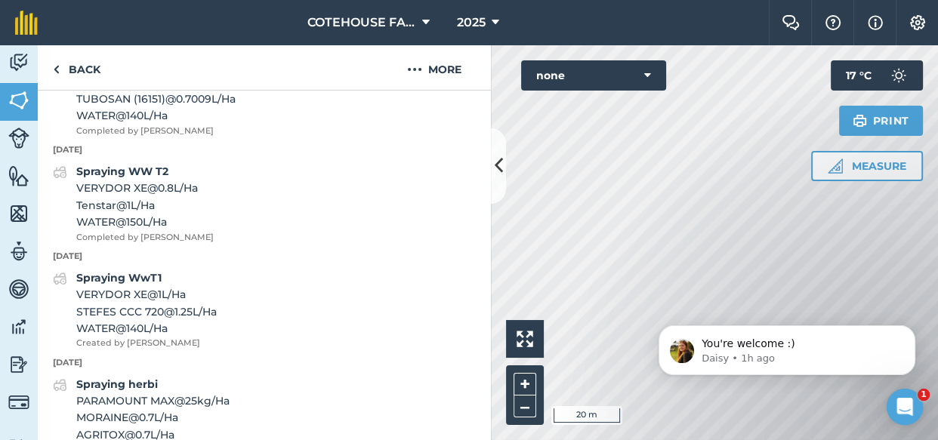
scroll to position [737, 0]
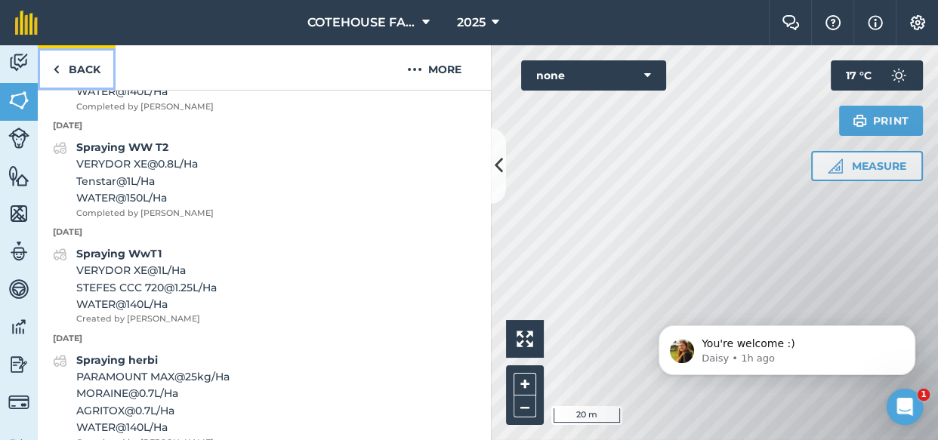
click at [70, 67] on link "Back" at bounding box center [77, 67] width 78 height 45
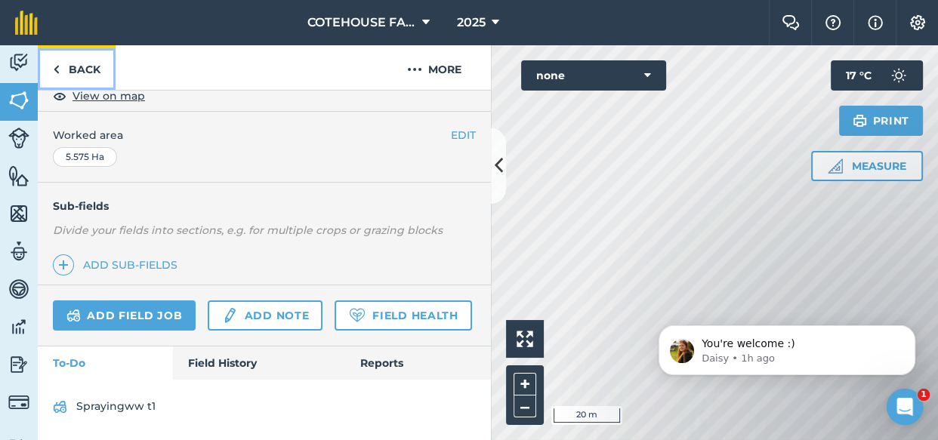
scroll to position [325, 0]
click at [70, 67] on link "Back" at bounding box center [77, 67] width 78 height 45
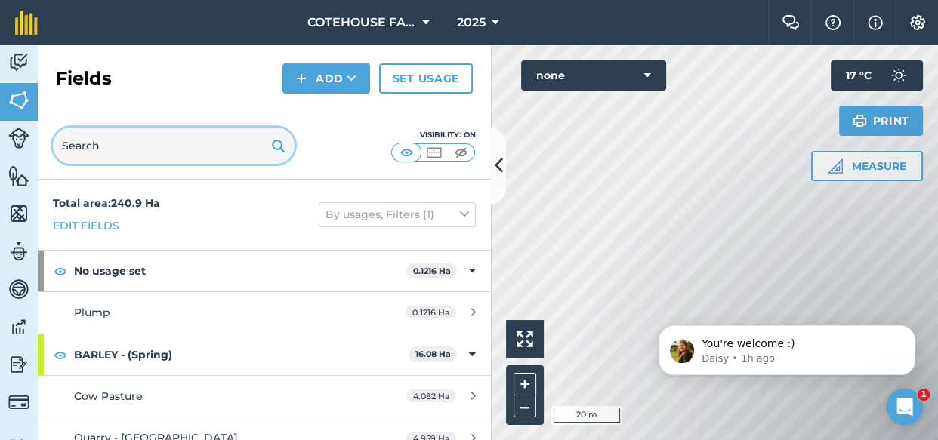
click at [108, 151] on input "text" at bounding box center [174, 146] width 242 height 36
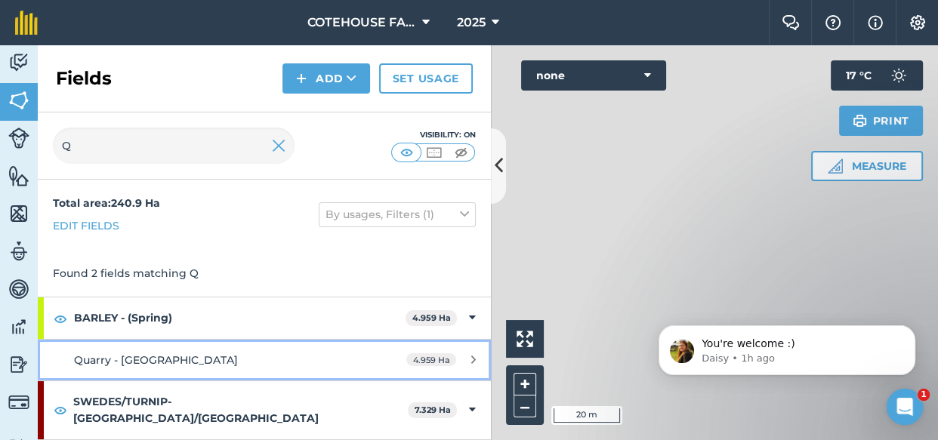
click at [131, 349] on link "Quarry - Q east 4.959 Ha" at bounding box center [264, 360] width 453 height 41
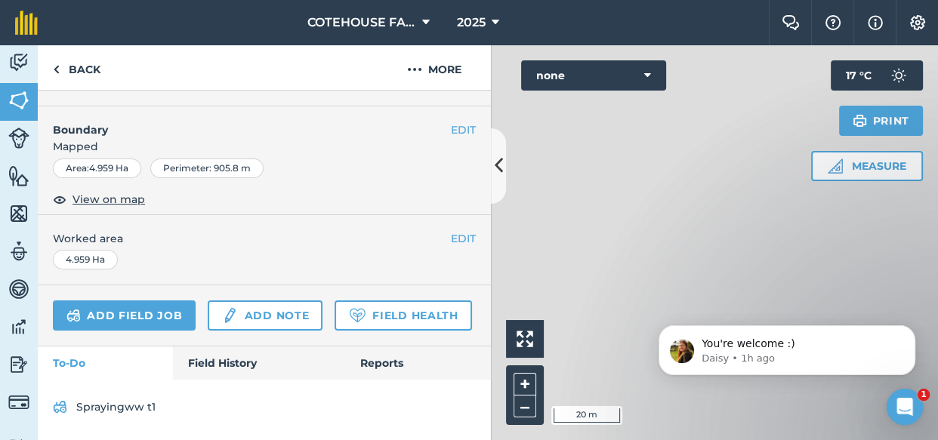
scroll to position [254, 0]
click at [211, 362] on link "Field History" at bounding box center [258, 363] width 171 height 33
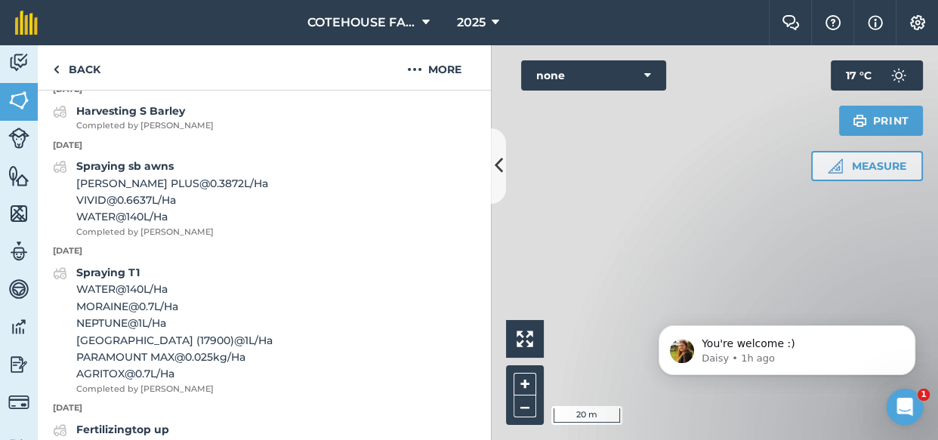
scroll to position [323, 0]
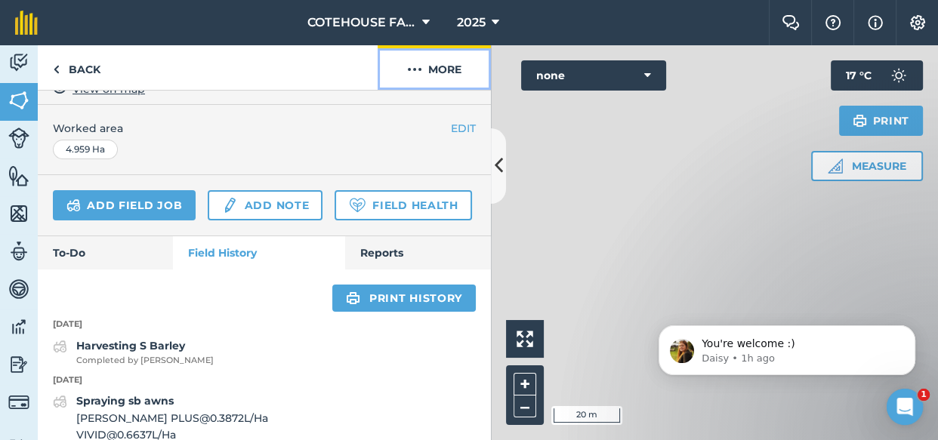
click at [439, 68] on button "More" at bounding box center [433, 67] width 113 height 45
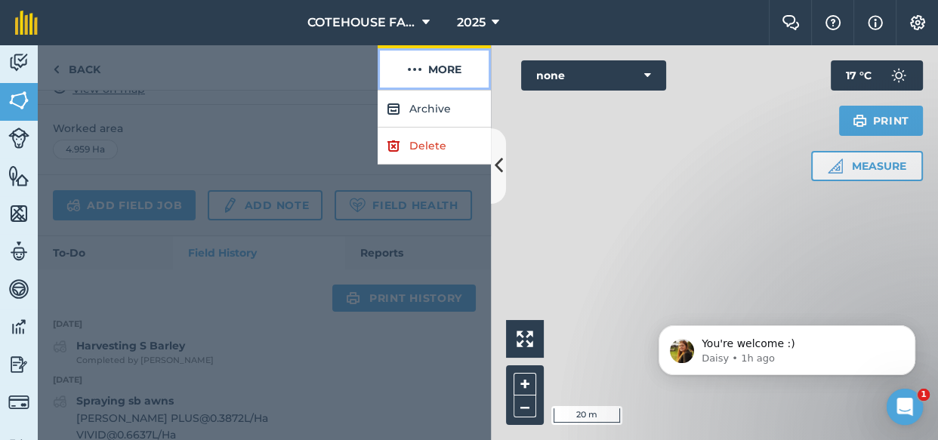
click at [439, 68] on button "More" at bounding box center [433, 67] width 113 height 45
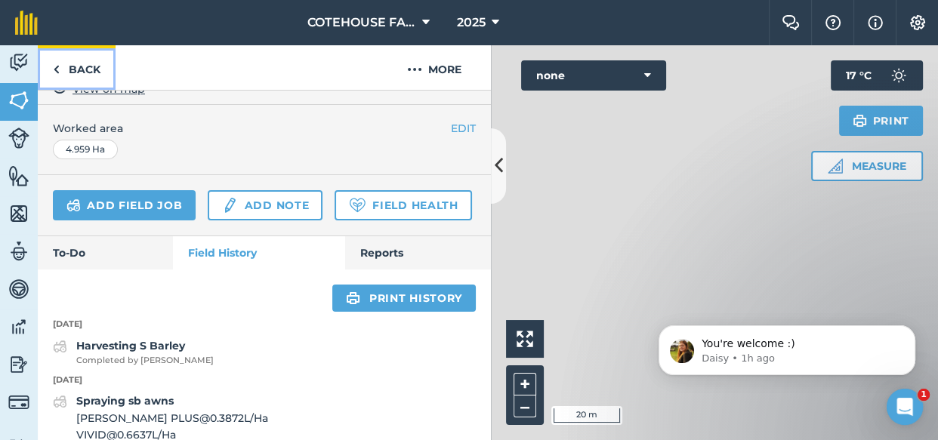
click at [93, 68] on link "Back" at bounding box center [77, 67] width 78 height 45
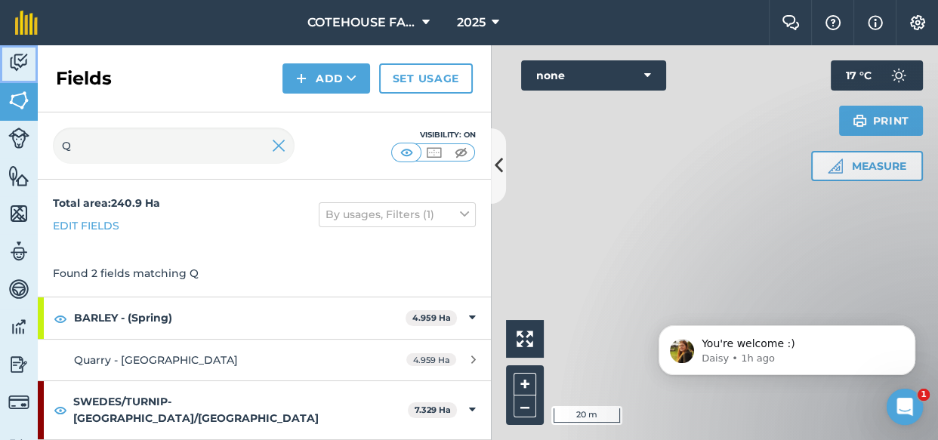
click at [23, 57] on img at bounding box center [18, 62] width 21 height 23
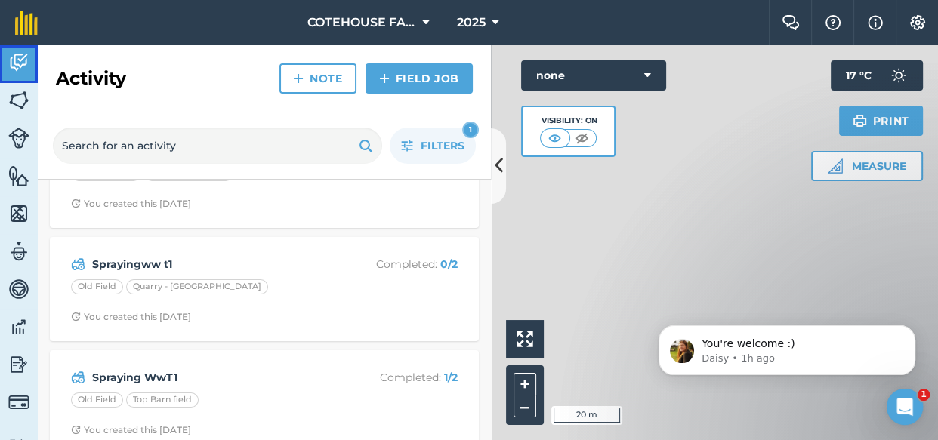
scroll to position [205, 0]
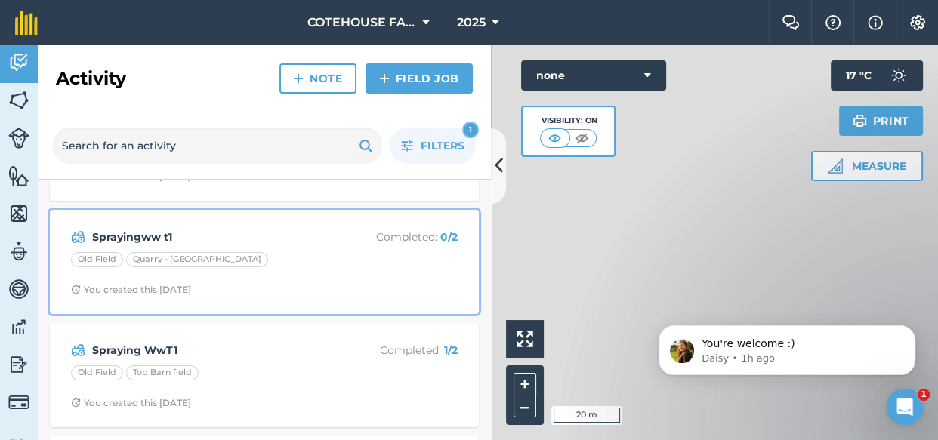
click at [281, 246] on div "Sprayingww t1 Completed : 0 / 2 Old Field Quarry - Q east You created this [DAT…" at bounding box center [264, 262] width 411 height 86
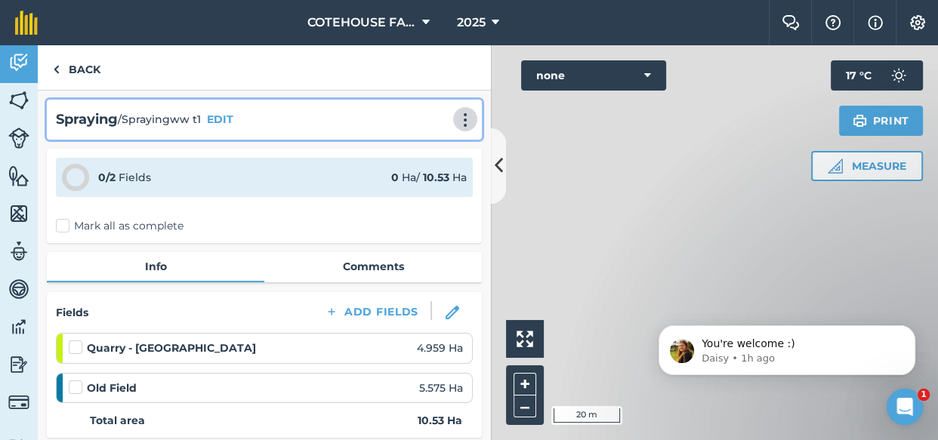
click at [456, 122] on img at bounding box center [465, 119] width 18 height 15
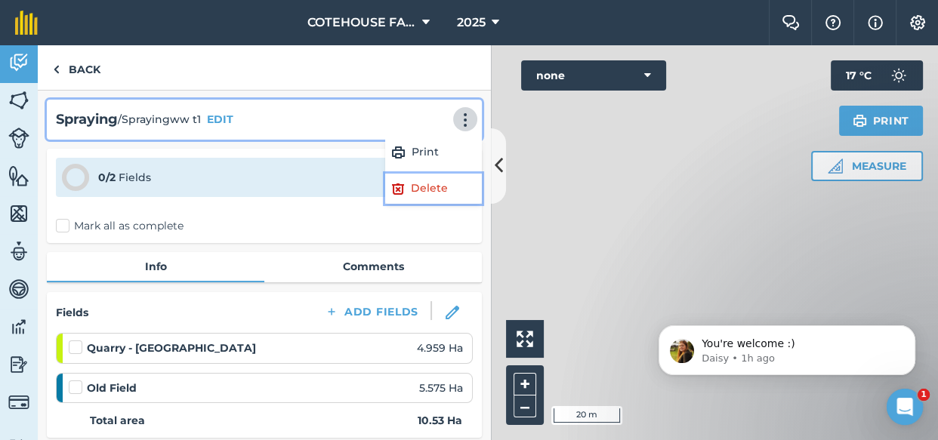
click at [417, 184] on link "Delete" at bounding box center [433, 189] width 97 height 30
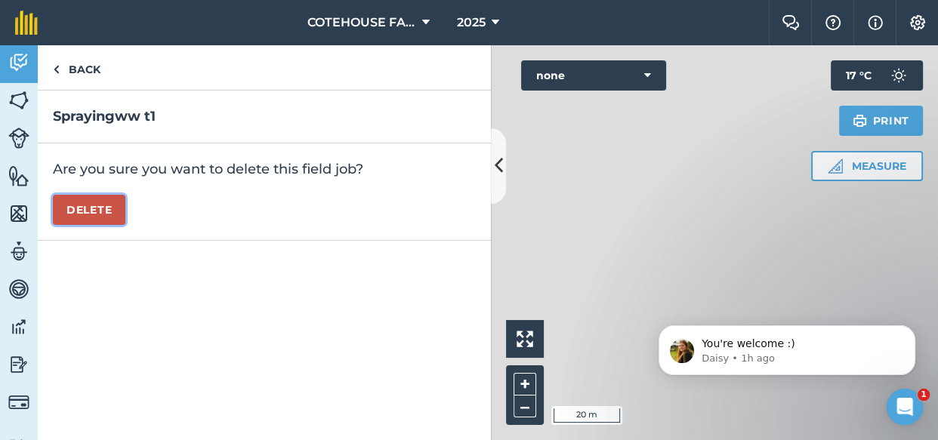
click at [105, 216] on button "Delete" at bounding box center [89, 210] width 72 height 30
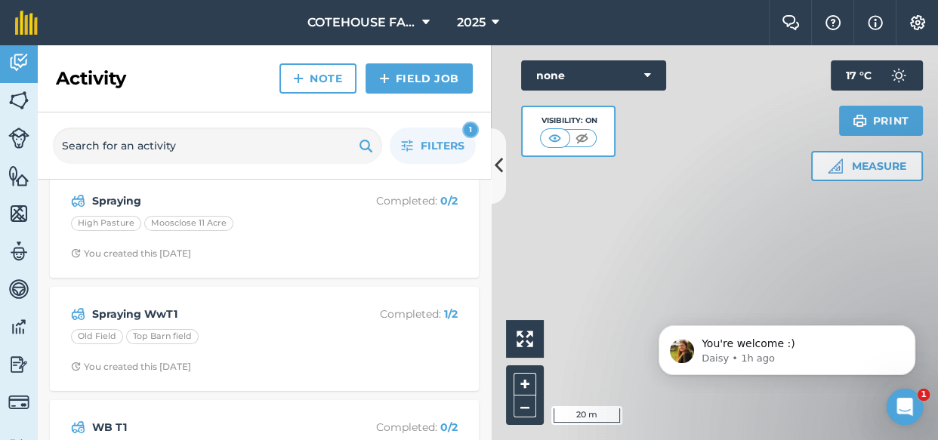
scroll to position [137, 0]
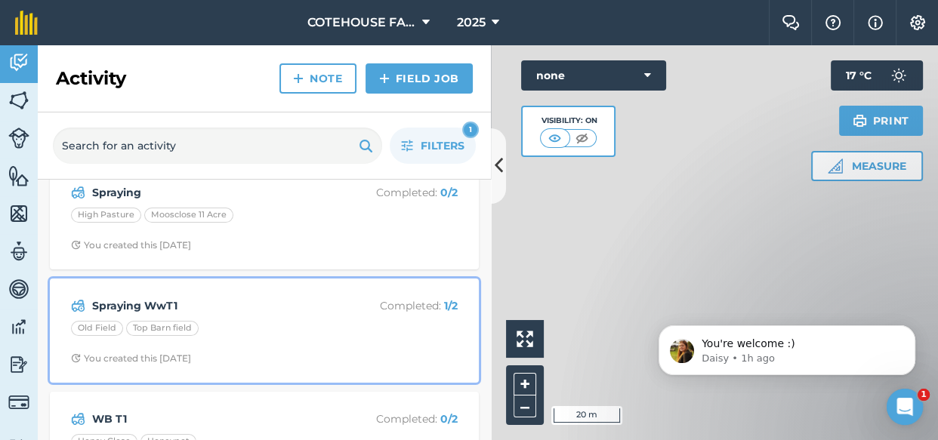
click at [260, 327] on div "[GEOGRAPHIC_DATA] Top Barn field" at bounding box center [264, 331] width 387 height 20
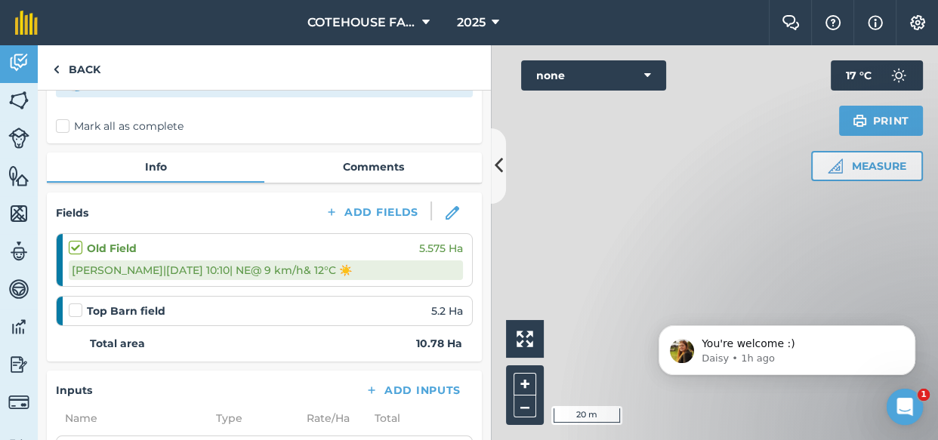
scroll to position [137, 0]
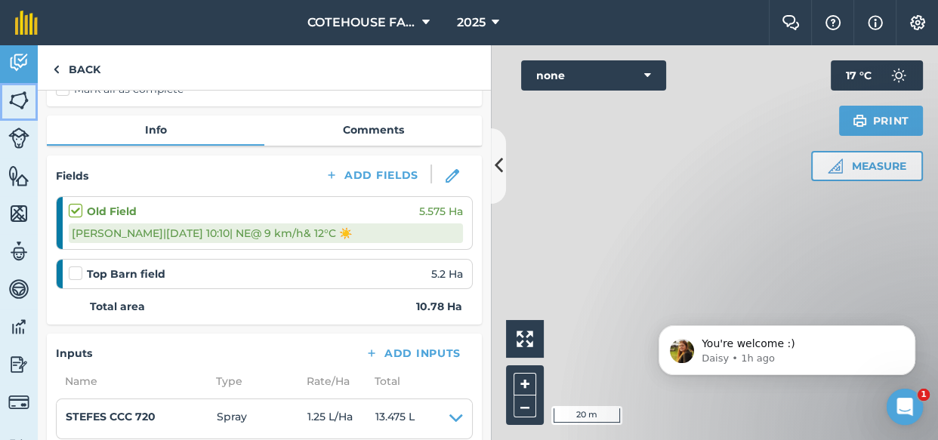
click at [13, 95] on img at bounding box center [18, 100] width 21 height 23
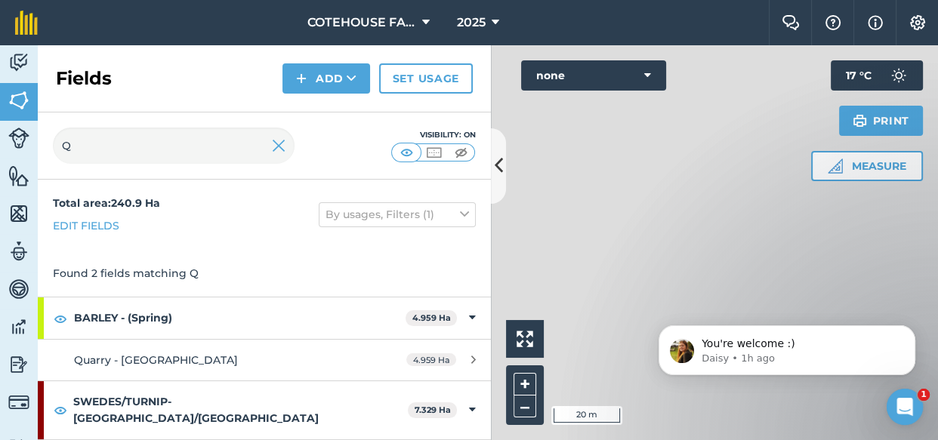
click at [525, 214] on div at bounding box center [714, 242] width 447 height 395
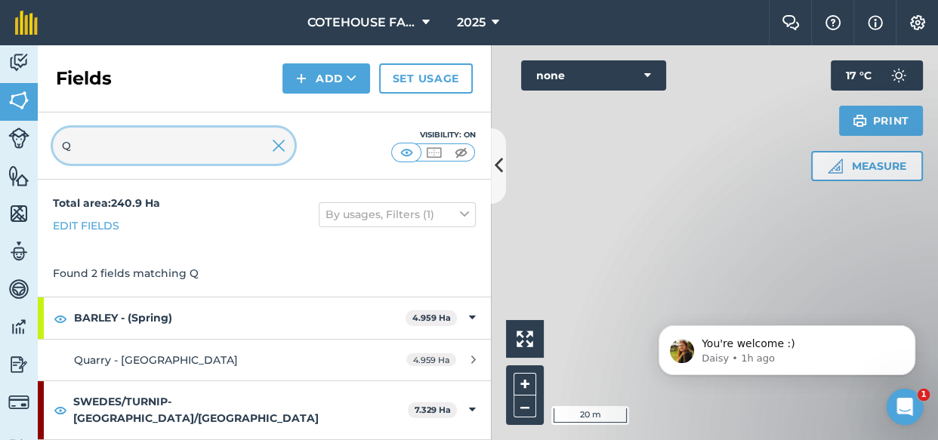
click at [81, 143] on input "Q" at bounding box center [174, 146] width 242 height 36
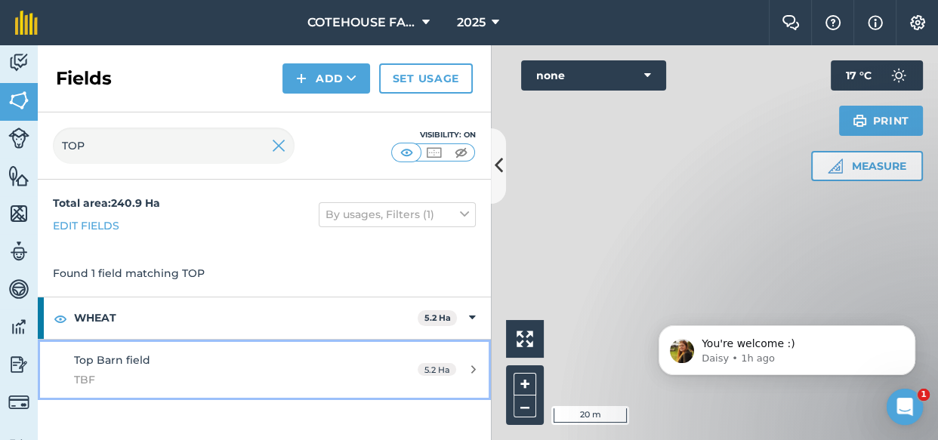
click at [125, 366] on div "Top Barn field TBF" at bounding box center [216, 370] width 284 height 37
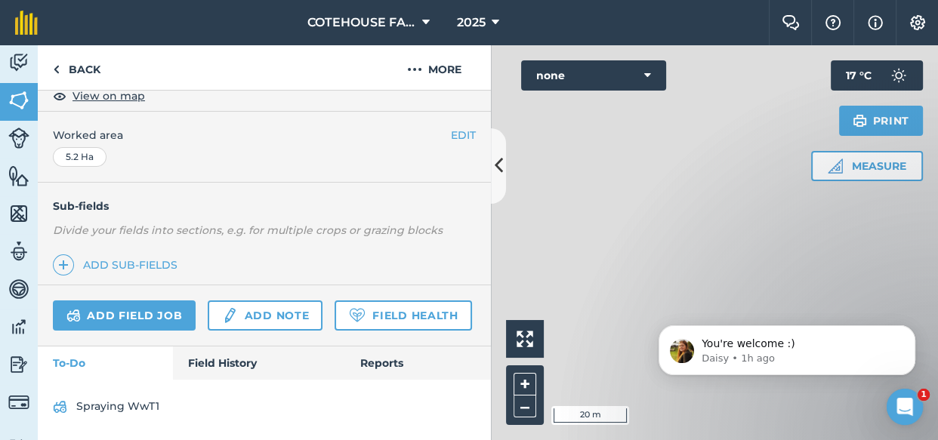
scroll to position [343, 0]
click at [245, 360] on link "Field History" at bounding box center [258, 363] width 171 height 33
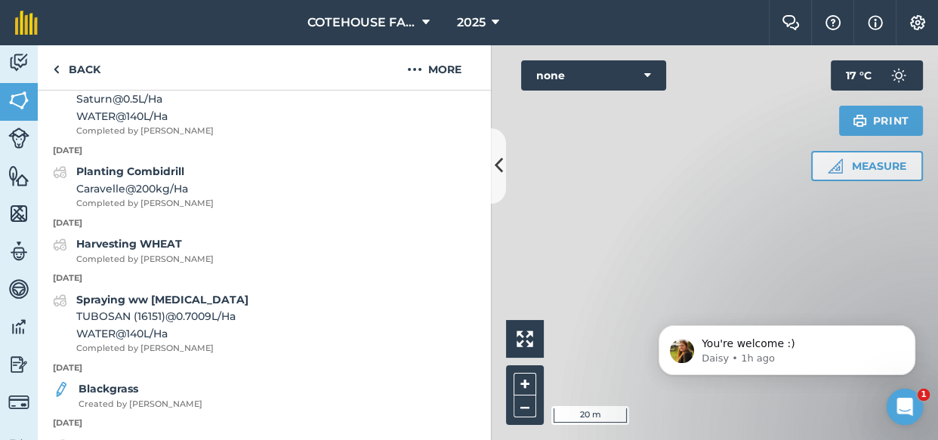
scroll to position [892, 0]
click at [13, 53] on img at bounding box center [18, 62] width 21 height 23
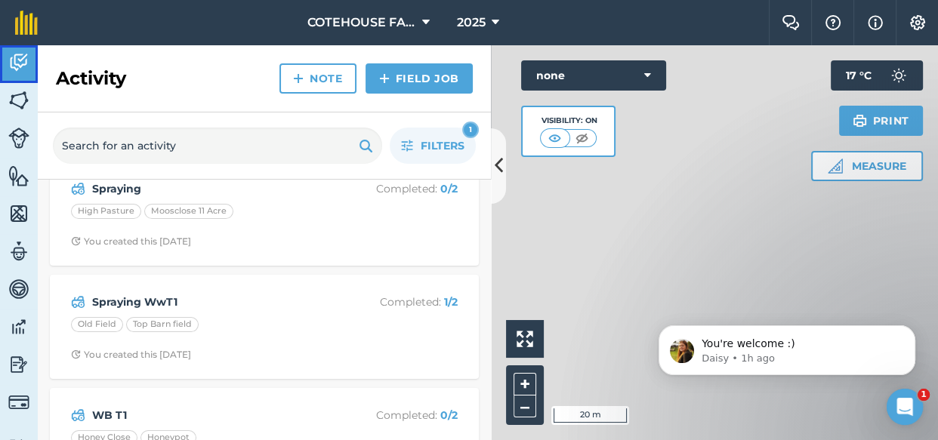
scroll to position [205, 0]
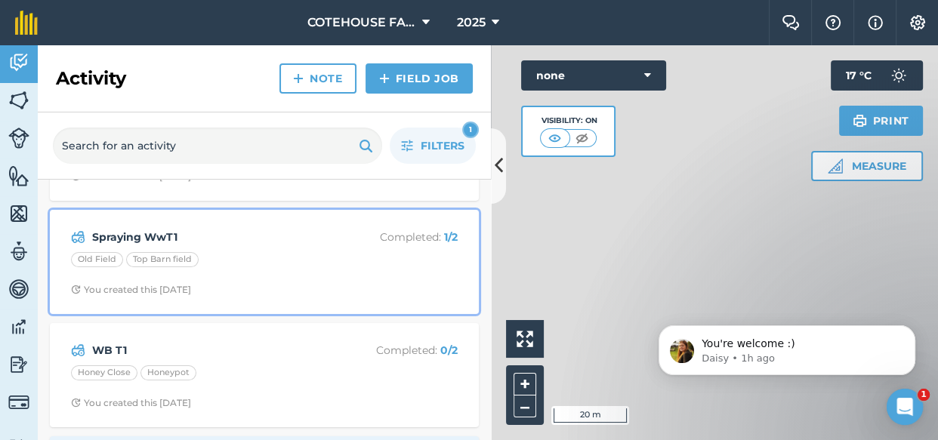
click at [285, 279] on div "Spraying WwT1 Completed : 1 / 2 Old Field Top Barn field You created this [DATE]" at bounding box center [264, 262] width 411 height 86
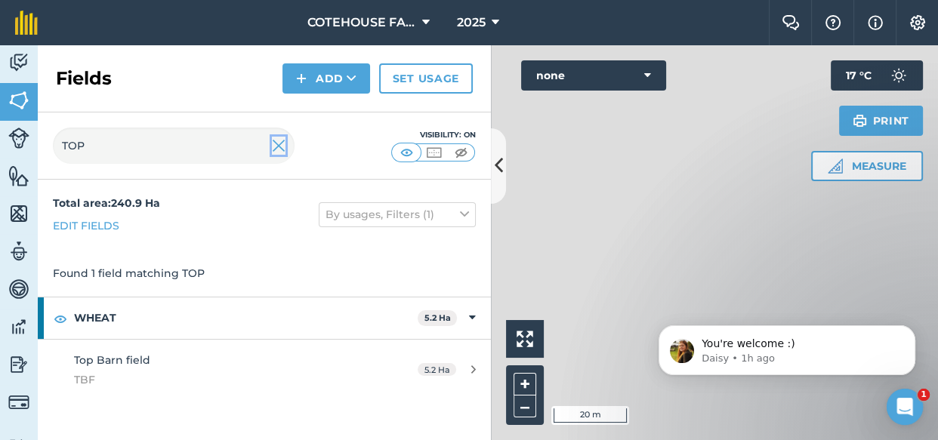
click at [279, 146] on img at bounding box center [279, 146] width 14 height 18
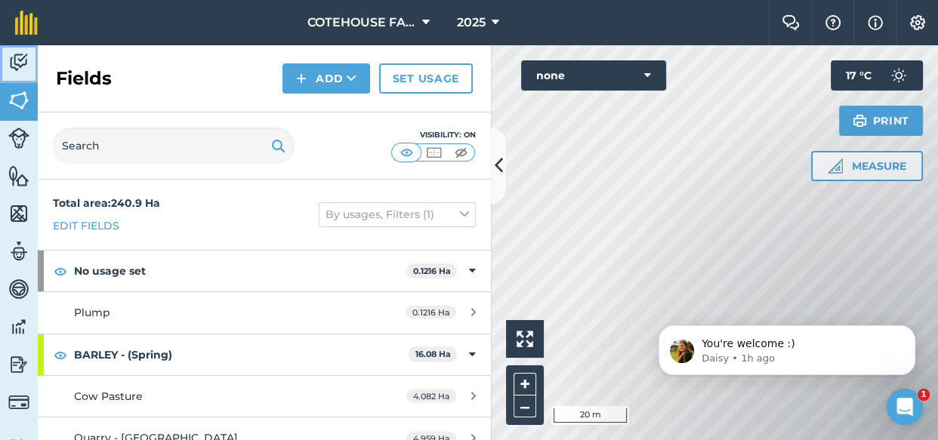
click at [23, 60] on img at bounding box center [18, 62] width 21 height 23
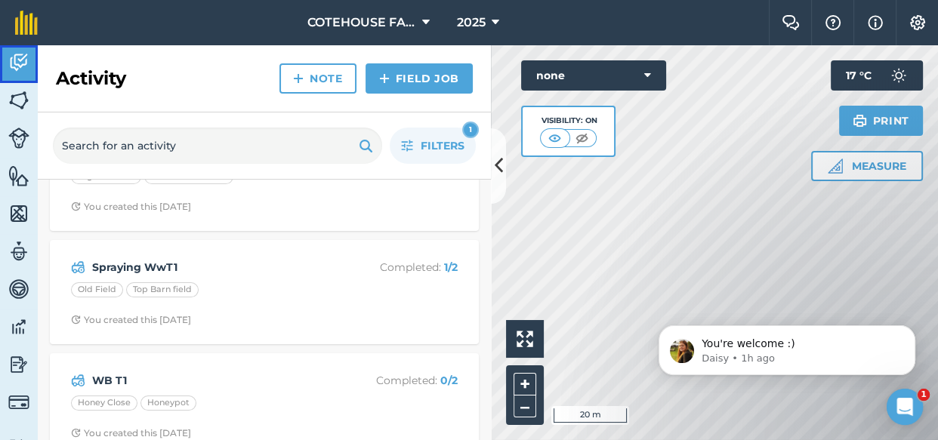
scroll to position [205, 0]
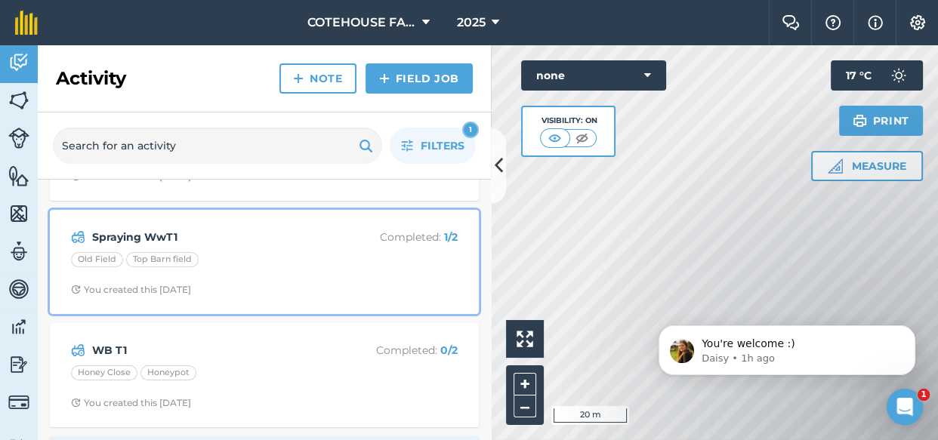
click at [176, 238] on strong "Spraying WwT1" at bounding box center [211, 237] width 239 height 17
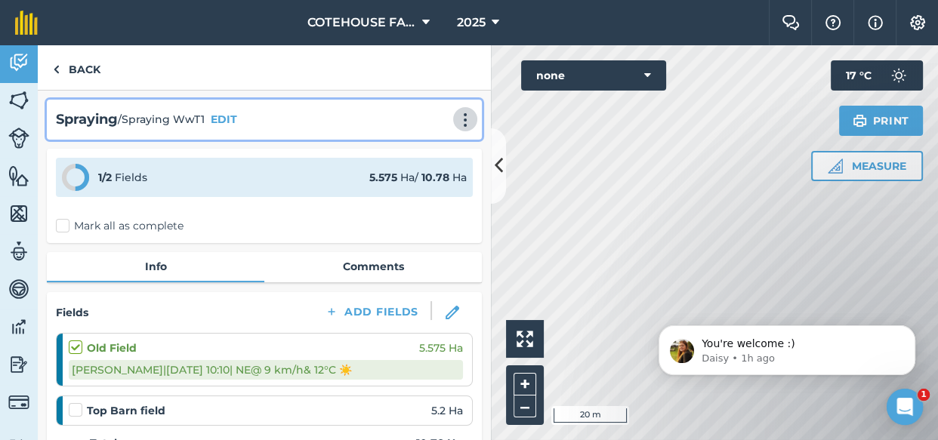
click at [456, 122] on img at bounding box center [465, 119] width 18 height 15
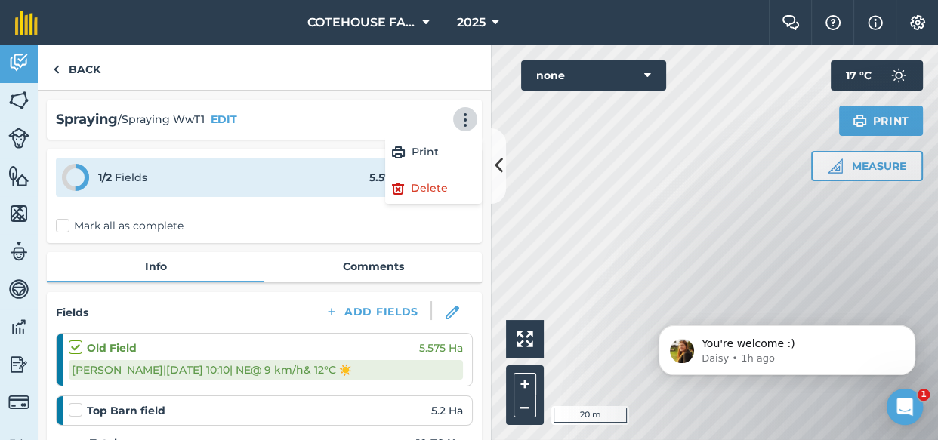
click at [271, 121] on div "Spraying / Spraying WwT1 EDIT Print Delete" at bounding box center [264, 120] width 417 height 22
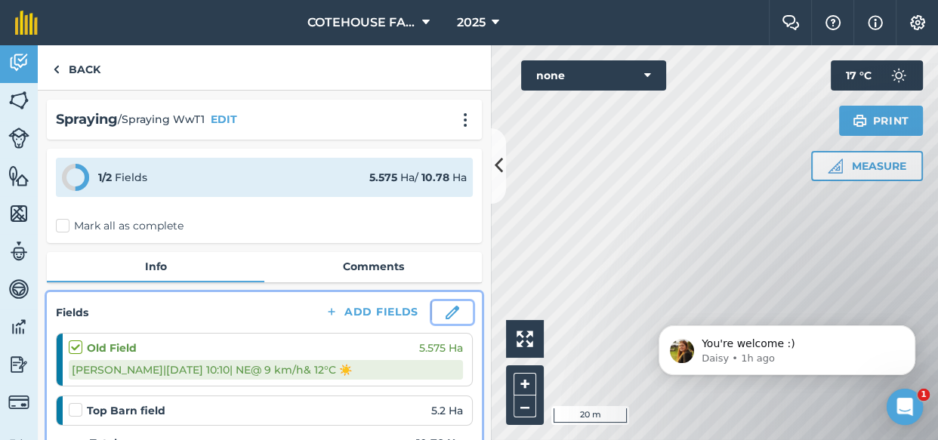
click at [445, 311] on img at bounding box center [452, 313] width 14 height 14
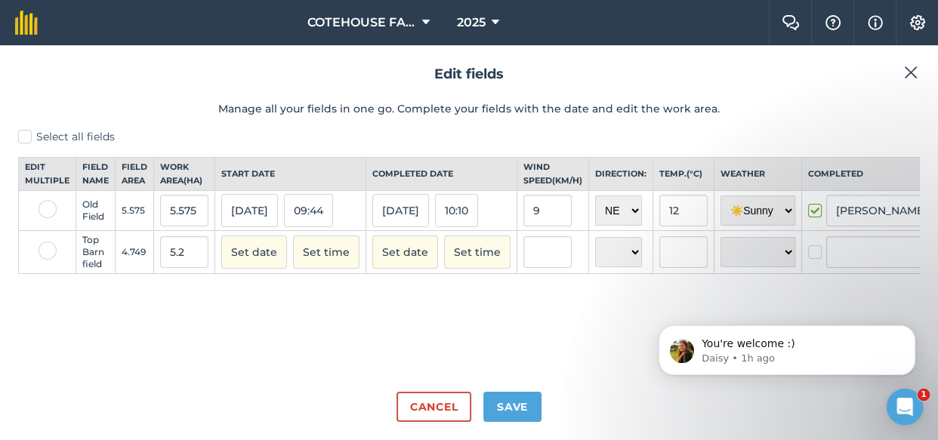
click at [44, 260] on label at bounding box center [48, 251] width 18 height 18
click at [44, 251] on input "checkbox" at bounding box center [44, 247] width 10 height 10
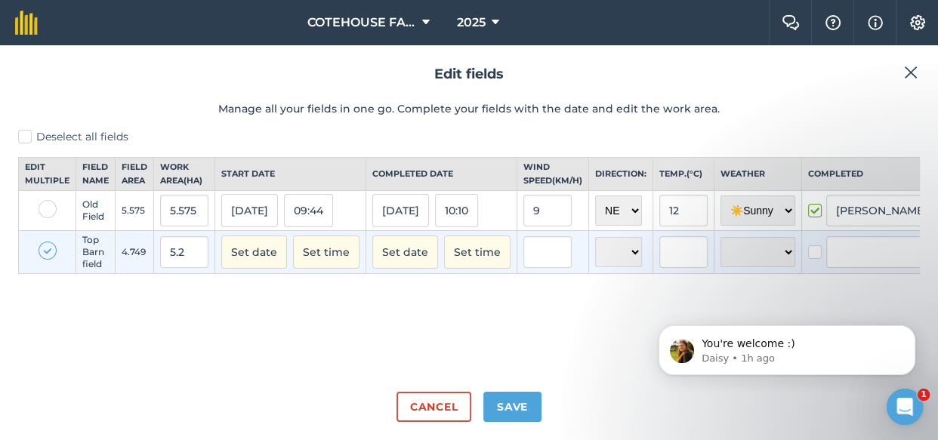
click at [44, 260] on label at bounding box center [48, 251] width 18 height 18
click at [44, 251] on input "checkbox" at bounding box center [44, 247] width 10 height 10
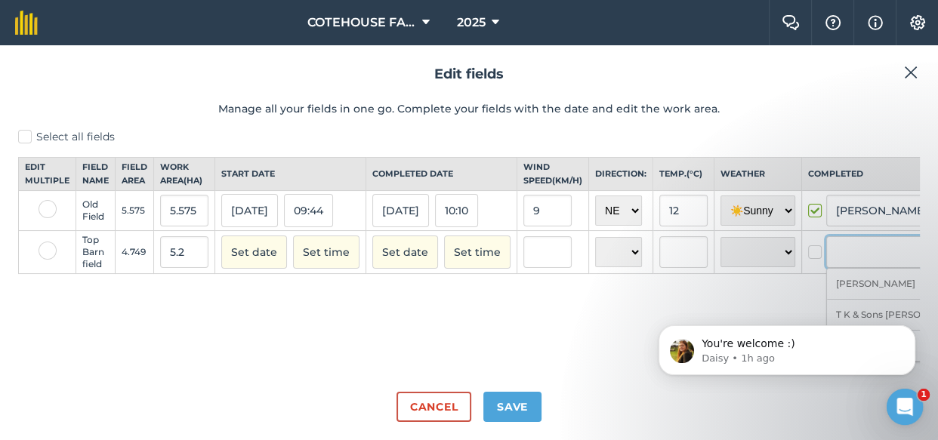
drag, startPoint x: 868, startPoint y: 265, endPoint x: 776, endPoint y: 283, distance: 93.9
click at [776, 274] on tr "Top Barn field 4.749 5.2 Set date Set time Set date Set time N NE E SE S SW W N…" at bounding box center [512, 252] width 987 height 43
click at [910, 66] on img at bounding box center [911, 72] width 14 height 18
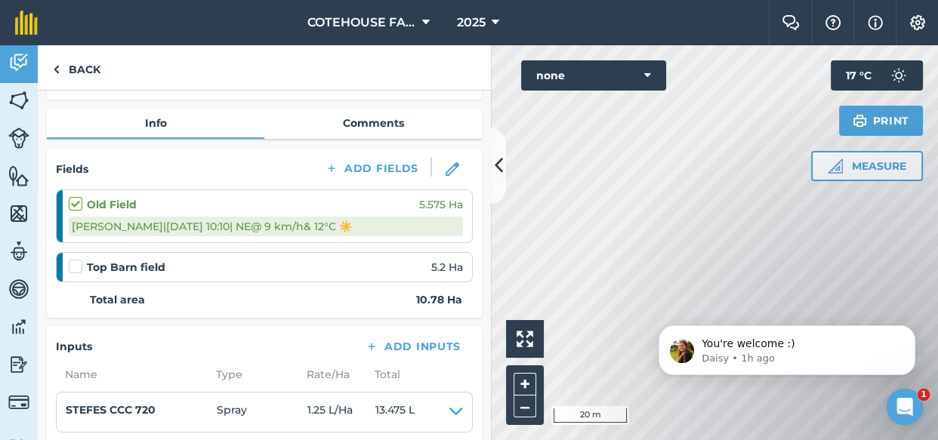
scroll to position [127, 0]
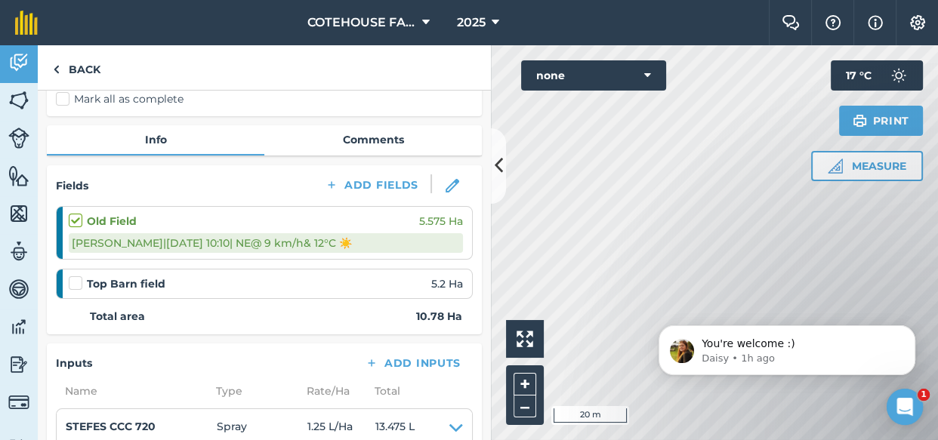
click at [406, 285] on div "Top Barn field 5.2 Ha" at bounding box center [266, 284] width 394 height 17
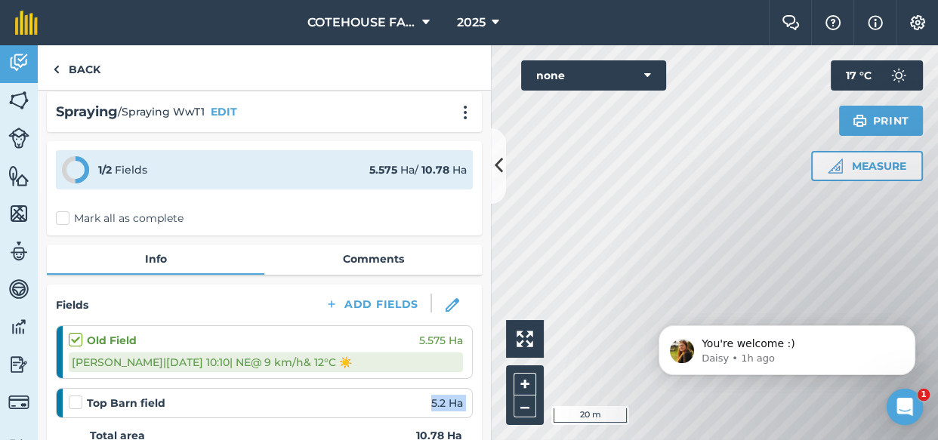
scroll to position [0, 0]
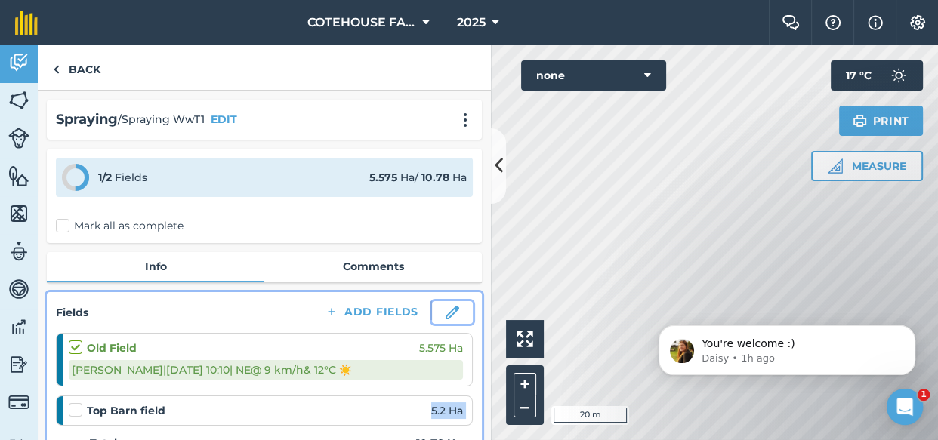
click at [445, 310] on img at bounding box center [452, 313] width 14 height 14
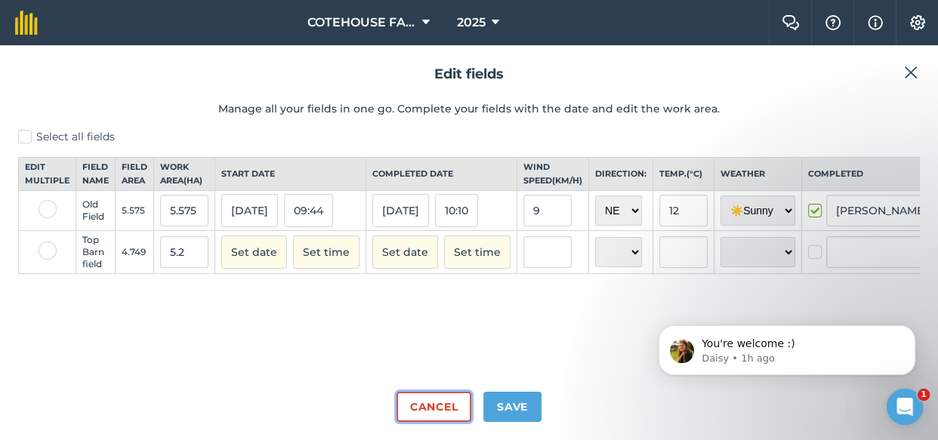
click at [446, 405] on button "Cancel" at bounding box center [433, 407] width 75 height 30
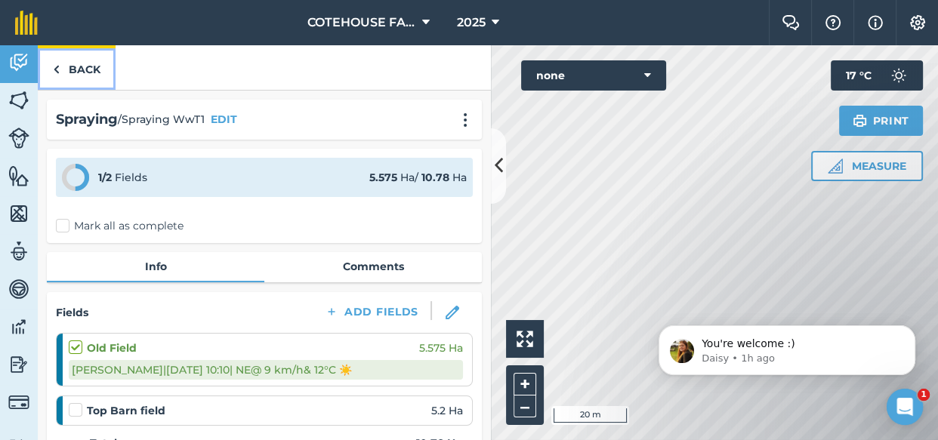
click at [63, 63] on link "Back" at bounding box center [77, 67] width 78 height 45
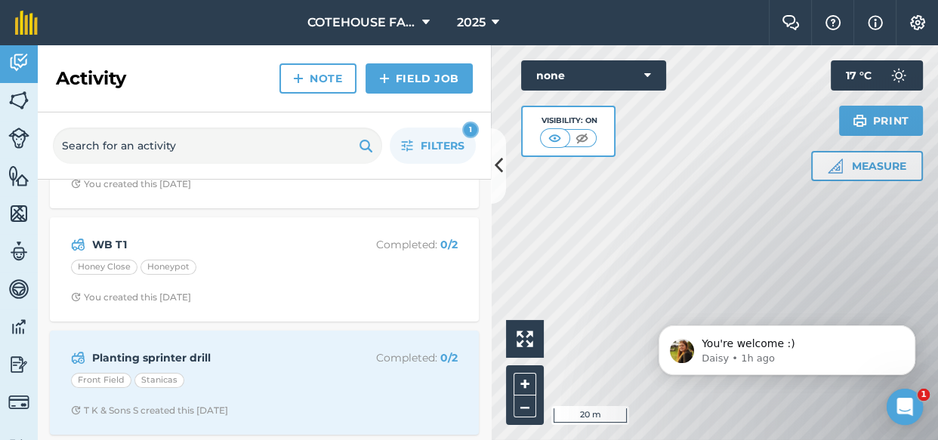
scroll to position [343, 0]
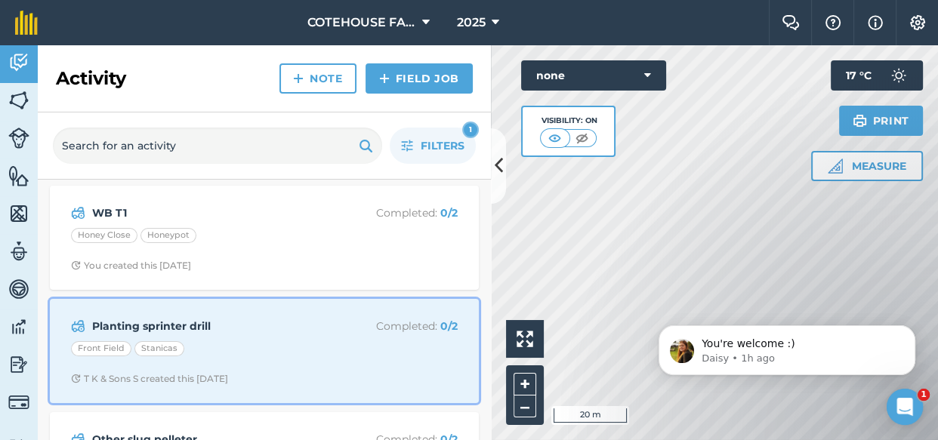
click at [235, 341] on div "Front Field Stanicas" at bounding box center [264, 351] width 387 height 20
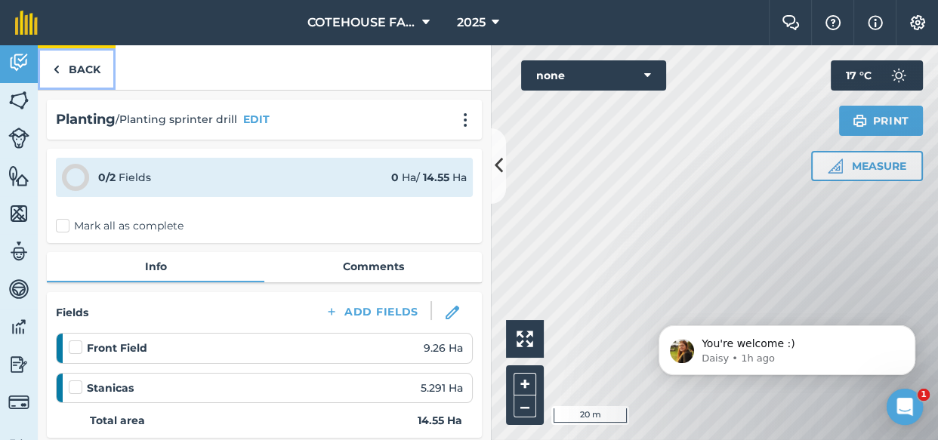
click at [75, 63] on link "Back" at bounding box center [77, 67] width 78 height 45
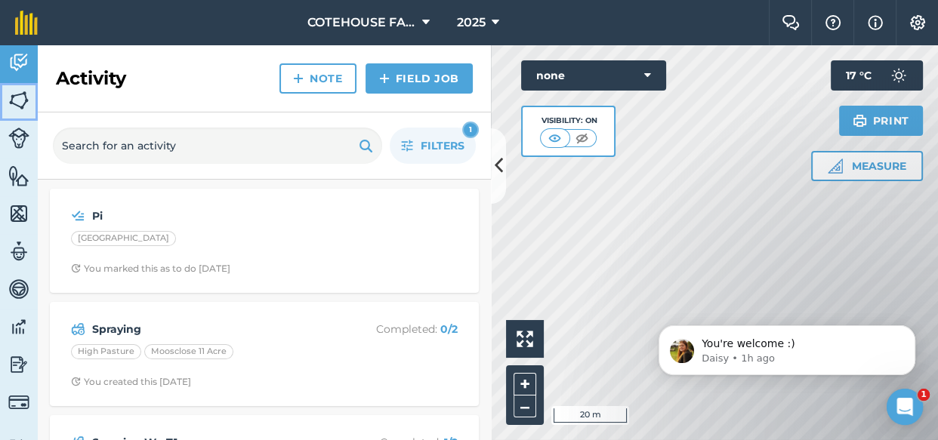
click at [16, 99] on img at bounding box center [18, 100] width 21 height 23
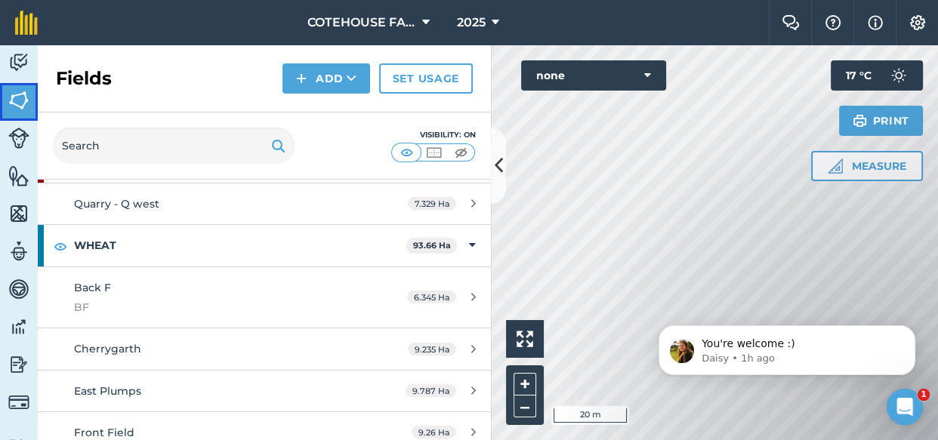
scroll to position [1578, 0]
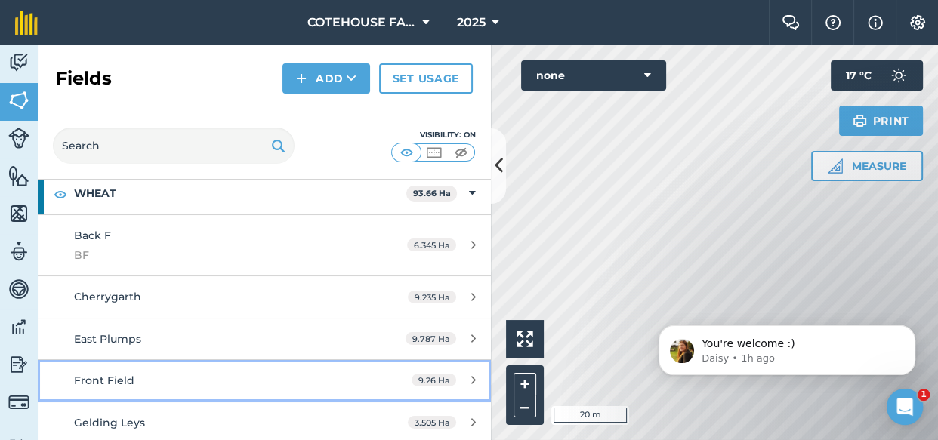
click at [171, 372] on div "Front Field" at bounding box center [216, 380] width 284 height 17
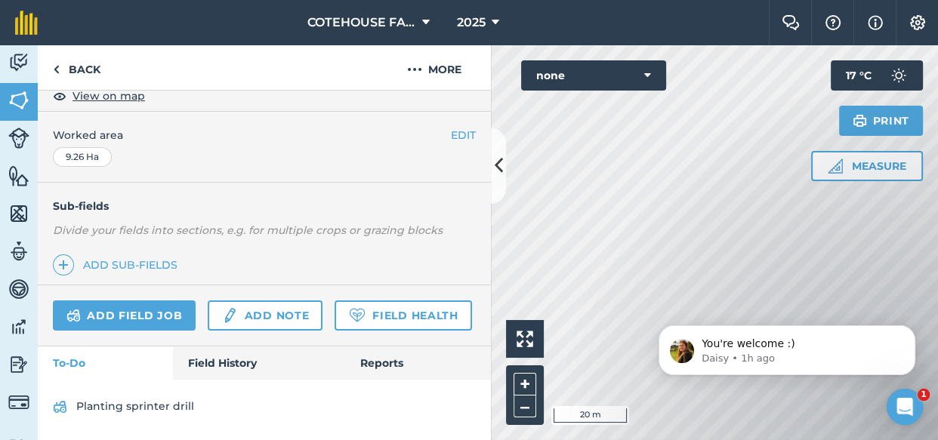
scroll to position [325, 0]
click at [219, 361] on link "Field History" at bounding box center [258, 363] width 171 height 33
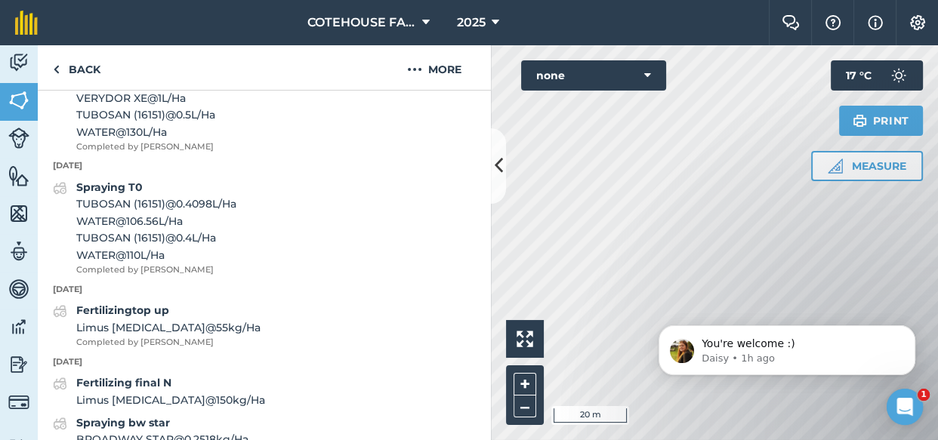
scroll to position [1080, 0]
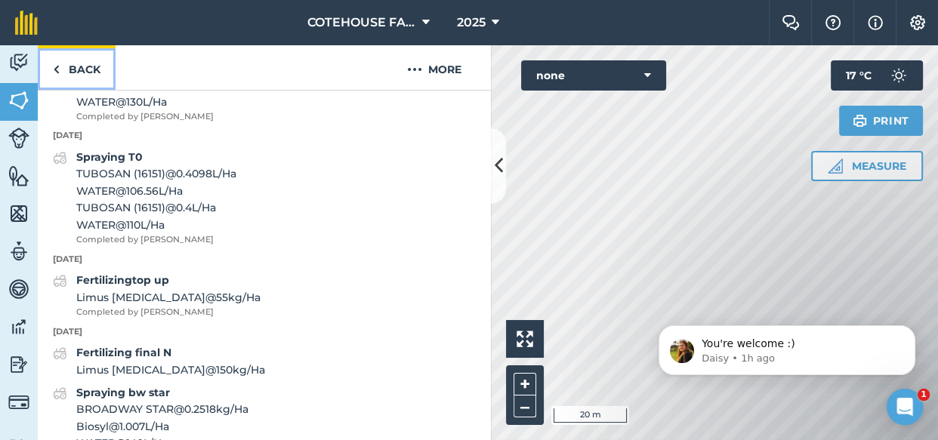
click at [55, 63] on img at bounding box center [56, 69] width 7 height 18
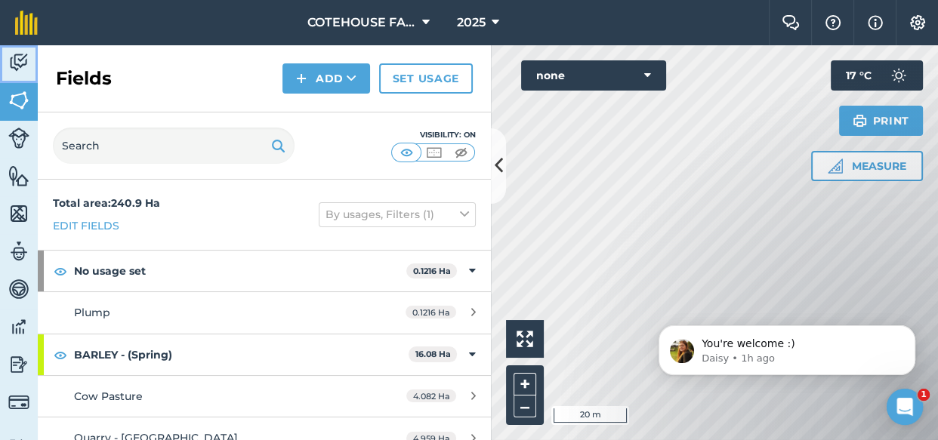
click at [26, 60] on img at bounding box center [18, 62] width 21 height 23
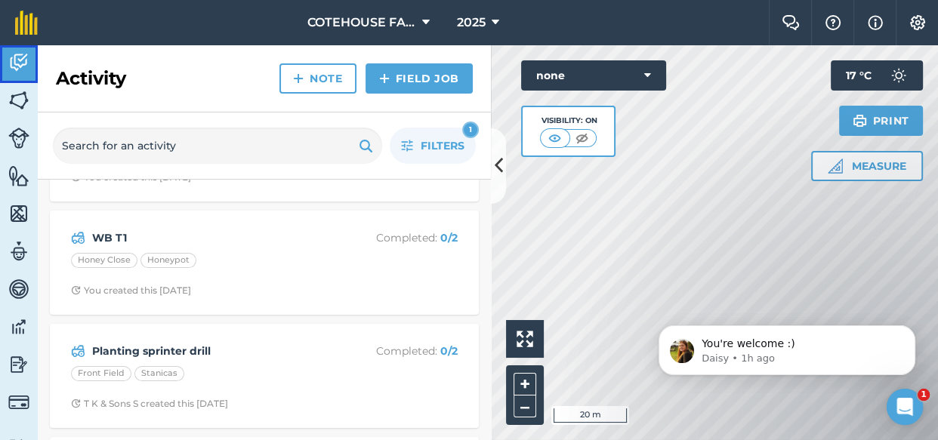
scroll to position [343, 0]
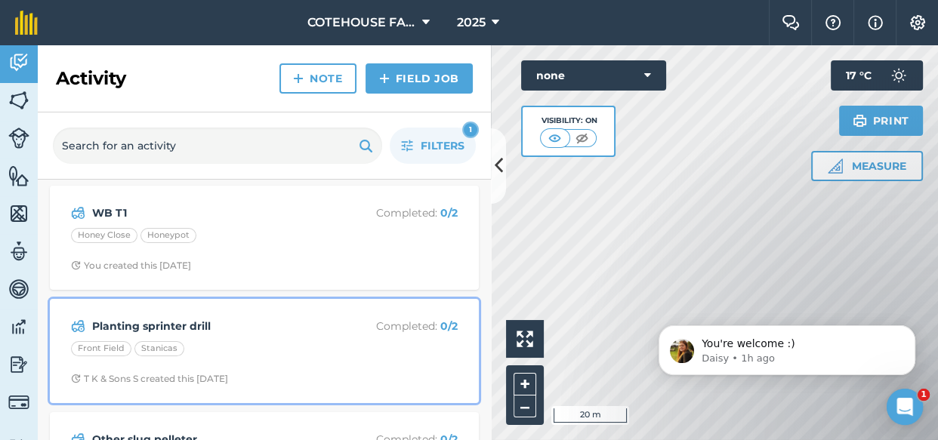
click at [262, 337] on div "Planting sprinter drill Completed : 0 / 2 Front Field Stanicas T K & Sons S cre…" at bounding box center [264, 351] width 411 height 86
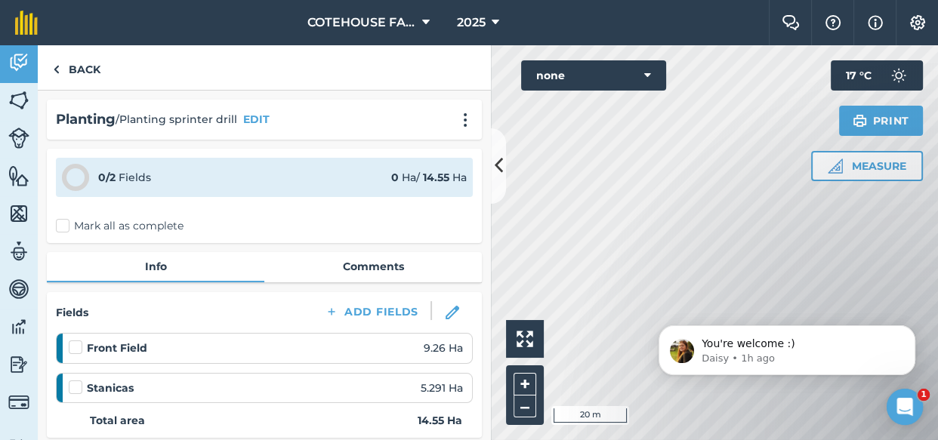
click at [61, 226] on label "Mark all as complete" at bounding box center [120, 226] width 128 height 16
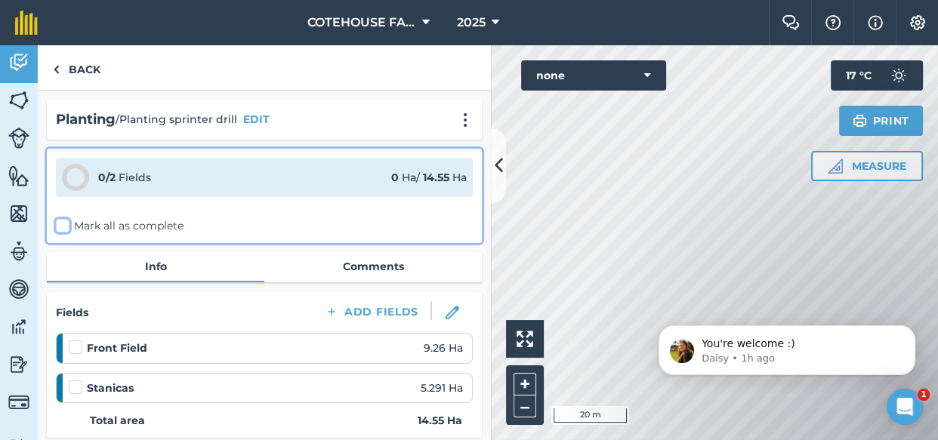
click at [61, 226] on input "Mark all as complete" at bounding box center [61, 223] width 10 height 10
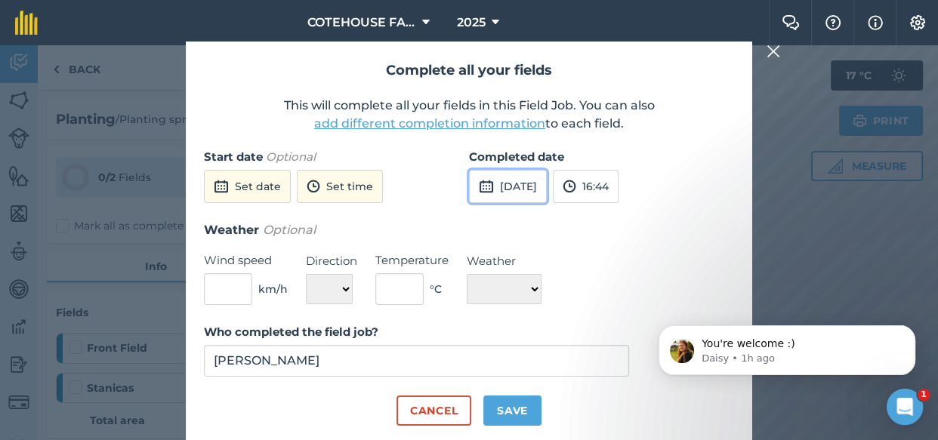
click at [547, 186] on button "[DATE]" at bounding box center [508, 186] width 78 height 33
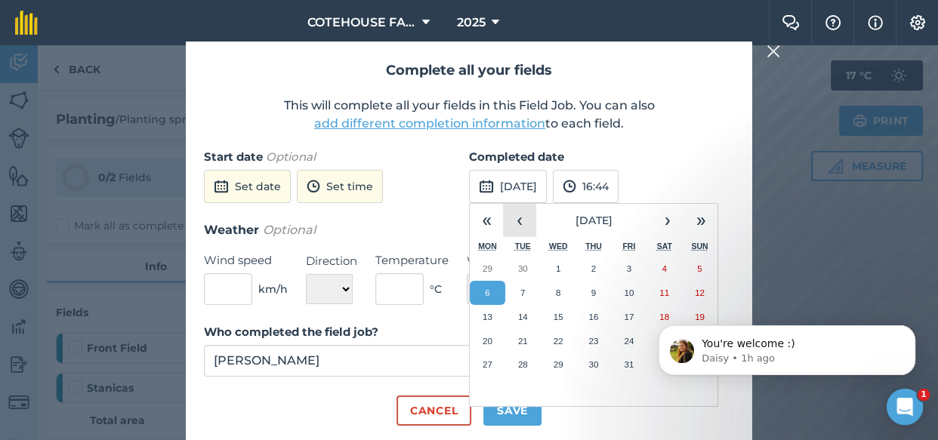
click at [518, 220] on button "‹" at bounding box center [519, 220] width 33 height 33
click at [518, 219] on button "‹" at bounding box center [519, 220] width 33 height 33
click at [547, 183] on button "[DATE]" at bounding box center [508, 186] width 78 height 33
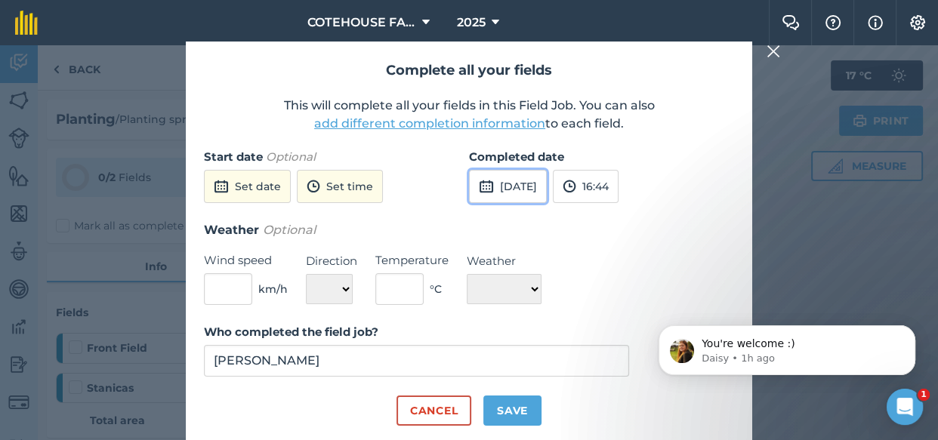
click at [547, 182] on button "[DATE]" at bounding box center [508, 186] width 78 height 33
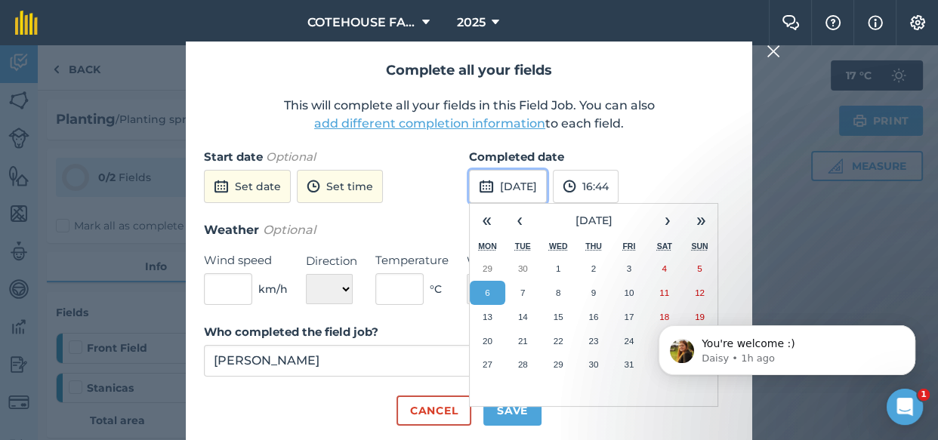
click at [547, 188] on button "[DATE]" at bounding box center [508, 186] width 78 height 33
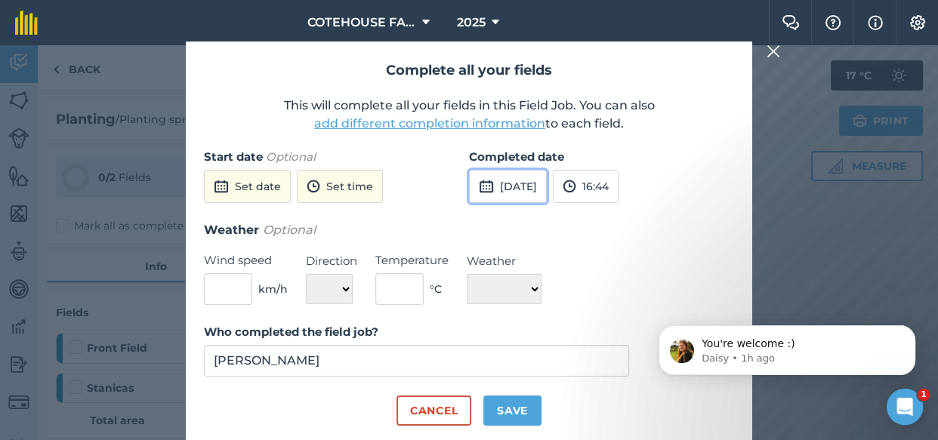
click at [547, 177] on button "[DATE]" at bounding box center [508, 186] width 78 height 33
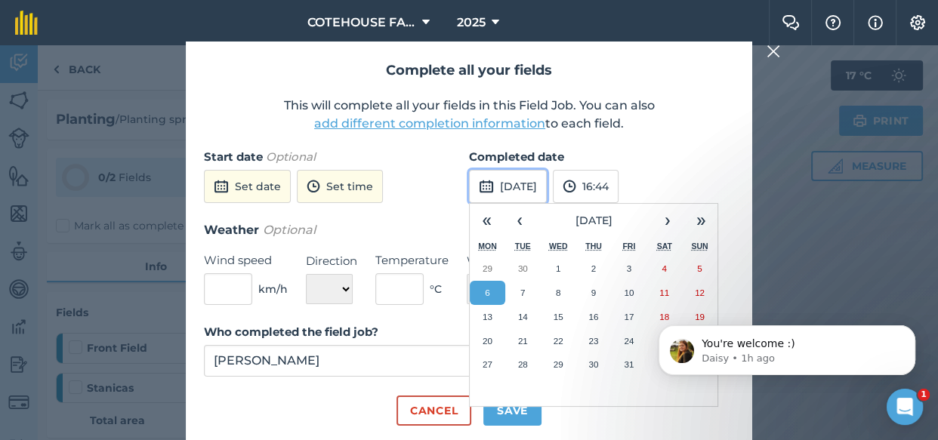
click at [547, 178] on button "[DATE]" at bounding box center [508, 186] width 78 height 33
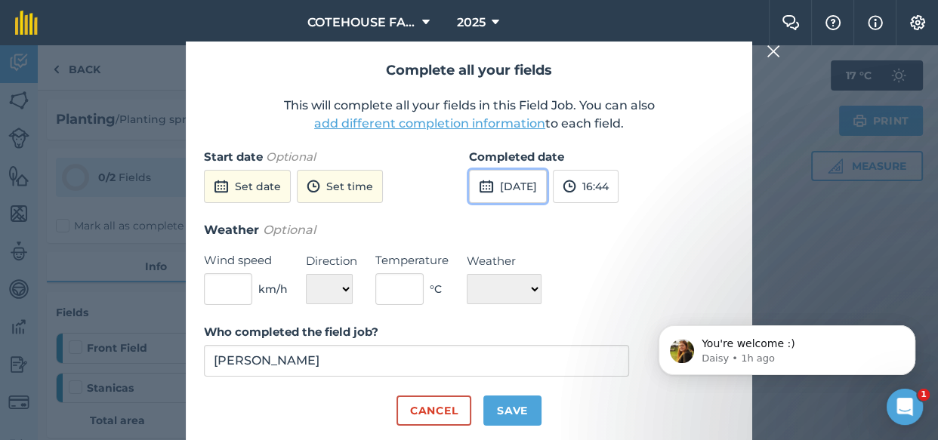
click at [547, 183] on button "[DATE]" at bounding box center [508, 186] width 78 height 33
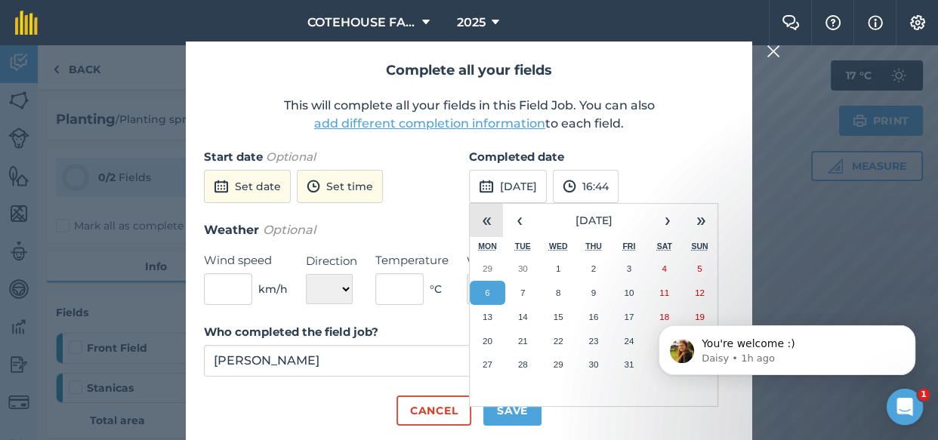
click at [484, 226] on button "«" at bounding box center [486, 220] width 33 height 33
click at [664, 219] on button "›" at bounding box center [667, 220] width 33 height 33
click at [521, 223] on button "‹" at bounding box center [519, 220] width 33 height 33
click at [652, 319] on body "You're welcome :) Daisy • 1h ago" at bounding box center [787, 347] width 290 height 94
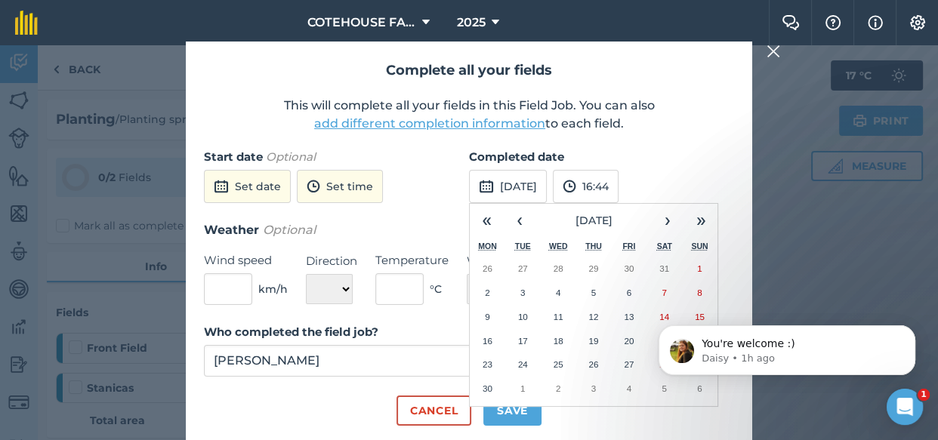
click at [655, 315] on body "You're welcome :) Daisy • 1h ago" at bounding box center [787, 347] width 290 height 94
click at [655, 314] on body "You're welcome :) Daisy • 1h ago" at bounding box center [787, 347] width 290 height 94
click at [656, 315] on body "You're welcome :) Daisy • 1h ago" at bounding box center [787, 347] width 290 height 94
click at [655, 314] on body "You're welcome :) Daisy • 1h ago" at bounding box center [787, 347] width 290 height 94
click at [512, 413] on button "Save" at bounding box center [512, 411] width 58 height 30
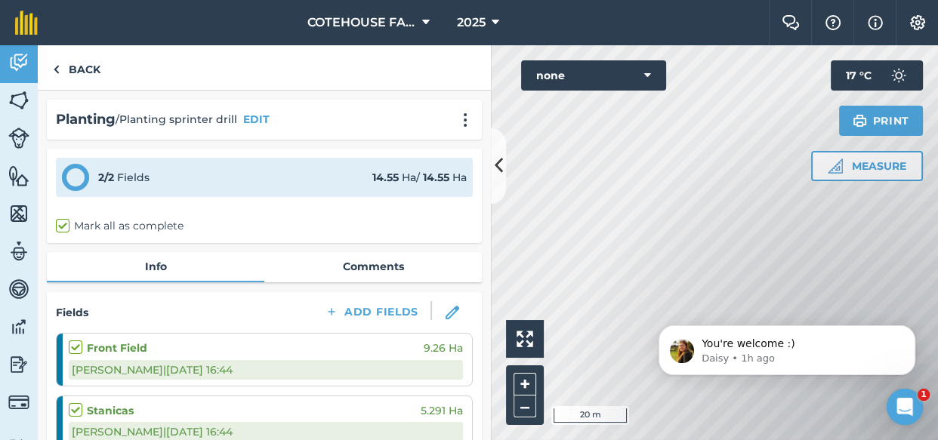
click at [64, 226] on label "Mark all as complete" at bounding box center [120, 226] width 128 height 16
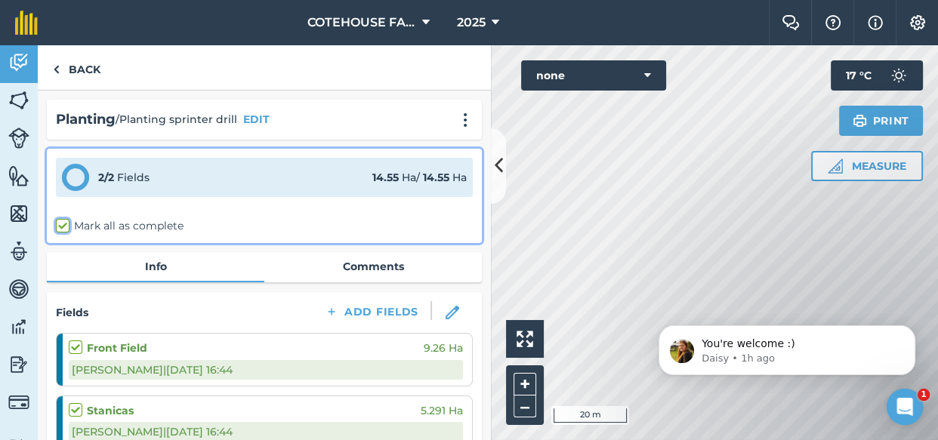
click at [64, 226] on input "Mark all as complete" at bounding box center [61, 223] width 10 height 10
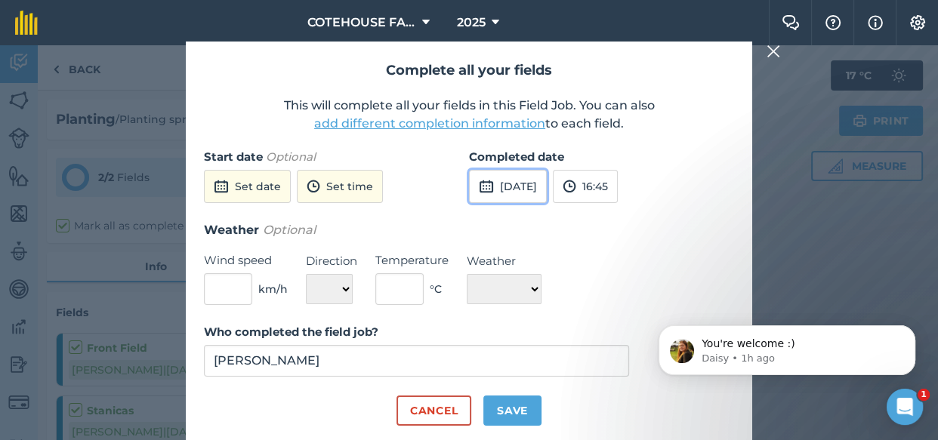
click at [547, 188] on button "[DATE]" at bounding box center [508, 186] width 78 height 33
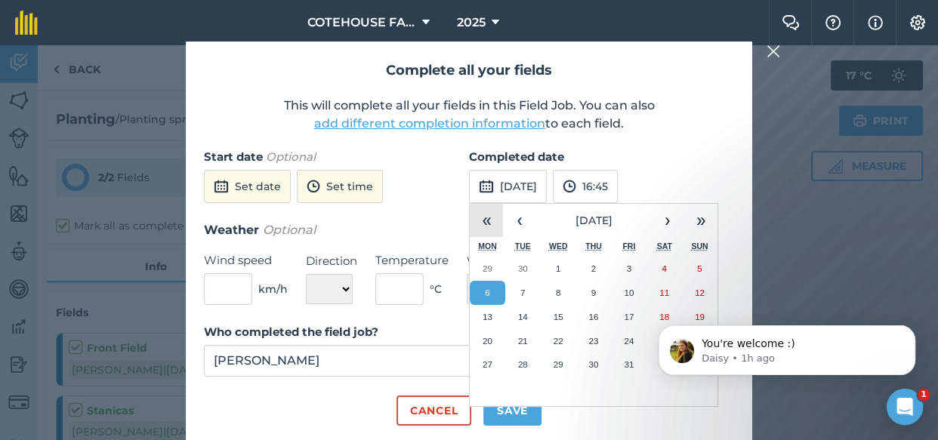
click at [491, 218] on button "«" at bounding box center [486, 220] width 33 height 33
click at [661, 217] on button "›" at bounding box center [667, 220] width 33 height 33
click at [525, 222] on button "‹" at bounding box center [519, 220] width 33 height 33
click at [655, 313] on body "You're welcome :) Daisy • 1h ago" at bounding box center [787, 347] width 290 height 94
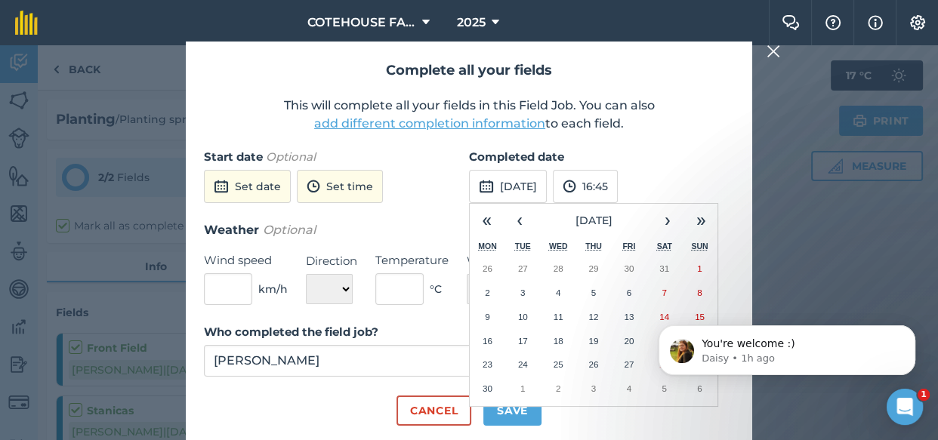
click at [658, 313] on body "You're welcome :) Daisy • 1h ago" at bounding box center [787, 347] width 290 height 94
click at [660, 313] on body "You're welcome :) Daisy • 1h ago" at bounding box center [787, 347] width 290 height 94
drag, startPoint x: 626, startPoint y: 71, endPoint x: 648, endPoint y: 116, distance: 50.0
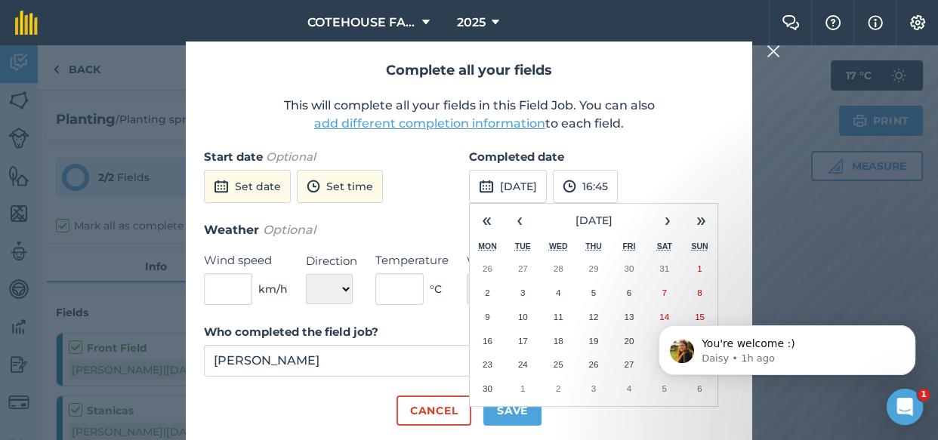
click at [596, 82] on div "Complete all your fields This will complete all your fields in this Field Job. …" at bounding box center [469, 243] width 566 height 402
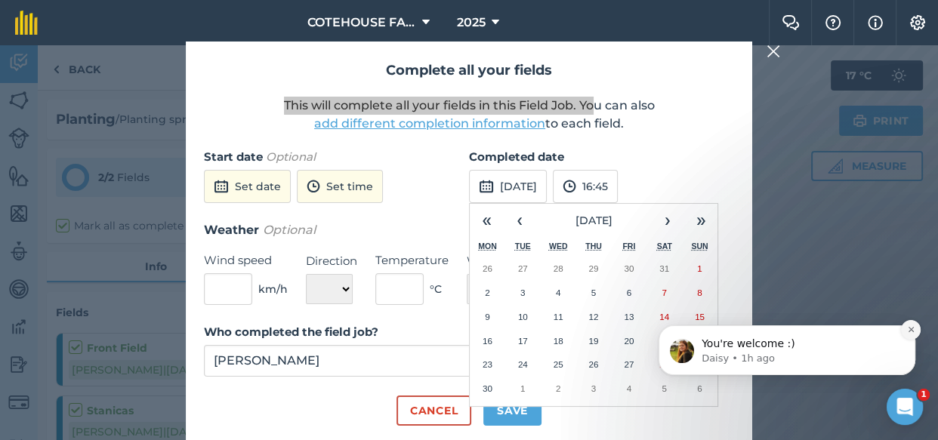
click at [905, 328] on button "Dismiss notification" at bounding box center [911, 330] width 20 height 20
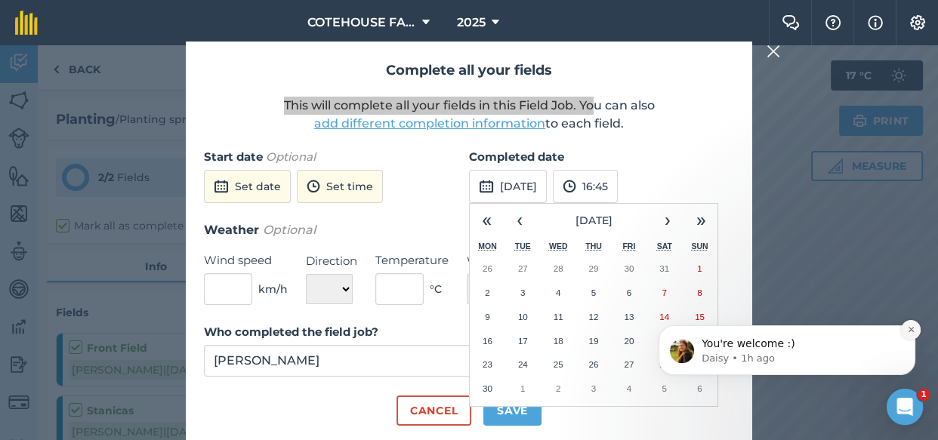
click at [912, 332] on icon "Dismiss notification" at bounding box center [911, 329] width 8 height 8
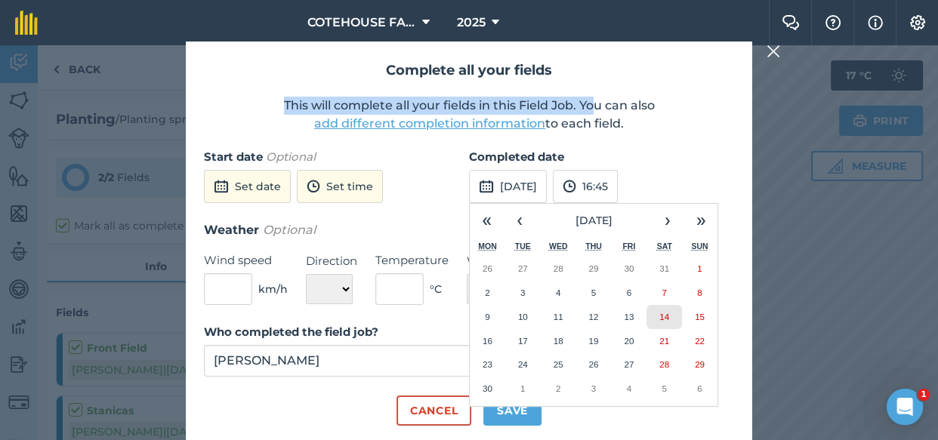
click at [670, 312] on button "14" at bounding box center [663, 317] width 35 height 24
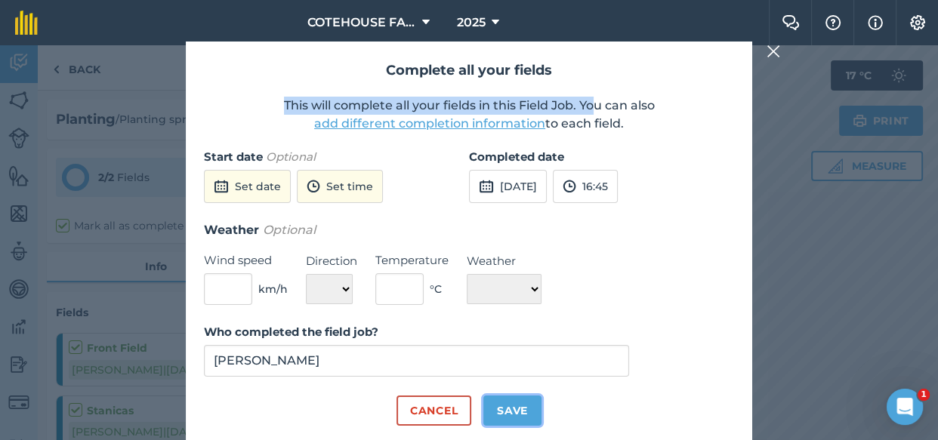
click at [506, 410] on button "Save" at bounding box center [512, 411] width 58 height 30
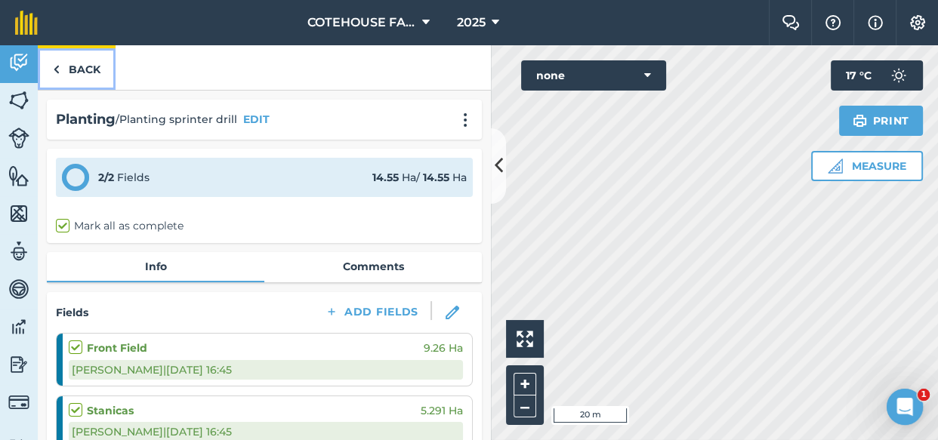
click at [79, 67] on link "Back" at bounding box center [77, 67] width 78 height 45
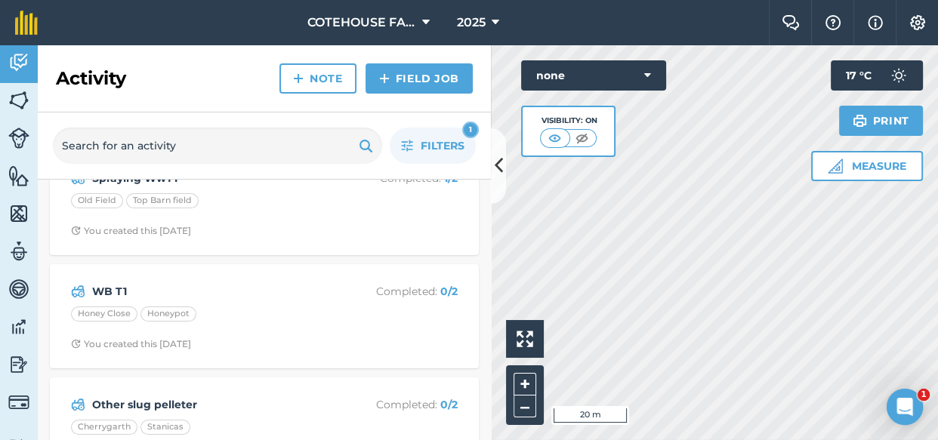
scroll to position [316, 0]
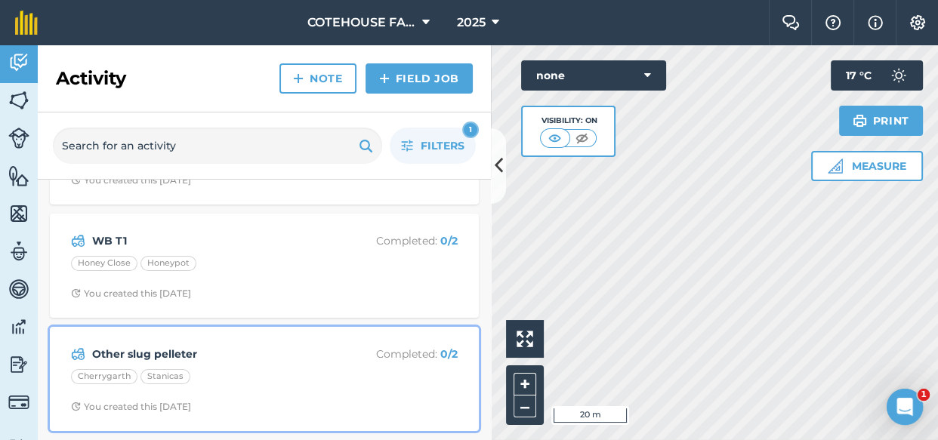
click at [264, 357] on strong "Other slug pelleter" at bounding box center [211, 354] width 239 height 17
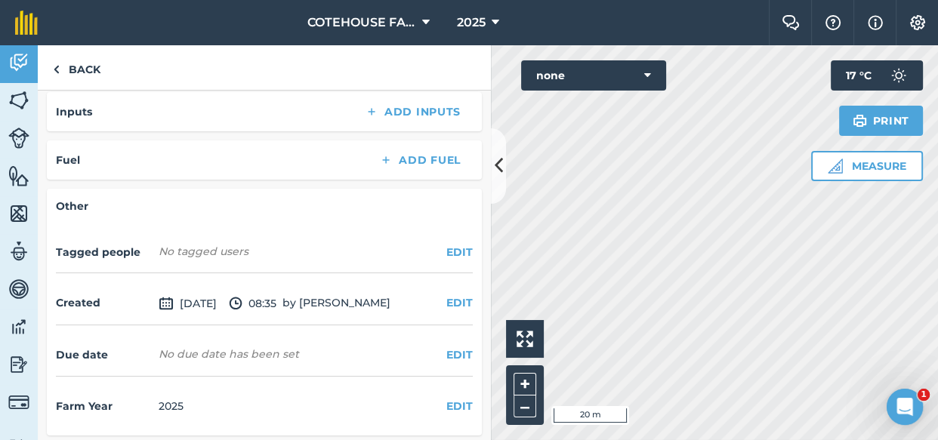
scroll to position [358, 0]
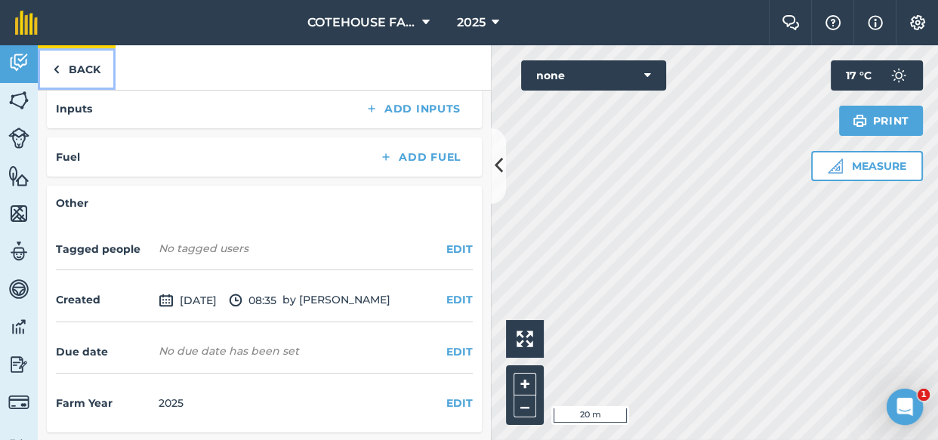
click at [80, 68] on link "Back" at bounding box center [77, 67] width 78 height 45
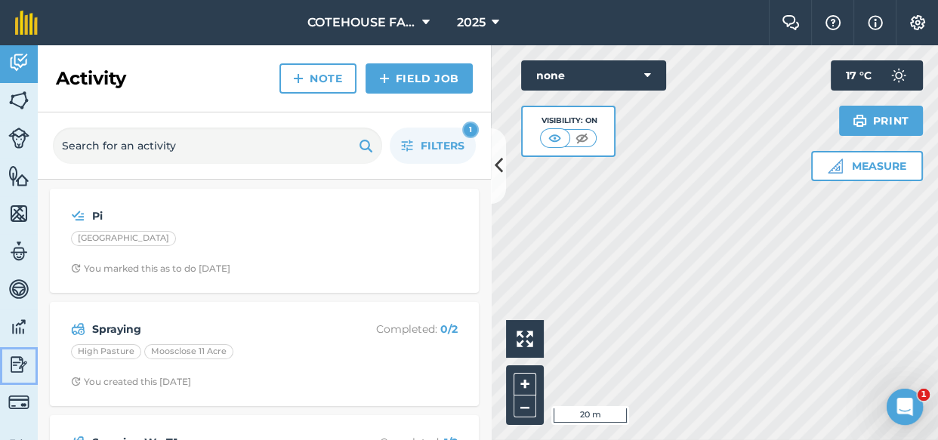
click at [19, 358] on img at bounding box center [18, 364] width 21 height 23
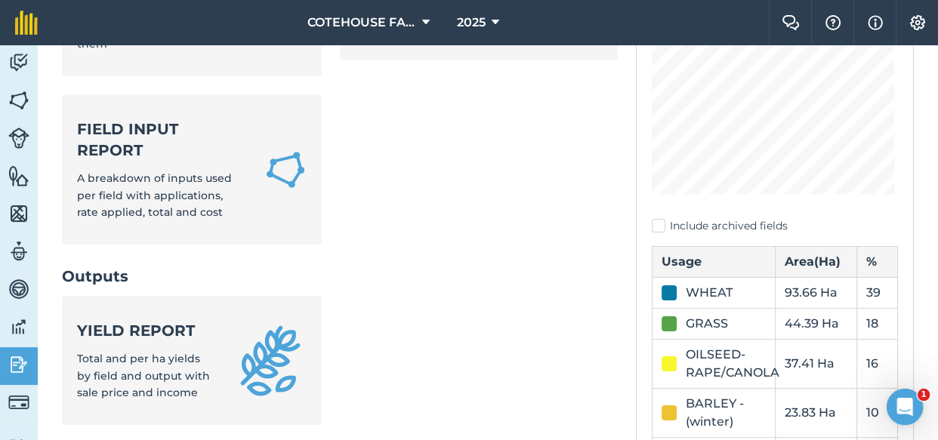
scroll to position [274, 0]
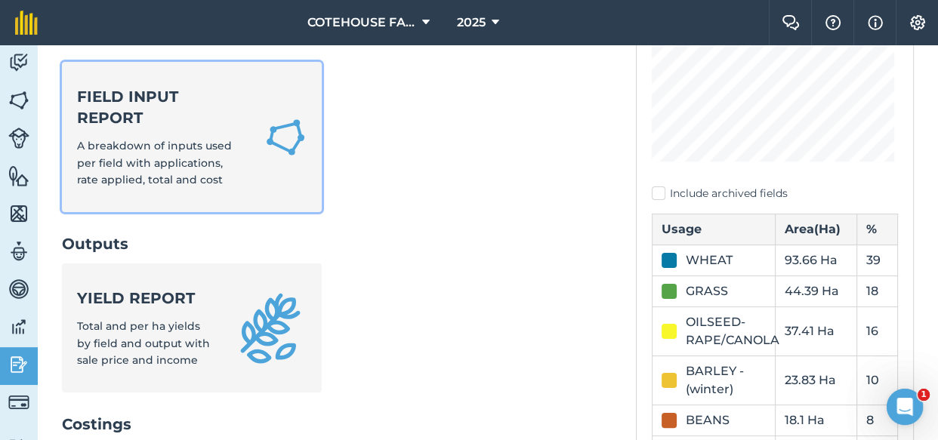
click at [202, 128] on strong "Field Input Report" at bounding box center [161, 107] width 169 height 42
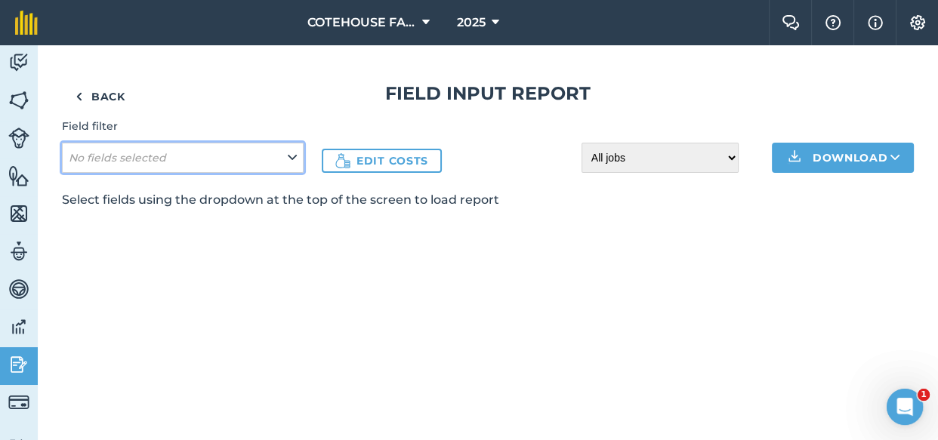
click at [239, 165] on button "No fields selected" at bounding box center [183, 158] width 242 height 30
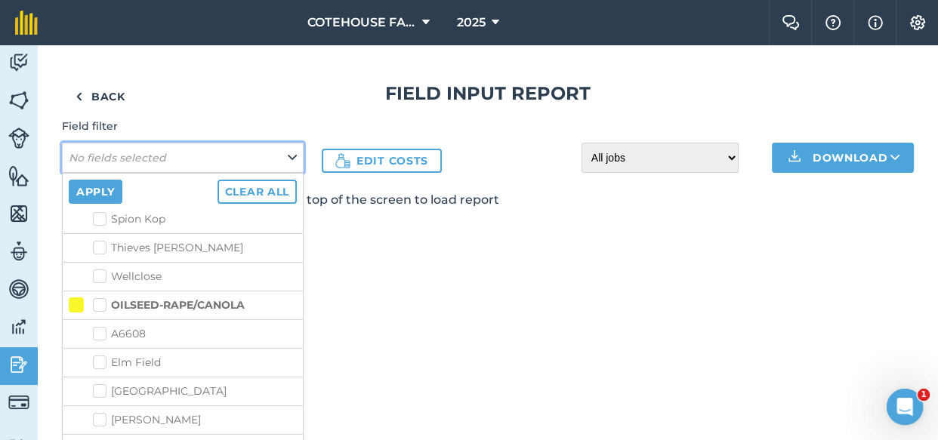
scroll to position [755, 0]
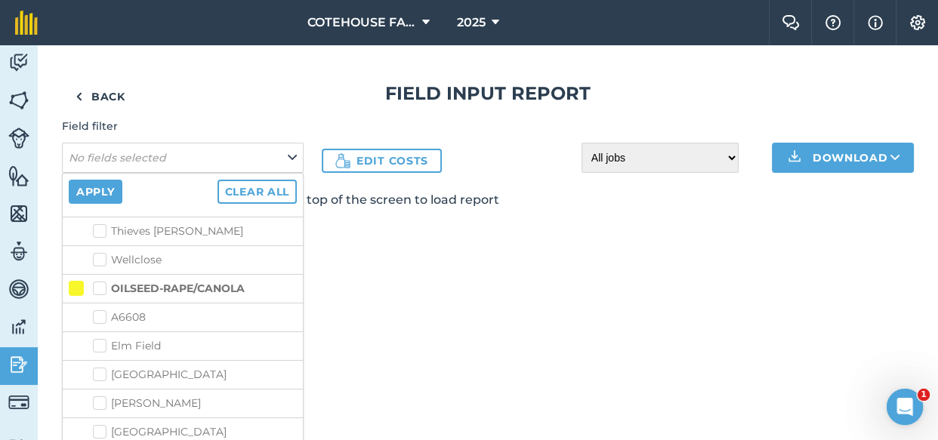
click at [100, 281] on label "OILSEED-RAPE/CANOLA" at bounding box center [169, 289] width 152 height 16
click at [100, 281] on input "OILSEED-RAPE/CANOLA" at bounding box center [98, 286] width 10 height 10
click at [92, 186] on button "Apply" at bounding box center [96, 192] width 54 height 24
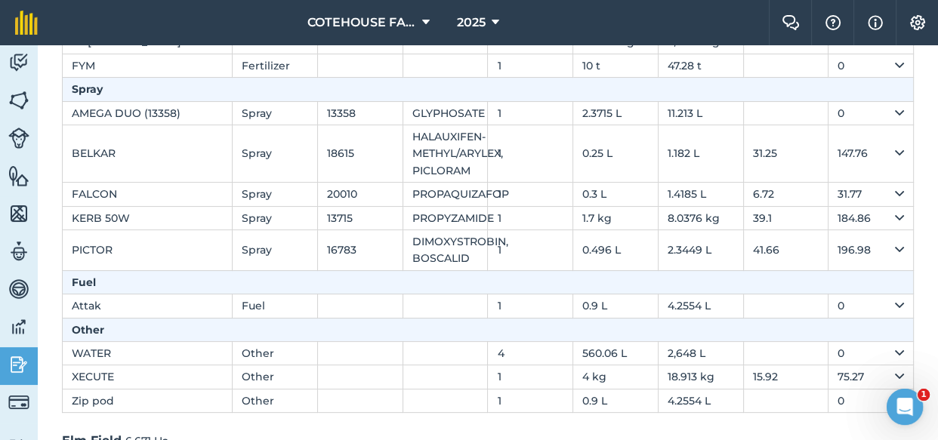
scroll to position [0, 0]
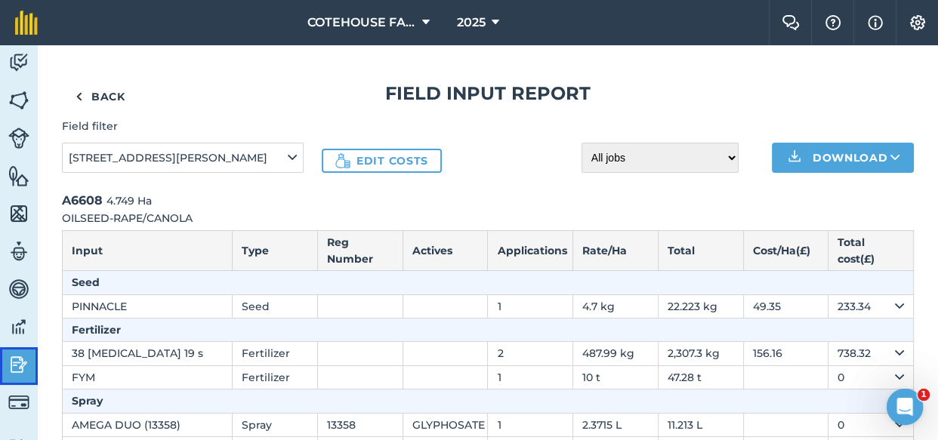
click at [15, 362] on img at bounding box center [18, 364] width 21 height 23
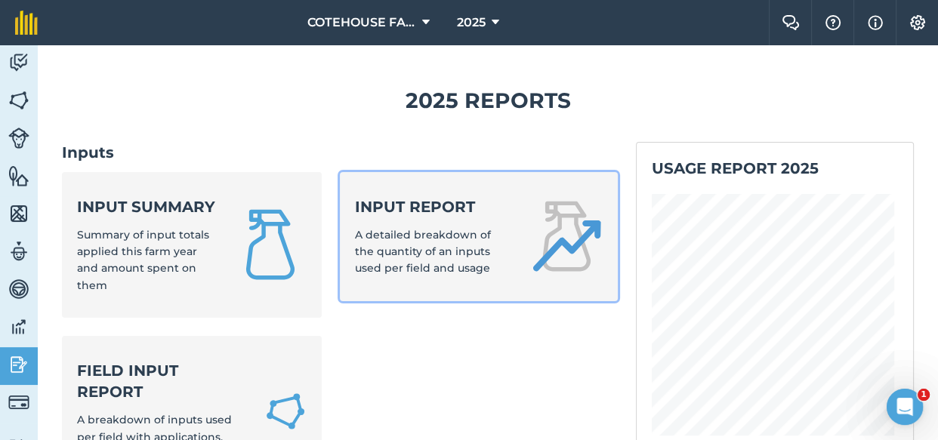
click at [396, 220] on div "Input report A detailed breakdown of the quantity of an inputs used per field a…" at bounding box center [433, 236] width 157 height 81
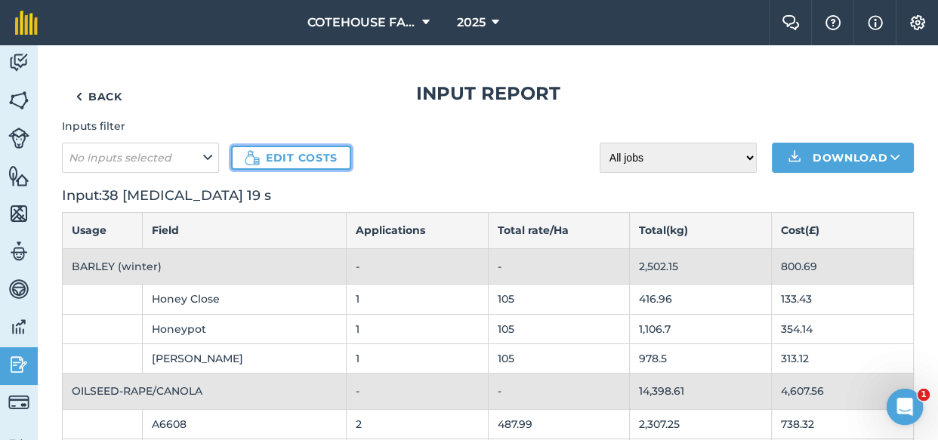
click at [302, 157] on link "Edit costs" at bounding box center [291, 158] width 120 height 24
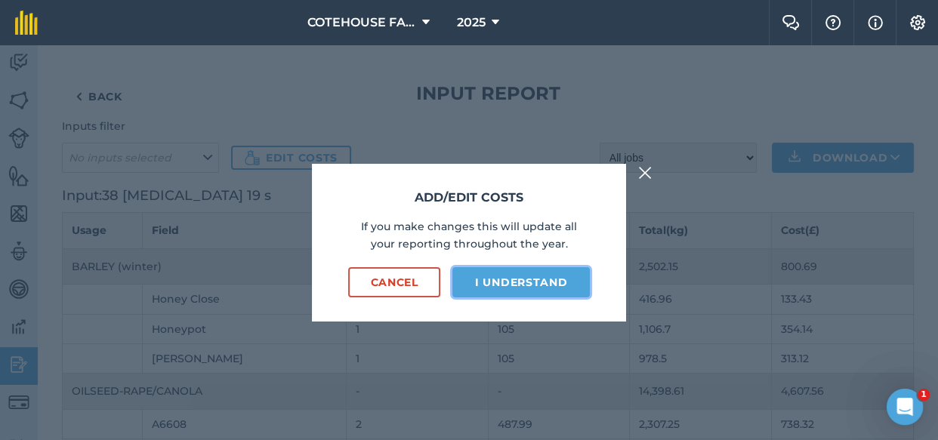
click at [502, 279] on button "I understand" at bounding box center [520, 282] width 137 height 30
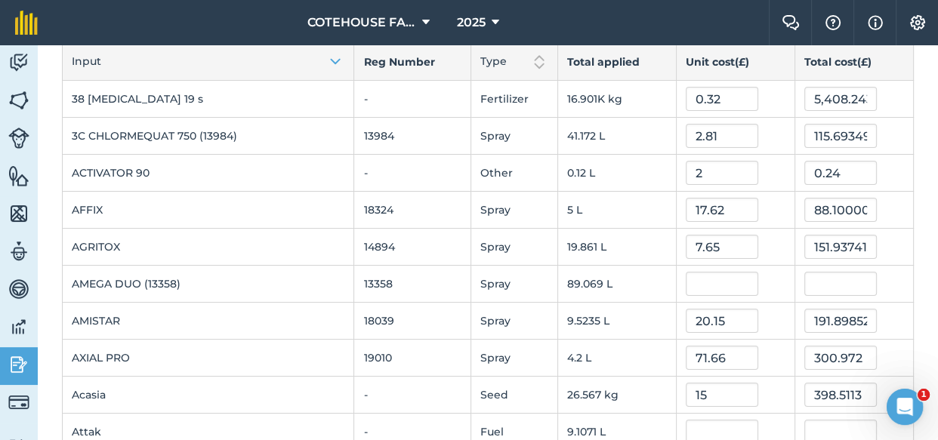
scroll to position [137, 0]
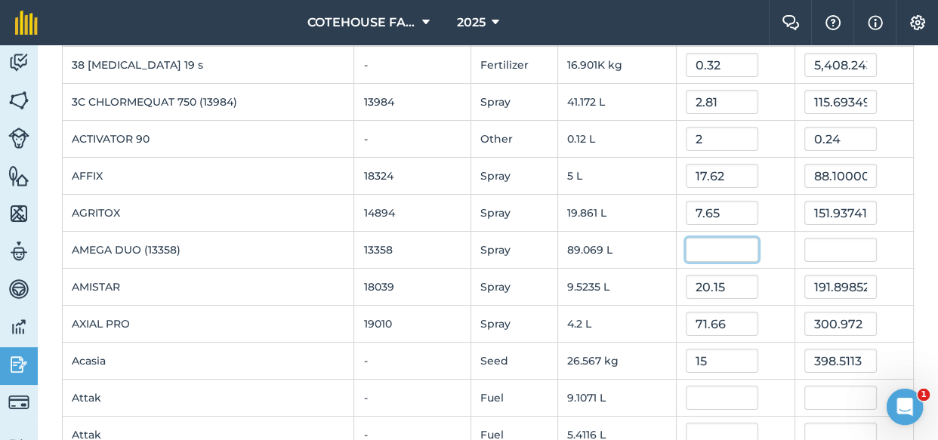
click at [703, 245] on input "text" at bounding box center [721, 250] width 72 height 24
click at [724, 397] on input "text" at bounding box center [721, 398] width 72 height 24
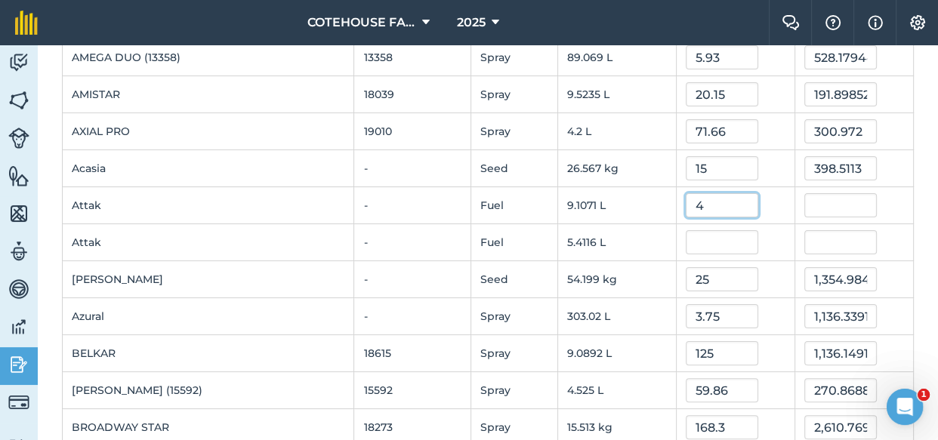
scroll to position [343, 0]
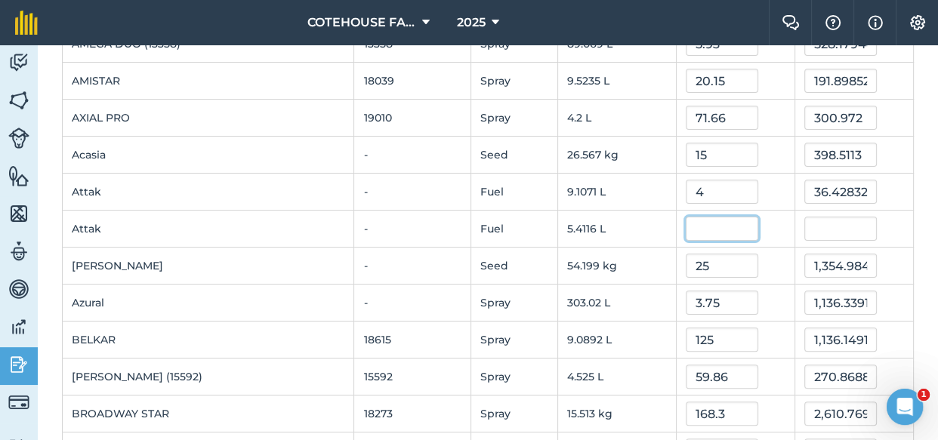
click at [729, 226] on input "text" at bounding box center [721, 229] width 72 height 24
click at [749, 276] on td "25" at bounding box center [735, 266] width 119 height 37
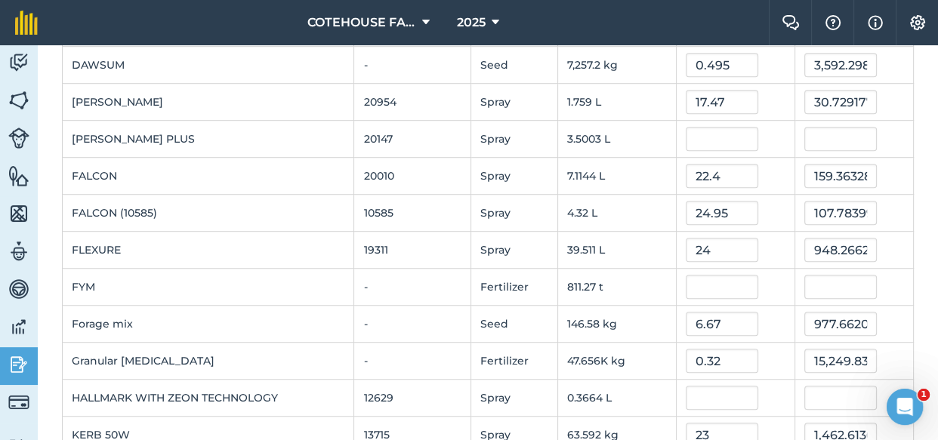
scroll to position [960, 0]
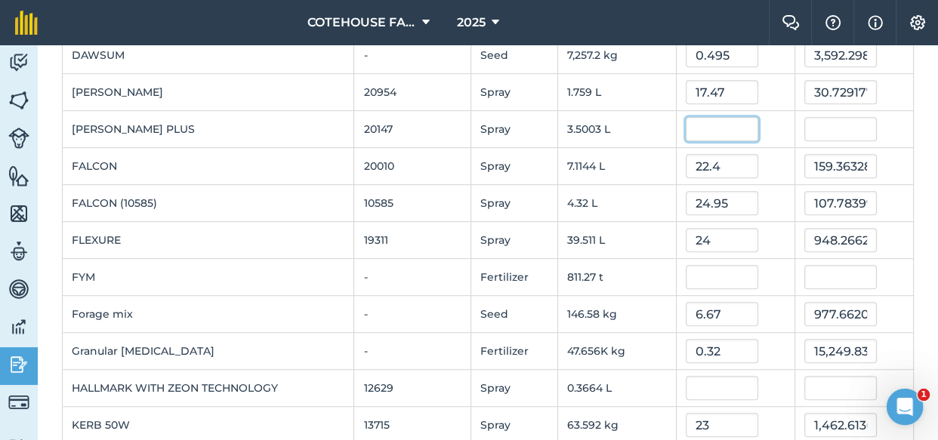
click at [721, 121] on input "text" at bounding box center [721, 129] width 72 height 24
click at [762, 177] on td "22.4" at bounding box center [735, 166] width 119 height 37
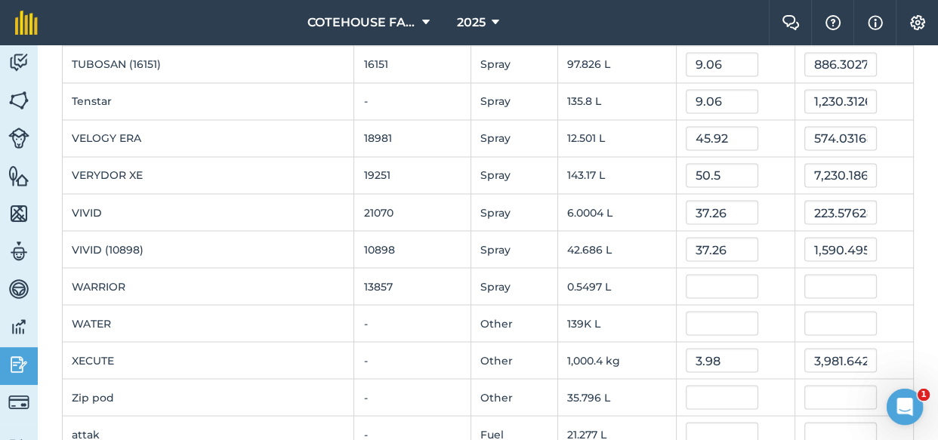
scroll to position [2470, 0]
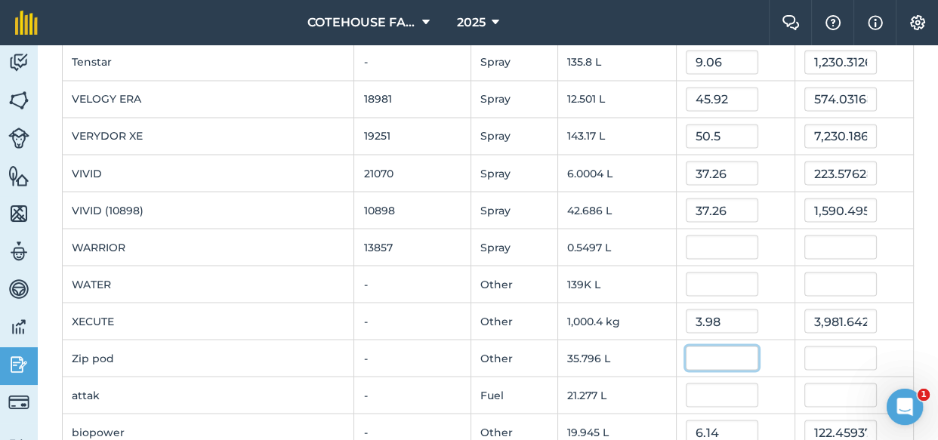
click at [701, 352] on input "text" at bounding box center [721, 358] width 72 height 24
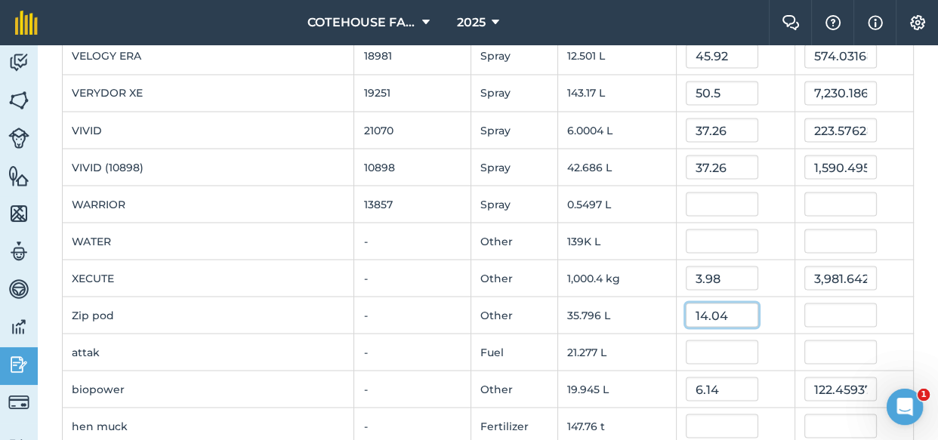
scroll to position [2536, 0]
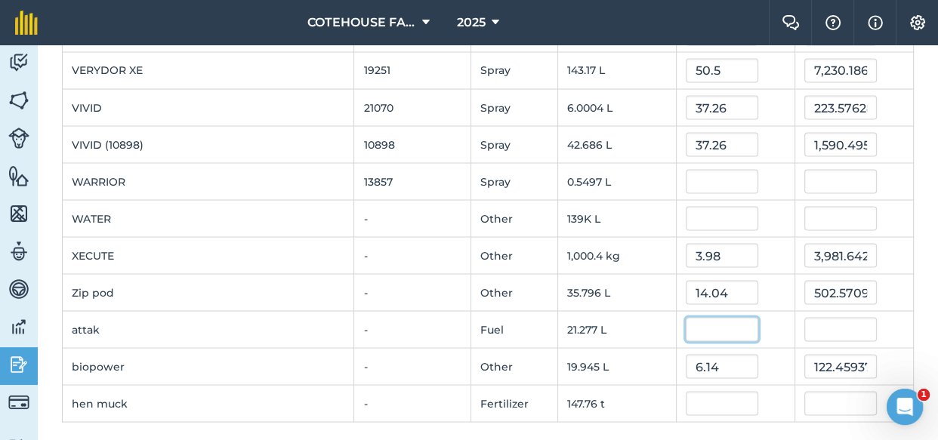
click at [704, 329] on input "text" at bounding box center [721, 329] width 72 height 24
click at [782, 334] on td "4" at bounding box center [735, 329] width 119 height 37
click at [701, 169] on input "text" at bounding box center [721, 181] width 72 height 24
click at [754, 210] on div at bounding box center [735, 218] width 100 height 24
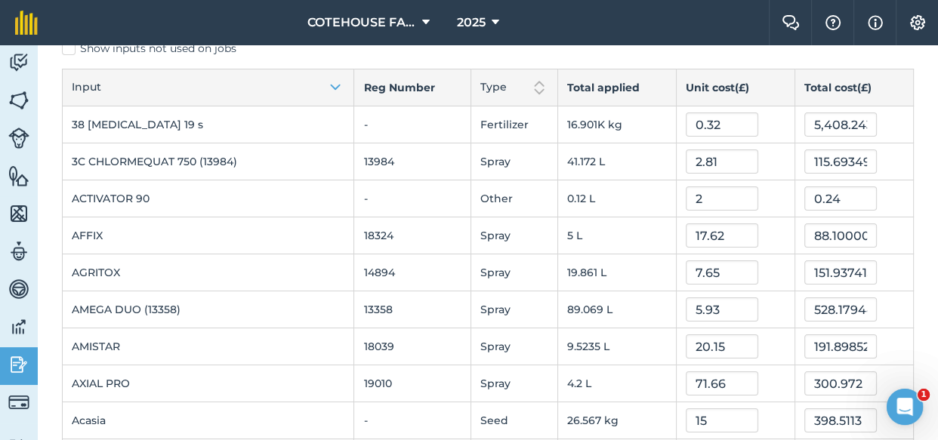
scroll to position [0, 0]
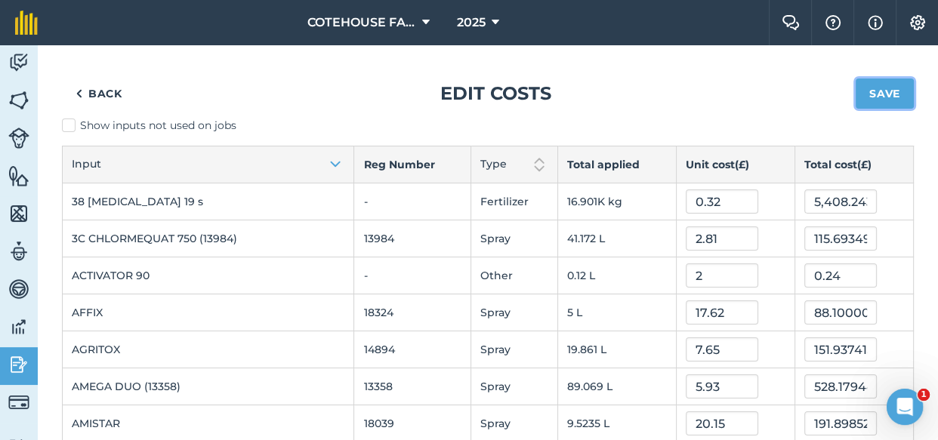
click at [871, 90] on button "Save" at bounding box center [884, 94] width 58 height 30
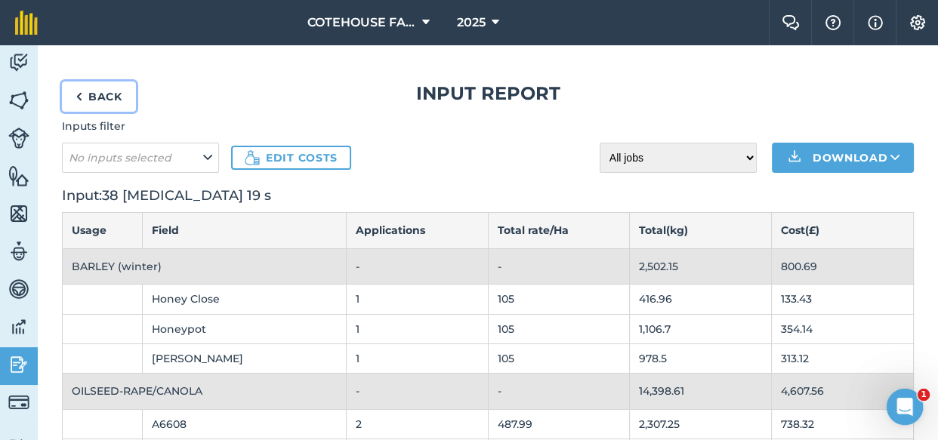
click at [90, 95] on link "Back" at bounding box center [99, 97] width 74 height 30
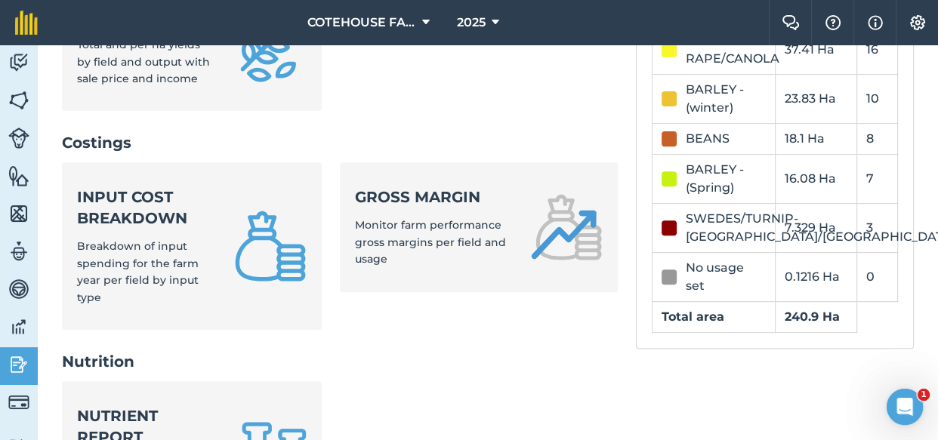
scroll to position [549, 0]
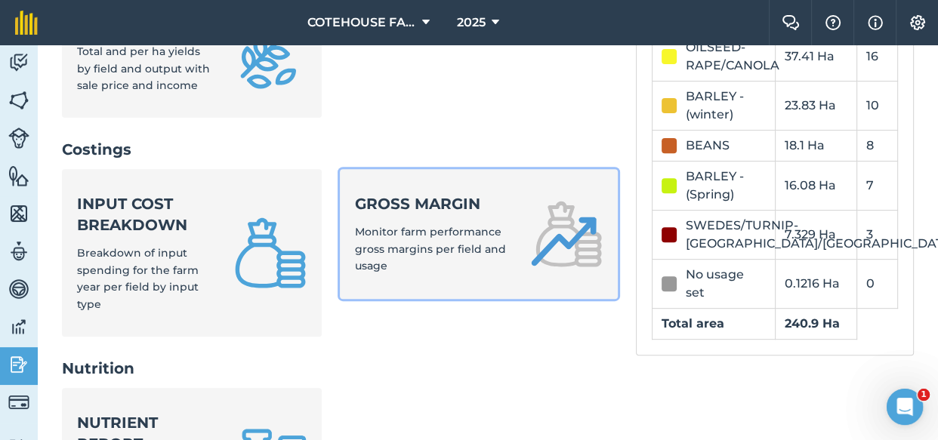
click at [380, 238] on div "Gross margin Monitor farm performance gross margins per field and usage" at bounding box center [433, 233] width 157 height 81
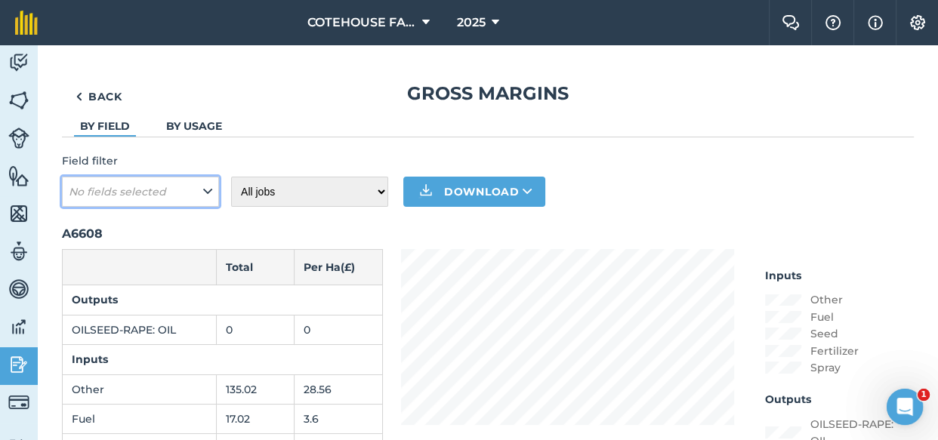
click at [128, 188] on em "No fields selected" at bounding box center [117, 192] width 97 height 14
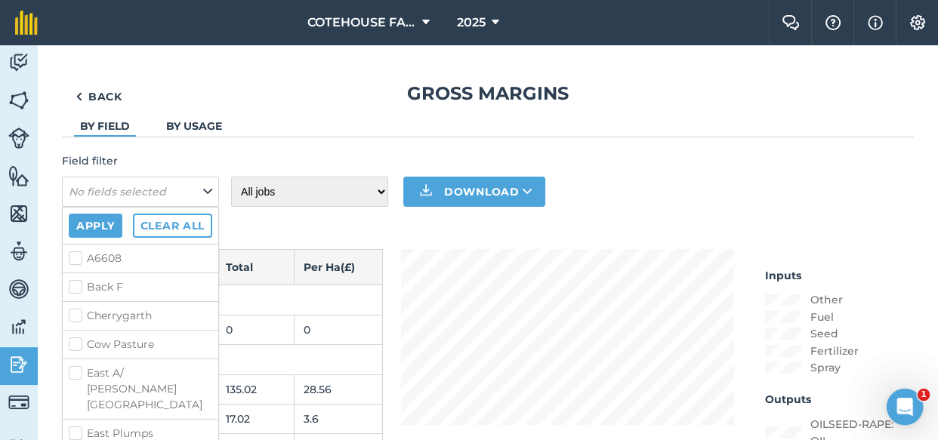
click at [74, 257] on label "A6608" at bounding box center [140, 259] width 143 height 16
click at [74, 257] on input "A6608" at bounding box center [74, 256] width 10 height 10
click at [74, 287] on label "Back F" at bounding box center [140, 287] width 143 height 16
click at [74, 287] on input "Back F" at bounding box center [74, 284] width 10 height 10
click at [69, 342] on label "Cow Pasture" at bounding box center [140, 345] width 143 height 16
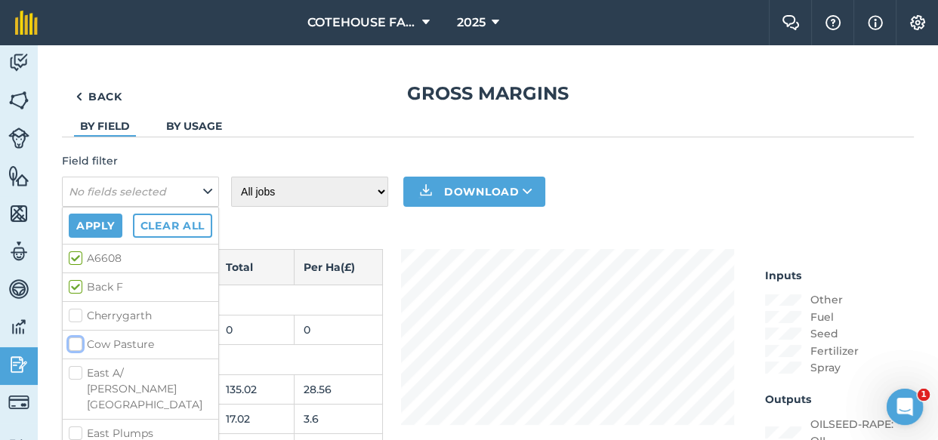
click at [69, 342] on input "Cow Pasture" at bounding box center [74, 342] width 10 height 10
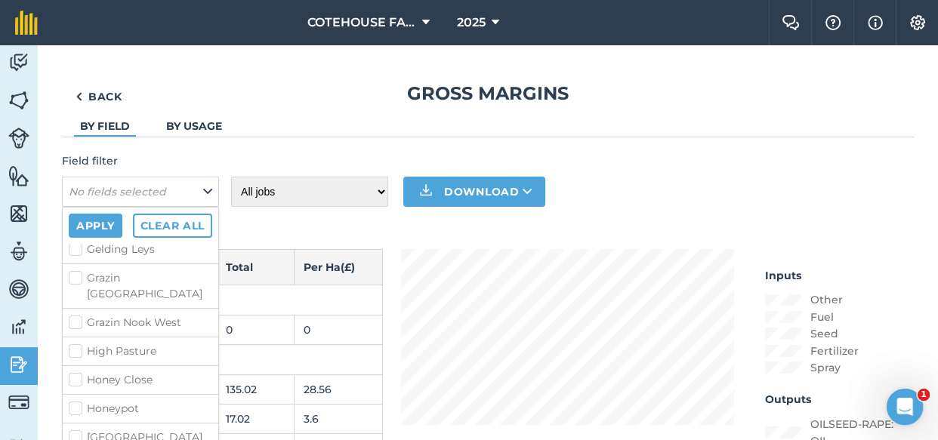
scroll to position [343, 0]
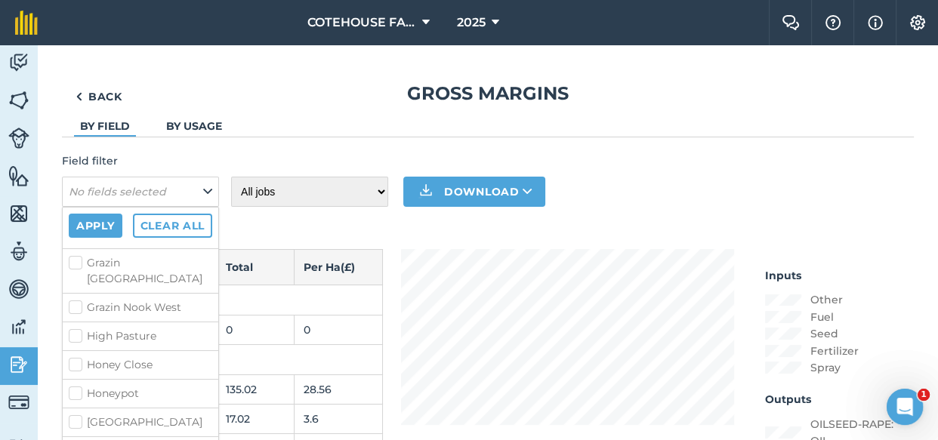
click at [75, 386] on label "Honeypot" at bounding box center [140, 394] width 143 height 16
click at [75, 386] on input "Honeypot" at bounding box center [74, 391] width 10 height 10
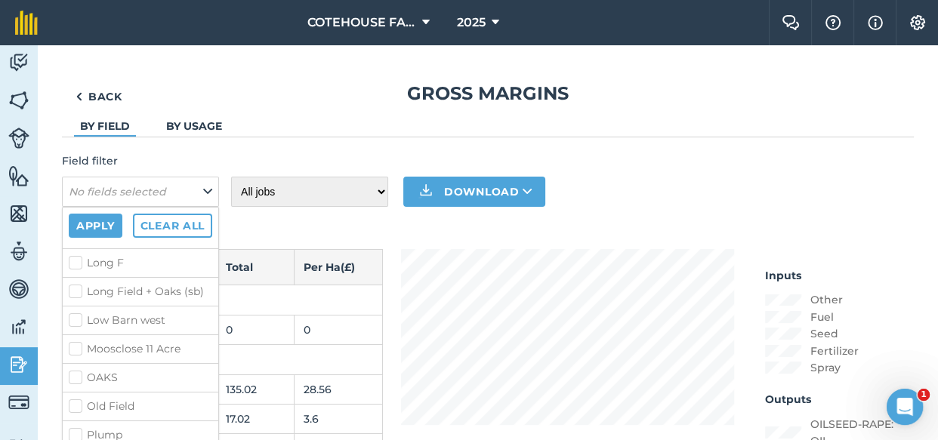
scroll to position [755, 0]
click at [75, 334] on label "Moosclose 11 Acre" at bounding box center [140, 342] width 143 height 16
click at [75, 334] on input "Moosclose 11 Acre" at bounding box center [74, 339] width 10 height 10
click at [90, 223] on button "Apply" at bounding box center [96, 226] width 54 height 24
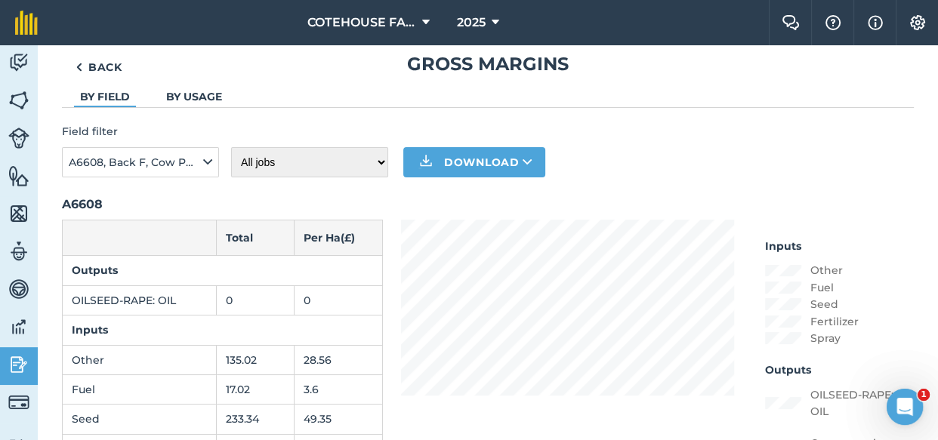
scroll to position [0, 0]
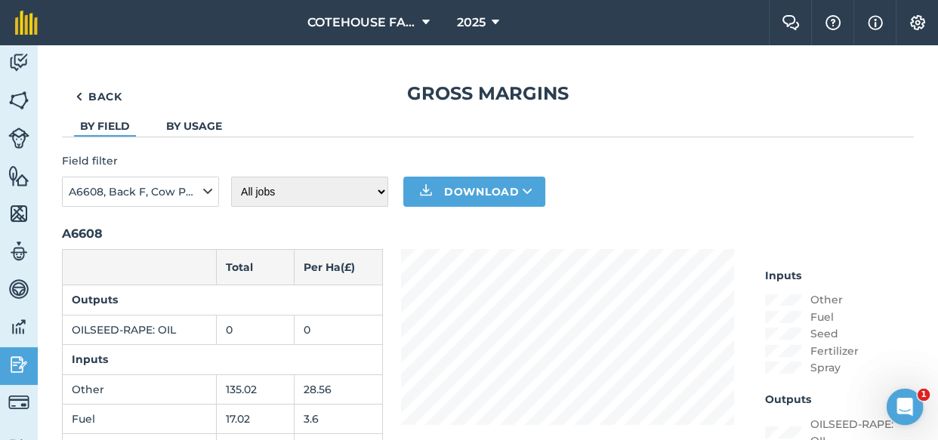
click at [207, 125] on link "By usage" at bounding box center [194, 126] width 56 height 14
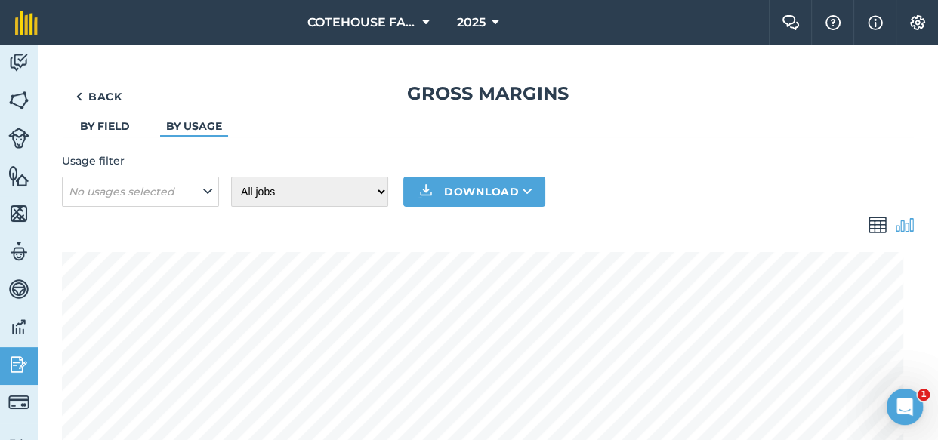
click at [111, 124] on link "By field" at bounding box center [105, 126] width 50 height 14
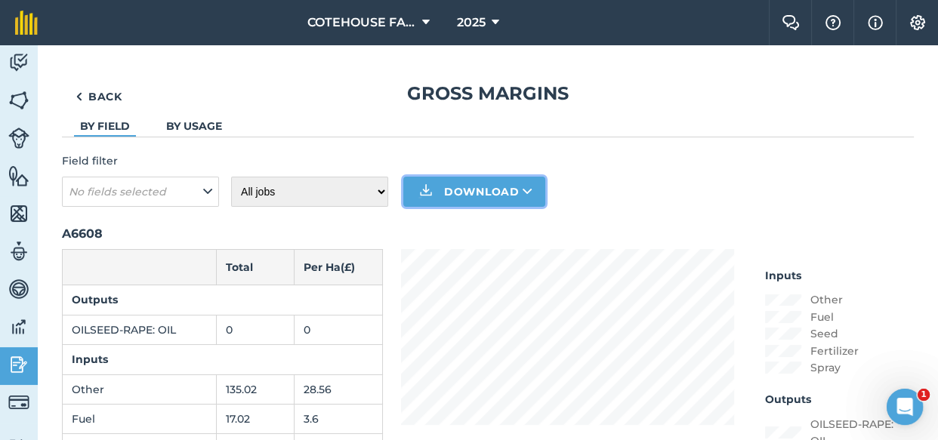
click at [503, 189] on button "Download" at bounding box center [474, 192] width 142 height 30
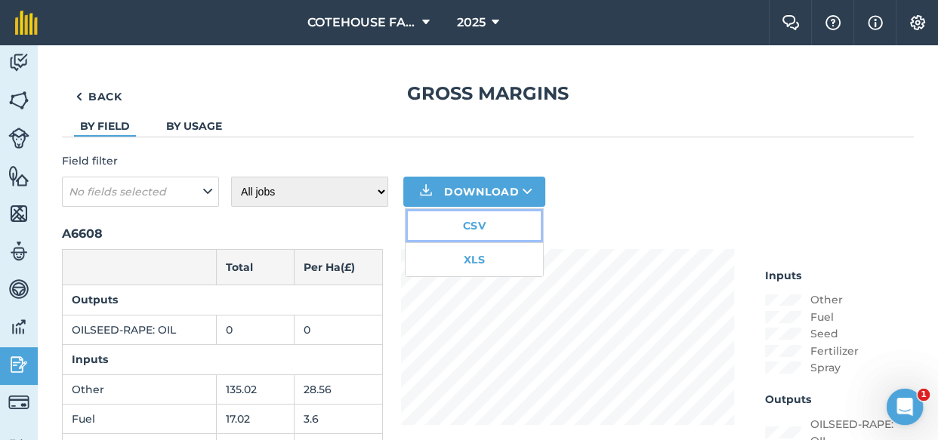
click at [467, 226] on link "CSV" at bounding box center [473, 225] width 137 height 33
click at [17, 95] on img at bounding box center [18, 100] width 21 height 23
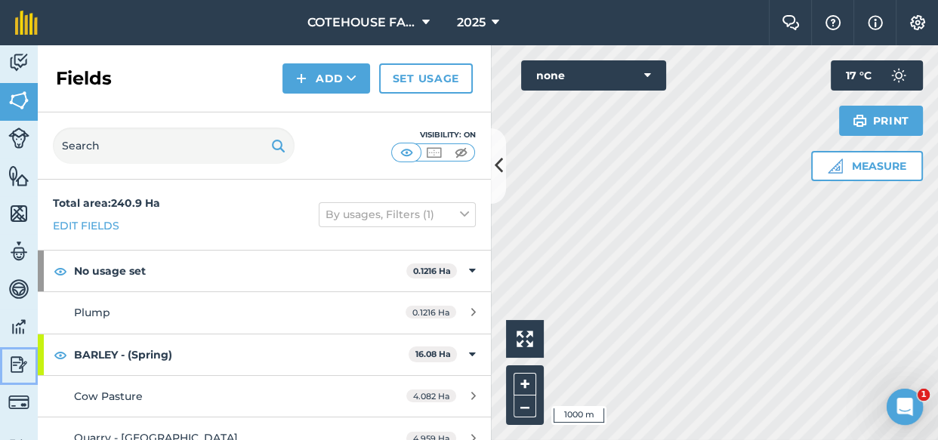
click at [17, 365] on img at bounding box center [18, 364] width 21 height 23
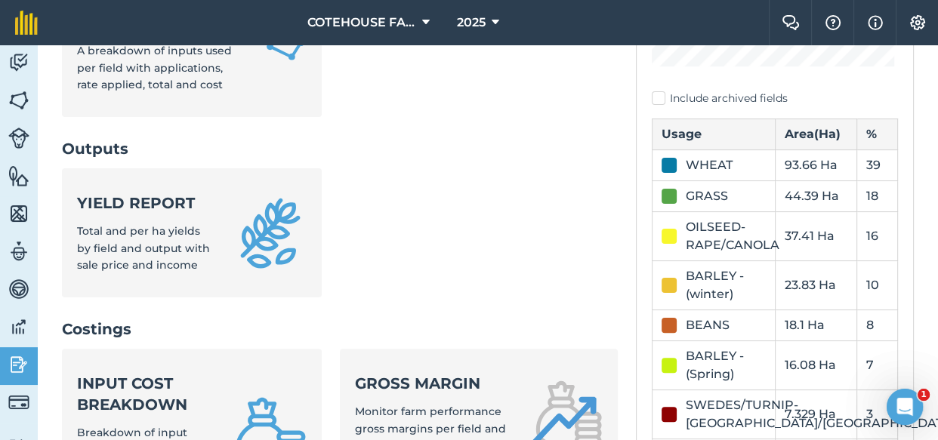
scroll to position [411, 0]
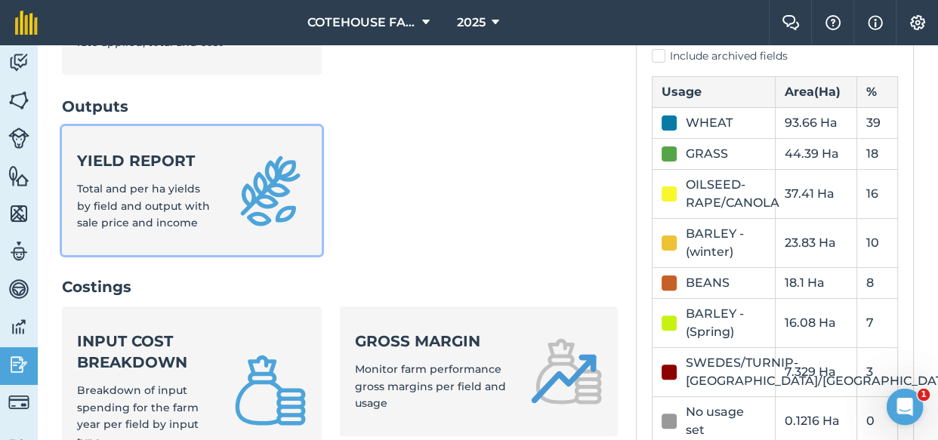
click at [250, 226] on img at bounding box center [270, 191] width 72 height 72
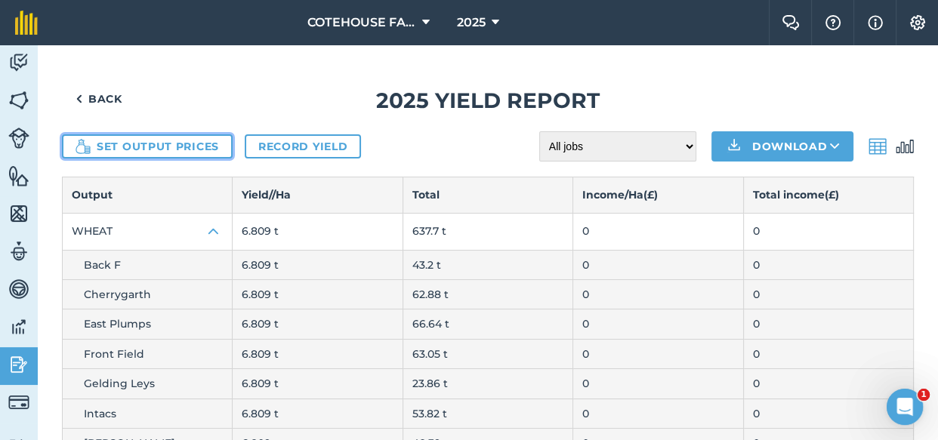
click at [183, 144] on button "Set output prices" at bounding box center [147, 146] width 171 height 24
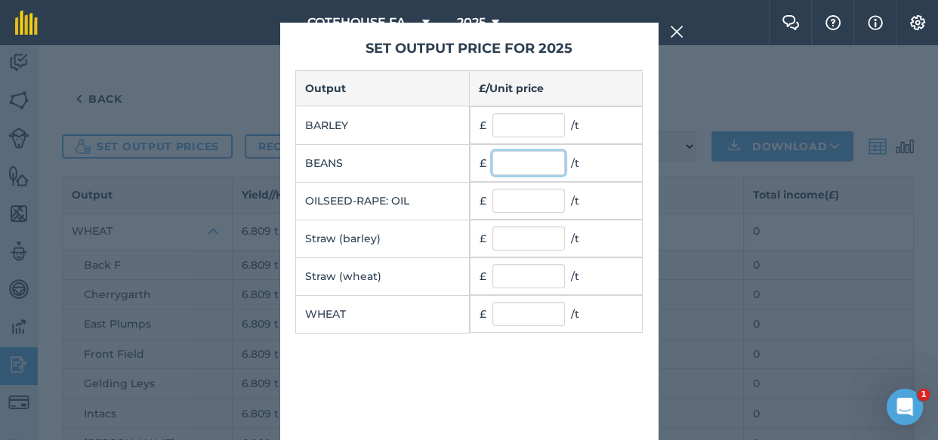
click at [518, 163] on input "text" at bounding box center [528, 163] width 72 height 24
click at [542, 128] on input "text" at bounding box center [528, 125] width 72 height 24
click at [529, 205] on input "text" at bounding box center [528, 201] width 72 height 24
click at [530, 313] on input "text" at bounding box center [528, 314] width 72 height 24
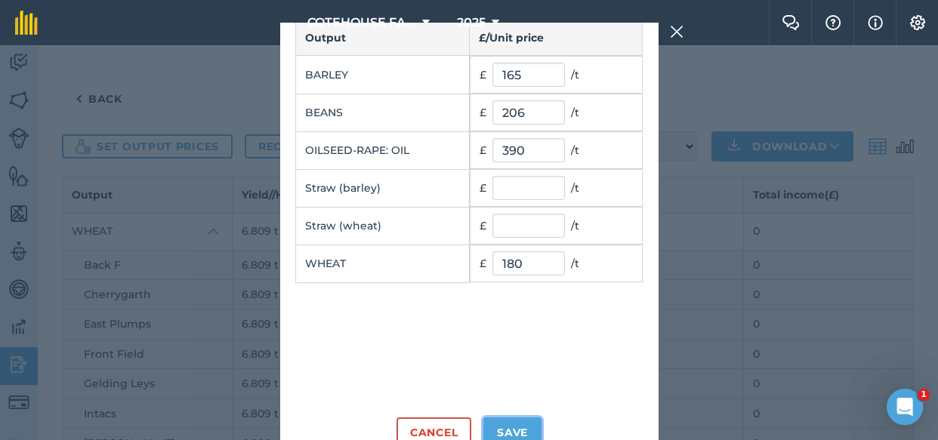
click at [507, 426] on button "Save" at bounding box center [512, 432] width 58 height 30
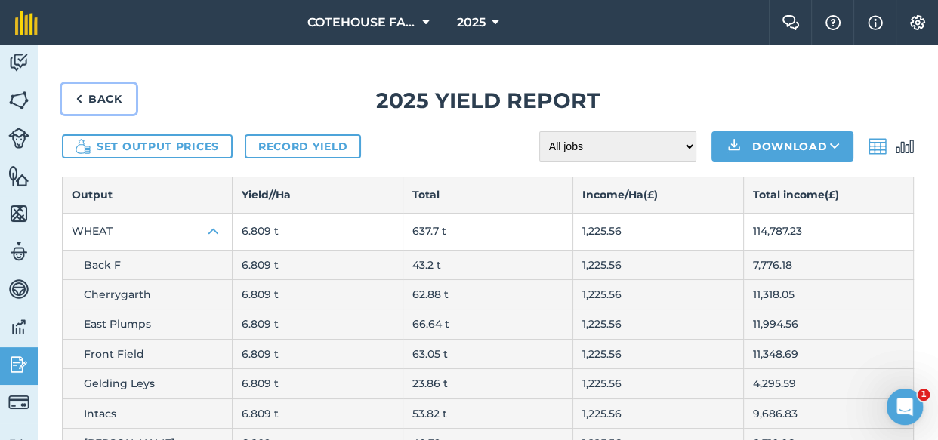
click at [93, 100] on link "Back" at bounding box center [99, 99] width 74 height 30
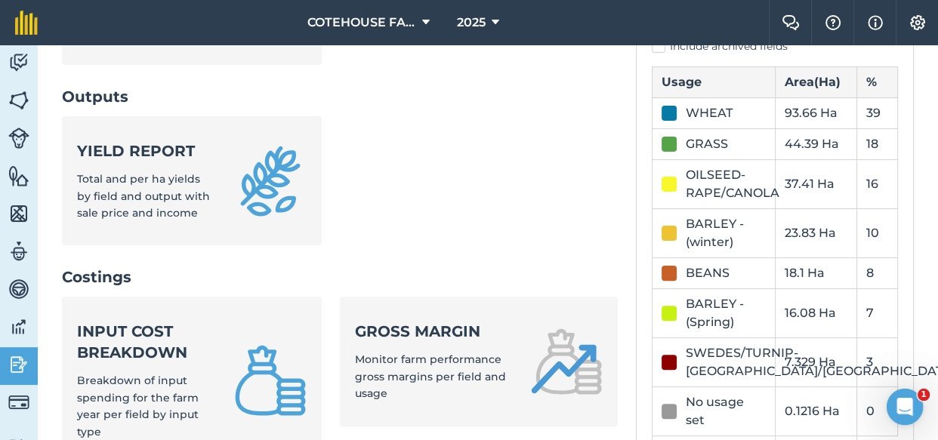
scroll to position [411, 0]
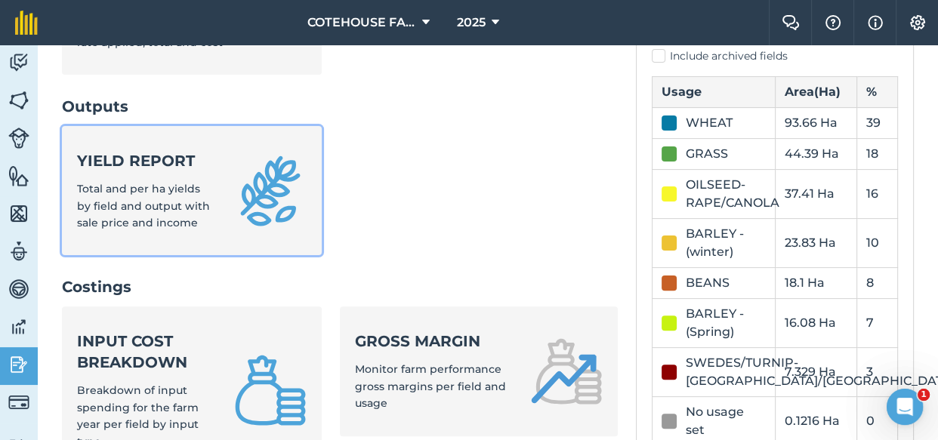
click at [144, 193] on div "Yield report Total and per ha yields by field and output with sale price and in…" at bounding box center [146, 190] width 139 height 81
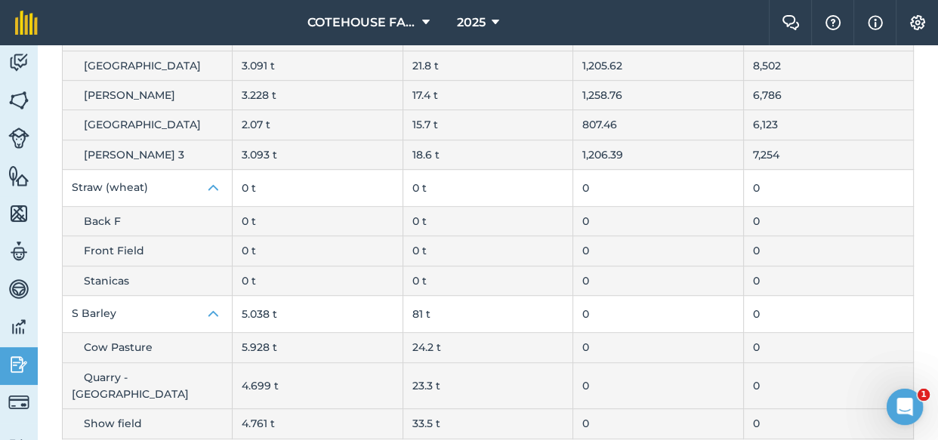
scroll to position [909, 0]
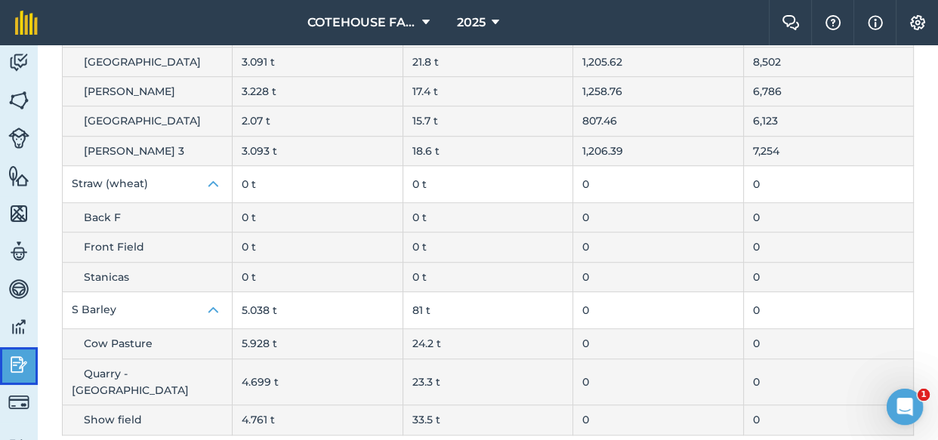
click at [12, 348] on link "Reporting" at bounding box center [19, 366] width 38 height 38
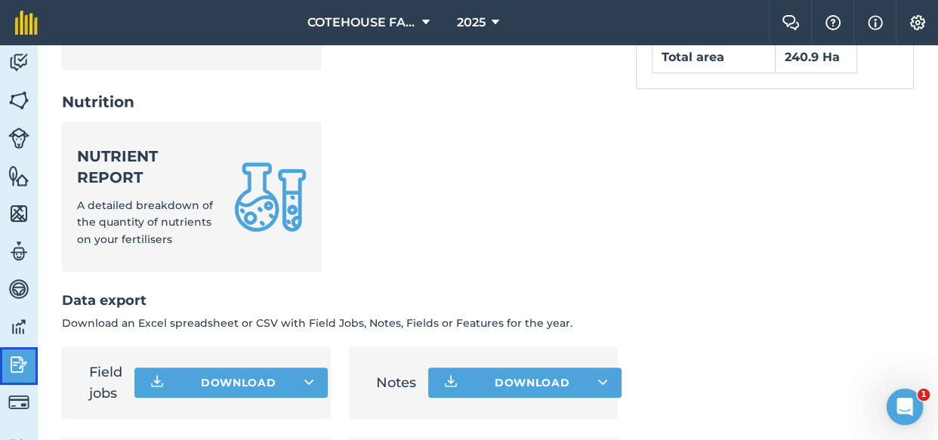
scroll to position [649, 0]
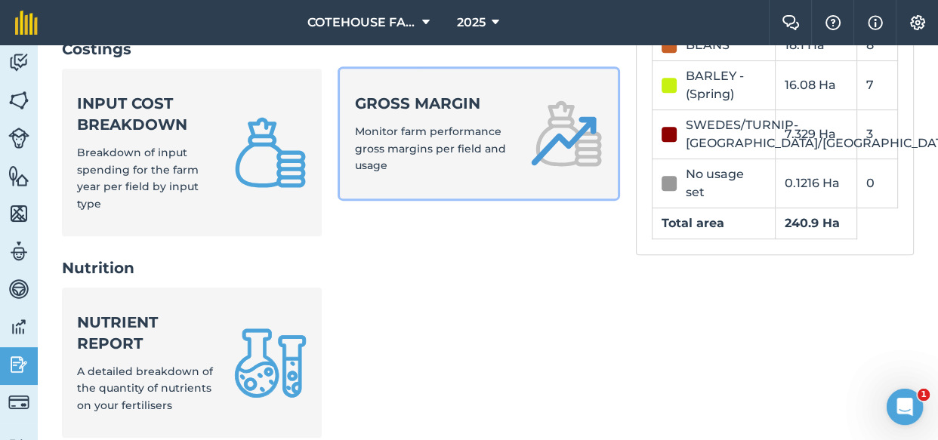
click at [447, 152] on span "Monitor farm performance gross margins per field and usage" at bounding box center [430, 149] width 151 height 48
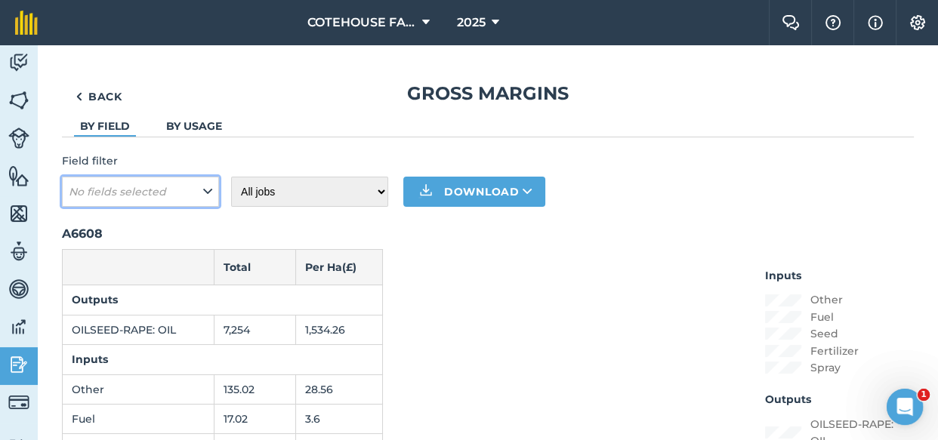
click at [188, 189] on button "No fields selected" at bounding box center [140, 192] width 157 height 30
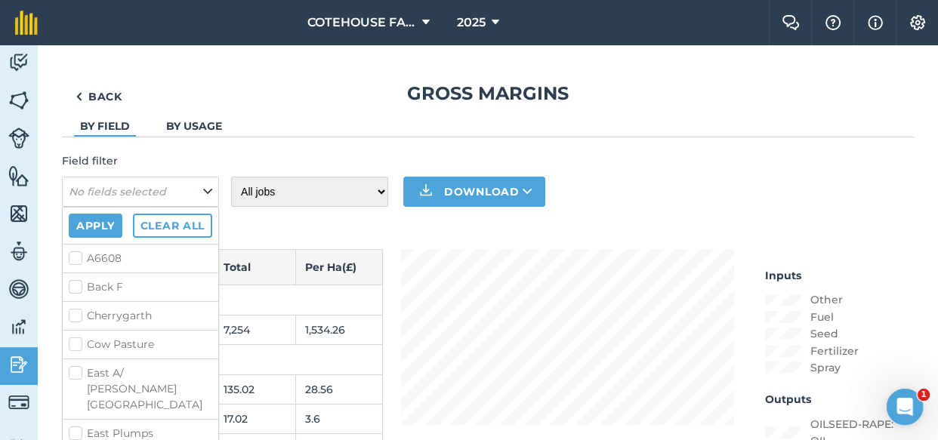
click at [73, 254] on label "A6608" at bounding box center [140, 259] width 143 height 16
click at [73, 254] on input "A6608" at bounding box center [74, 256] width 10 height 10
click at [73, 285] on label "Back F" at bounding box center [140, 287] width 143 height 16
click at [73, 285] on input "Back F" at bounding box center [74, 284] width 10 height 10
click at [73, 342] on label "Cow Pasture" at bounding box center [140, 345] width 143 height 16
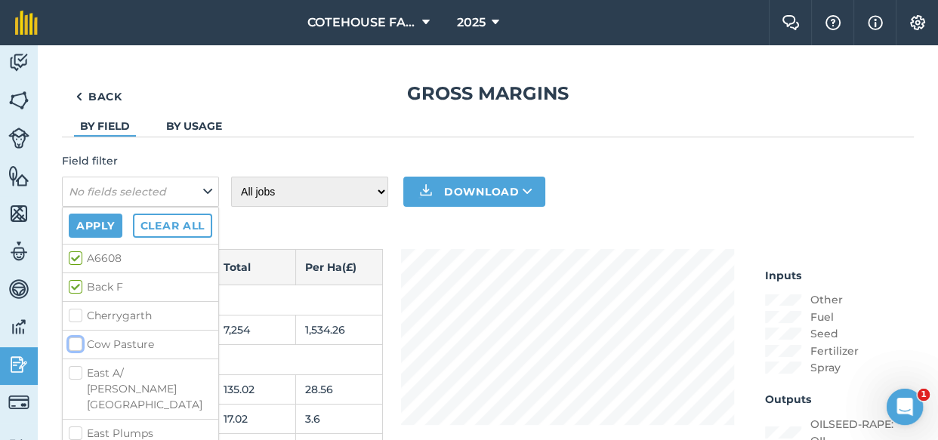
click at [73, 342] on input "Cow Pasture" at bounding box center [74, 342] width 10 height 10
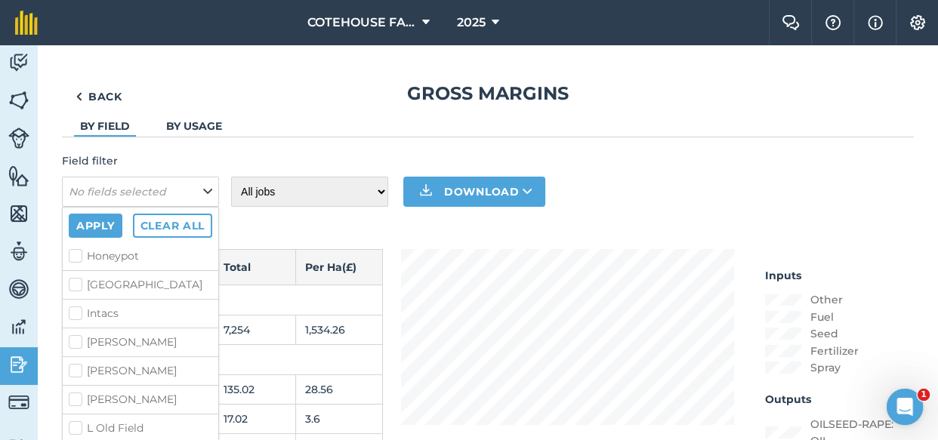
scroll to position [411, 0]
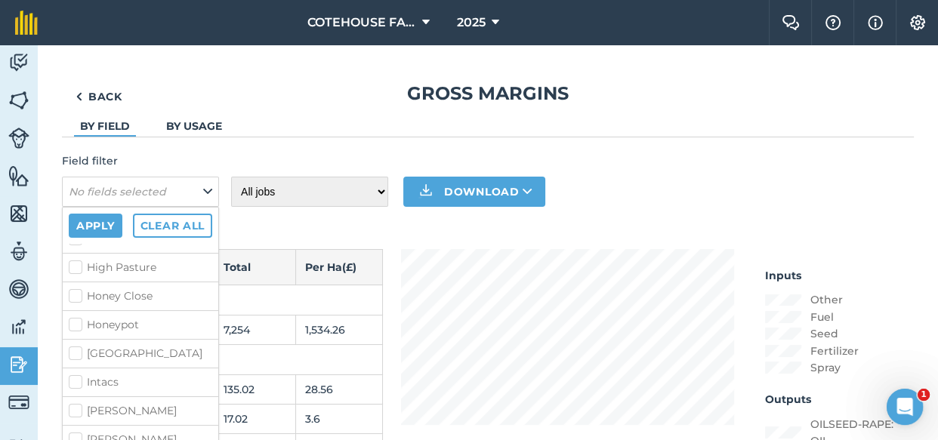
click at [75, 317] on label "Honeypot" at bounding box center [140, 325] width 143 height 16
click at [75, 317] on input "Honeypot" at bounding box center [74, 322] width 10 height 10
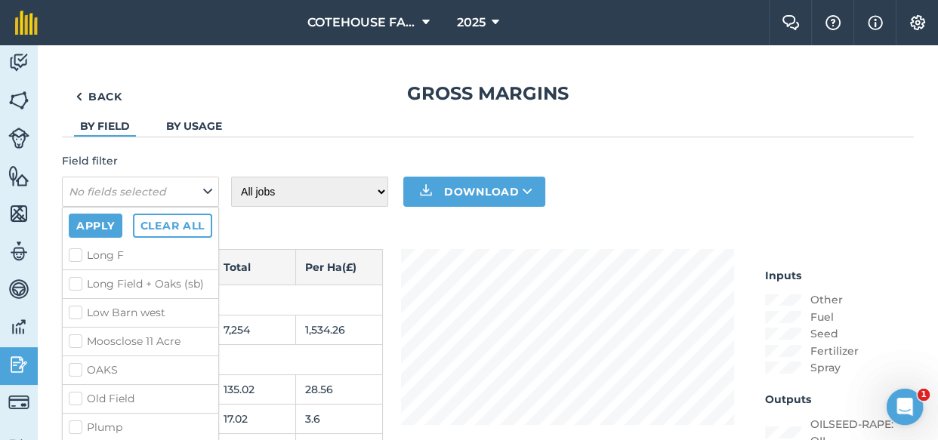
click at [71, 334] on label "Moosclose 11 Acre" at bounding box center [140, 342] width 143 height 16
click at [71, 334] on input "Moosclose 11 Acre" at bounding box center [74, 339] width 10 height 10
click at [92, 224] on button "Apply" at bounding box center [96, 226] width 54 height 24
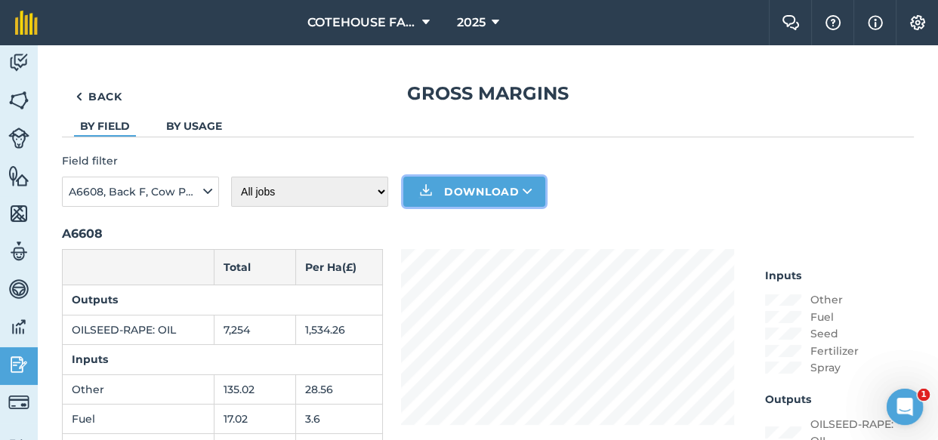
click at [483, 188] on button "Download" at bounding box center [474, 192] width 142 height 30
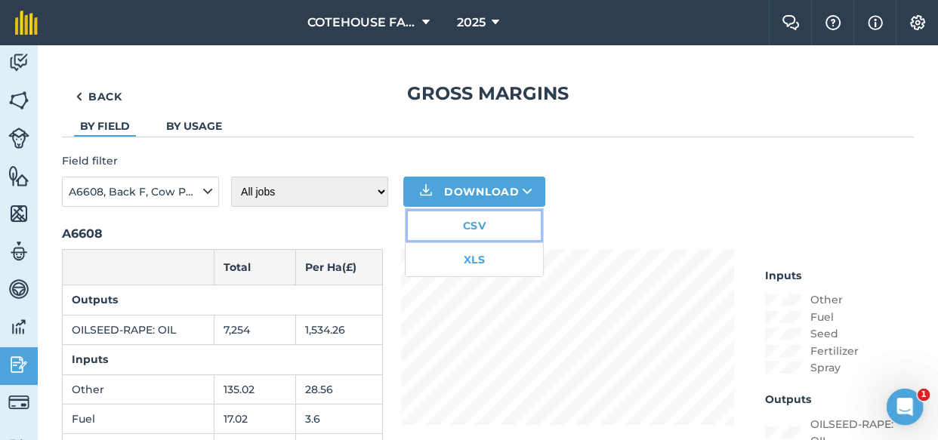
click at [474, 222] on link "CSV" at bounding box center [473, 225] width 137 height 33
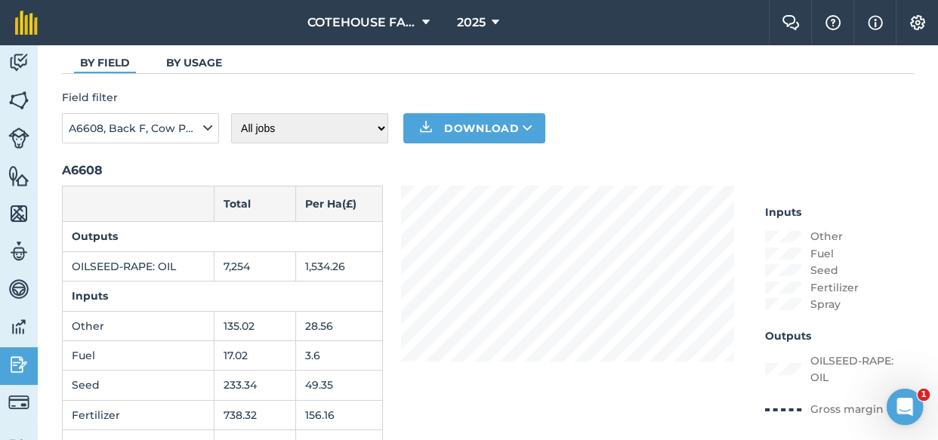
scroll to position [0, 0]
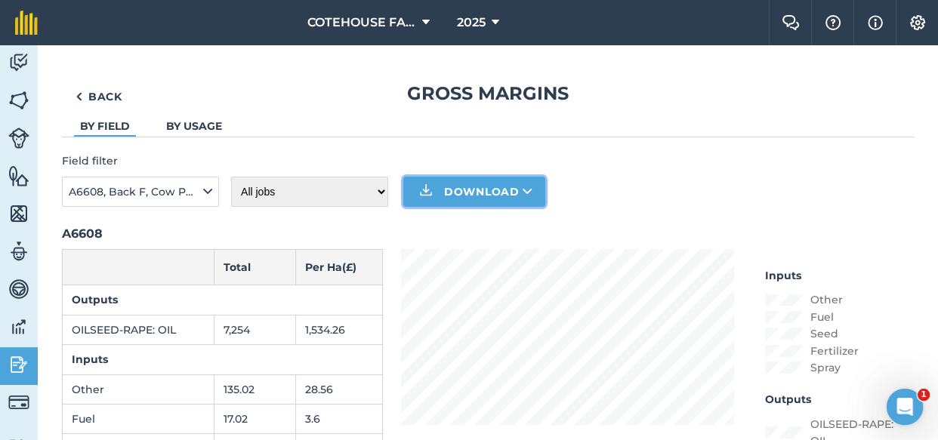
click at [522, 191] on icon at bounding box center [527, 191] width 10 height 15
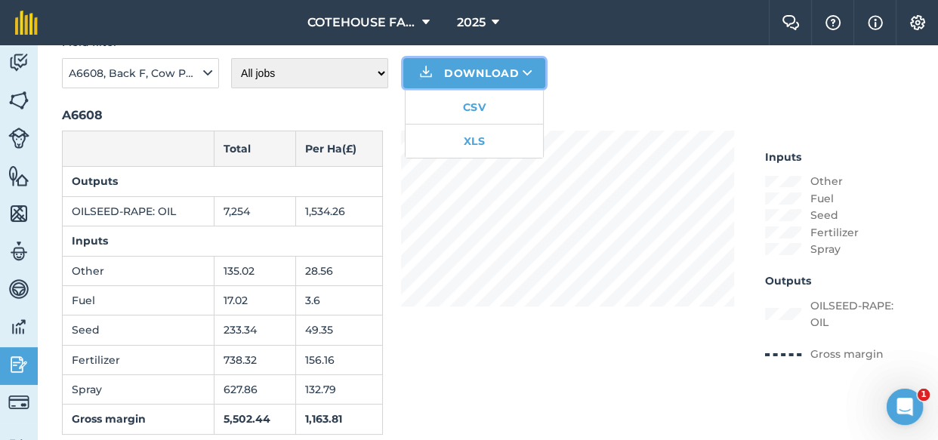
scroll to position [137, 0]
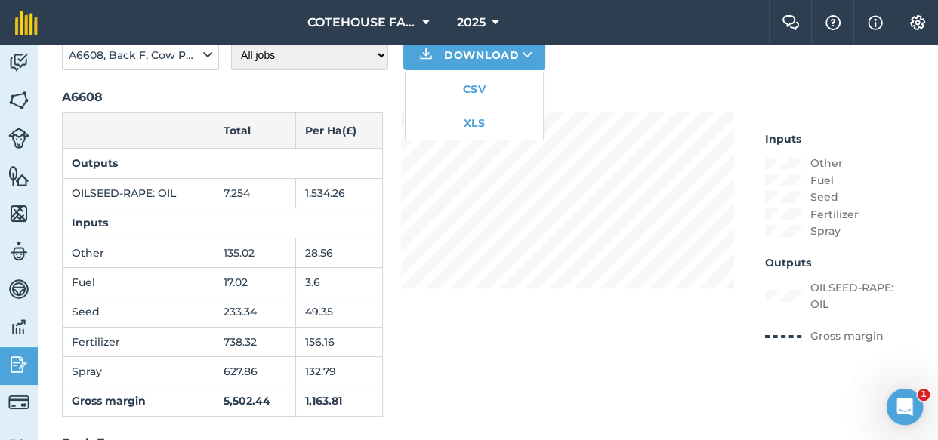
click at [667, 62] on div "Field filter A6608, Back F, Cow Pasture, Honeypot, Moosclose 11 Acre All jobs I…" at bounding box center [488, 43] width 852 height 54
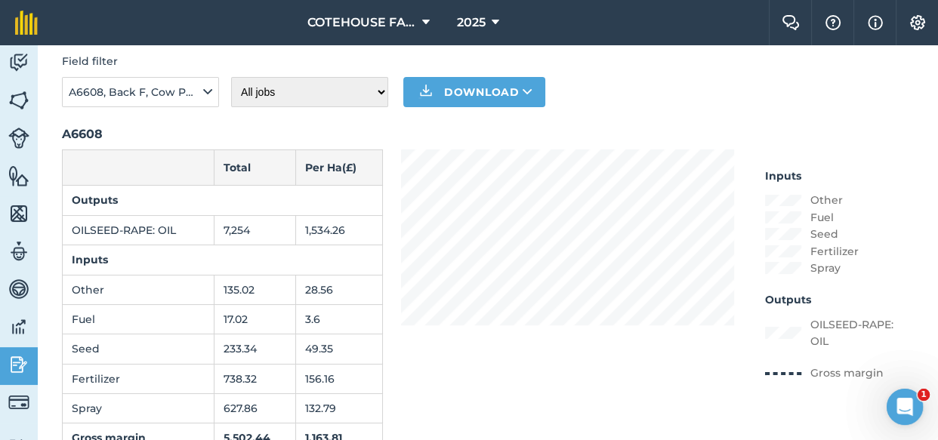
scroll to position [0, 0]
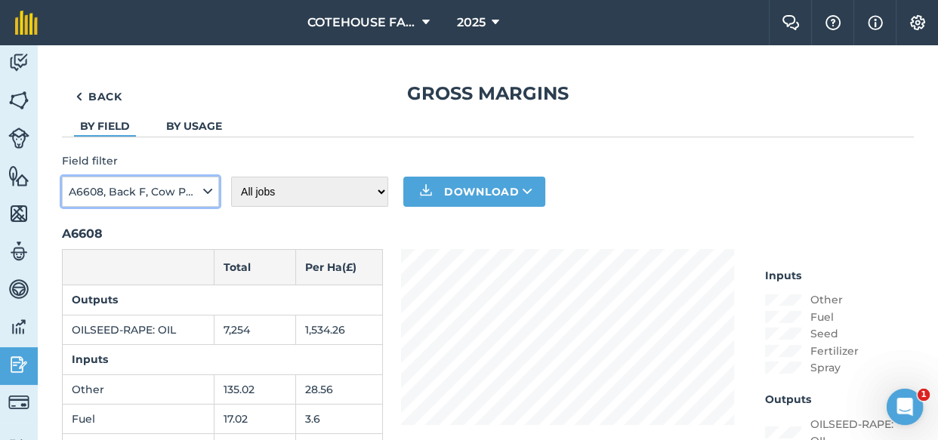
click at [103, 186] on span "A6608, Back F, Cow Pasture, Honeypot, Moosclose 11 Acre" at bounding box center [134, 191] width 131 height 17
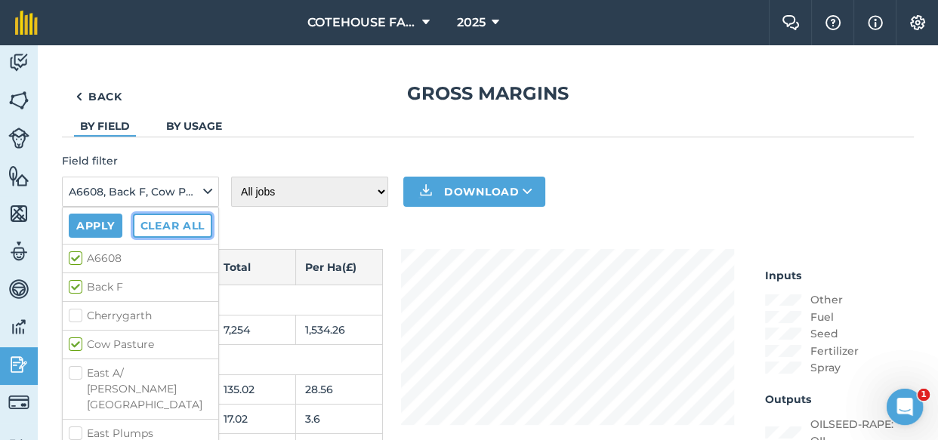
click at [151, 230] on button "Clear all" at bounding box center [172, 226] width 79 height 24
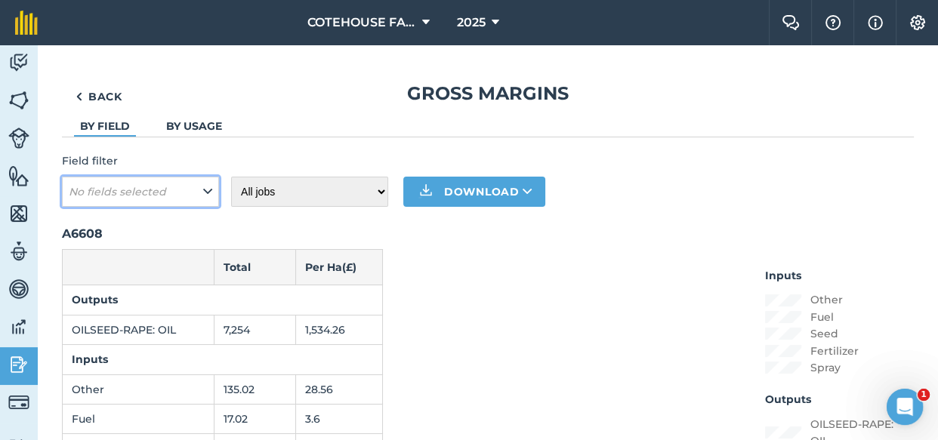
click at [111, 191] on em "No fields selected" at bounding box center [117, 192] width 97 height 14
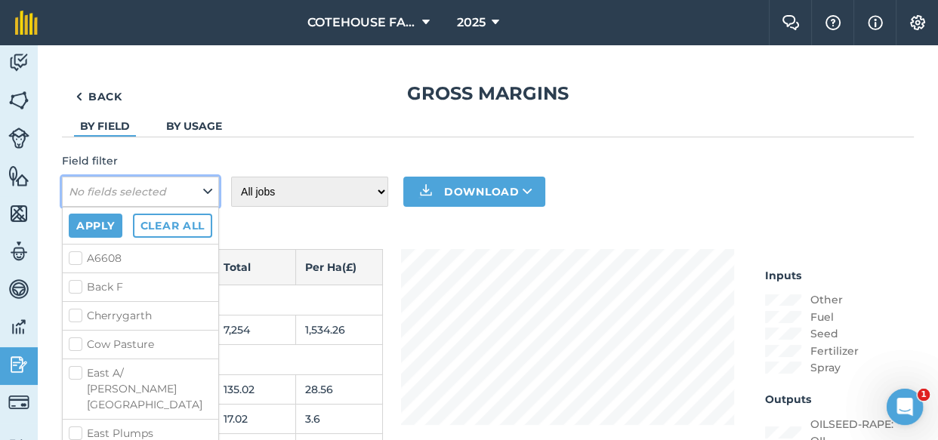
click at [193, 187] on button "No fields selected" at bounding box center [140, 192] width 157 height 30
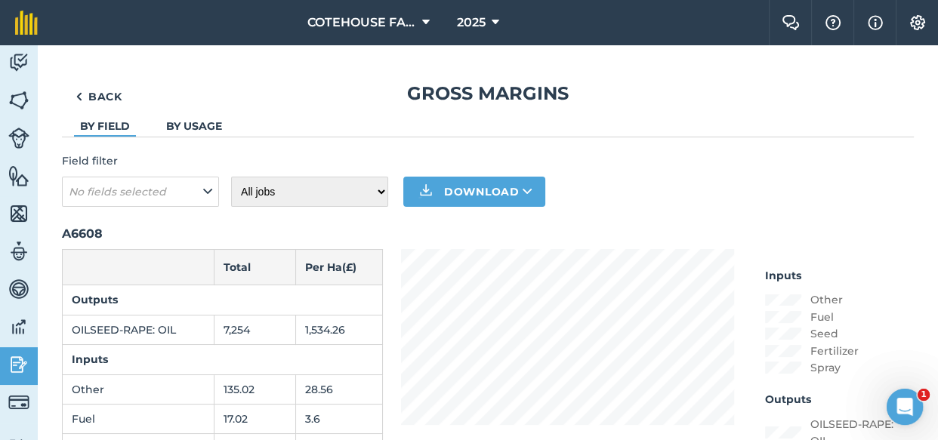
click at [75, 236] on h2 "A6608" at bounding box center [488, 234] width 852 height 18
click at [111, 196] on em "No fields selected" at bounding box center [117, 192] width 97 height 14
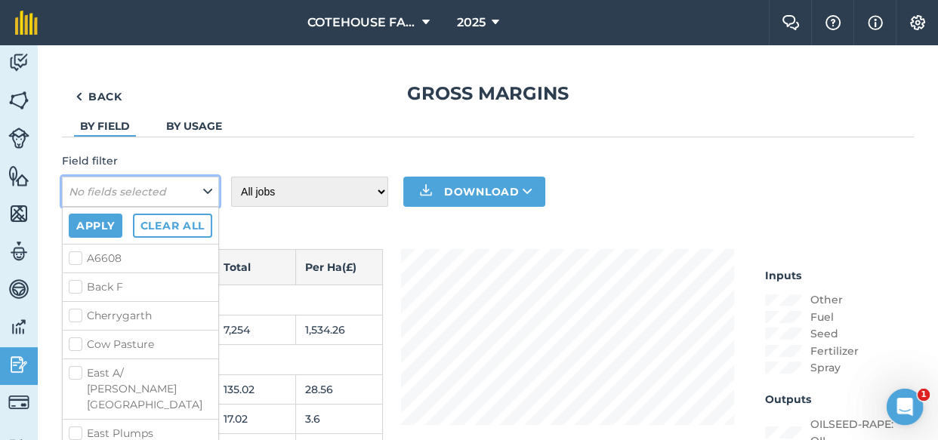
click at [112, 196] on em "No fields selected" at bounding box center [117, 192] width 97 height 14
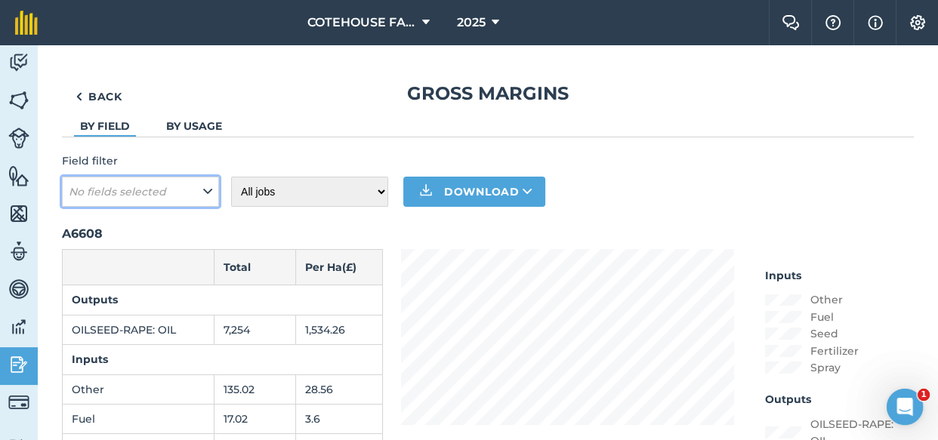
click at [112, 196] on em "No fields selected" at bounding box center [117, 192] width 97 height 14
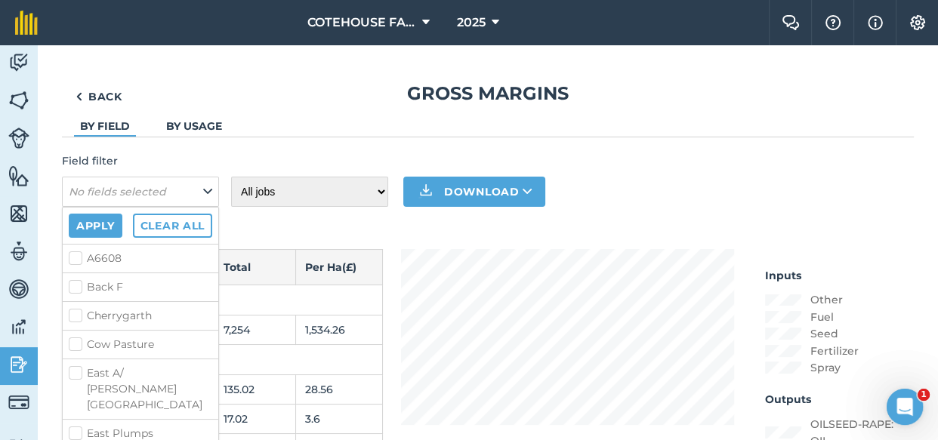
click at [72, 254] on label "A6608" at bounding box center [140, 259] width 143 height 16
click at [72, 254] on input "A6608" at bounding box center [74, 256] width 10 height 10
click at [87, 230] on button "Apply" at bounding box center [96, 226] width 54 height 24
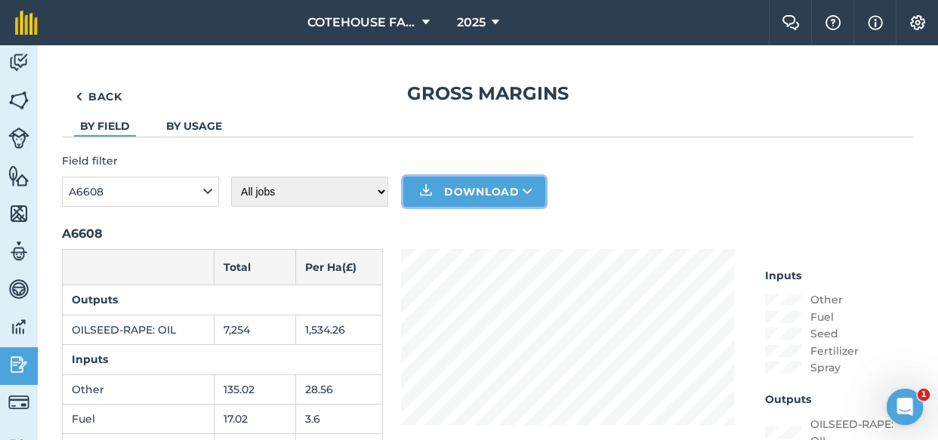
click at [504, 189] on button "Download" at bounding box center [474, 192] width 142 height 30
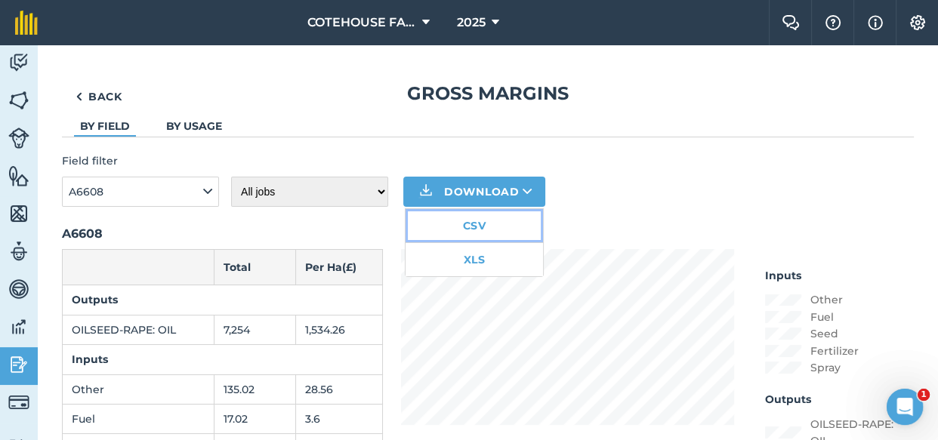
click at [482, 225] on link "CSV" at bounding box center [473, 225] width 137 height 33
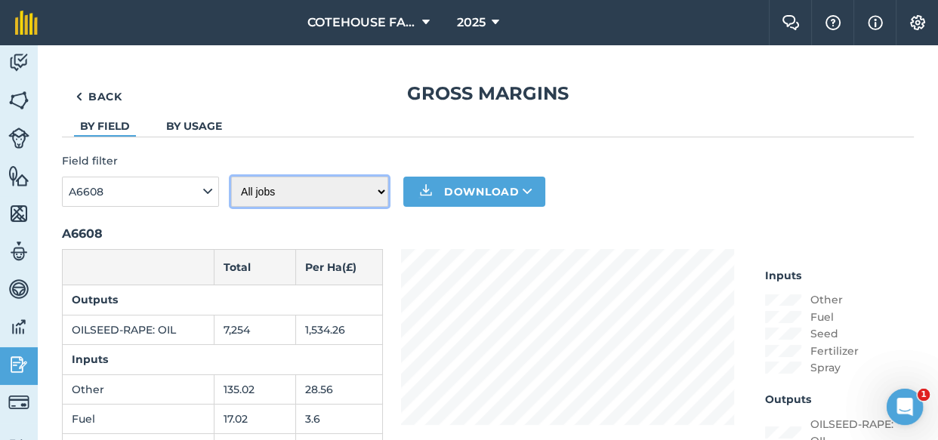
click at [377, 190] on select "All jobs Incomplete jobs Complete jobs" at bounding box center [309, 192] width 157 height 30
click at [901, 405] on icon "Open Intercom Messenger" at bounding box center [902, 405] width 25 height 25
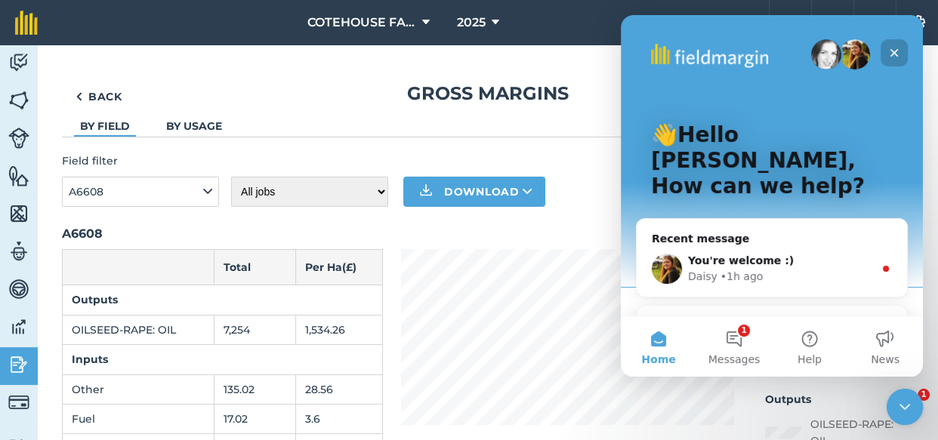
click at [896, 48] on icon "Close" at bounding box center [894, 53] width 12 height 12
